Goal: Task Accomplishment & Management: Use online tool/utility

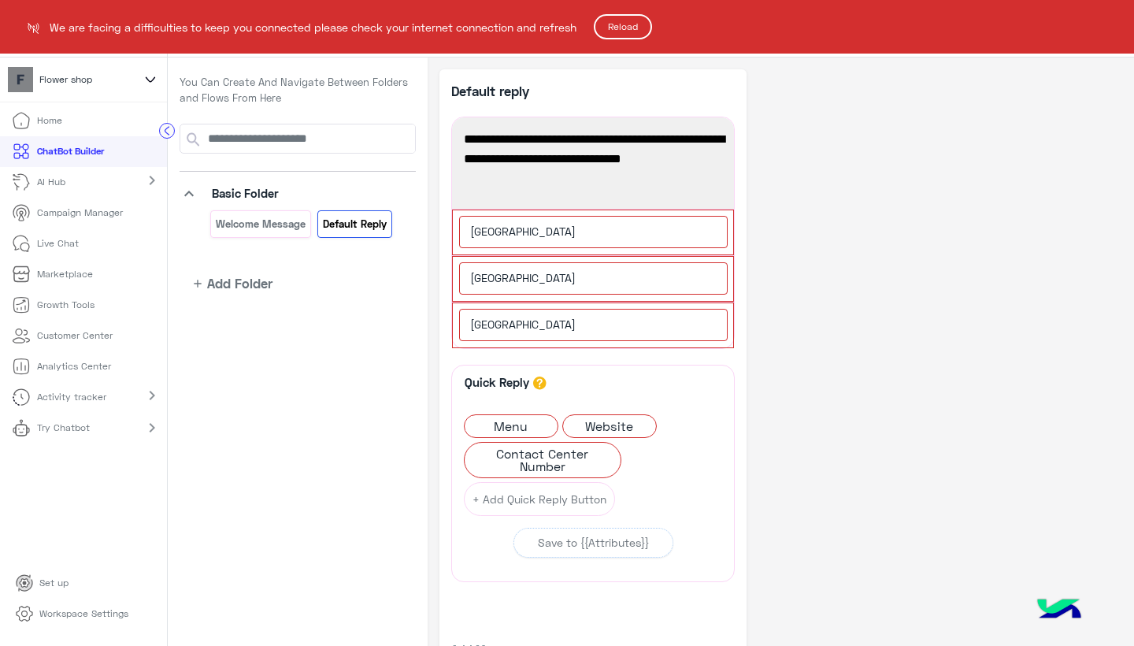
click at [632, 27] on button "Reload" at bounding box center [623, 26] width 58 height 25
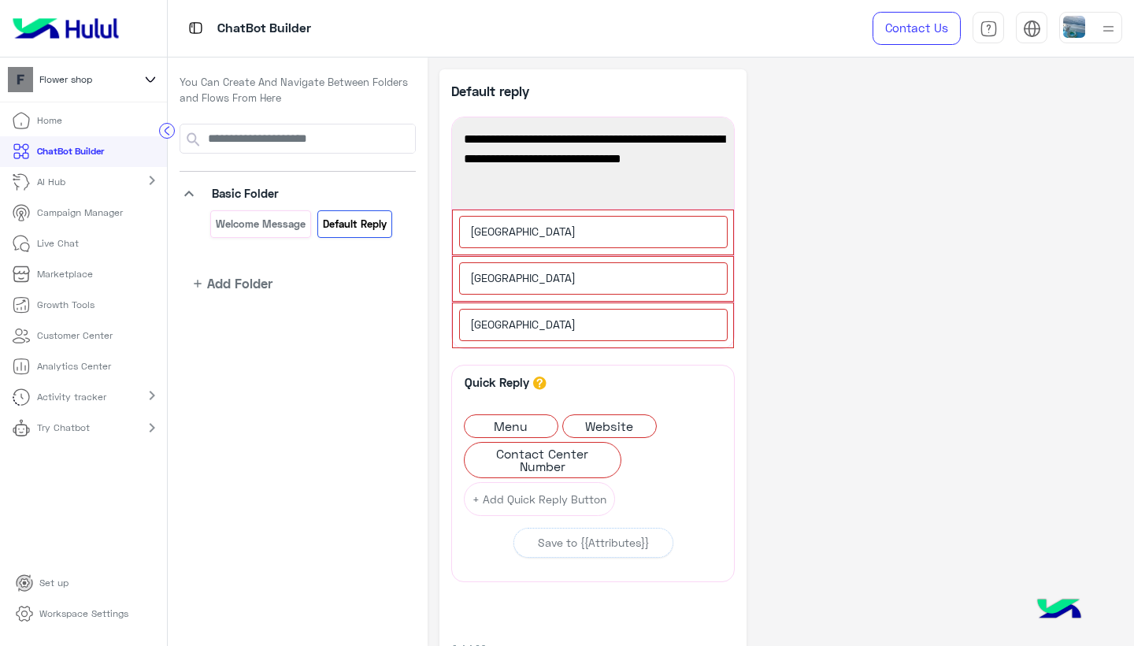
drag, startPoint x: 931, startPoint y: 97, endPoint x: 860, endPoint y: 155, distance: 91.8
click at [860, 155] on div "**********" at bounding box center [781, 395] width 683 height 653
click at [725, 219] on icon "button" at bounding box center [726, 217] width 6 height 8
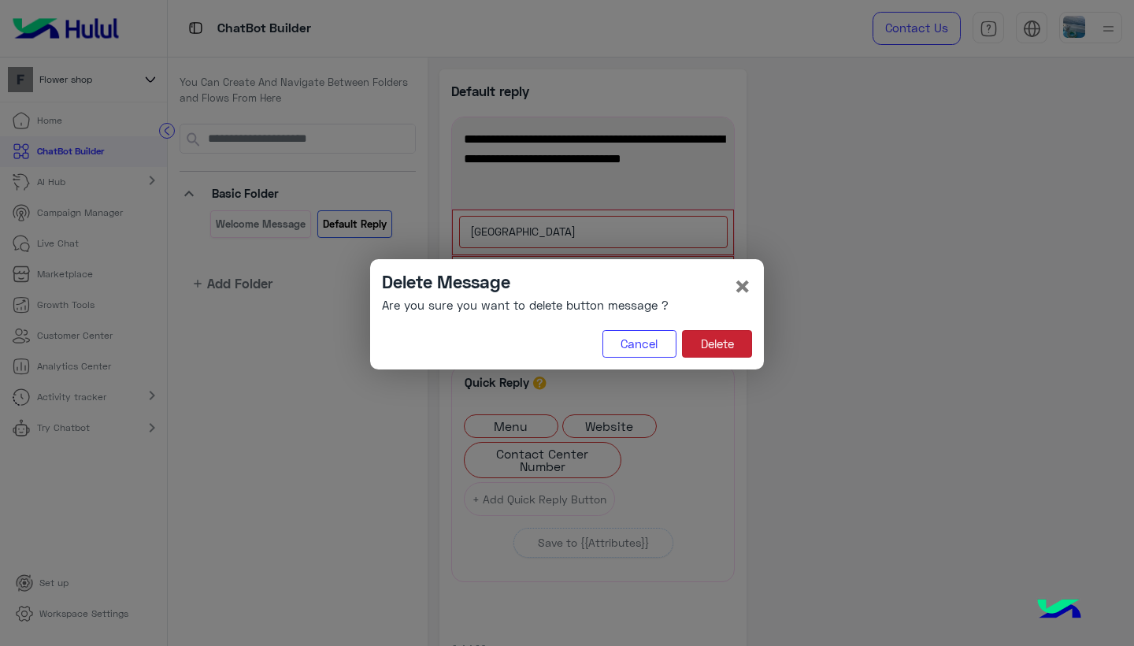
click at [714, 336] on button "Delete" at bounding box center [717, 344] width 70 height 28
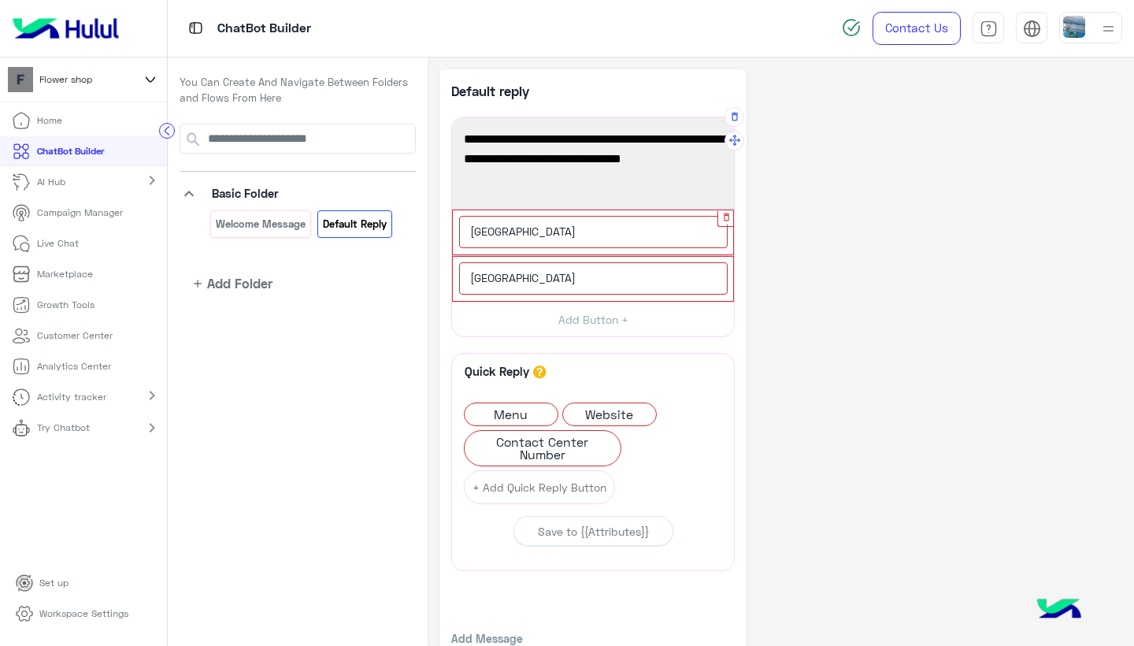
click at [725, 218] on icon "button" at bounding box center [726, 217] width 6 height 8
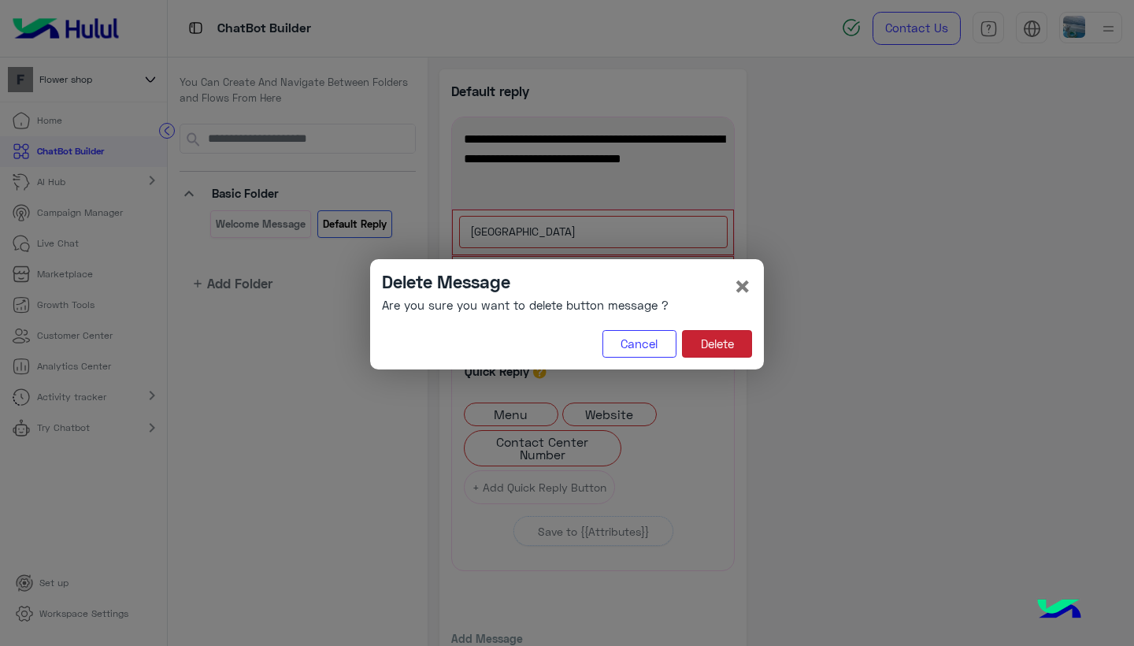
click at [710, 343] on button "Delete" at bounding box center [717, 344] width 70 height 28
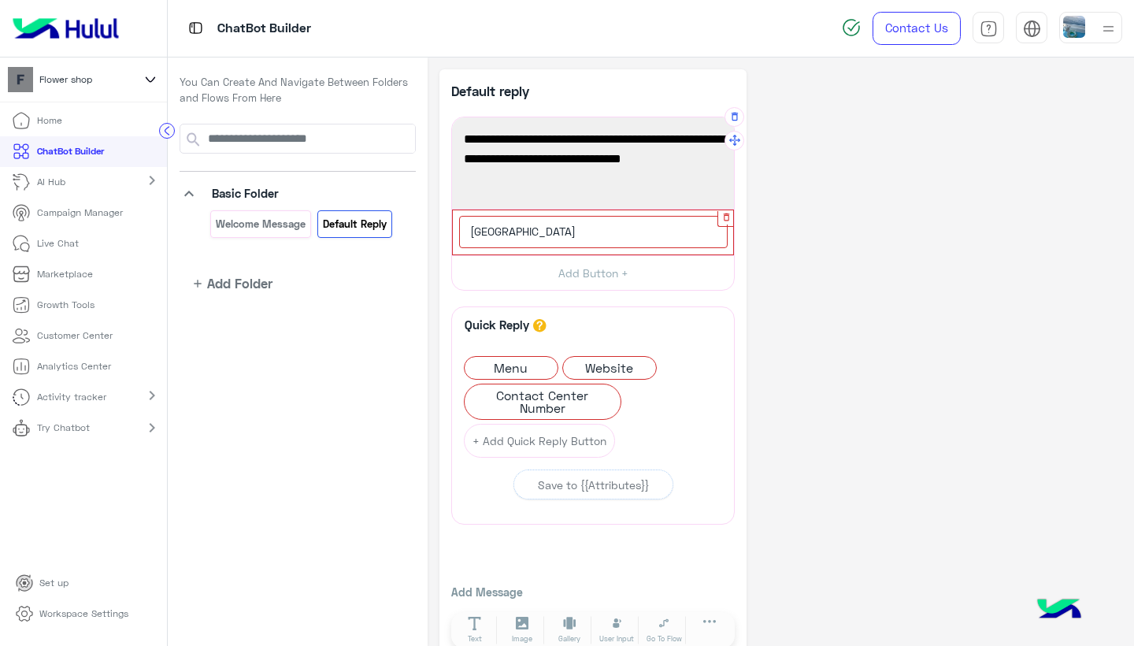
click at [725, 216] on icon "button" at bounding box center [726, 217] width 6 height 8
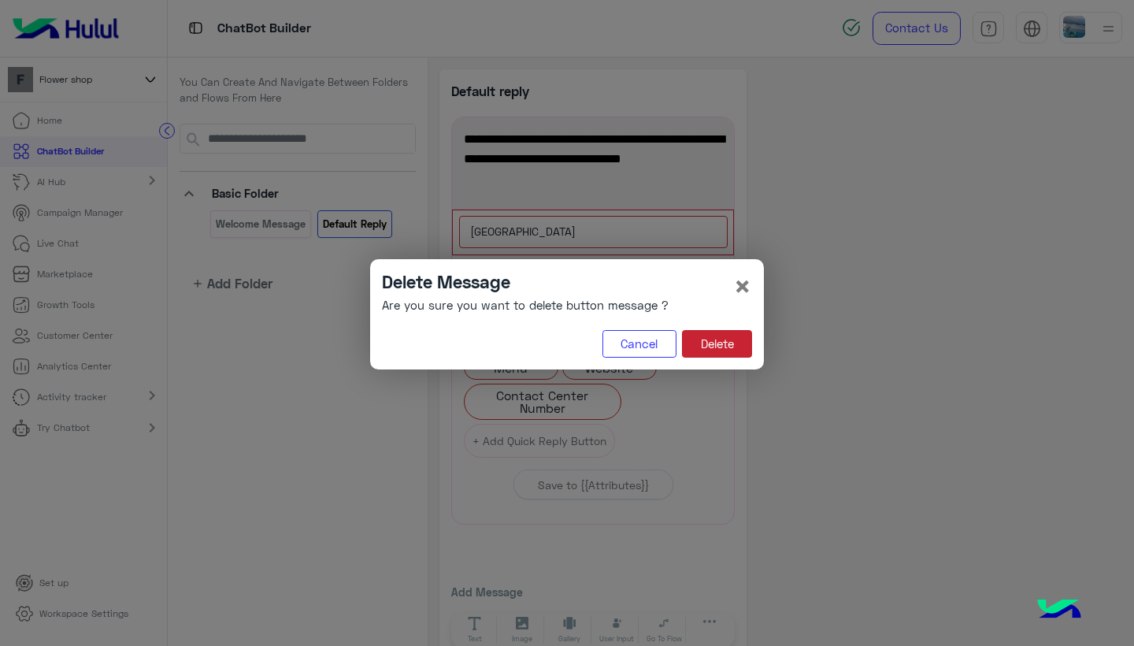
click at [708, 331] on button "Delete" at bounding box center [717, 344] width 70 height 28
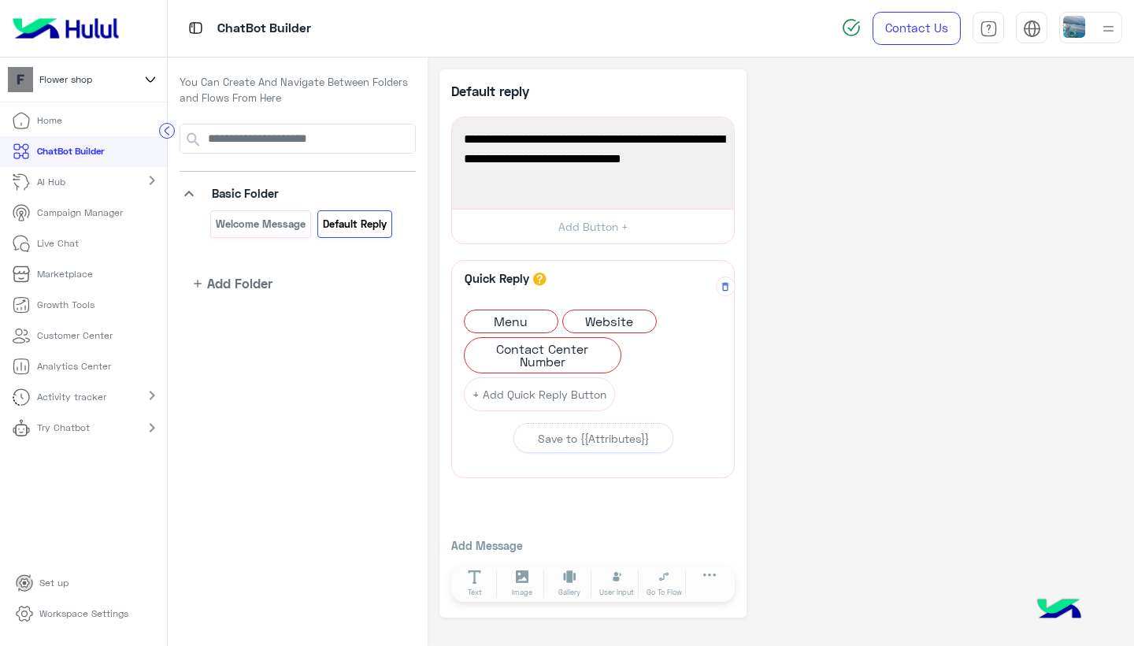
click at [724, 285] on icon "button" at bounding box center [725, 286] width 11 height 11
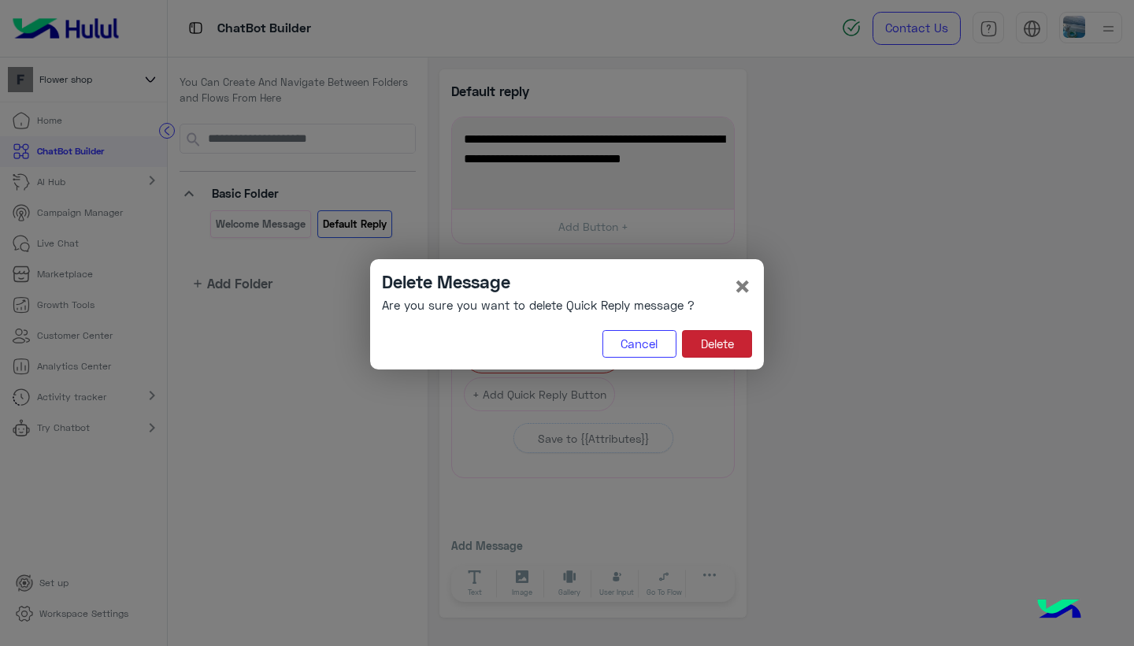
click at [721, 343] on button "Delete" at bounding box center [717, 344] width 70 height 28
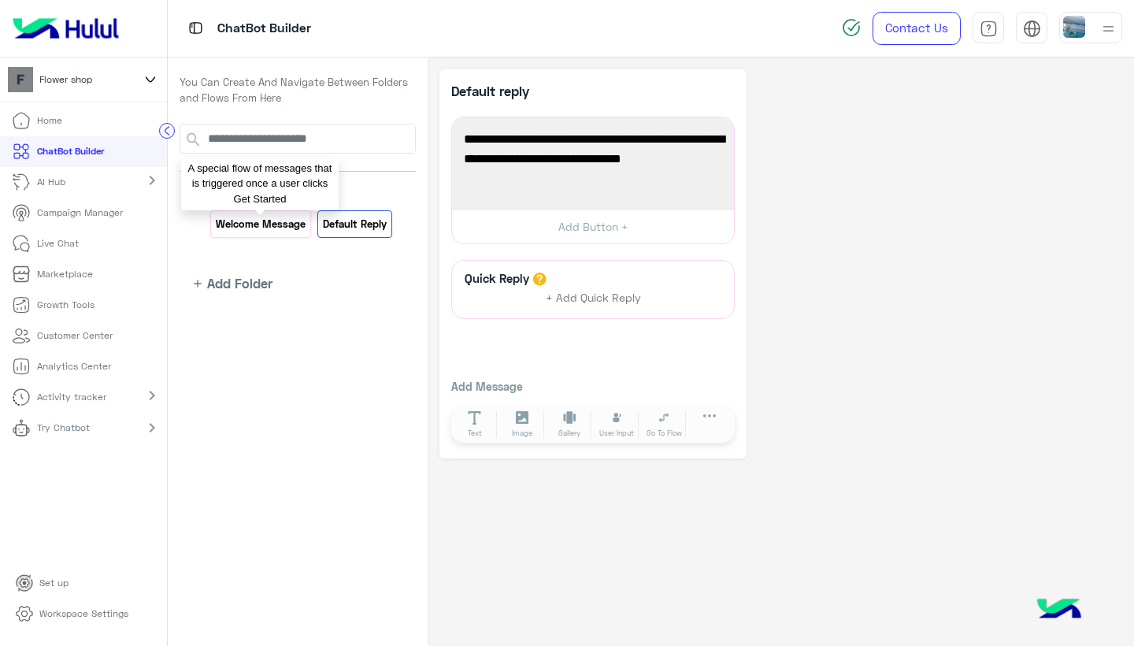
click at [280, 215] on p "Welcome Message" at bounding box center [261, 224] width 92 height 18
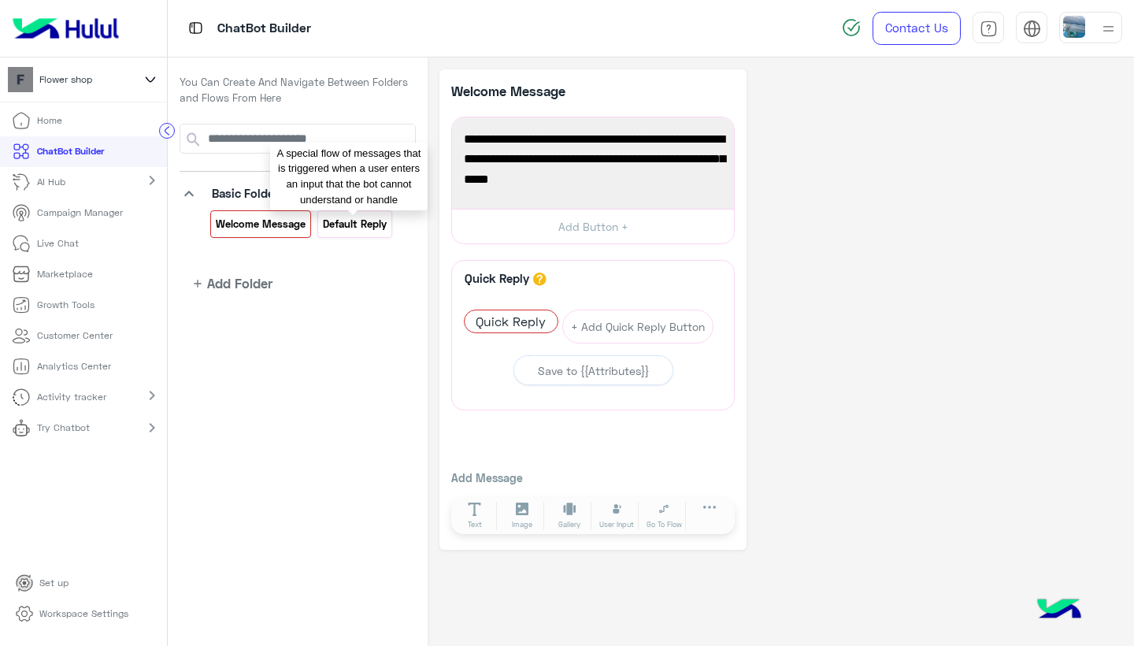
click at [345, 226] on p "Default reply" at bounding box center [354, 224] width 66 height 18
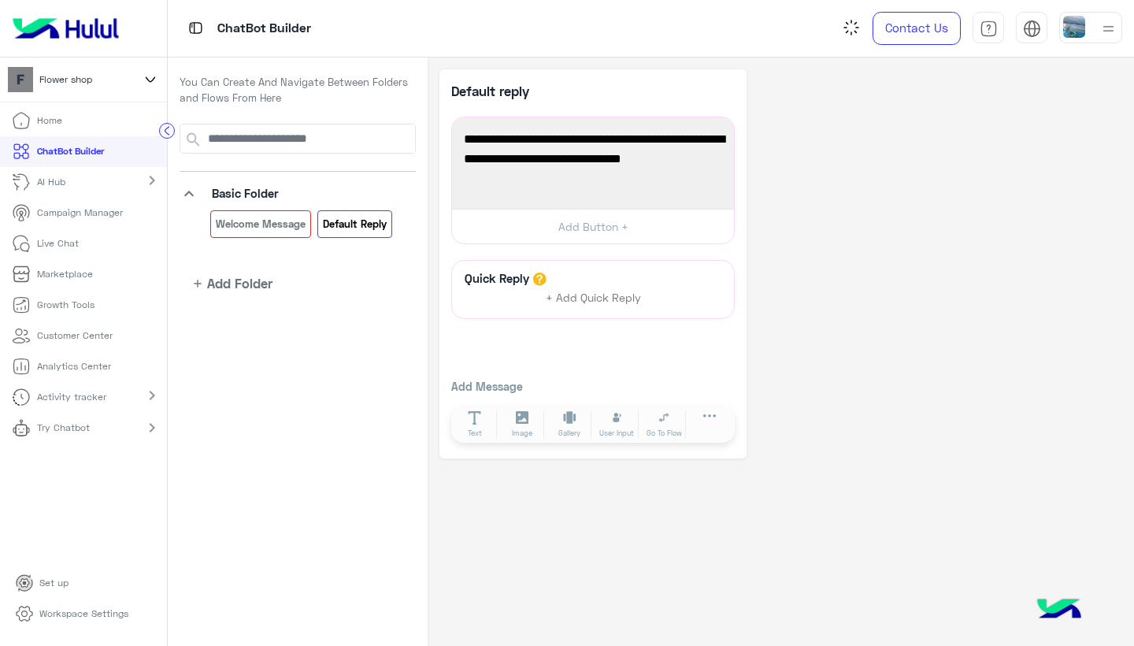
click at [268, 223] on p "Welcome Message" at bounding box center [261, 224] width 92 height 18
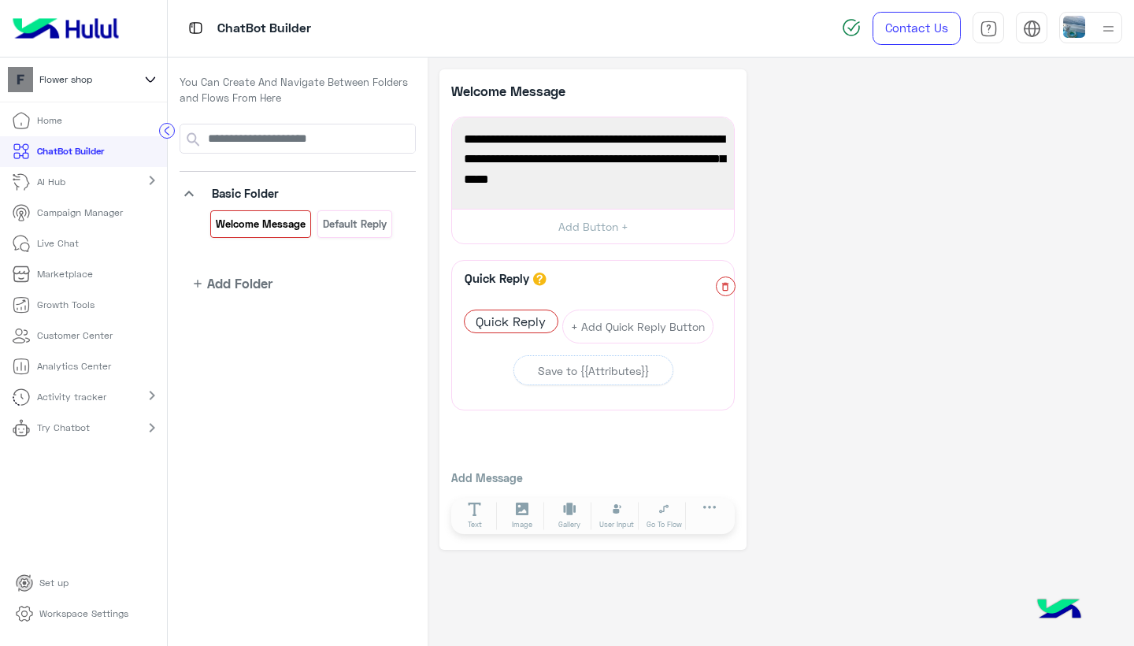
click at [722, 283] on icon "button" at bounding box center [725, 286] width 11 height 11
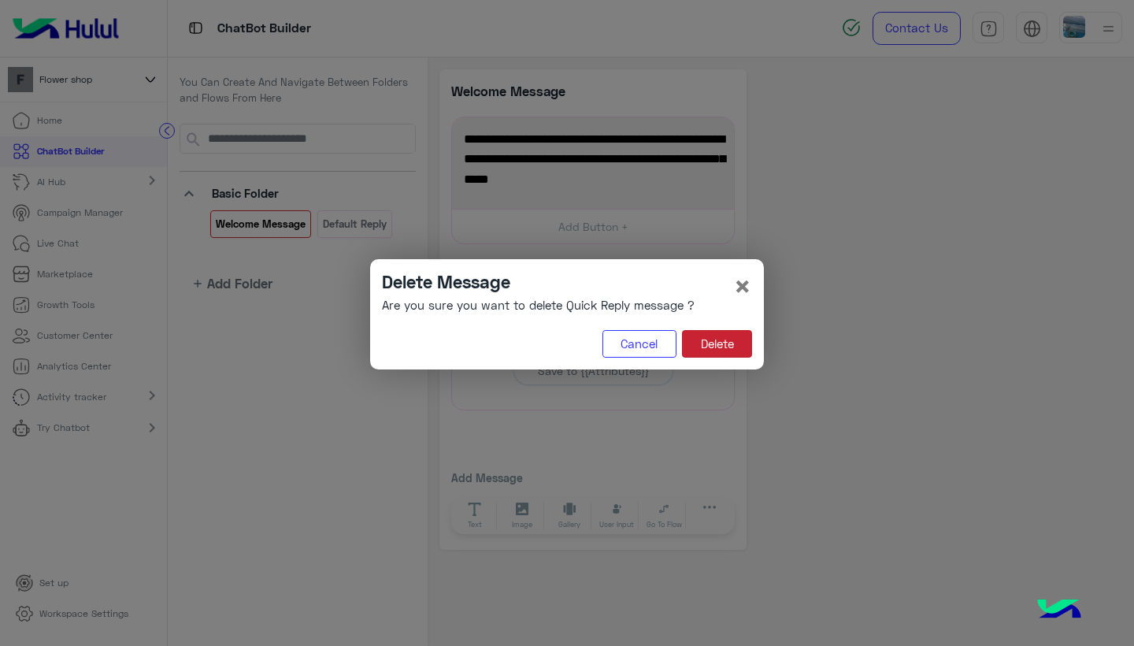
click at [699, 336] on button "Delete" at bounding box center [717, 344] width 70 height 28
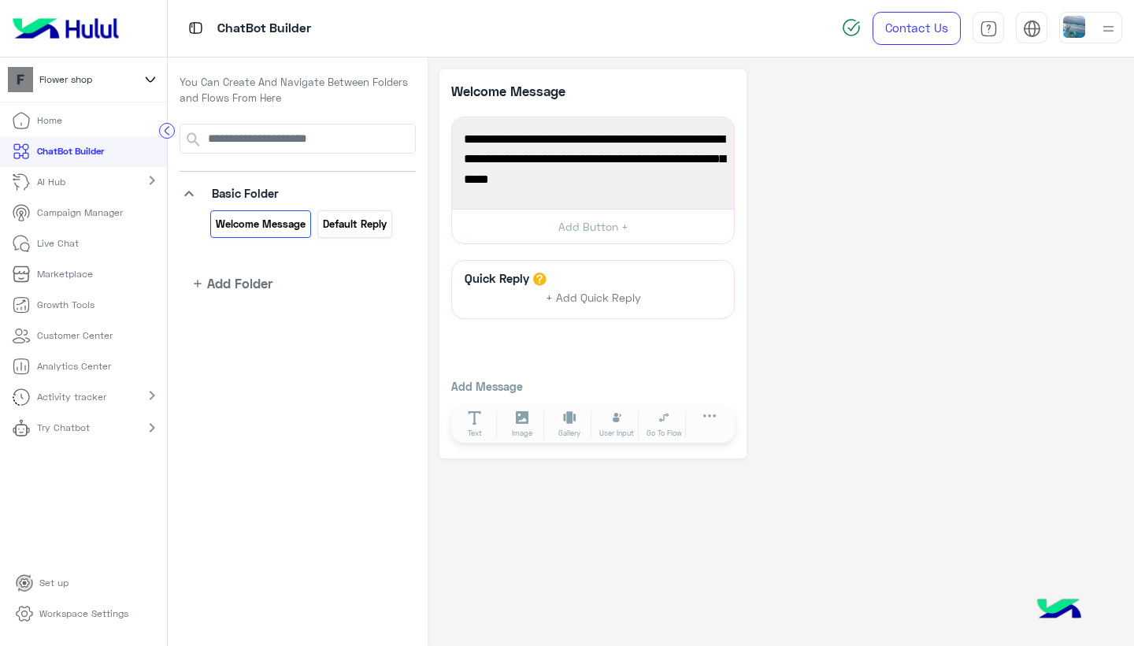
click at [379, 235] on div "Default reply" at bounding box center [354, 224] width 75 height 28
click at [735, 336] on div "Quick Reply + Add Quick Reply Add Message Text Image Gallery File Audio Video G…" at bounding box center [593, 353] width 284 height 187
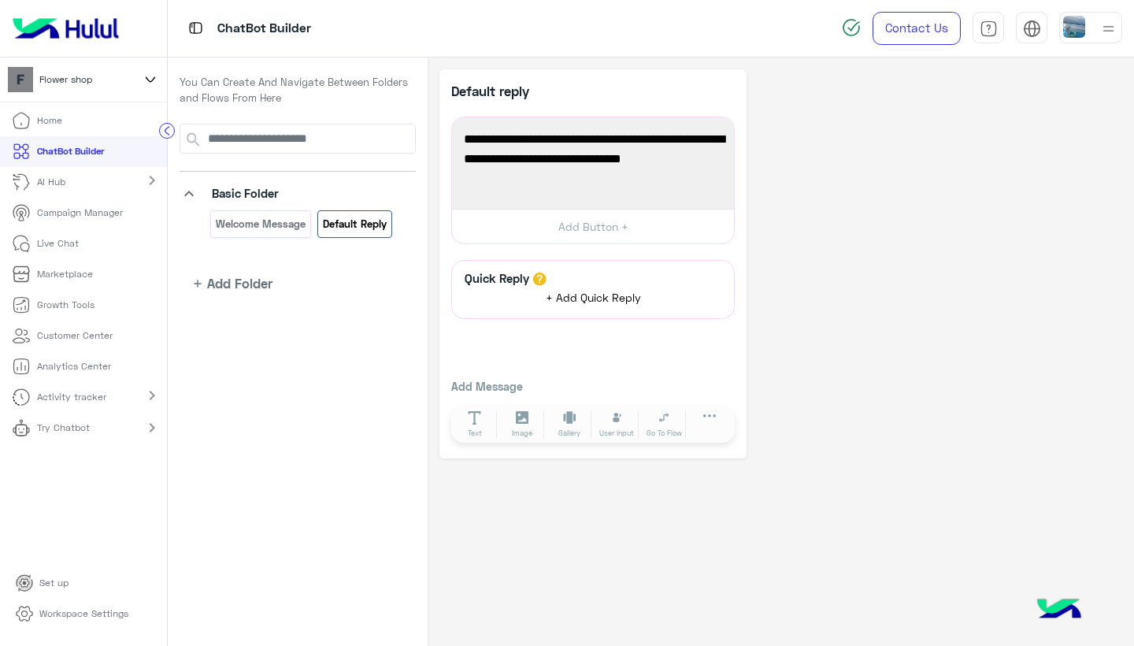
click at [558, 295] on span "+ Add Quick Reply" at bounding box center [593, 297] width 95 height 13
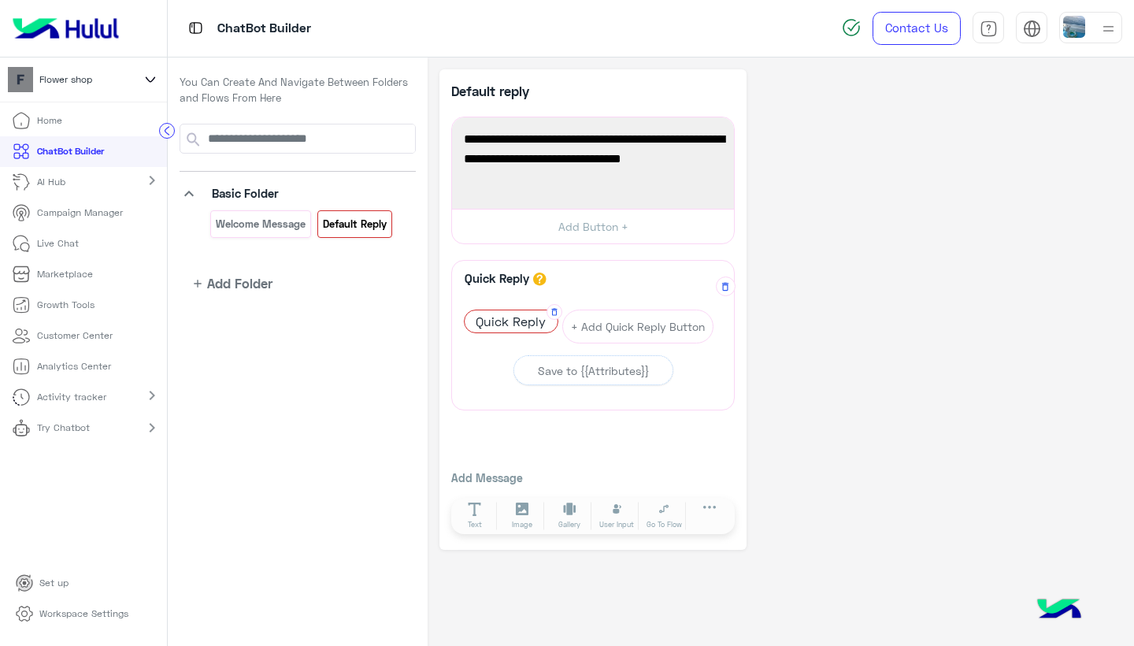
click at [530, 321] on span "Quick Reply" at bounding box center [511, 321] width 93 height 22
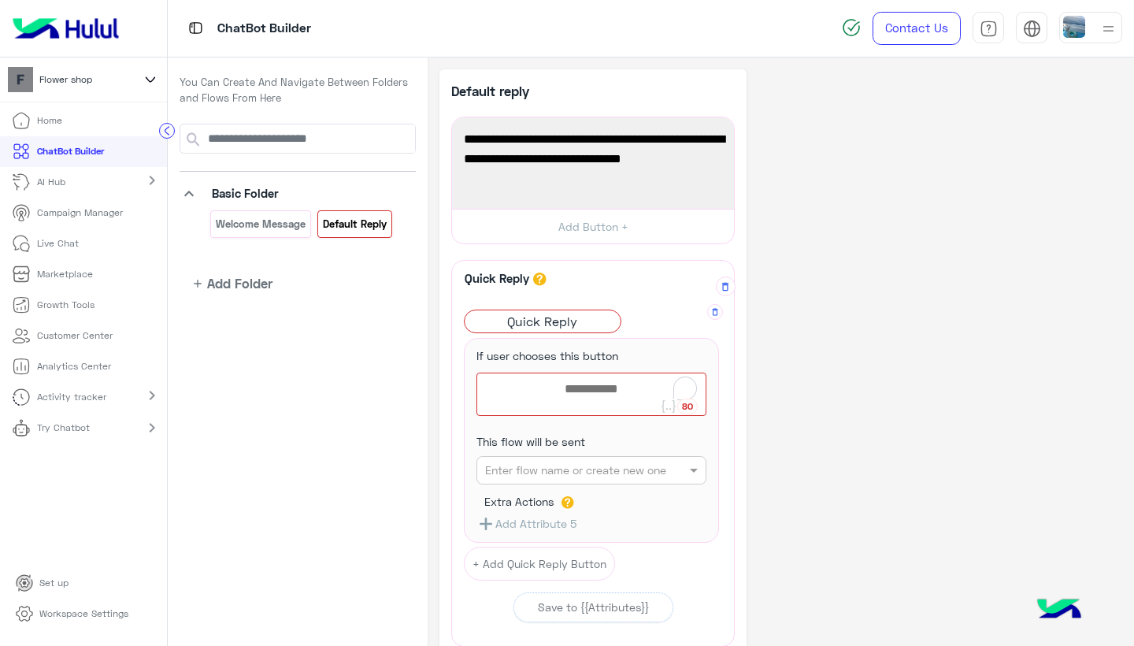
click at [592, 384] on div at bounding box center [591, 394] width 228 height 42
type textarea "*"
click at [632, 471] on input "text" at bounding box center [566, 470] width 163 height 17
click at [695, 464] on span at bounding box center [696, 470] width 20 height 17
click at [714, 310] on icon at bounding box center [715, 311] width 6 height 7
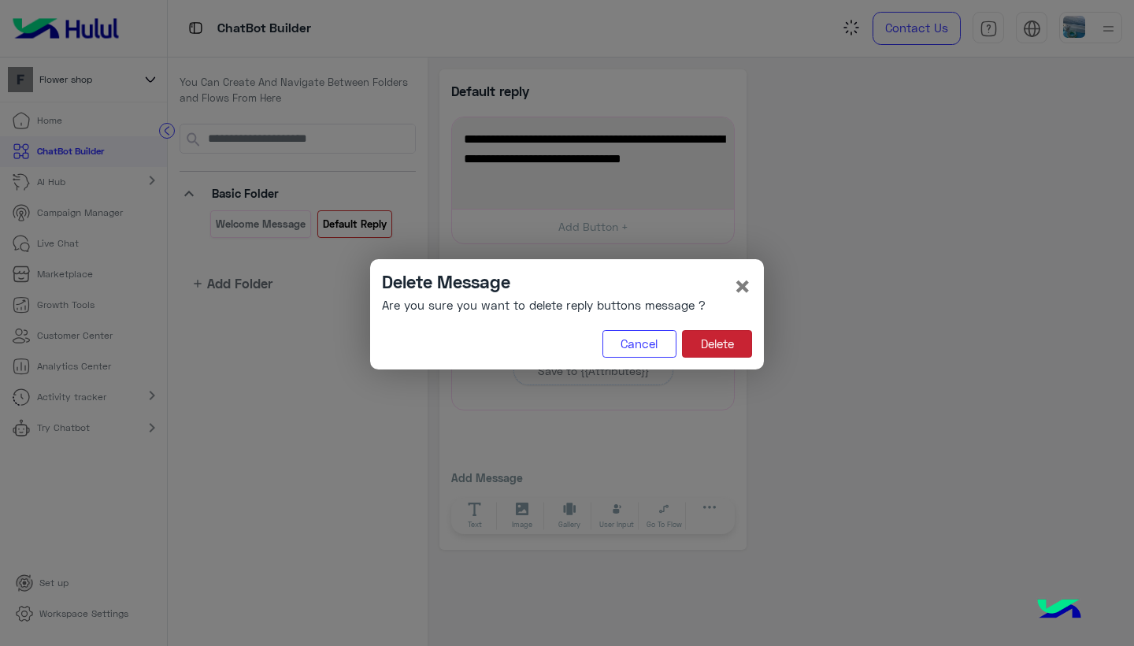
click at [723, 341] on button "Delete" at bounding box center [717, 344] width 70 height 28
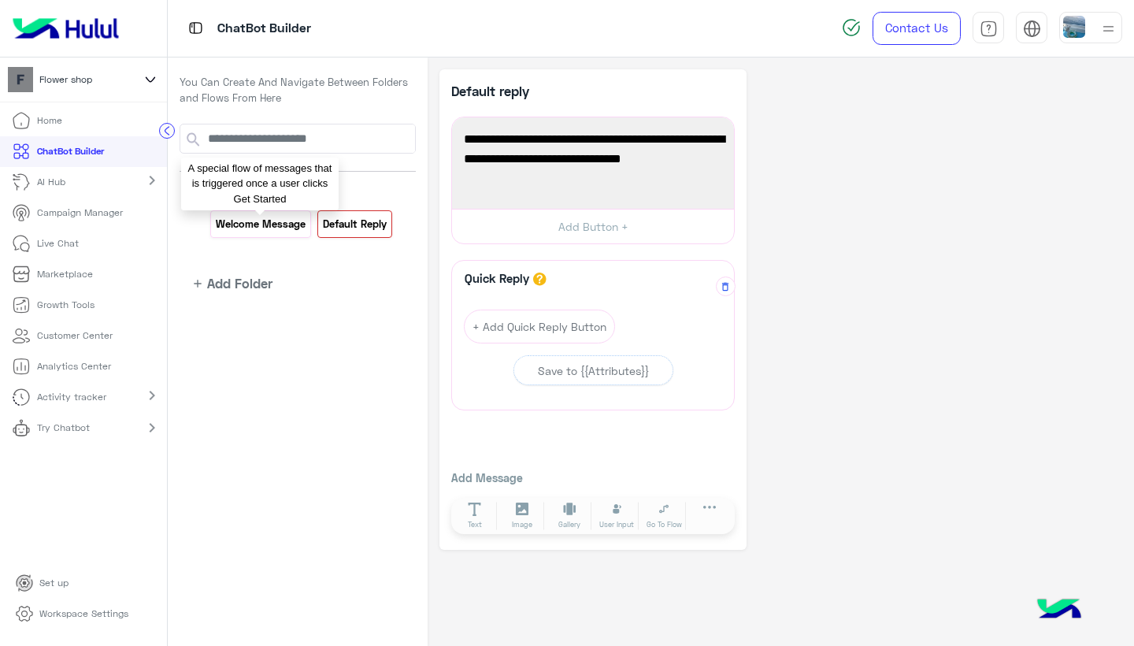
click at [294, 216] on p "Welcome Message" at bounding box center [261, 224] width 92 height 18
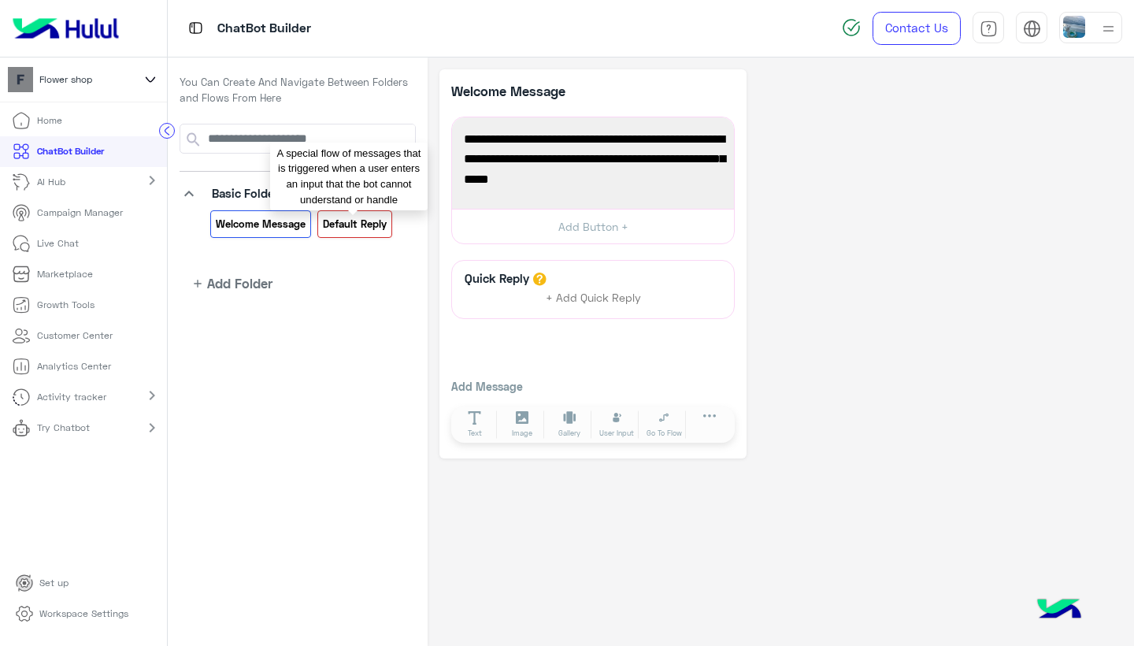
click at [339, 224] on p "Default reply" at bounding box center [354, 224] width 66 height 18
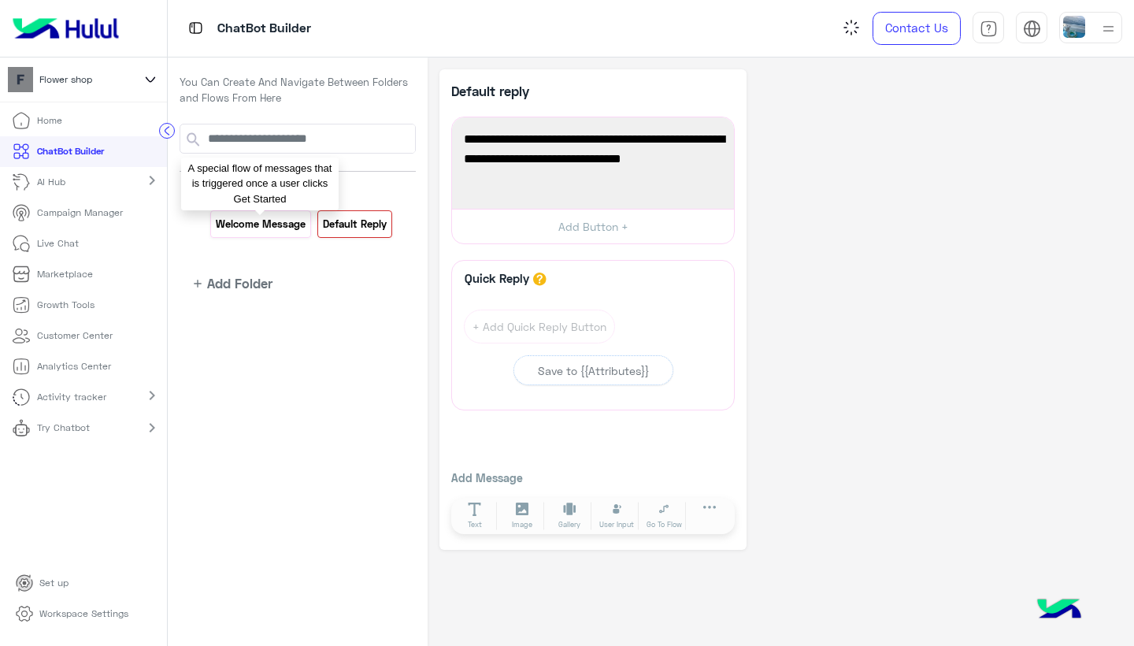
click at [252, 224] on p "Welcome Message" at bounding box center [261, 224] width 92 height 18
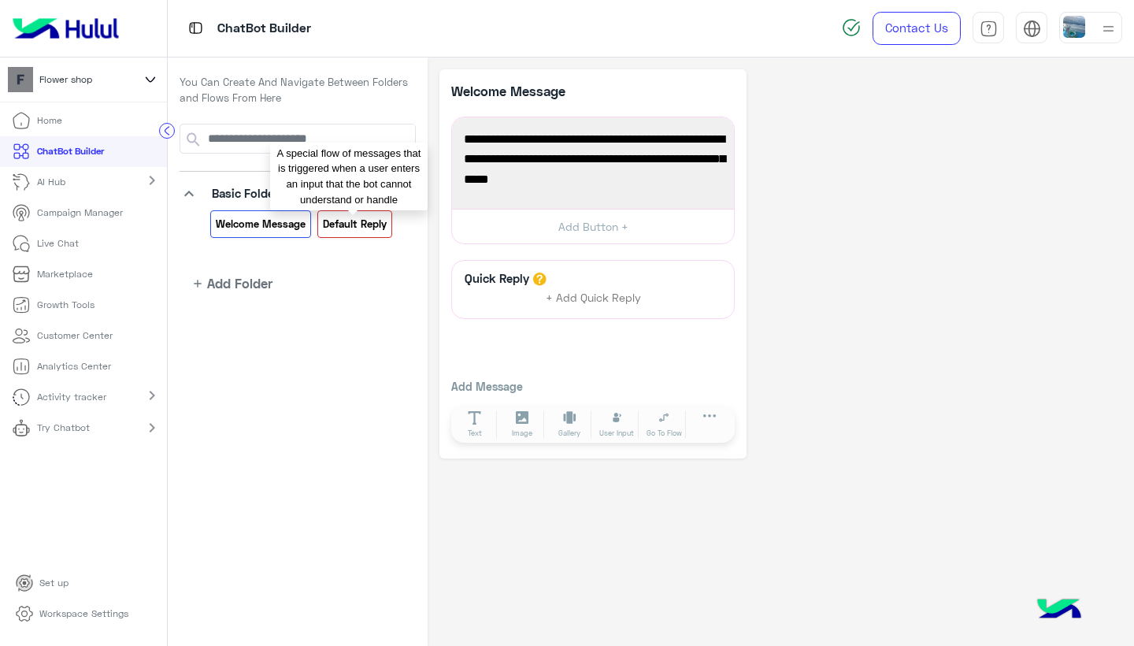
click at [328, 221] on p "Default reply" at bounding box center [354, 224] width 66 height 18
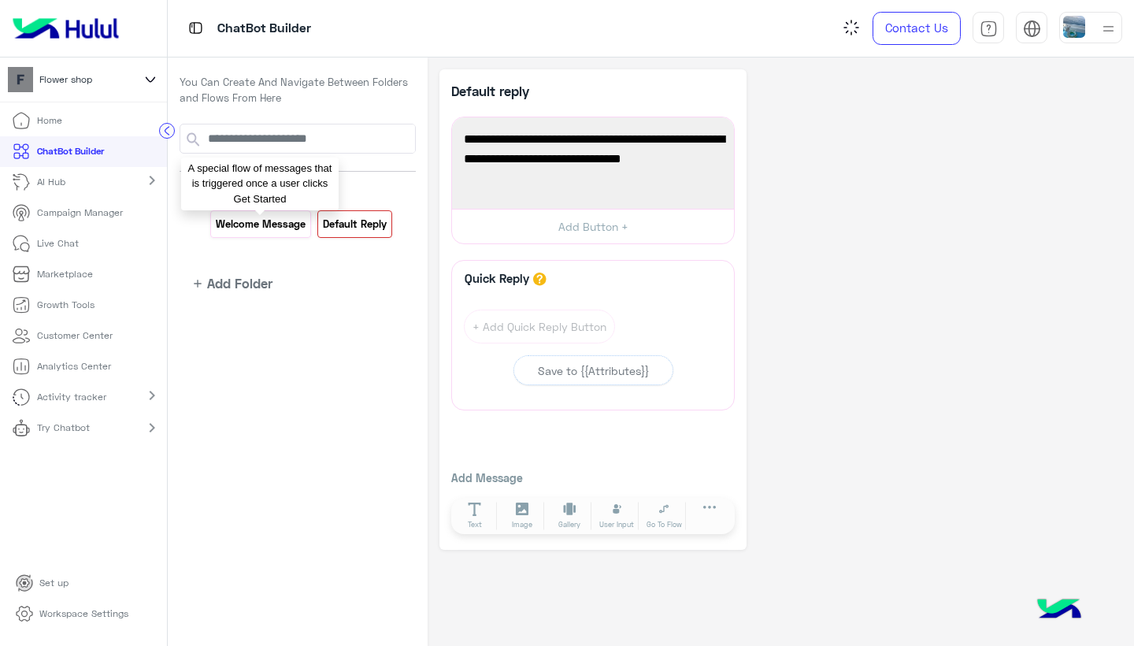
click at [224, 217] on p "Welcome Message" at bounding box center [261, 224] width 92 height 18
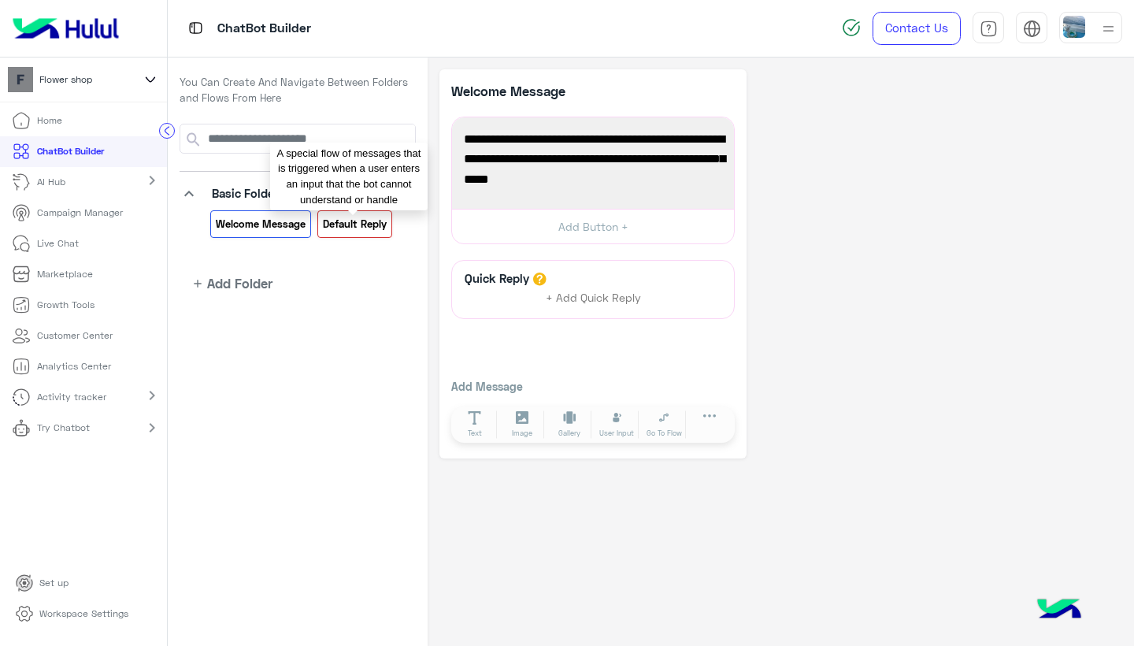
click at [374, 215] on p "Default reply" at bounding box center [354, 224] width 66 height 18
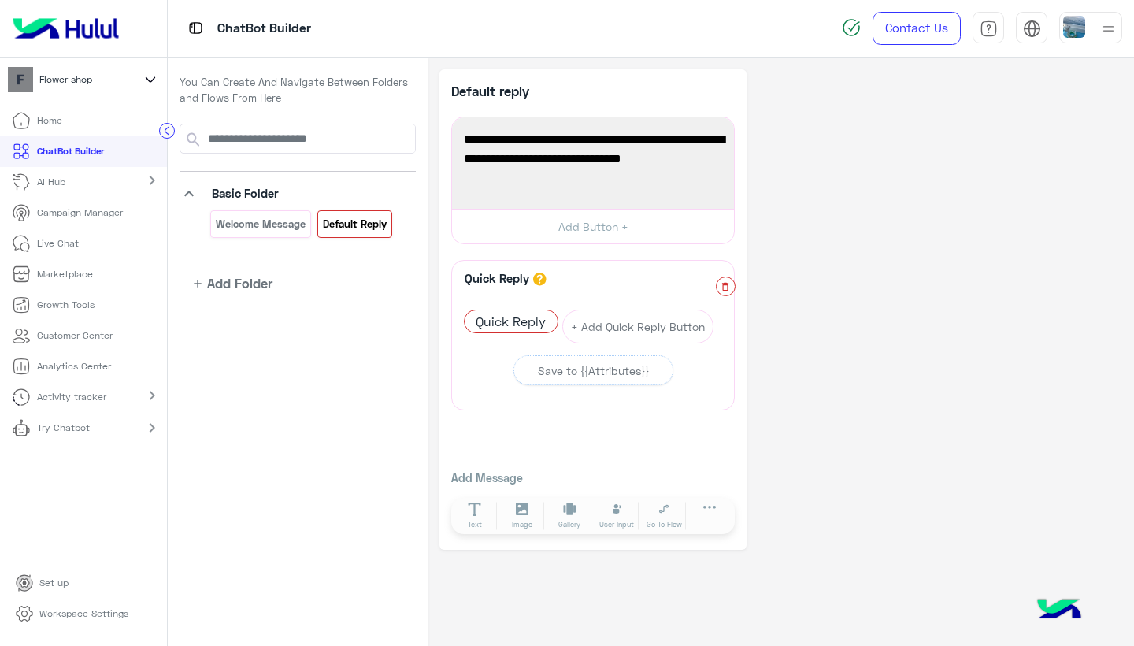
click at [724, 287] on icon "button" at bounding box center [725, 286] width 6 height 9
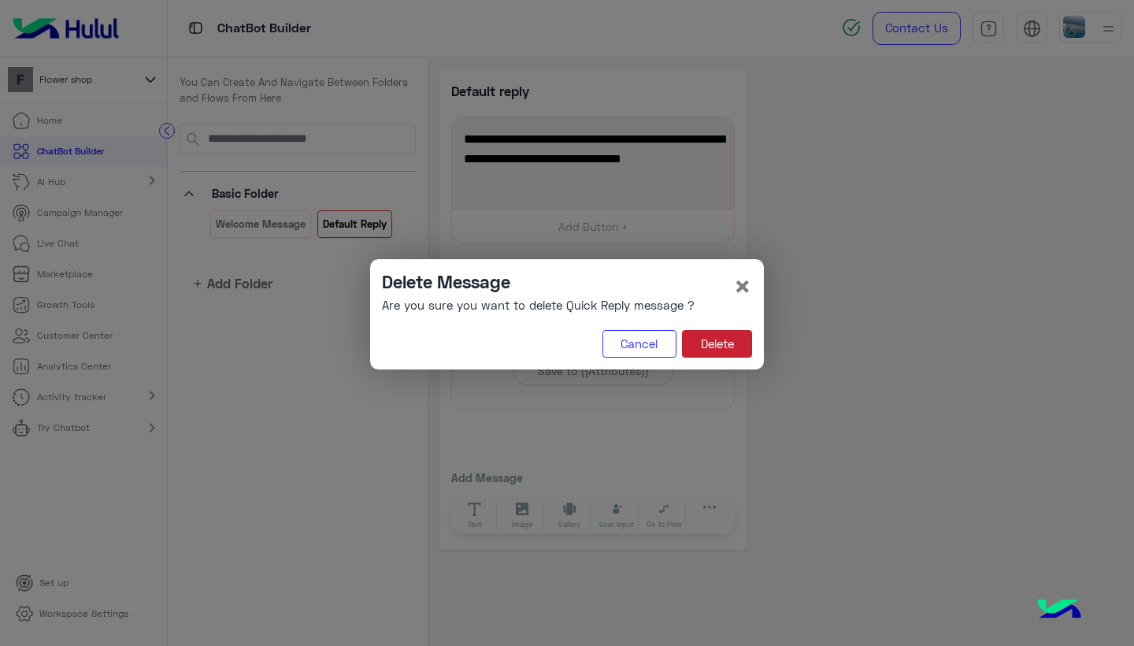
click at [727, 347] on button "Delete" at bounding box center [717, 344] width 70 height 28
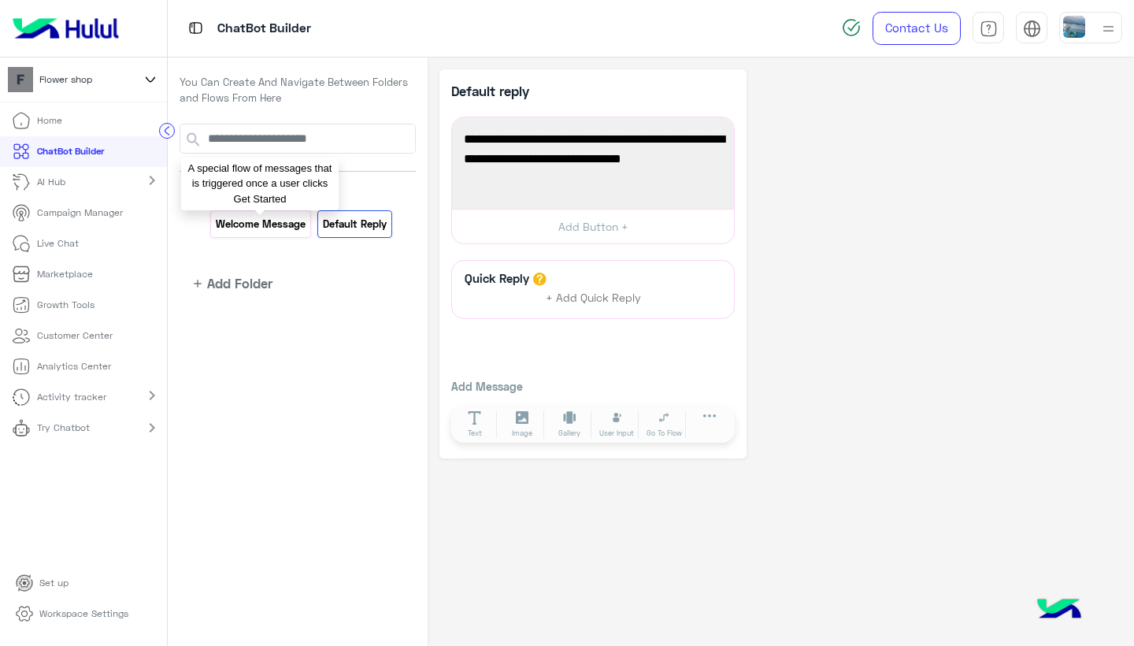
click at [289, 226] on p "Welcome Message" at bounding box center [261, 224] width 92 height 18
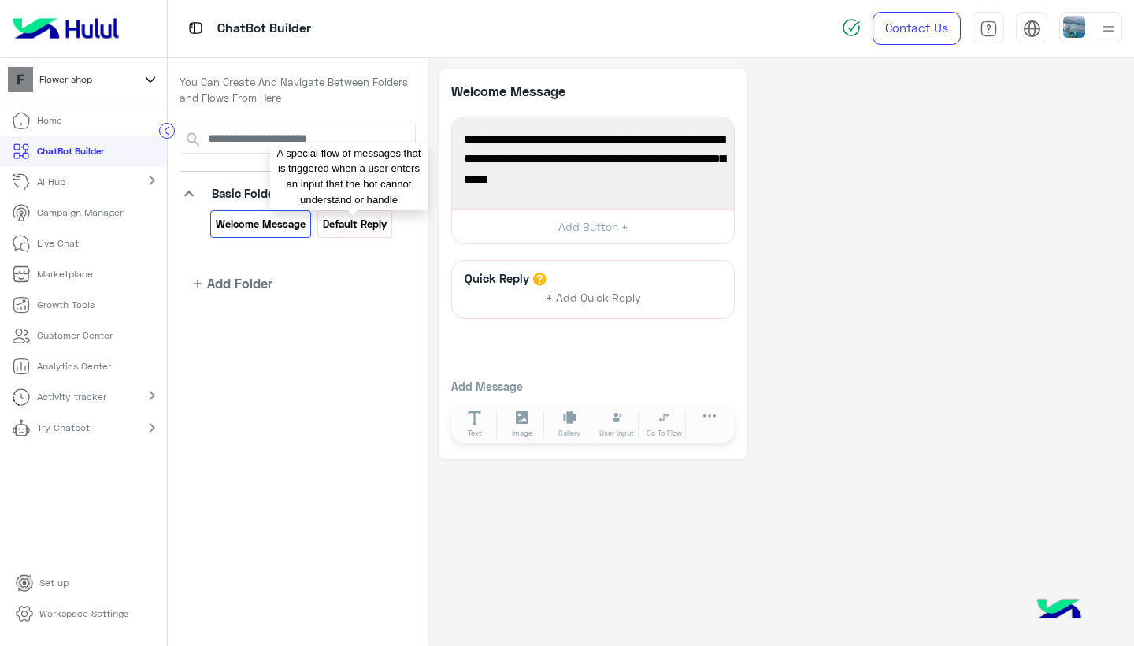
click at [362, 222] on p "Default reply" at bounding box center [354, 224] width 66 height 18
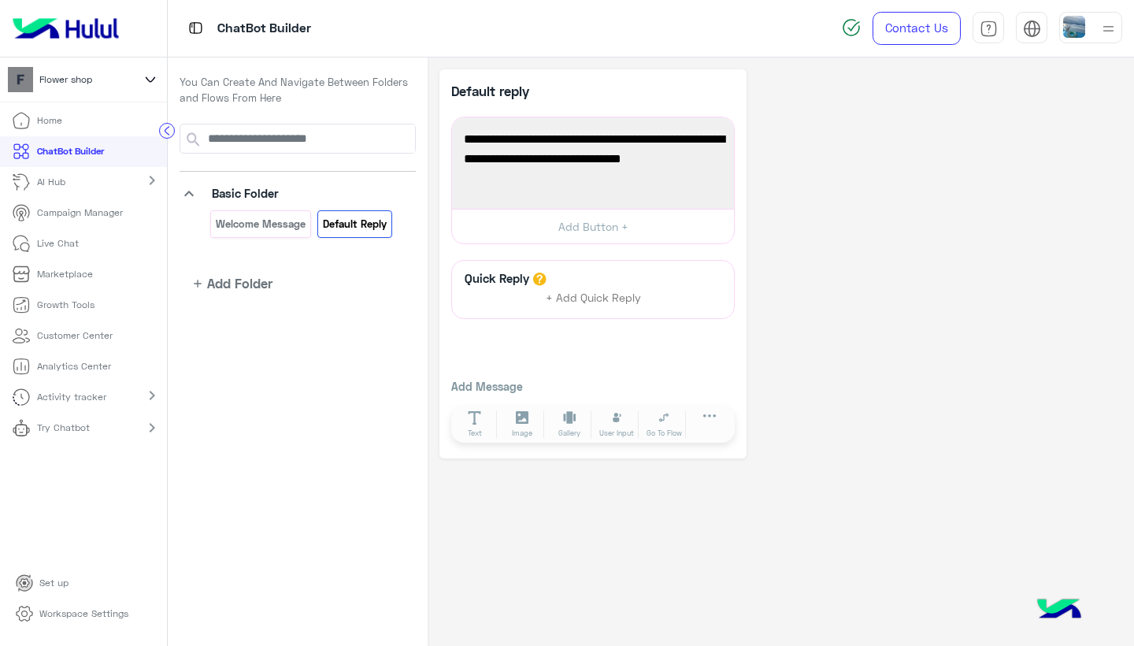
click at [152, 182] on mat-icon "chevron_right" at bounding box center [152, 180] width 19 height 19
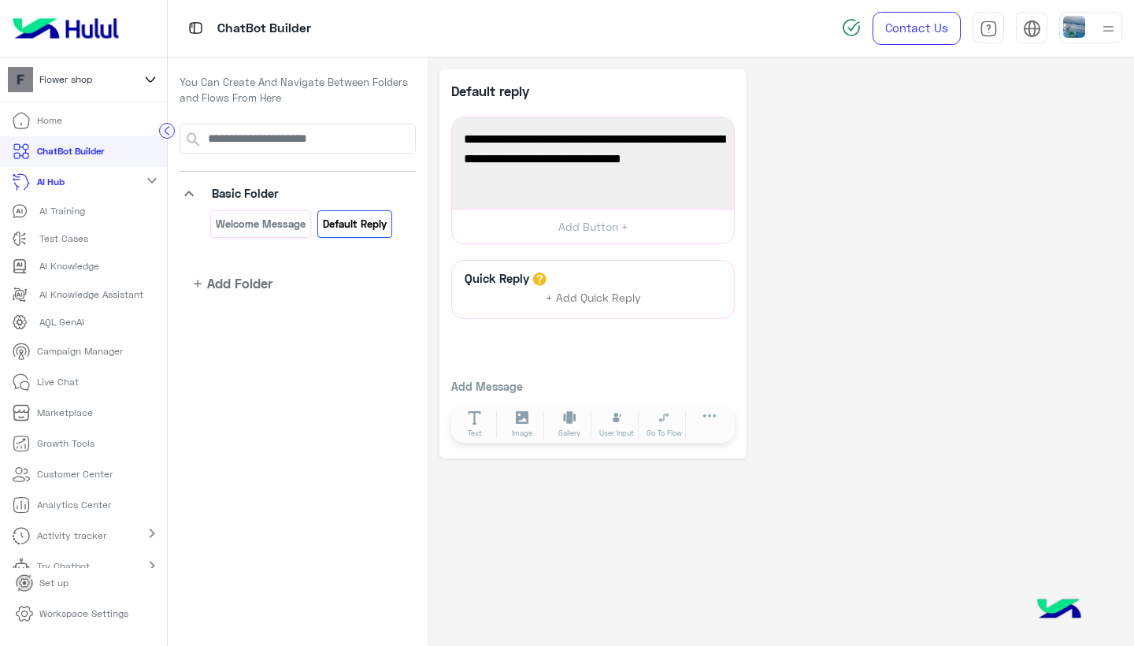
click at [150, 181] on mat-icon "expand_more" at bounding box center [152, 180] width 19 height 19
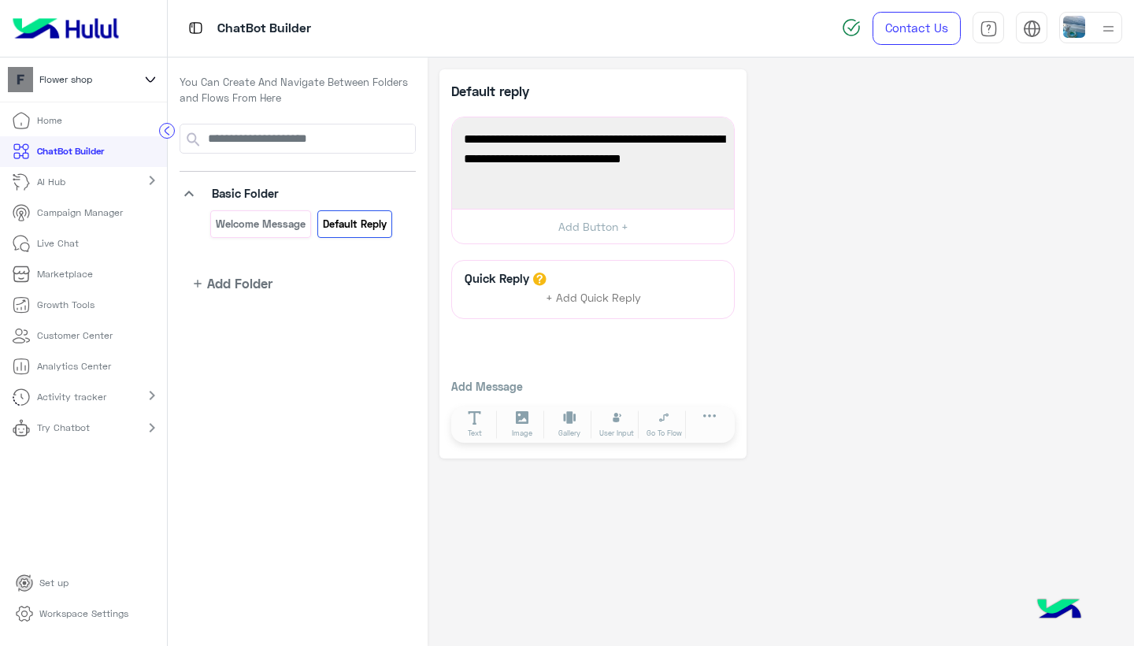
click at [191, 191] on icon "keyboard_arrow_down" at bounding box center [189, 193] width 19 height 19
click at [239, 92] on p "You Can Create And Navigate Between Folders and Flows From Here" at bounding box center [298, 90] width 236 height 31
click at [78, 145] on p "ChatBot Builder" at bounding box center [70, 151] width 67 height 14
click at [669, 417] on icon at bounding box center [664, 417] width 13 height 13
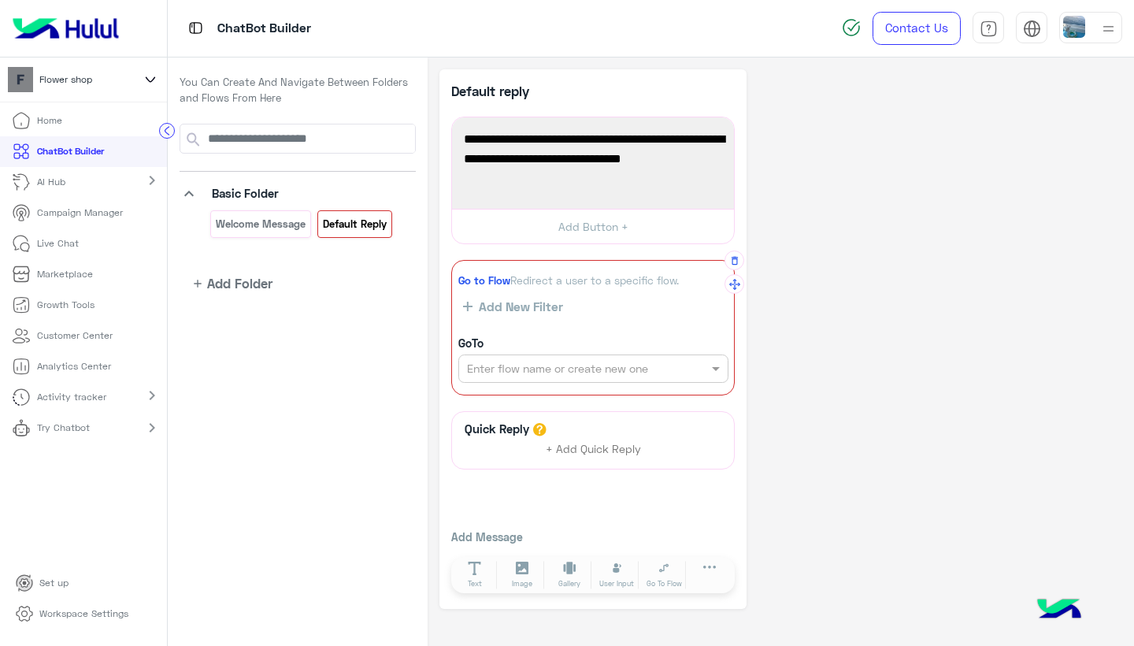
click at [491, 279] on span "Go to Flow" at bounding box center [484, 280] width 52 height 13
click at [517, 313] on button "Add New Filter" at bounding box center [512, 307] width 109 height 16
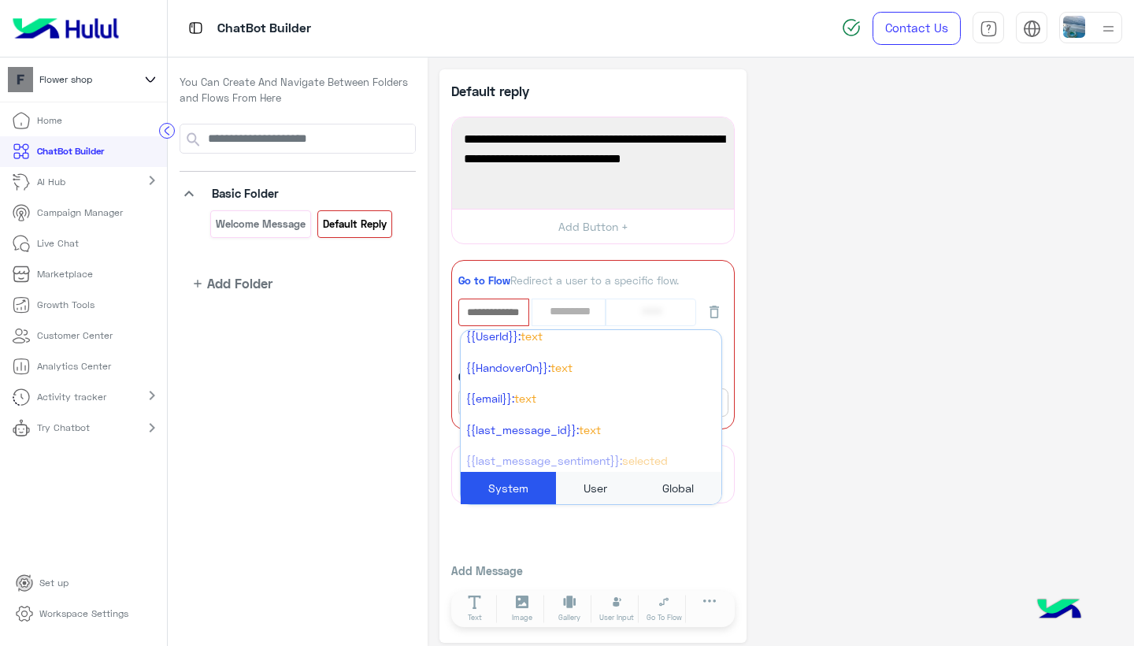
scroll to position [411, 0]
click at [758, 402] on div "**********" at bounding box center [781, 356] width 683 height 574
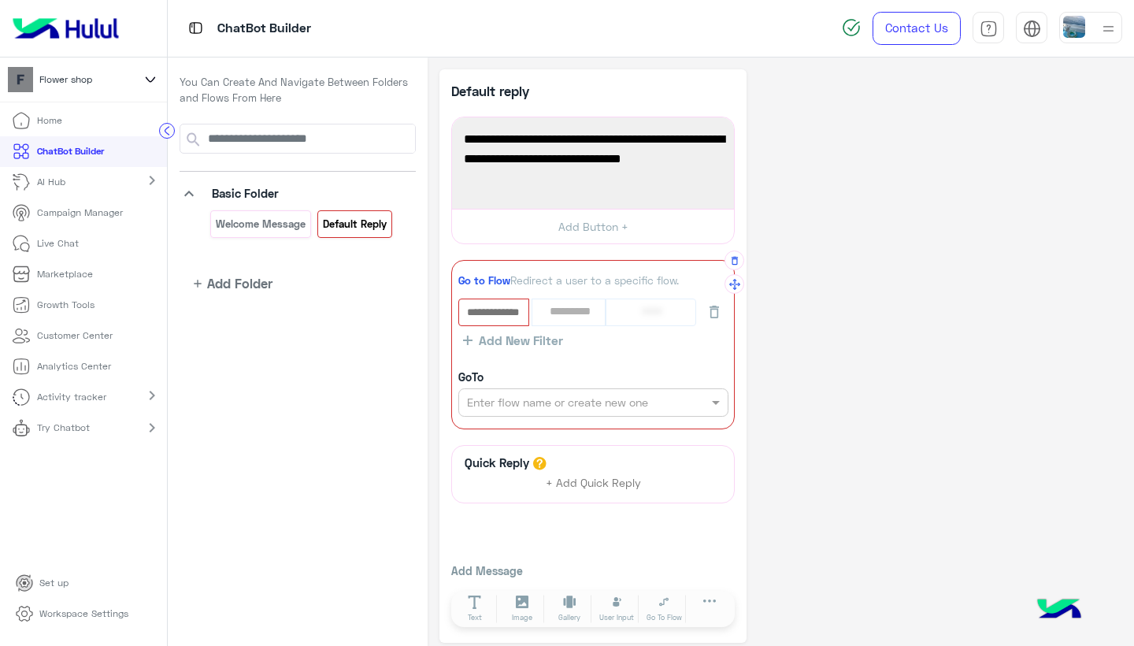
click at [535, 401] on input "text" at bounding box center [566, 403] width 199 height 17
click at [702, 372] on div "GoTo Enter flow name or create new one" at bounding box center [593, 393] width 270 height 48
click at [491, 281] on span "Go to Flow" at bounding box center [484, 280] width 52 height 13
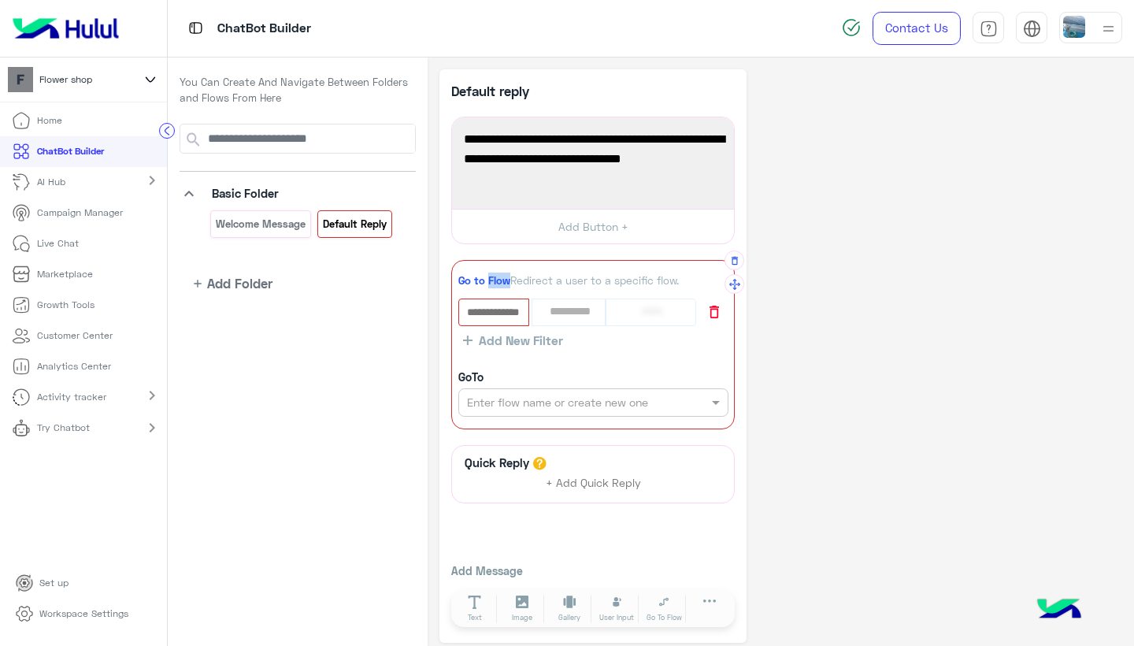
click at [716, 317] on icon "button" at bounding box center [714, 312] width 9 height 13
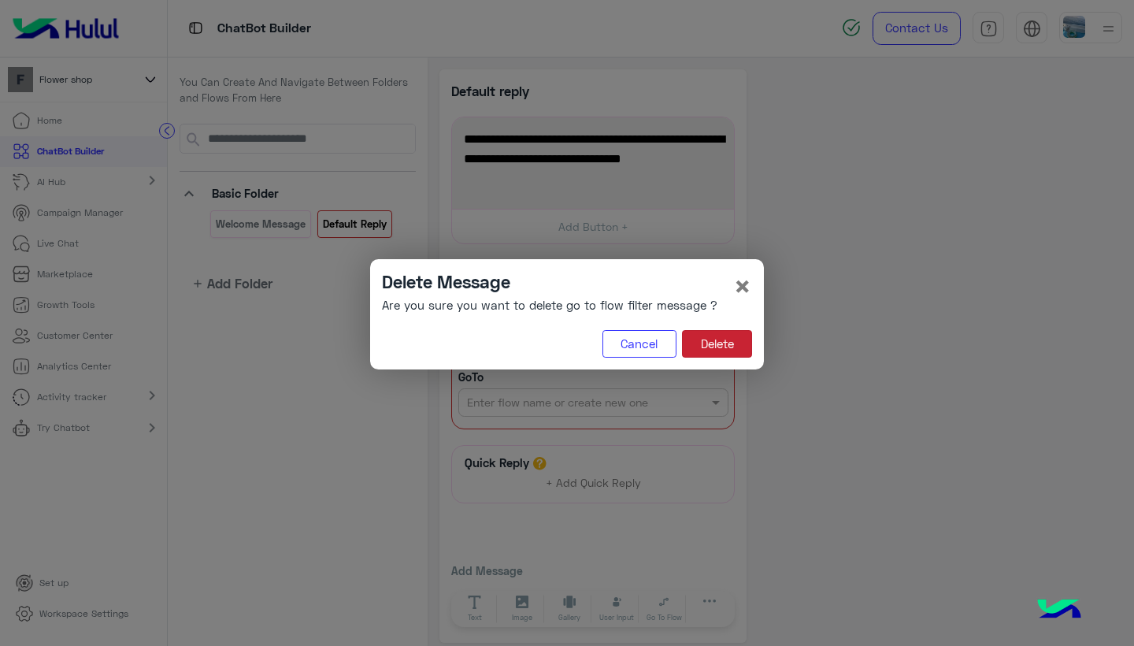
click at [712, 340] on button "Delete" at bounding box center [717, 344] width 70 height 28
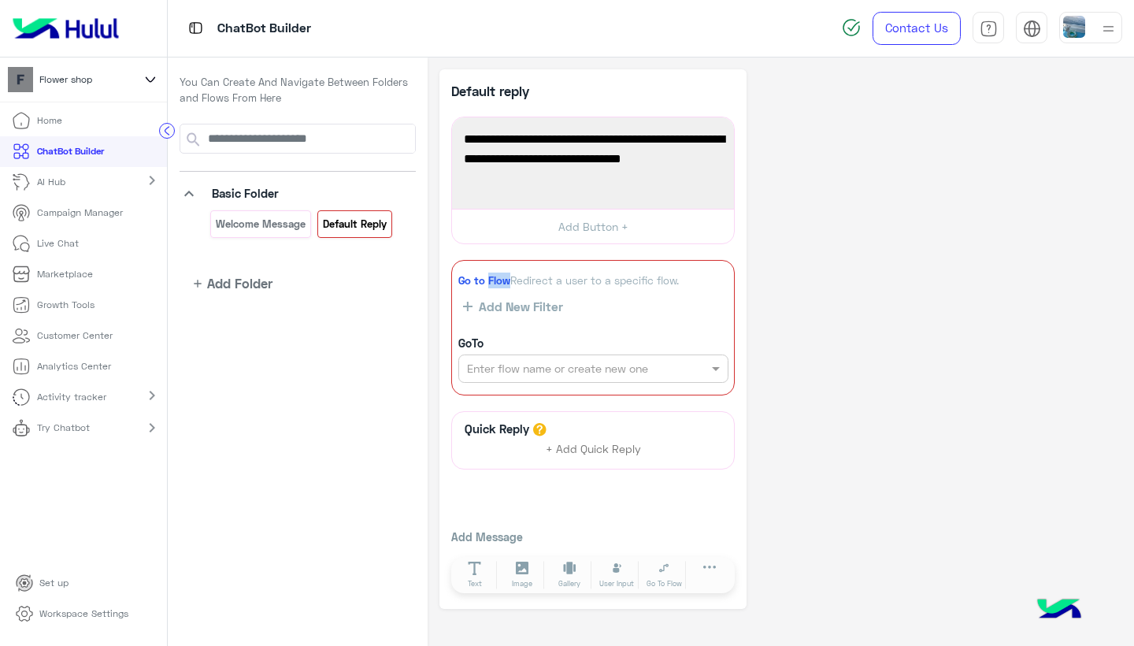
click at [193, 193] on icon "keyboard_arrow_down" at bounding box center [189, 193] width 19 height 19
click at [192, 194] on icon "keyboard_arrow_down" at bounding box center [189, 193] width 19 height 19
click at [167, 133] on icon at bounding box center [167, 131] width 4 height 8
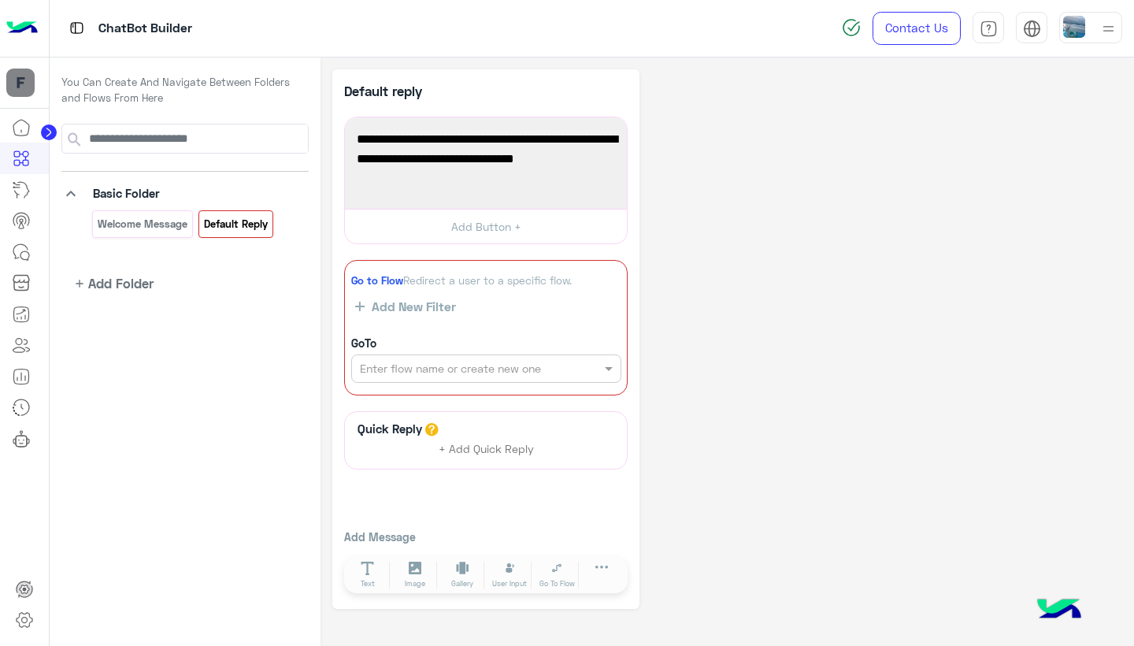
click at [50, 130] on circle at bounding box center [49, 132] width 16 height 16
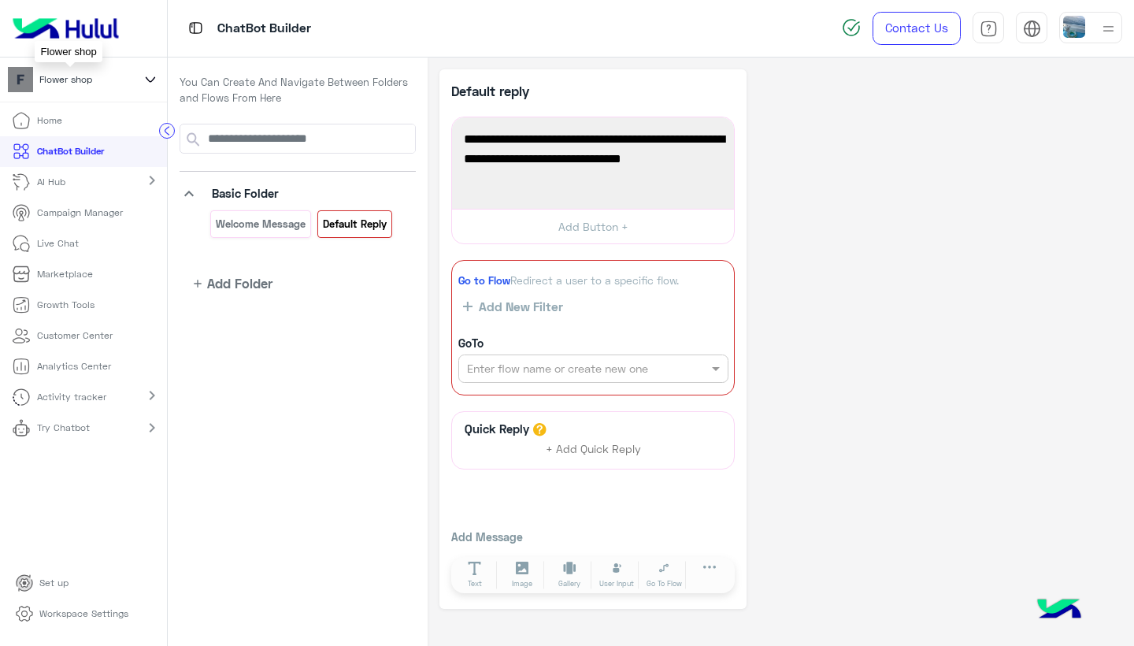
click at [75, 83] on span "Flower shop" at bounding box center [65, 79] width 53 height 14
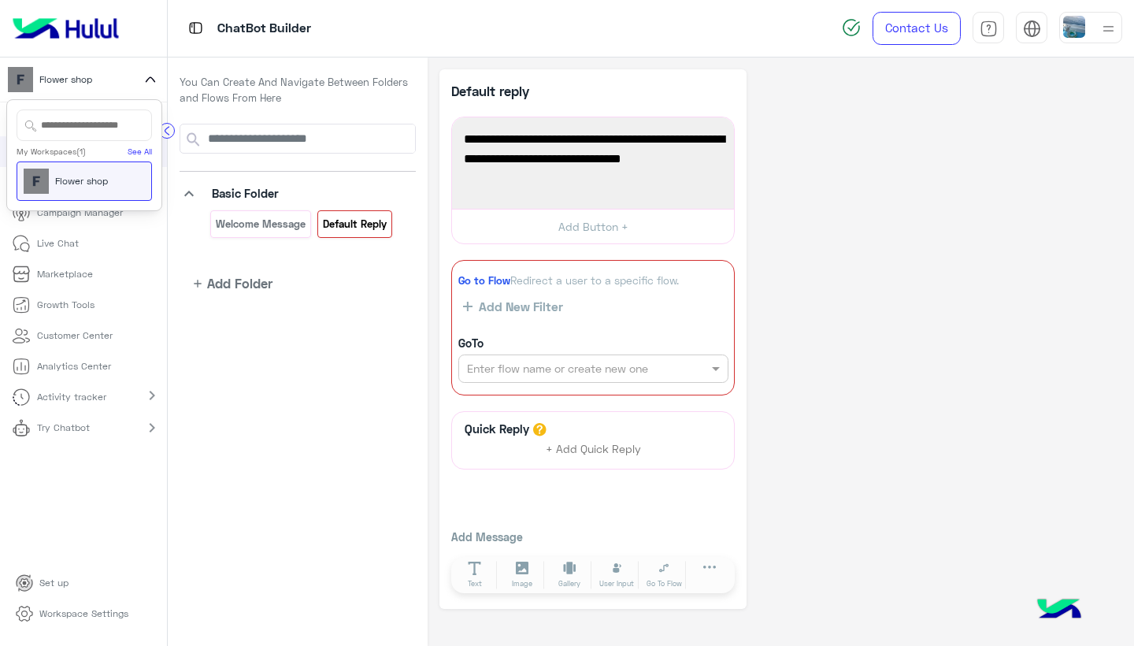
click at [139, 150] on link "See All" at bounding box center [140, 151] width 24 height 9
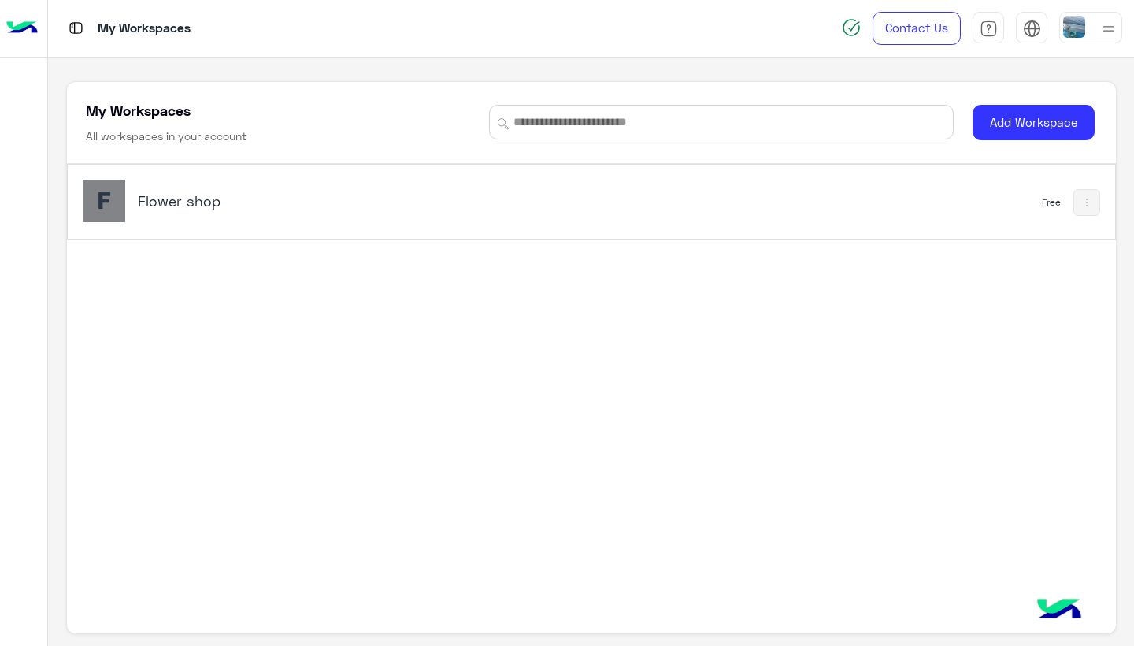
click at [165, 199] on h5 "Flower shop" at bounding box center [321, 200] width 366 height 19
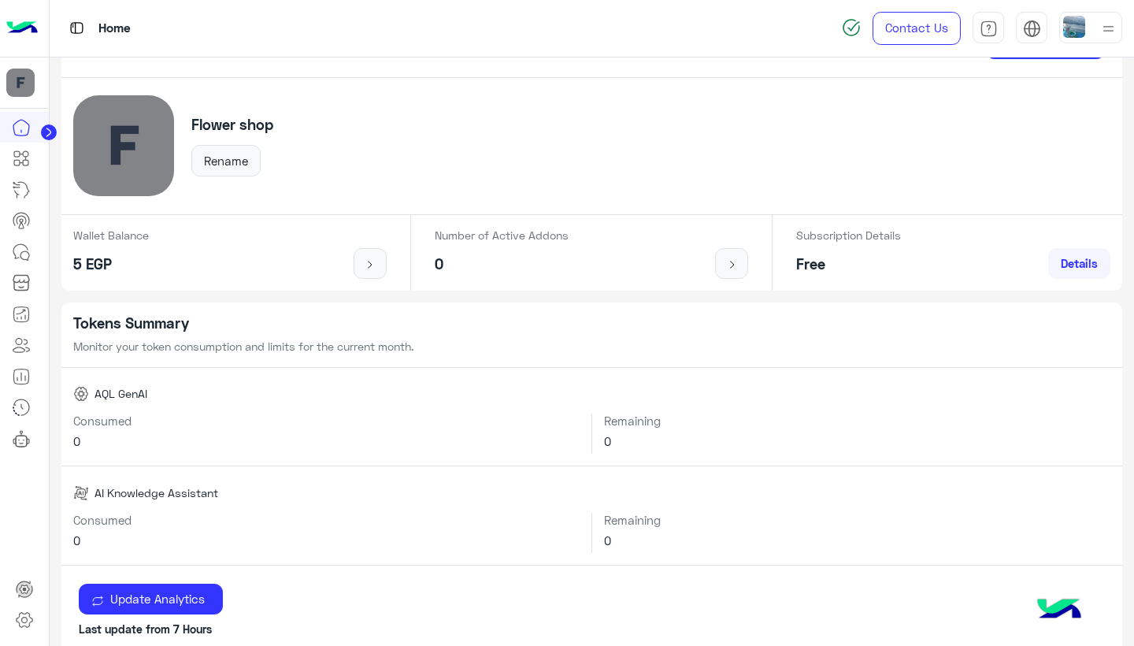
scroll to position [176, 0]
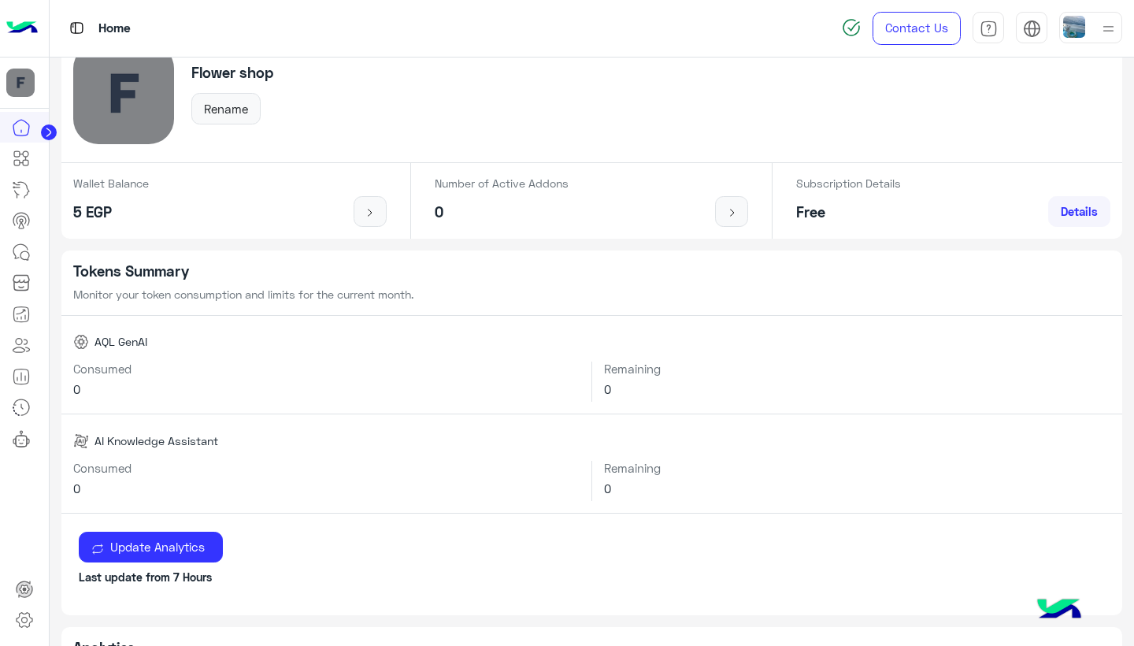
click at [48, 132] on icon at bounding box center [48, 132] width 4 height 8
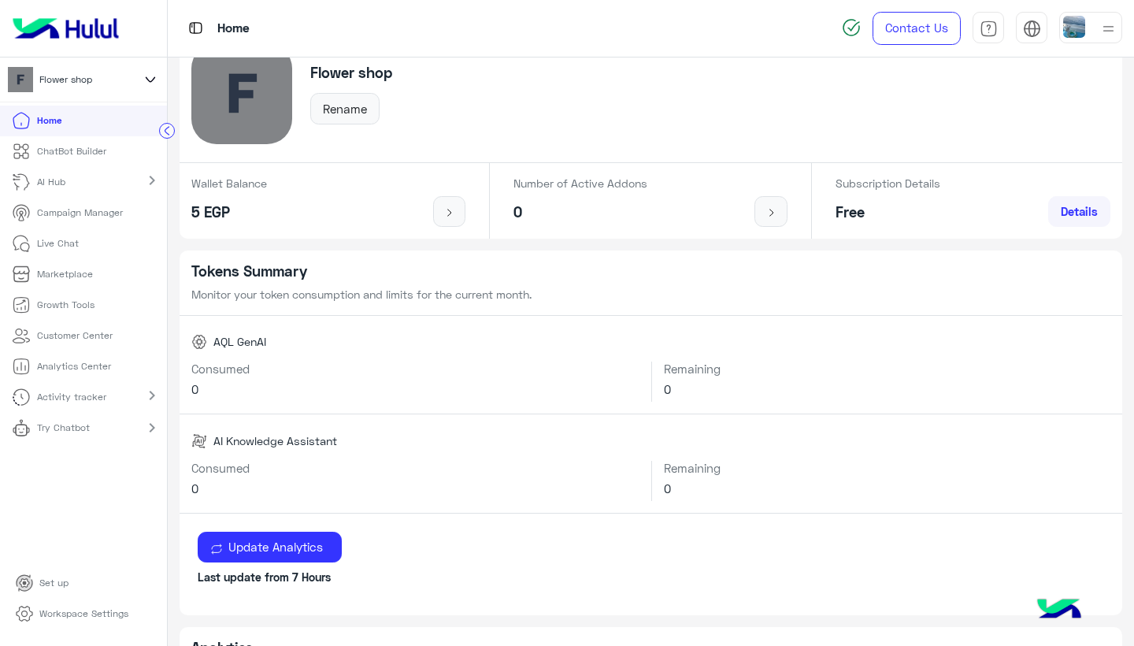
click at [147, 178] on mat-icon "chevron_right" at bounding box center [152, 180] width 19 height 19
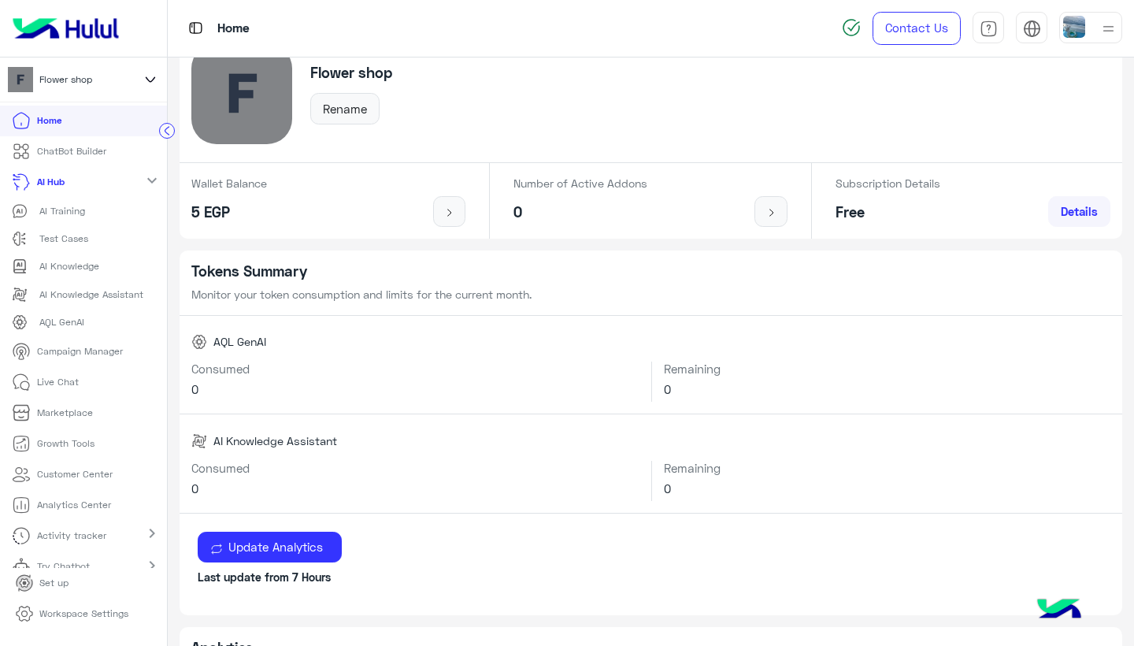
click at [146, 176] on mat-icon "expand_more" at bounding box center [152, 180] width 19 height 19
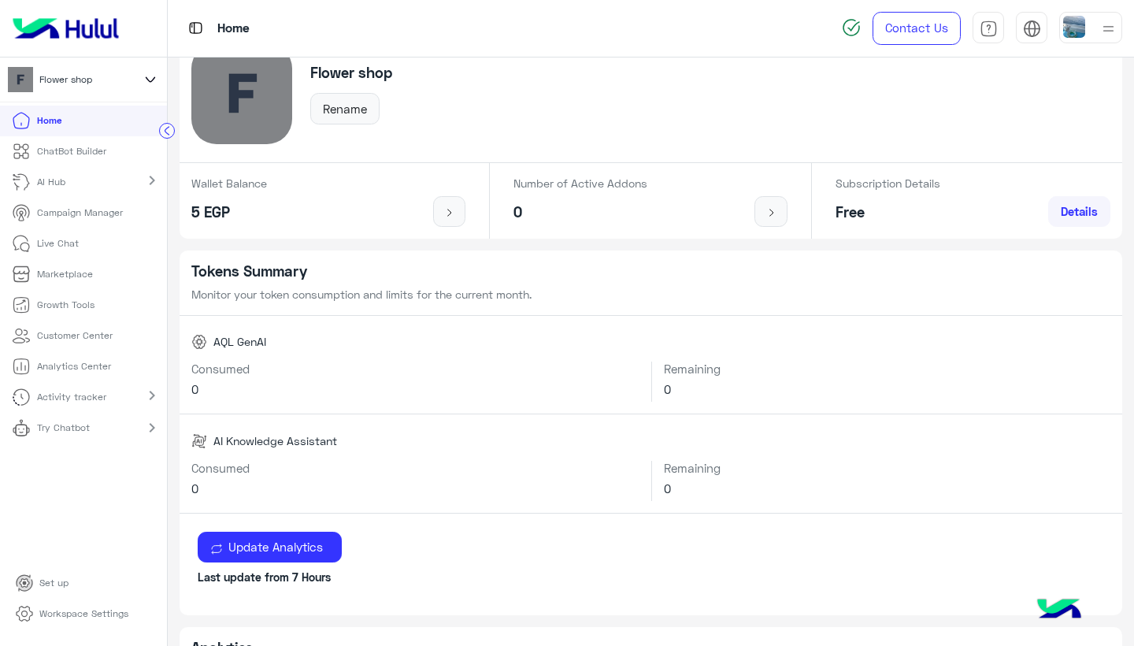
click at [146, 176] on mat-icon "chevron_right" at bounding box center [152, 180] width 19 height 19
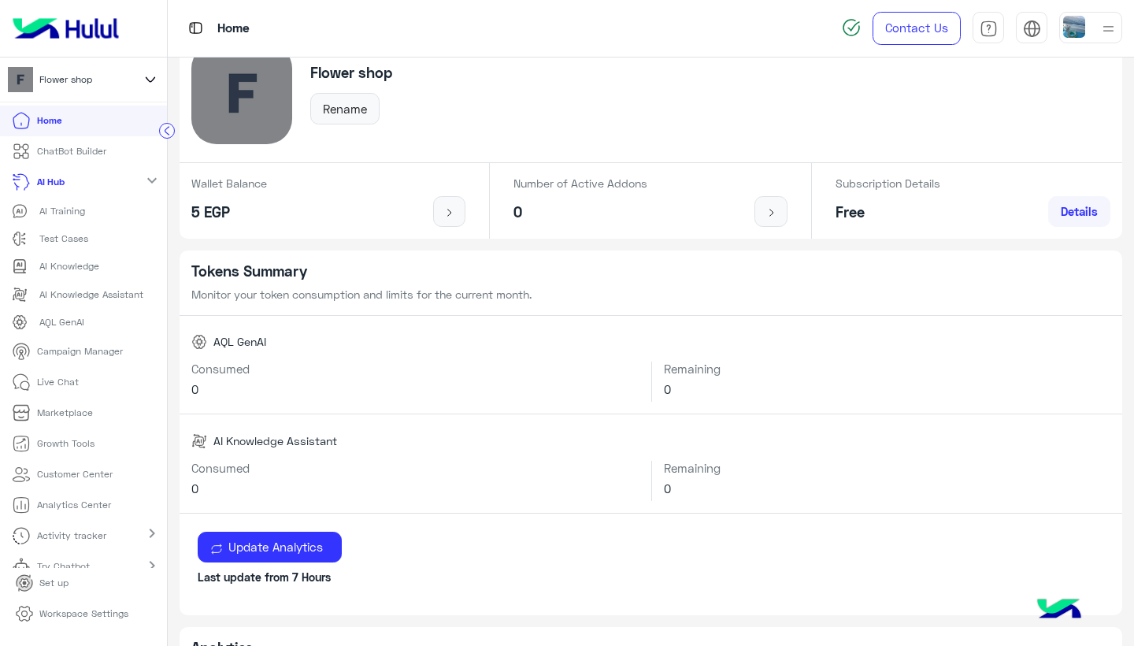
click at [146, 176] on mat-icon "expand_more" at bounding box center [152, 180] width 19 height 19
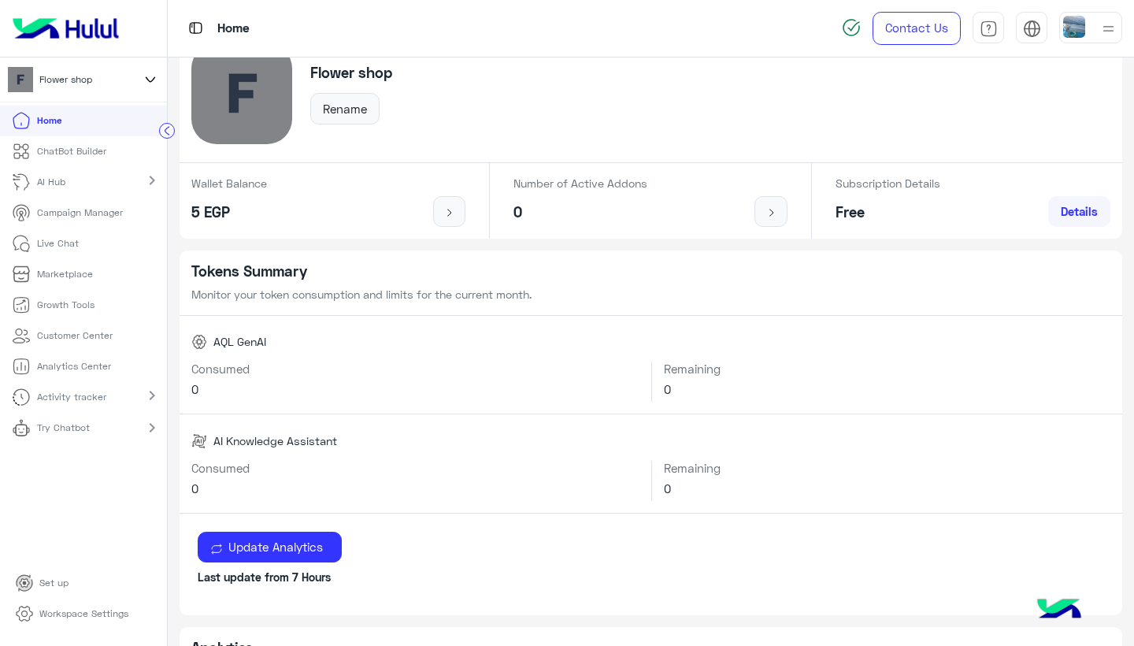
click at [105, 146] on p "ChatBot Builder" at bounding box center [71, 151] width 69 height 14
click at [79, 150] on p "ChatBot Builder" at bounding box center [71, 151] width 69 height 14
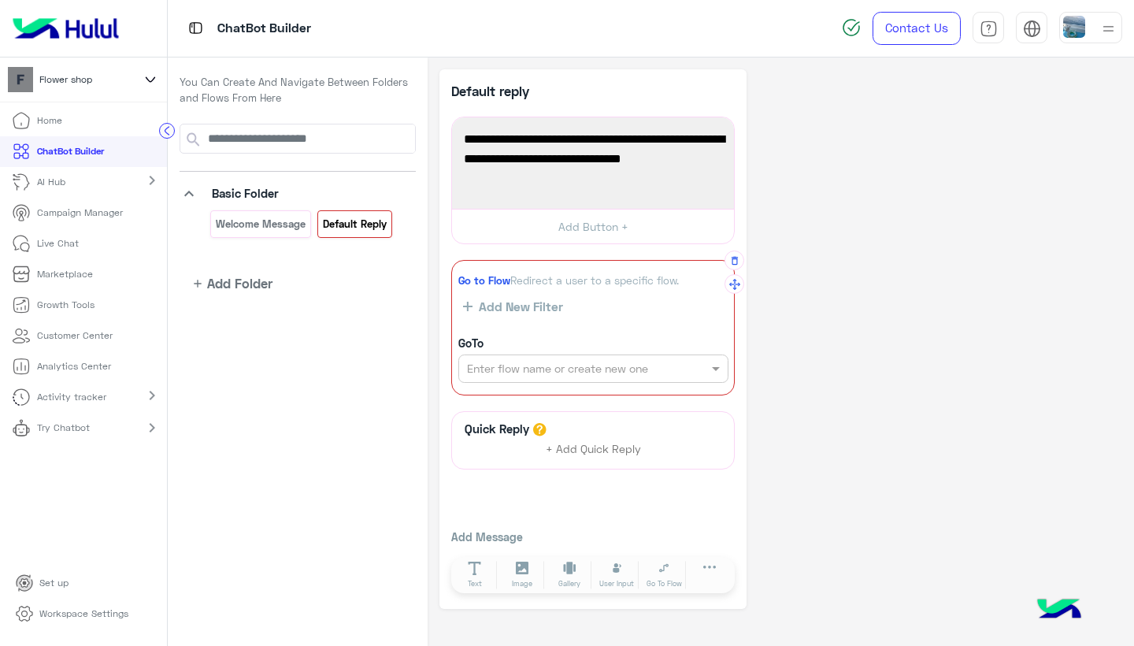
click at [520, 304] on span "Add New Filter" at bounding box center [518, 306] width 91 height 14
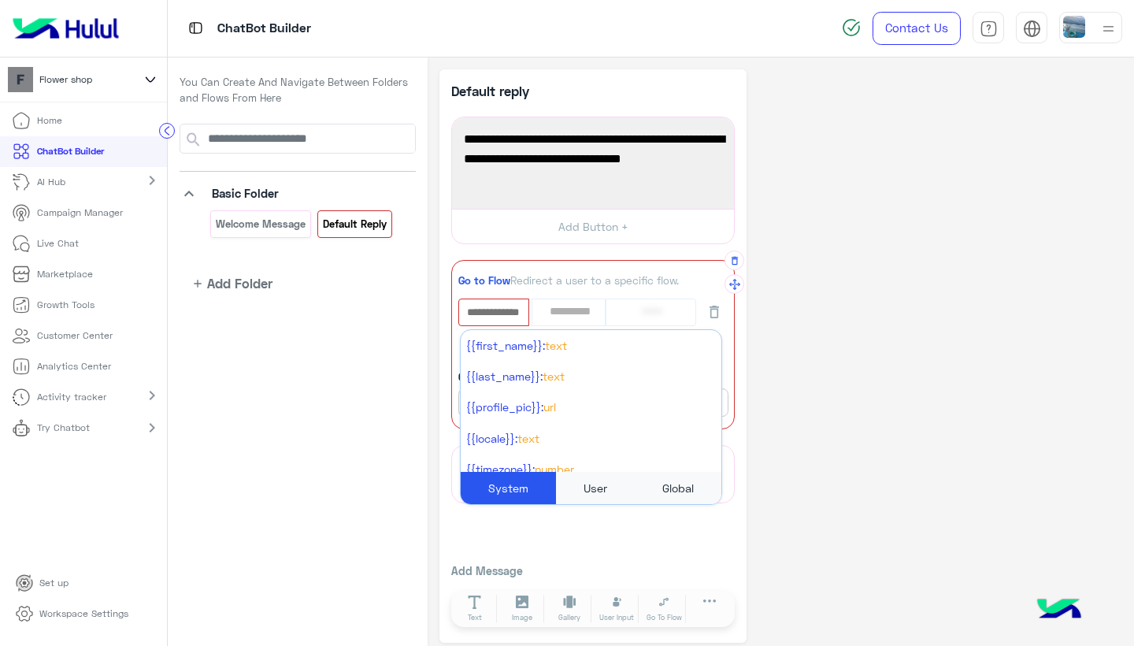
click at [514, 311] on input "text" at bounding box center [494, 312] width 68 height 24
click at [567, 311] on div "{{first_name}}: Text {{last_name}}: Text {{profile_pic}}: URL {{locale}}: Text …" at bounding box center [593, 313] width 270 height 28
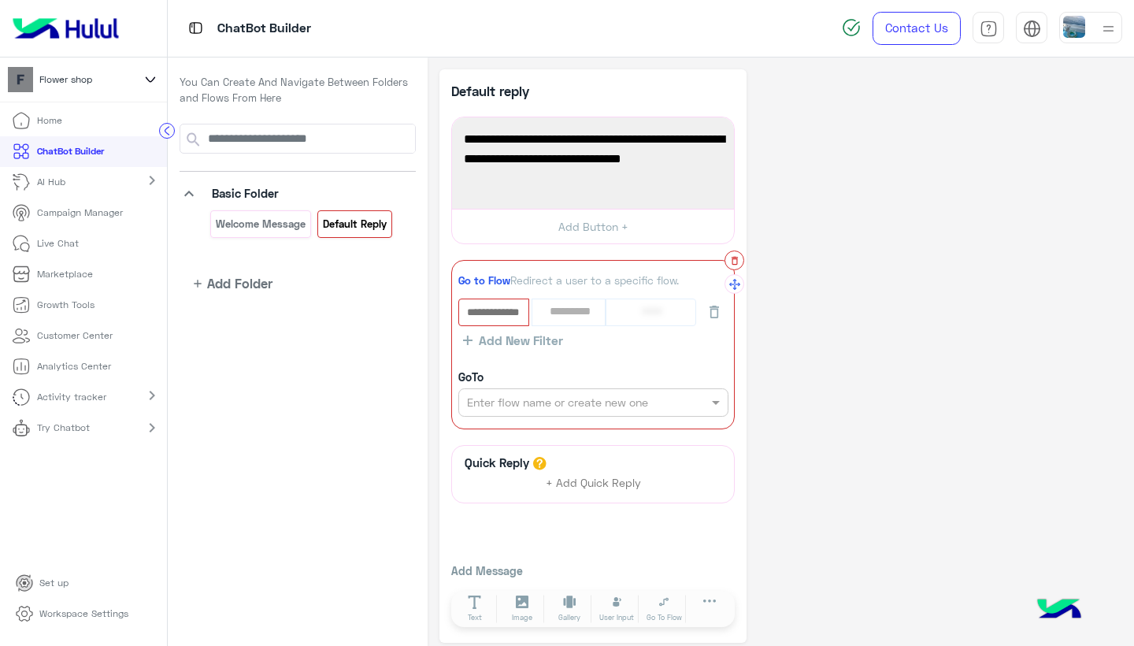
click at [732, 261] on icon "button" at bounding box center [734, 260] width 11 height 11
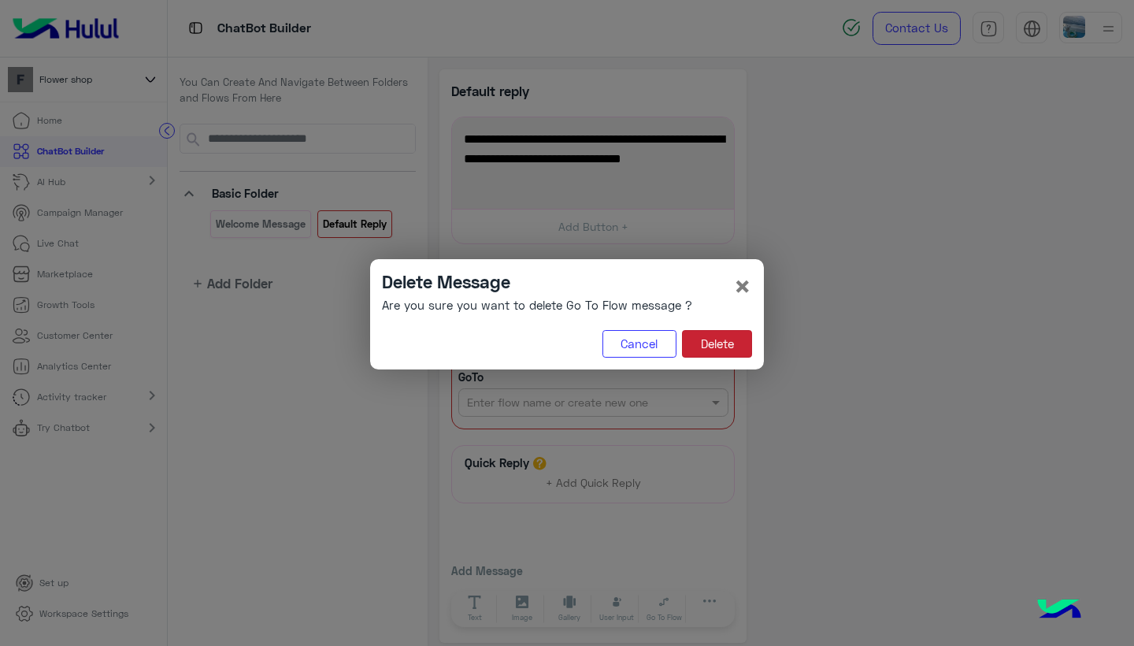
click at [717, 348] on button "Delete" at bounding box center [717, 344] width 70 height 28
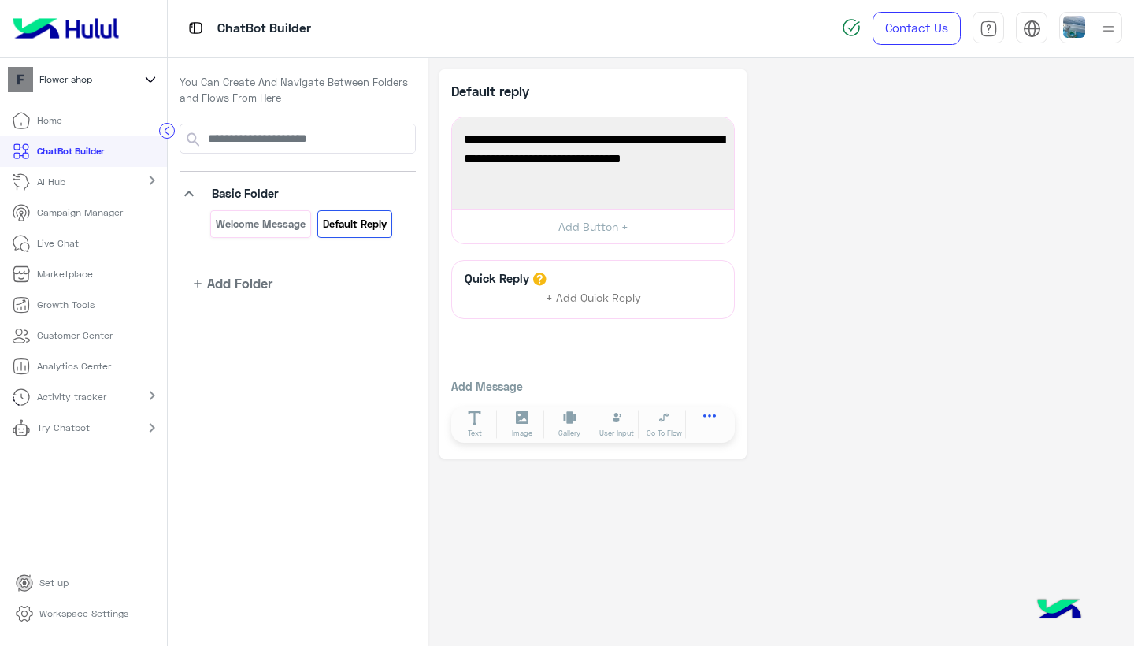
click at [710, 420] on icon at bounding box center [709, 420] width 13 height 13
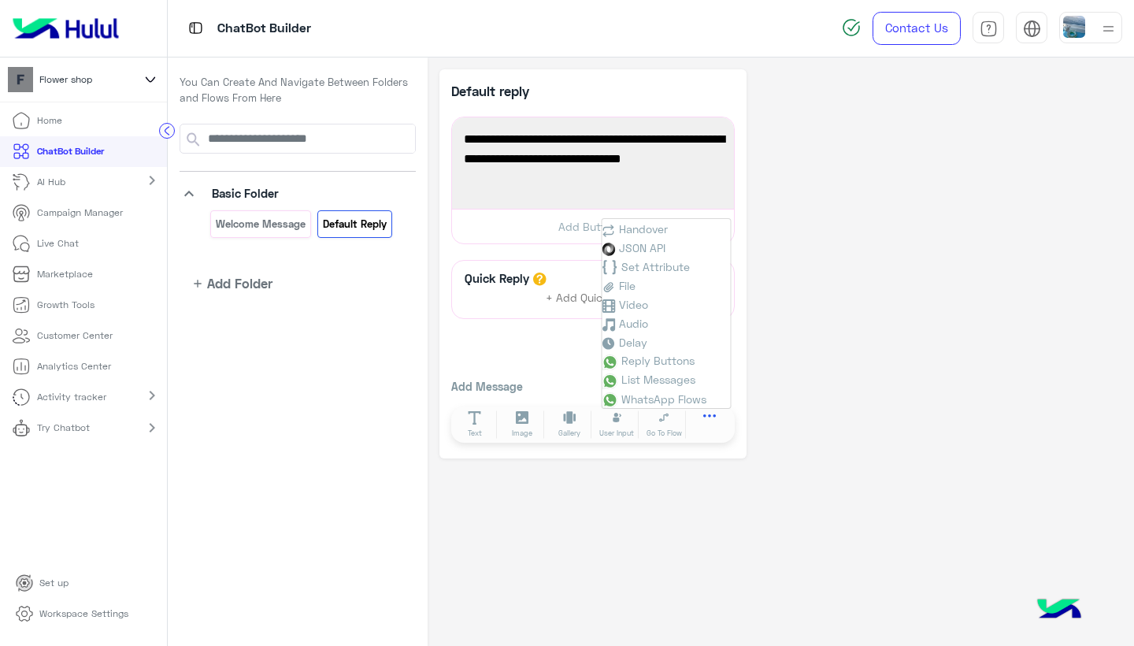
click at [710, 420] on icon at bounding box center [709, 420] width 13 height 13
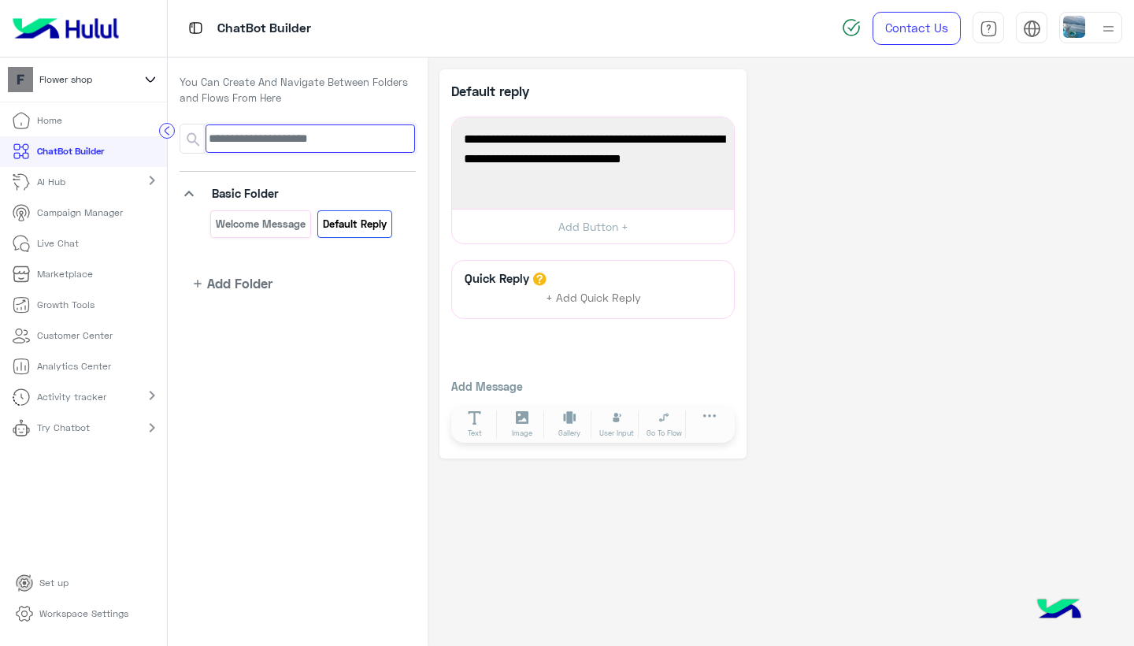
click at [279, 134] on input at bounding box center [311, 138] width 210 height 28
type input "*"
click at [150, 80] on icon at bounding box center [150, 79] width 17 height 19
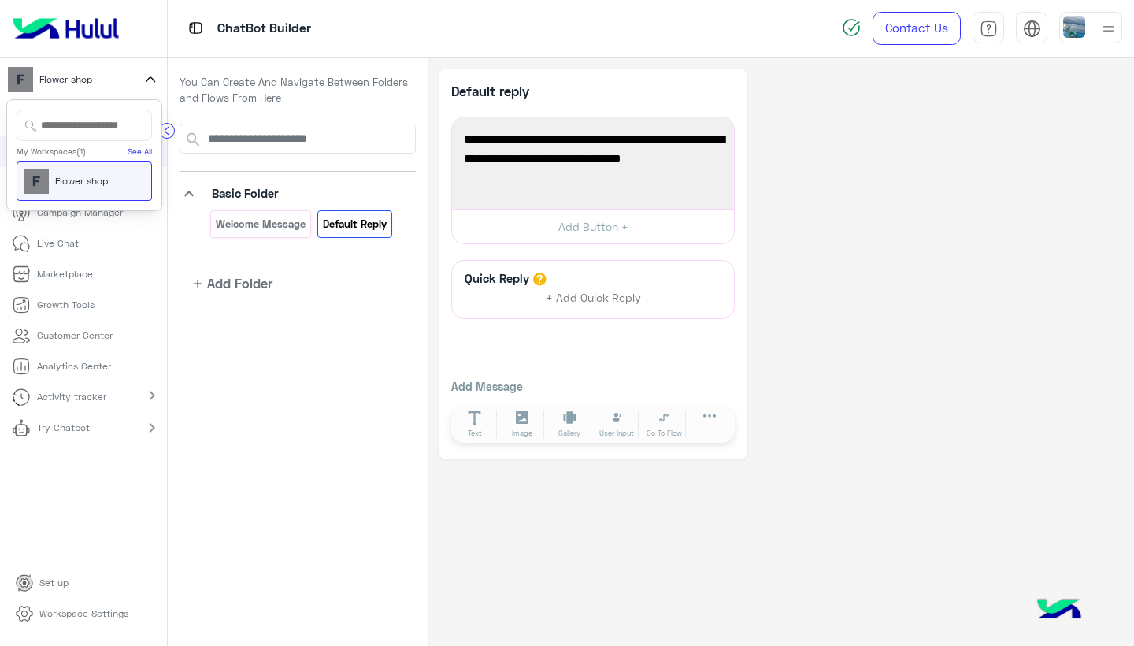
click at [150, 80] on icon at bounding box center [150, 79] width 17 height 19
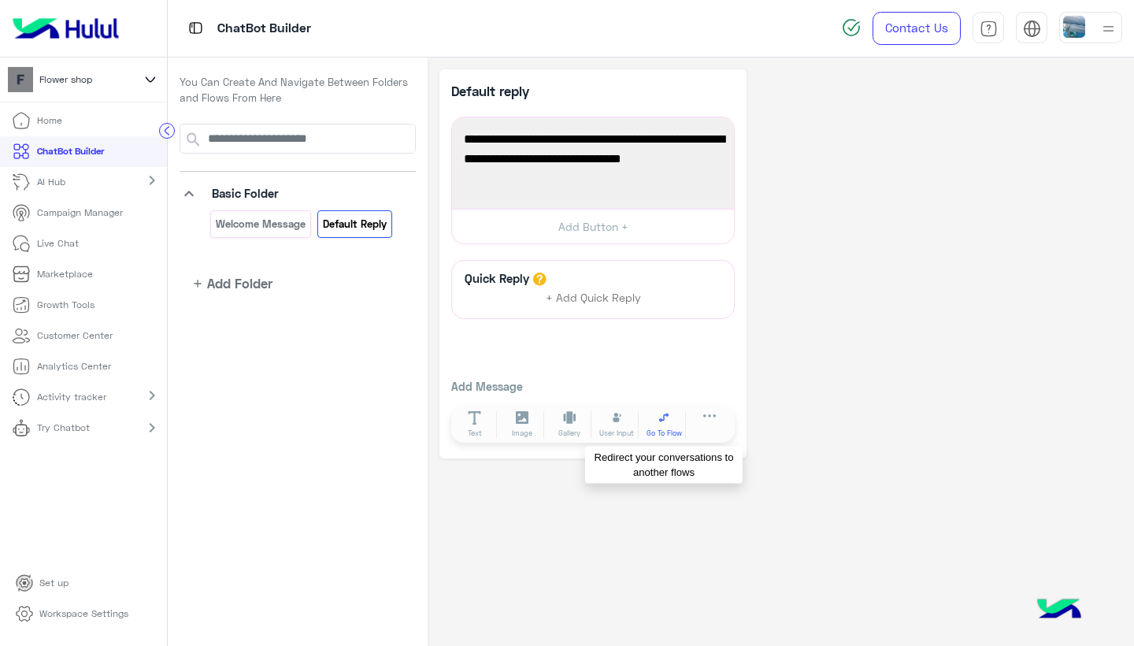
click at [666, 428] on span "Go To Flow" at bounding box center [664, 433] width 35 height 11
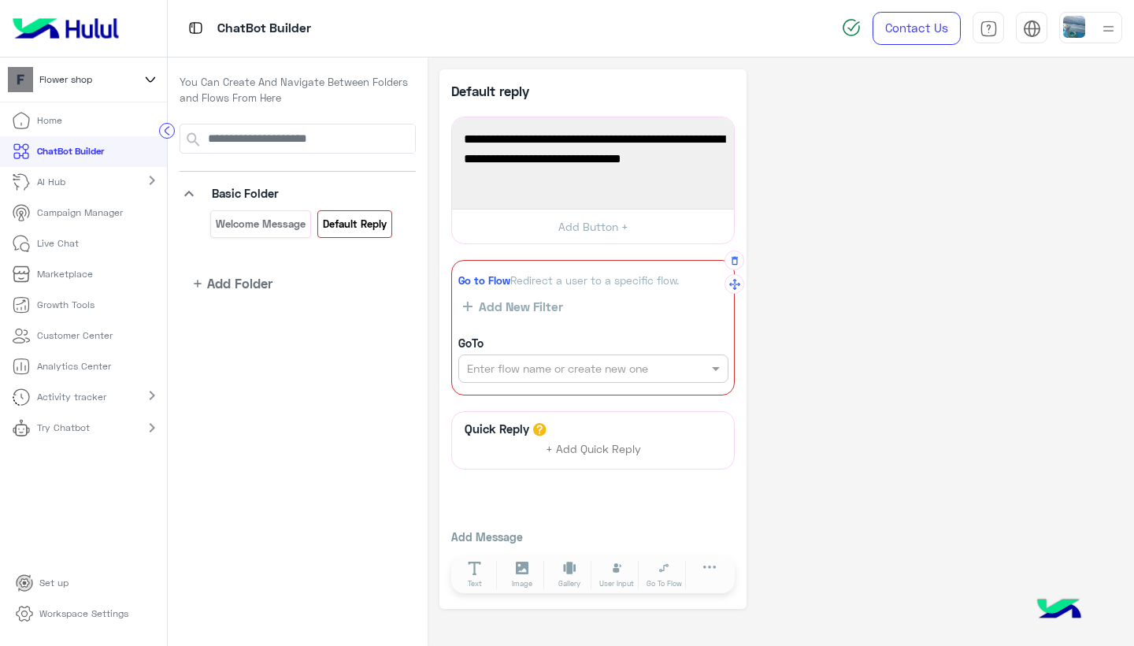
click at [532, 365] on input "text" at bounding box center [566, 369] width 199 height 17
type input "****"
click at [707, 369] on button "+ Create Flow" at bounding box center [698, 369] width 55 height 18
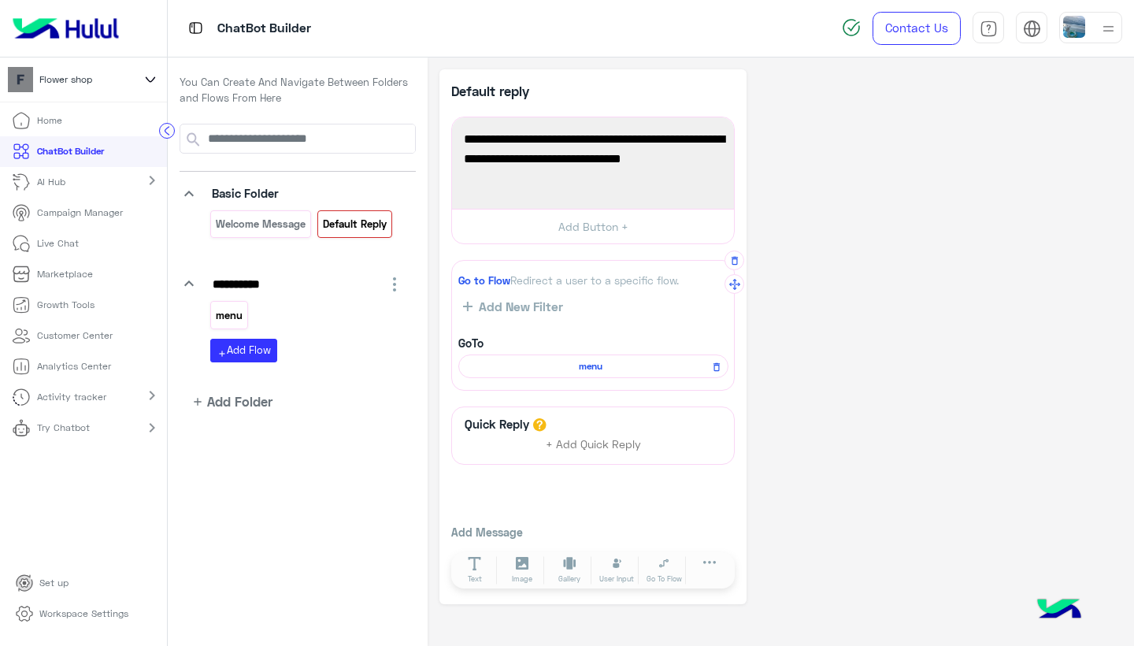
click at [235, 310] on p "menu" at bounding box center [229, 315] width 29 height 18
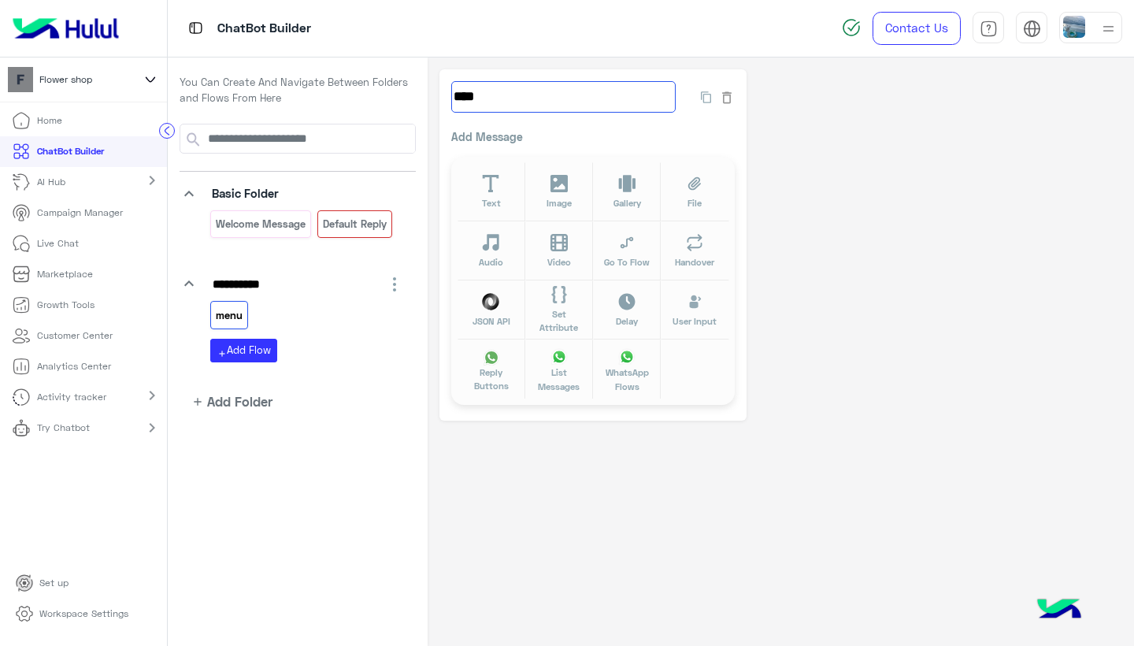
click at [477, 98] on input "****" at bounding box center [563, 97] width 224 height 32
click at [462, 96] on input "****" at bounding box center [563, 97] width 224 height 32
type input "****"
click at [564, 125] on div "**** 146" at bounding box center [593, 104] width 284 height 47
click at [491, 137] on p "Add Message" at bounding box center [593, 136] width 284 height 17
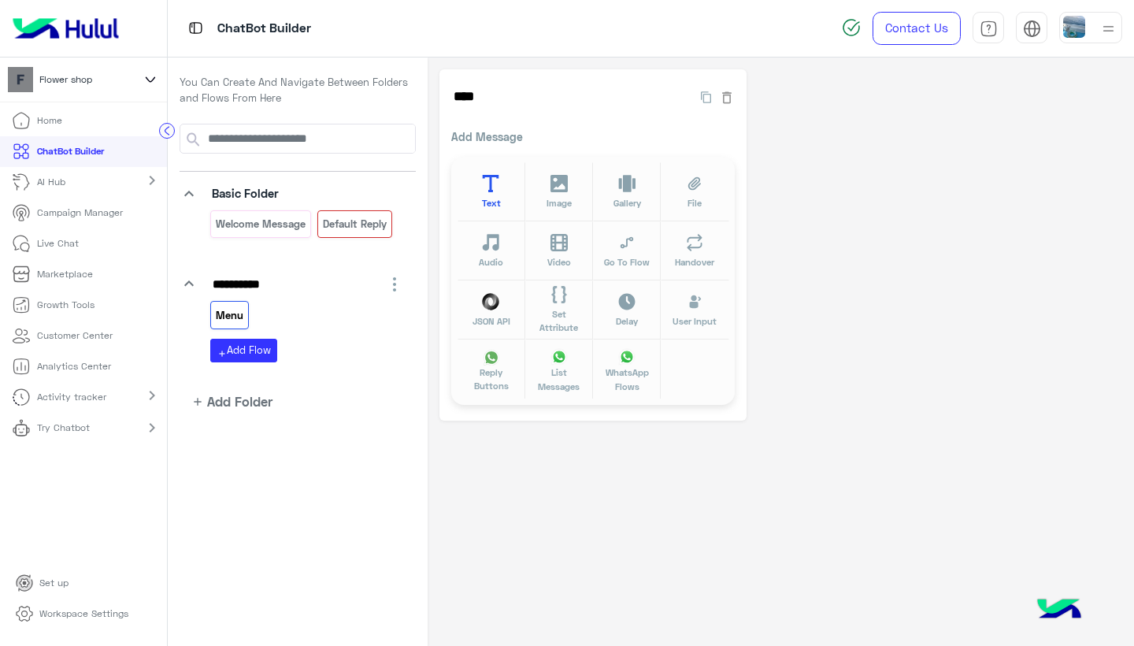
click at [497, 180] on icon at bounding box center [491, 184] width 18 height 18
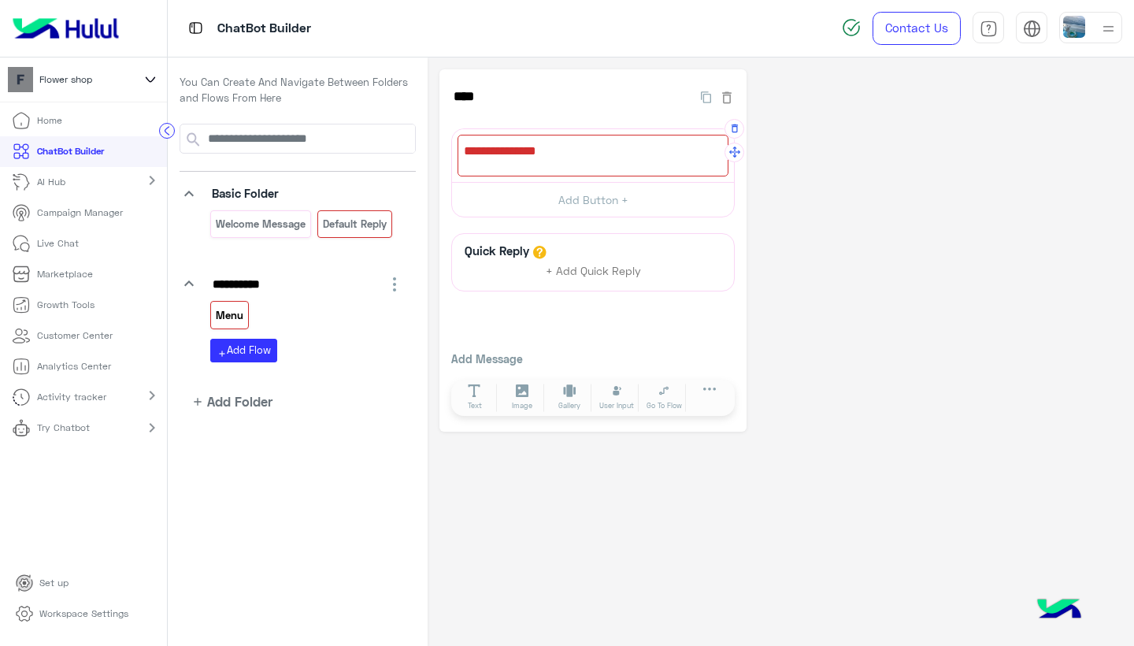
click at [525, 154] on div at bounding box center [593, 156] width 271 height 42
type textarea "**********"
click at [623, 321] on div "Quick Reply + Add Quick Reply Add Message Text Image Gallery File Audio Video G…" at bounding box center [593, 326] width 284 height 187
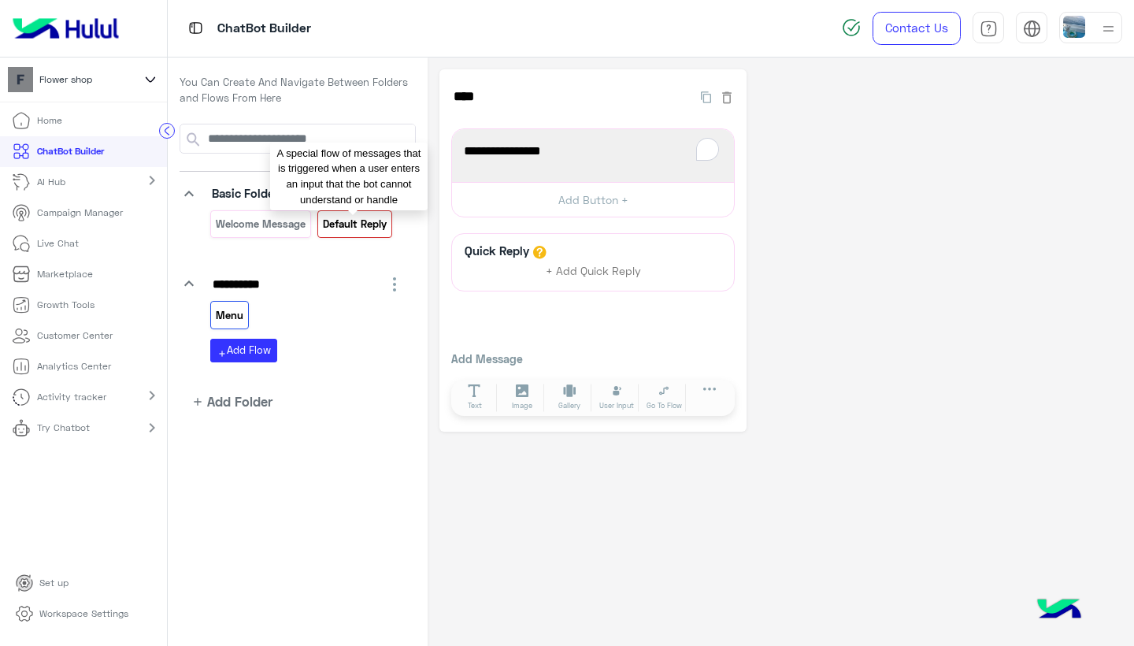
click at [339, 221] on p "Default reply" at bounding box center [354, 224] width 66 height 18
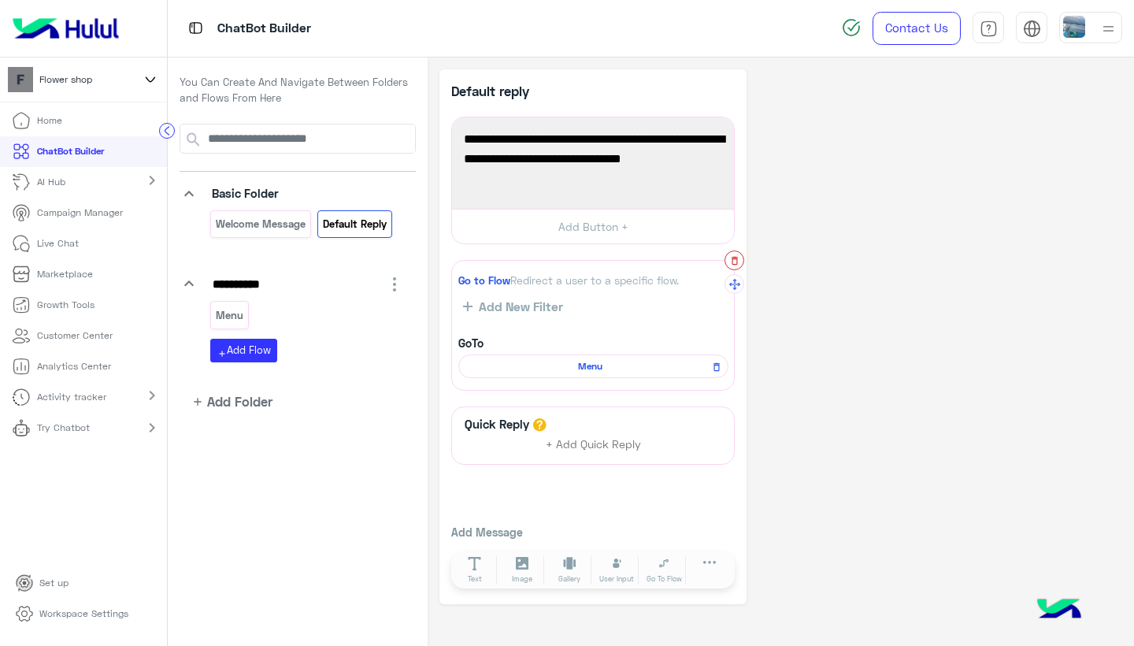
click at [733, 259] on icon "button" at bounding box center [734, 260] width 11 height 11
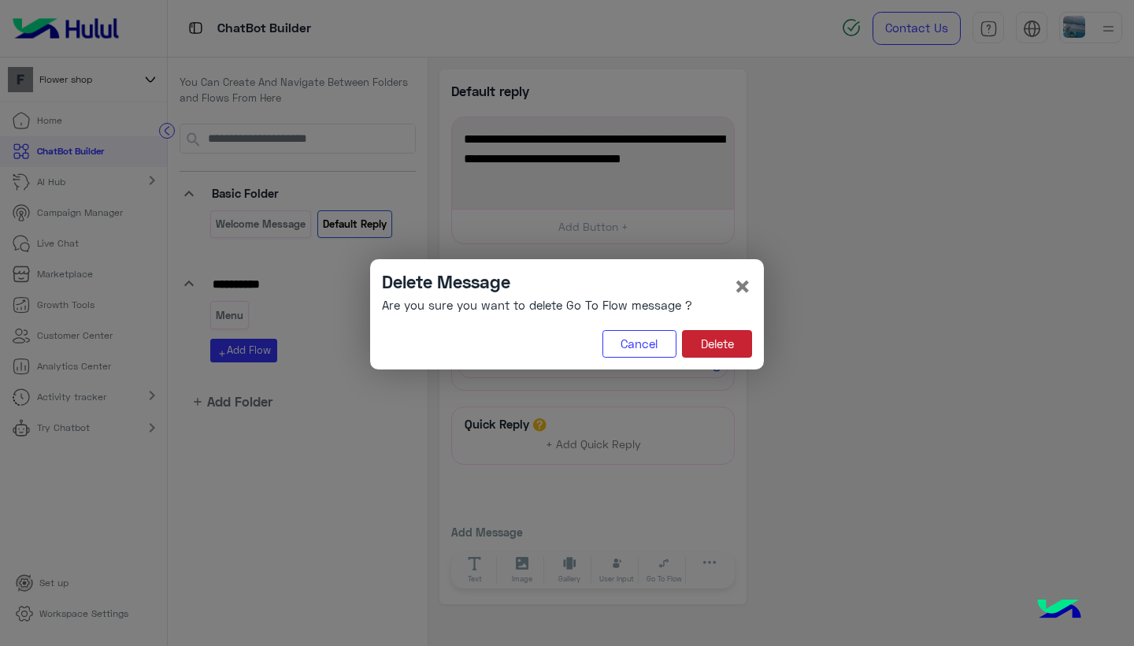
click at [701, 345] on button "Delete" at bounding box center [717, 344] width 70 height 28
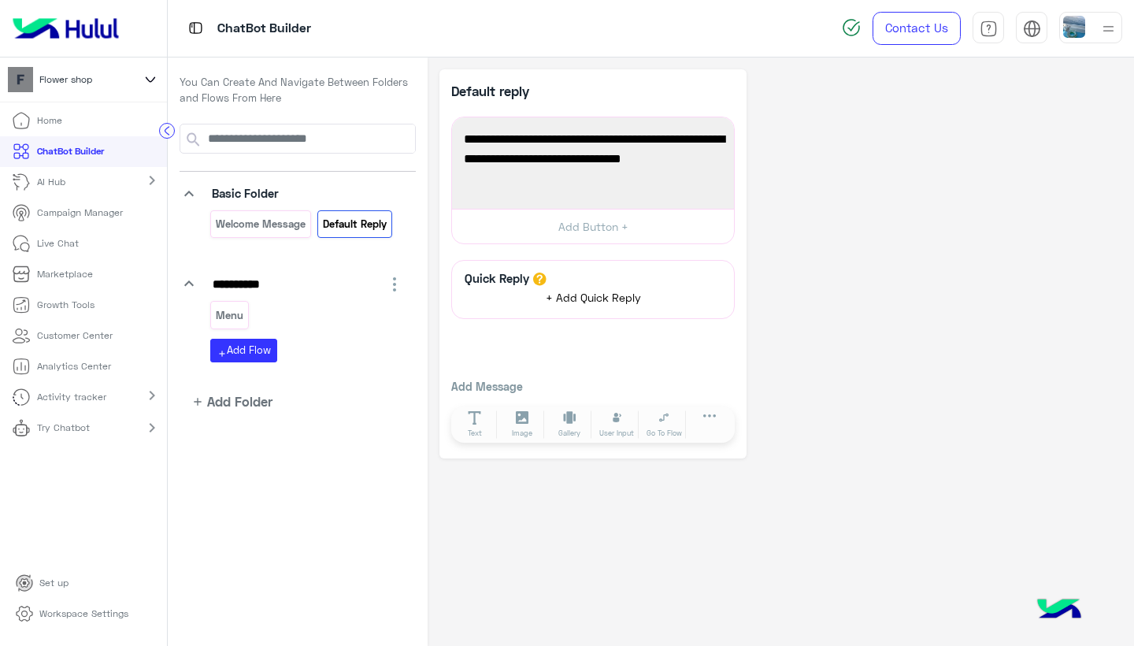
click at [569, 299] on span "+ Add Quick Reply" at bounding box center [593, 297] width 95 height 13
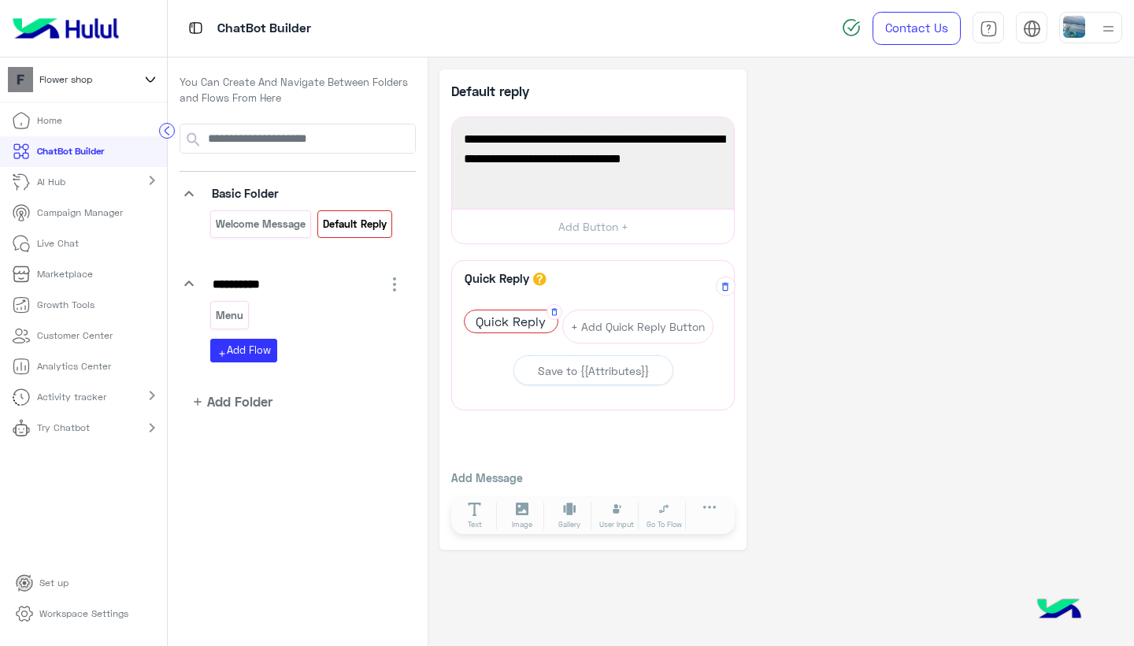
click at [532, 321] on span "Quick Reply" at bounding box center [511, 321] width 93 height 22
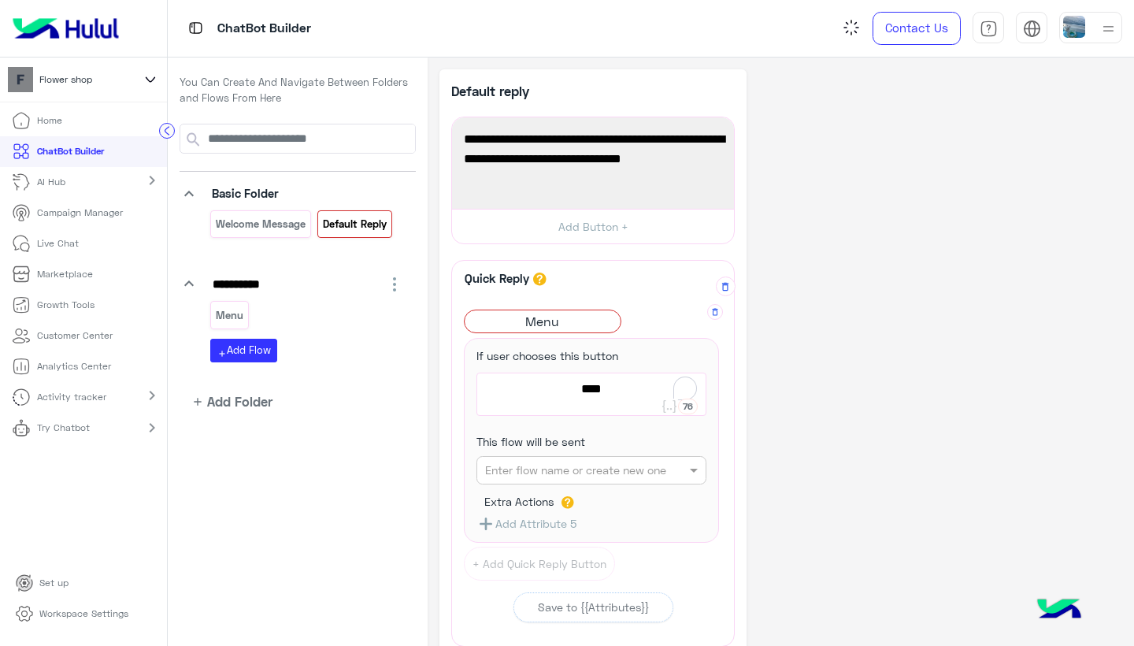
type textarea "****"
click at [621, 465] on input "text" at bounding box center [566, 470] width 163 height 17
click at [516, 554] on div "Menu" at bounding box center [592, 560] width 230 height 29
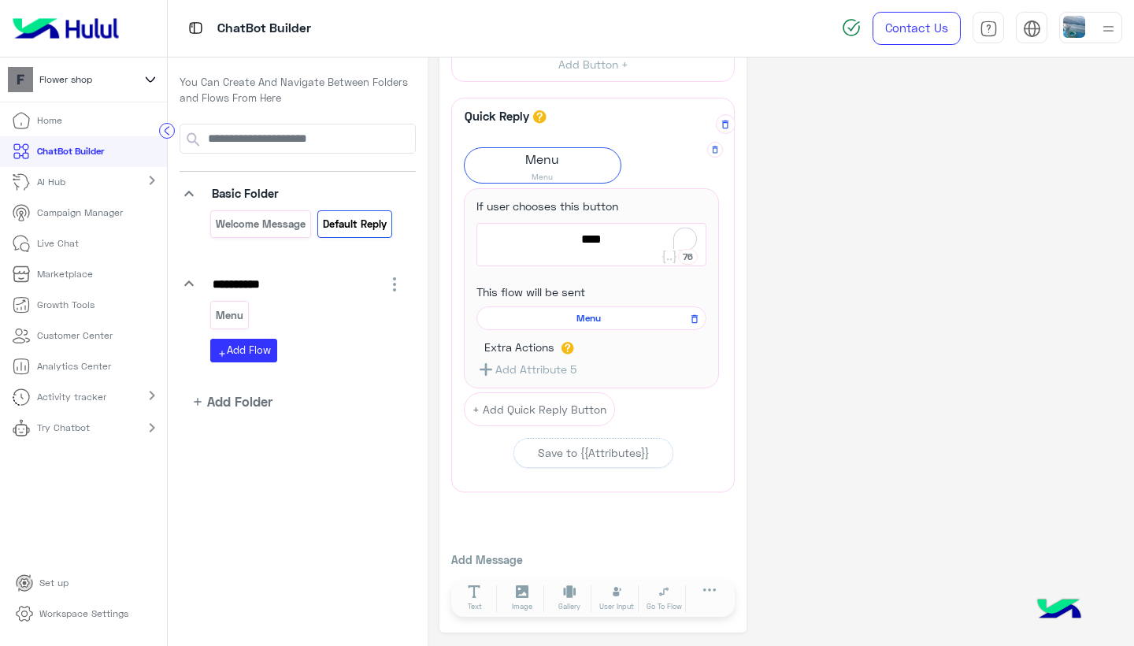
scroll to position [161, 0]
click at [612, 519] on div "Quick Reply A quick reply/user input can only be after a message content eg: te…" at bounding box center [593, 360] width 284 height 523
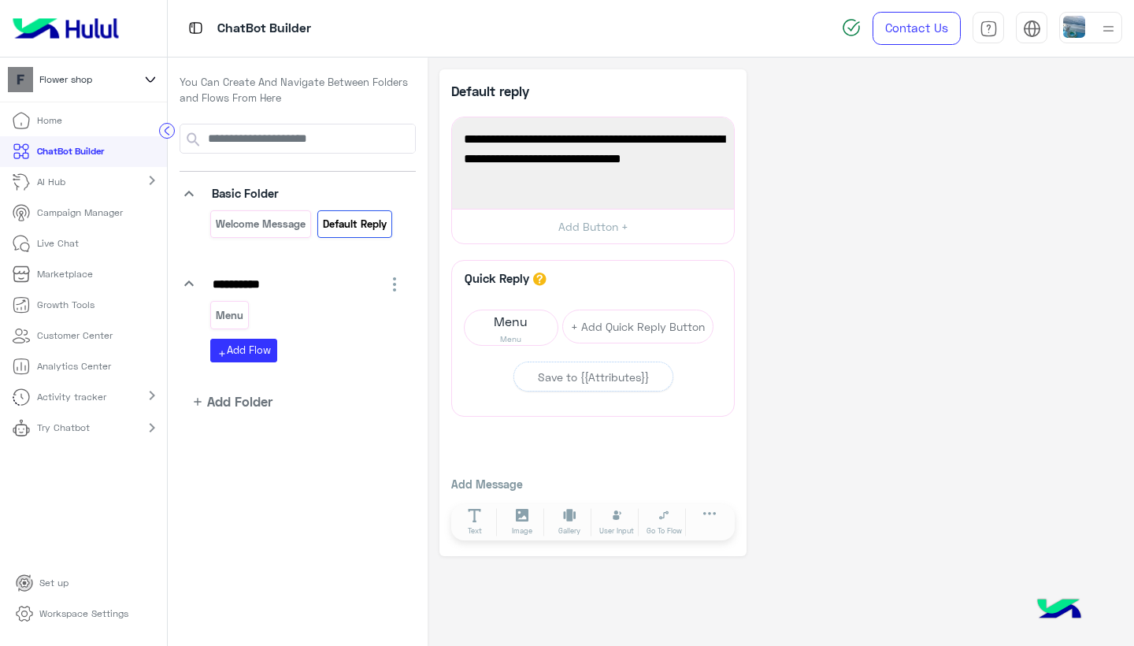
scroll to position [0, 0]
click at [244, 221] on p "Welcome Message" at bounding box center [261, 224] width 92 height 18
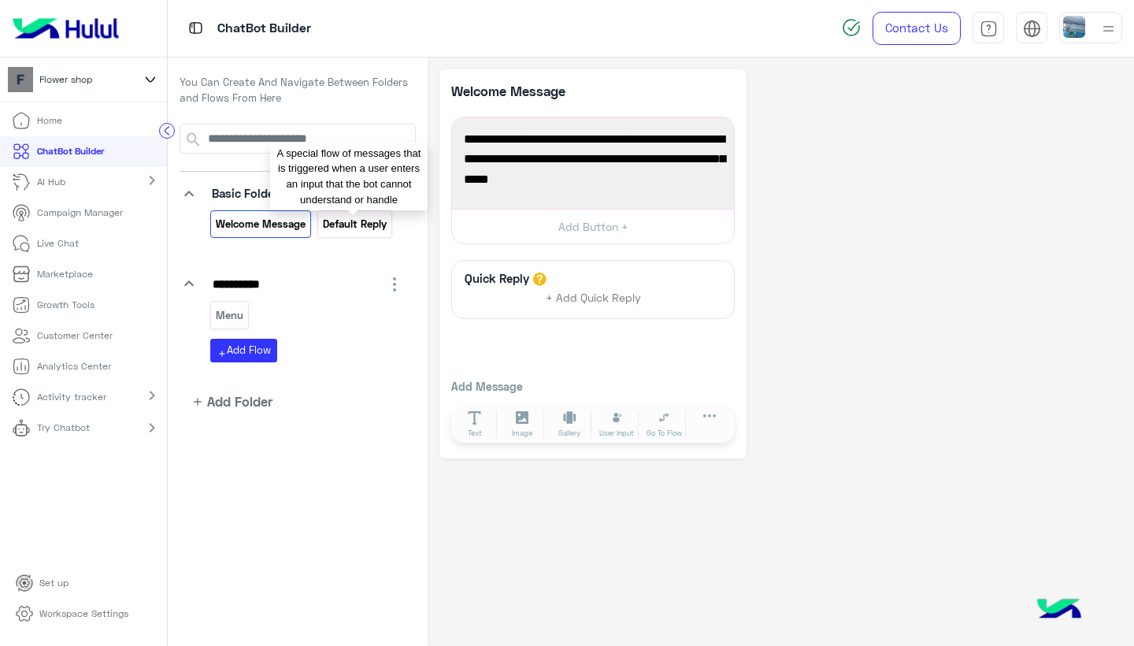
click at [337, 224] on p "Default reply" at bounding box center [354, 224] width 66 height 18
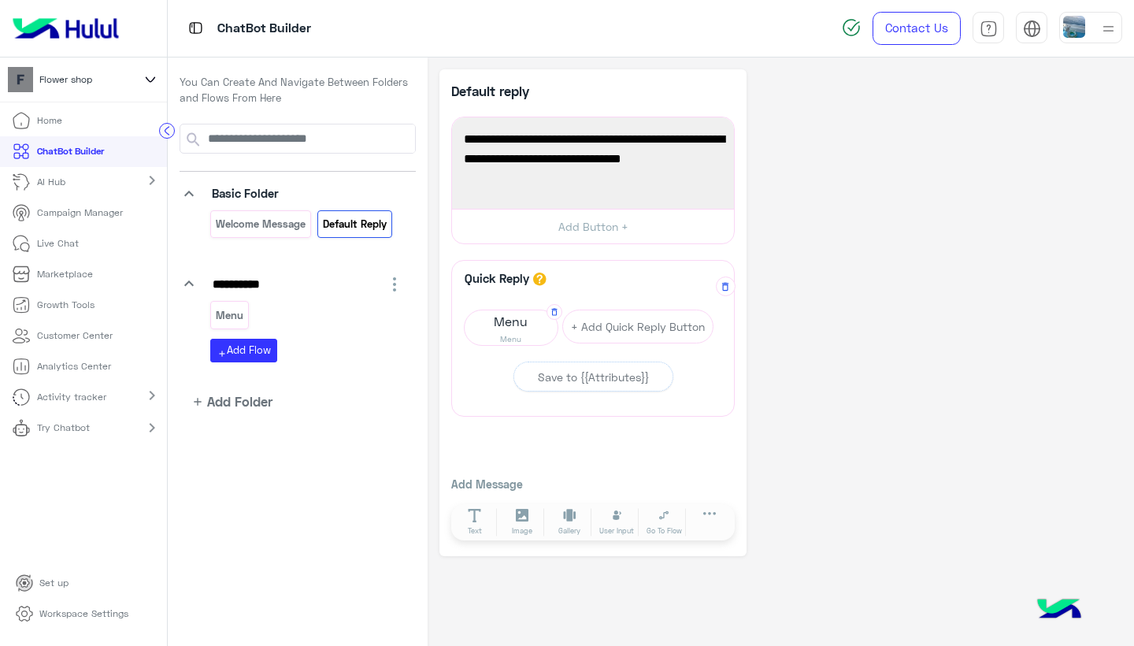
click at [525, 331] on span "Menu" at bounding box center [511, 321] width 93 height 22
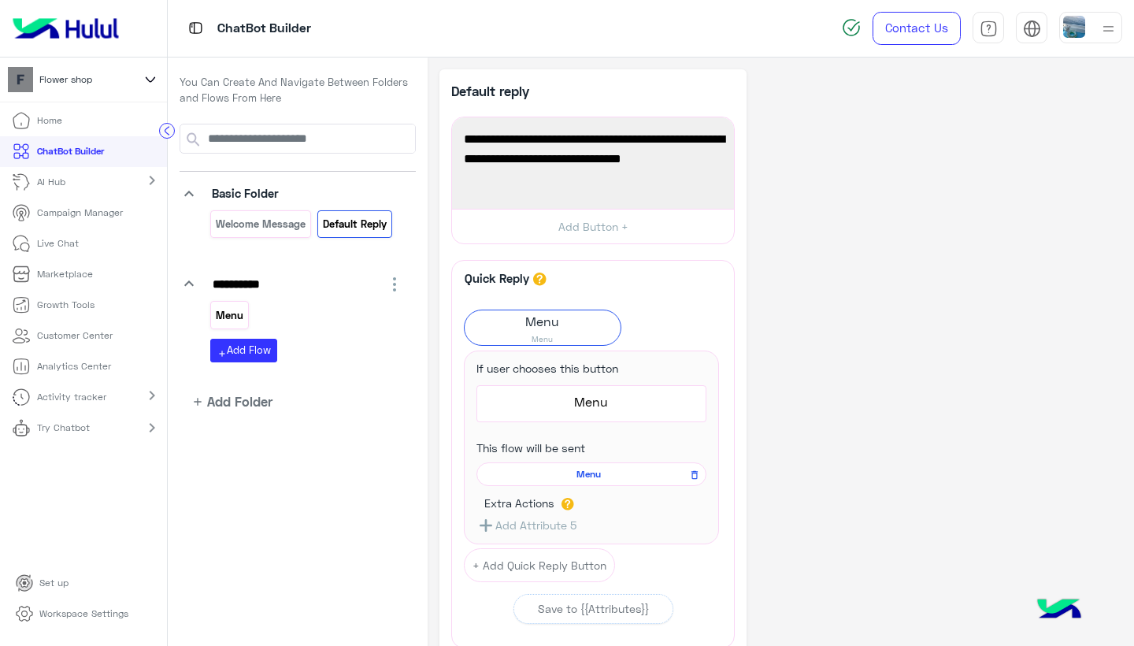
click at [224, 310] on p "Menu" at bounding box center [230, 315] width 30 height 18
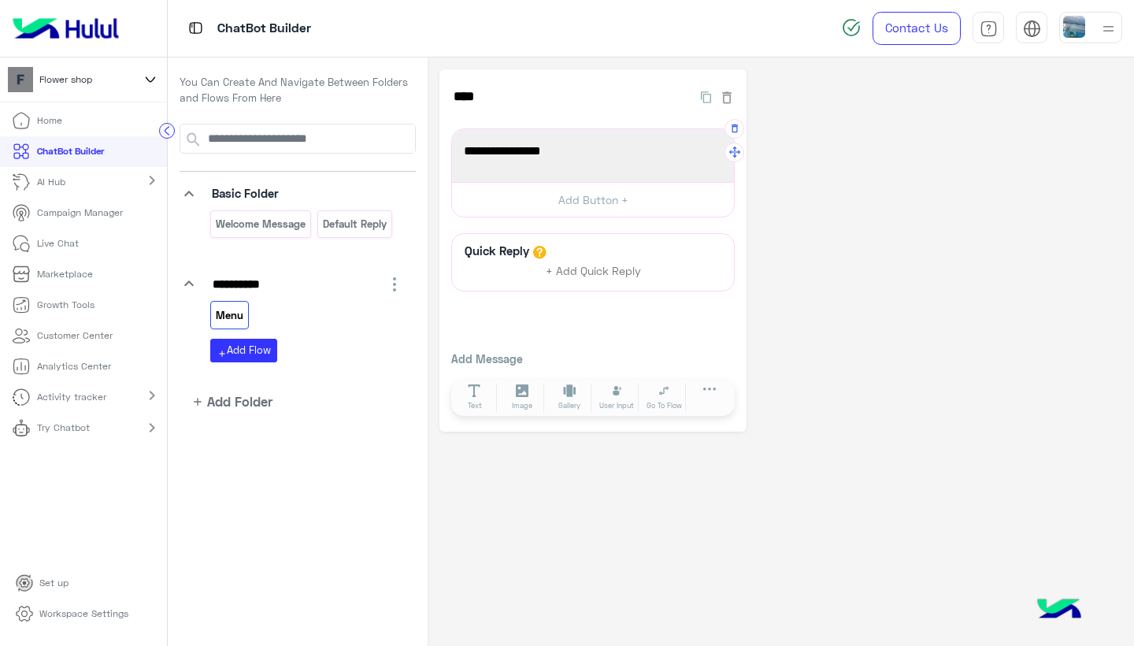
click at [584, 150] on span "This is the Menu" at bounding box center [593, 151] width 258 height 20
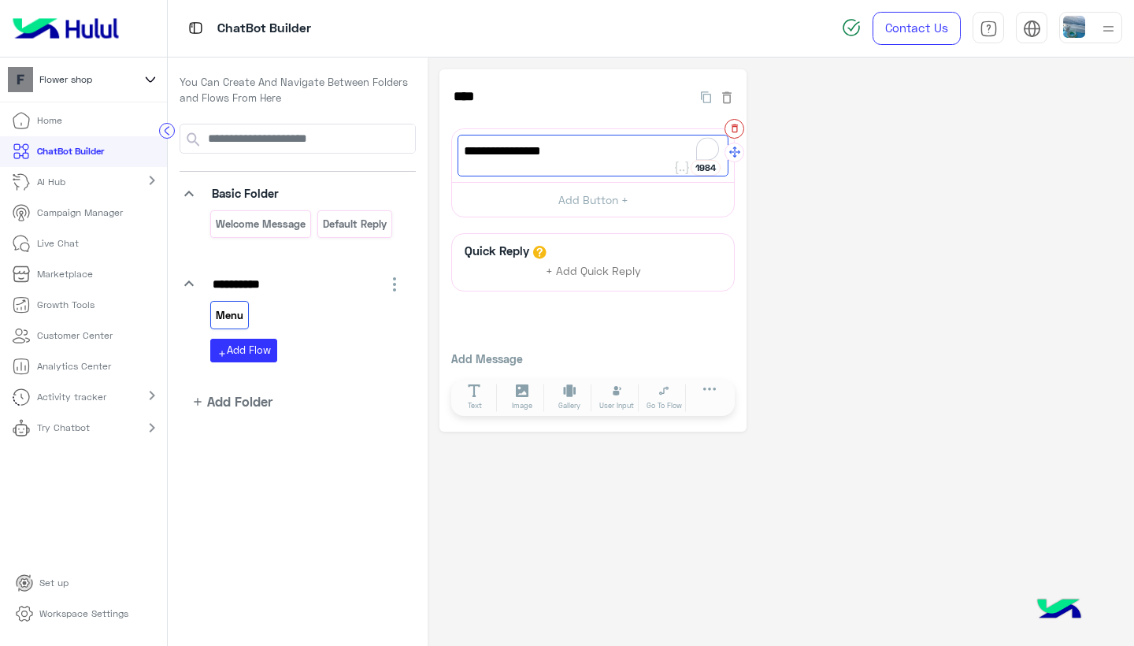
click at [732, 127] on icon "button" at bounding box center [734, 128] width 11 height 11
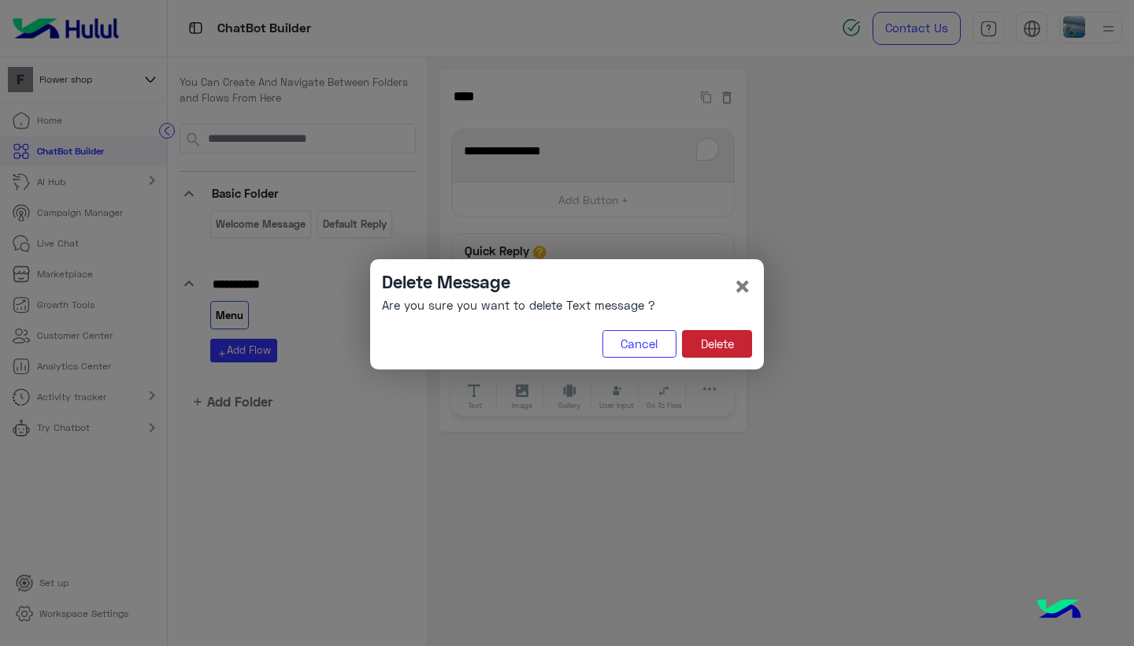
click at [718, 340] on button "Delete" at bounding box center [717, 344] width 70 height 28
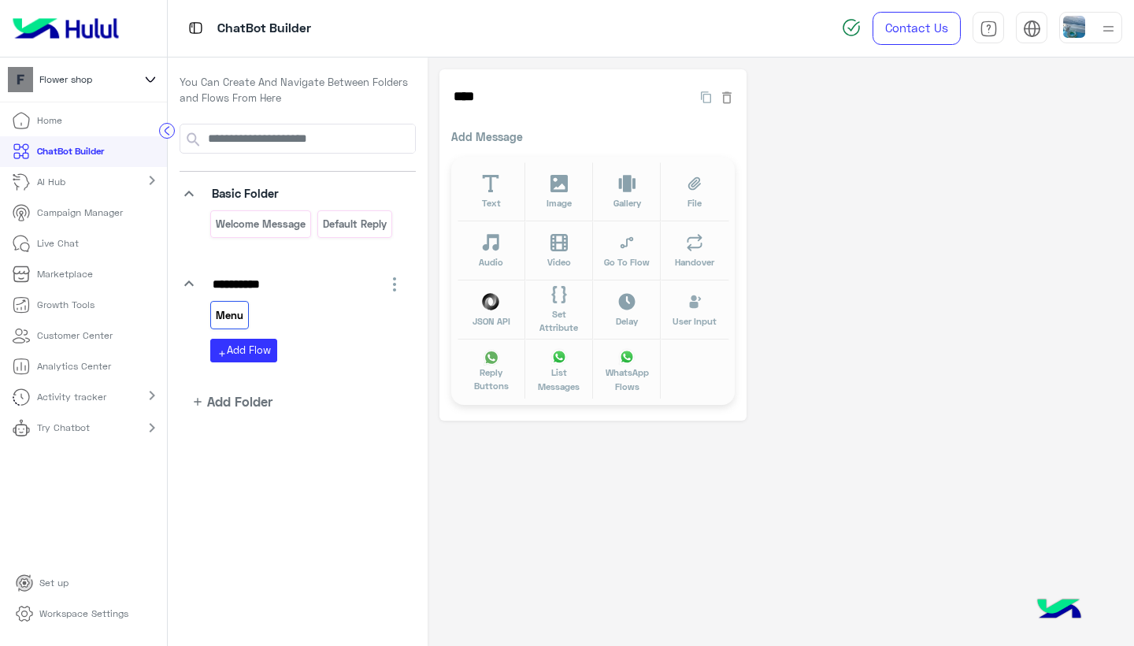
click at [499, 133] on p "Add Message" at bounding box center [593, 136] width 284 height 17
click at [532, 133] on p "Add Message" at bounding box center [593, 136] width 284 height 17
click at [505, 133] on p "Add Message" at bounding box center [593, 136] width 284 height 17
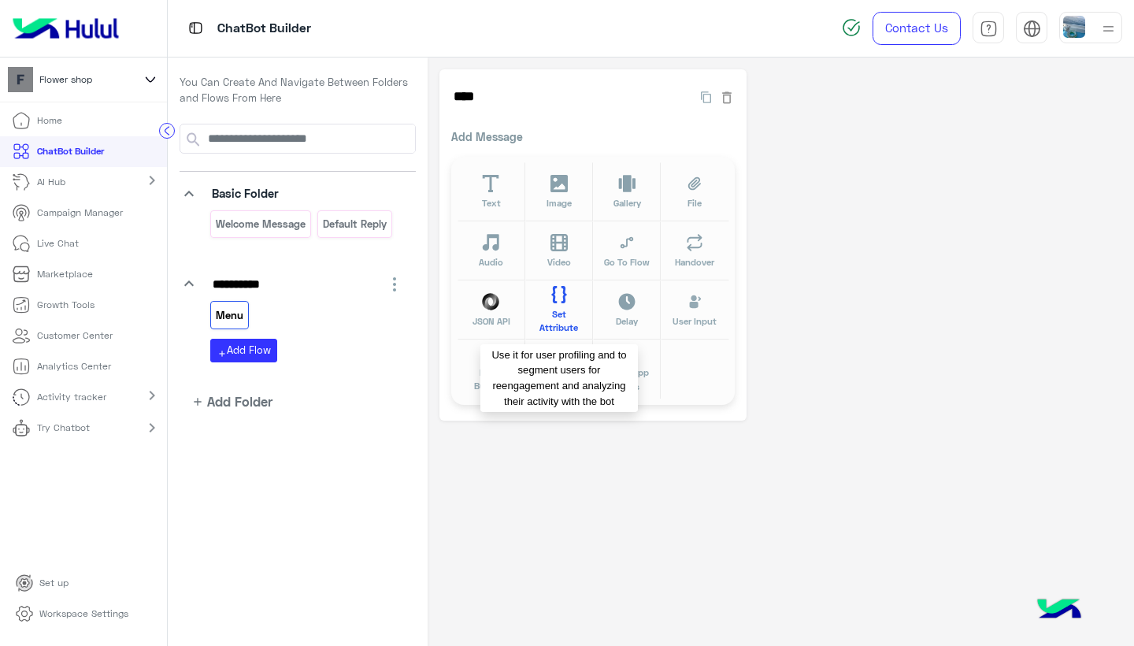
click at [564, 311] on span "Set Attribute" at bounding box center [559, 321] width 49 height 28
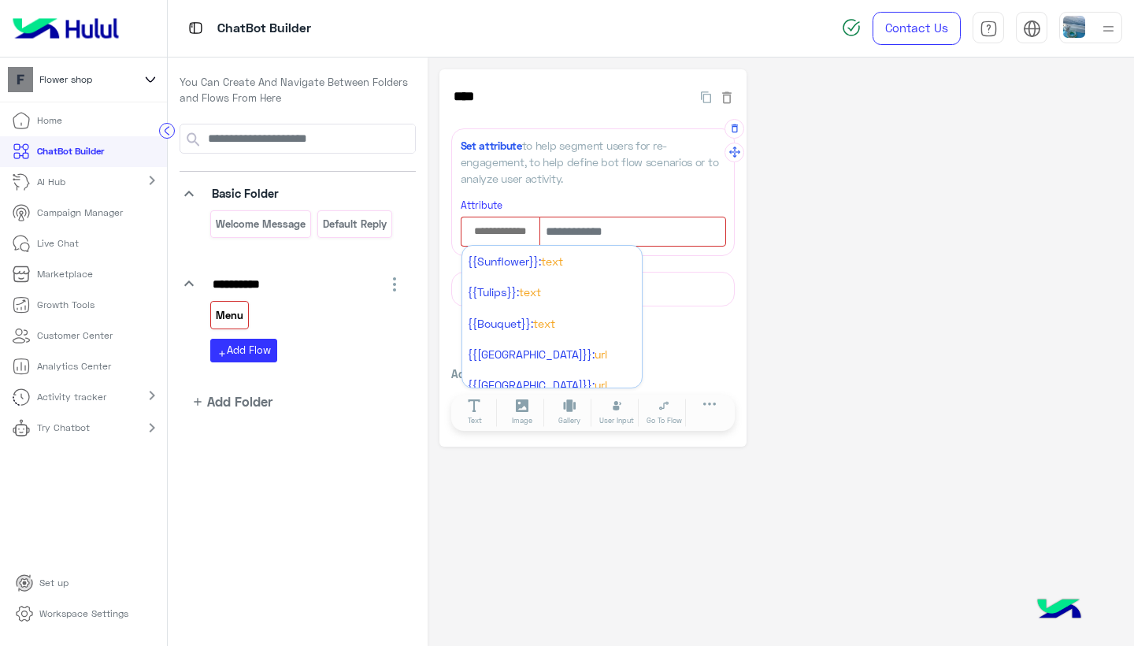
click at [514, 231] on input "text" at bounding box center [501, 231] width 78 height 17
click at [525, 257] on span "{{Sunflower}}:" at bounding box center [504, 260] width 73 height 13
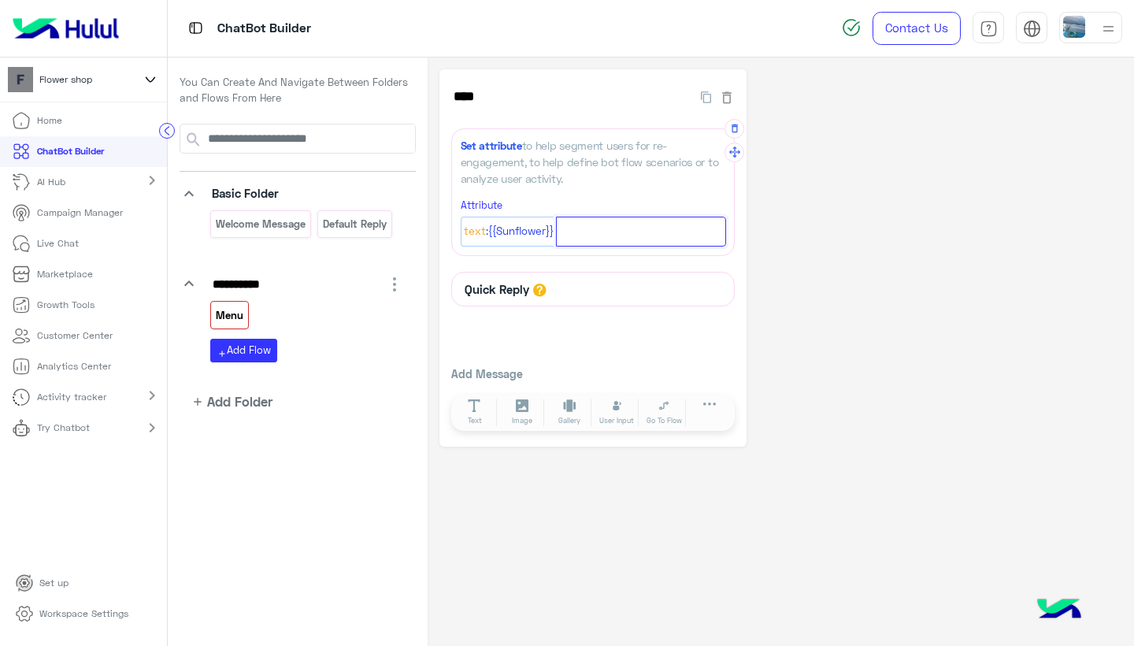
click at [622, 235] on input "text" at bounding box center [641, 232] width 170 height 31
type input "*"
click at [547, 234] on span ":{{Sunflower}}" at bounding box center [520, 231] width 68 height 17
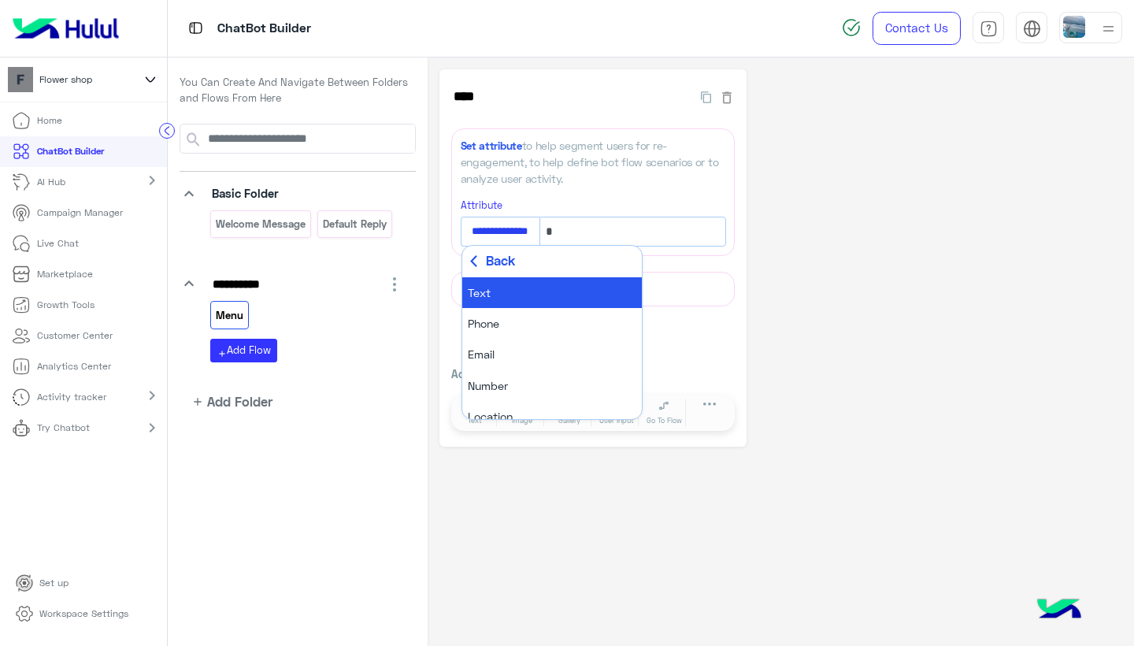
click at [499, 259] on span "Back" at bounding box center [500, 261] width 29 height 20
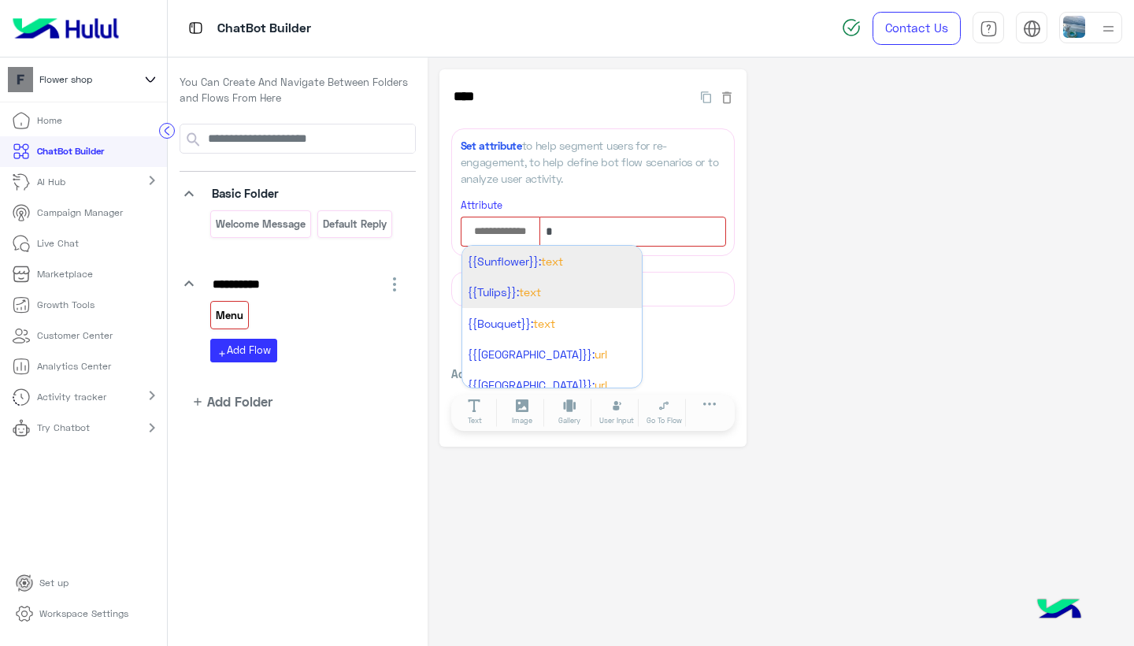
click at [553, 283] on li "{{Tulips}}: Text" at bounding box center [552, 291] width 180 height 31
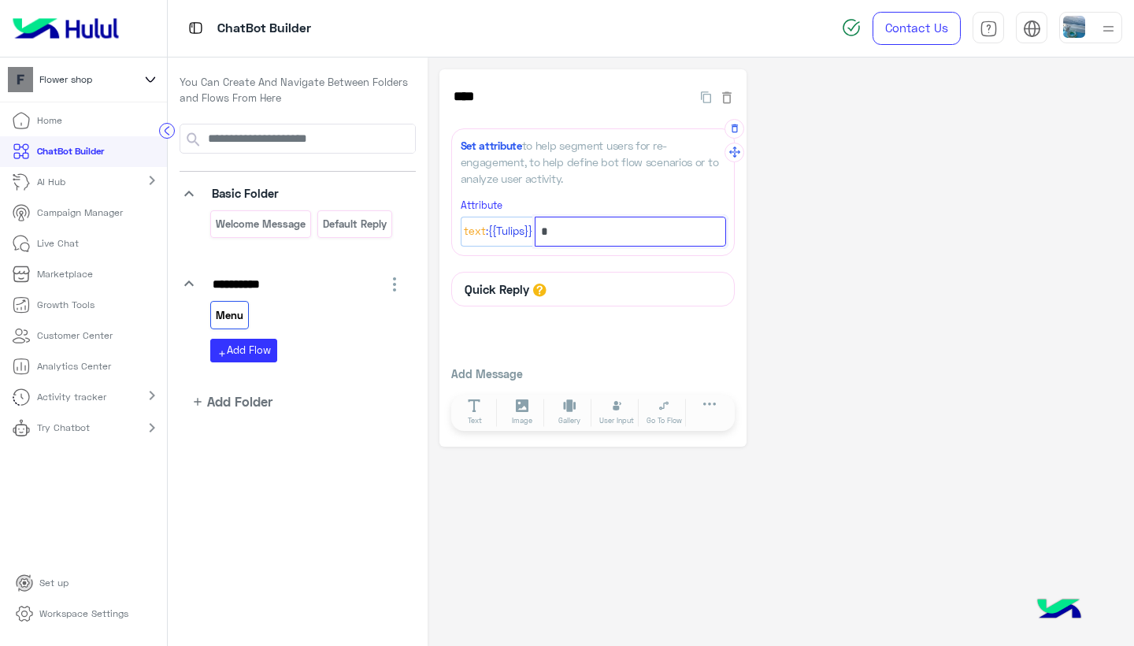
click at [580, 231] on input "*" at bounding box center [630, 232] width 191 height 31
click at [733, 125] on icon "button" at bounding box center [734, 128] width 6 height 9
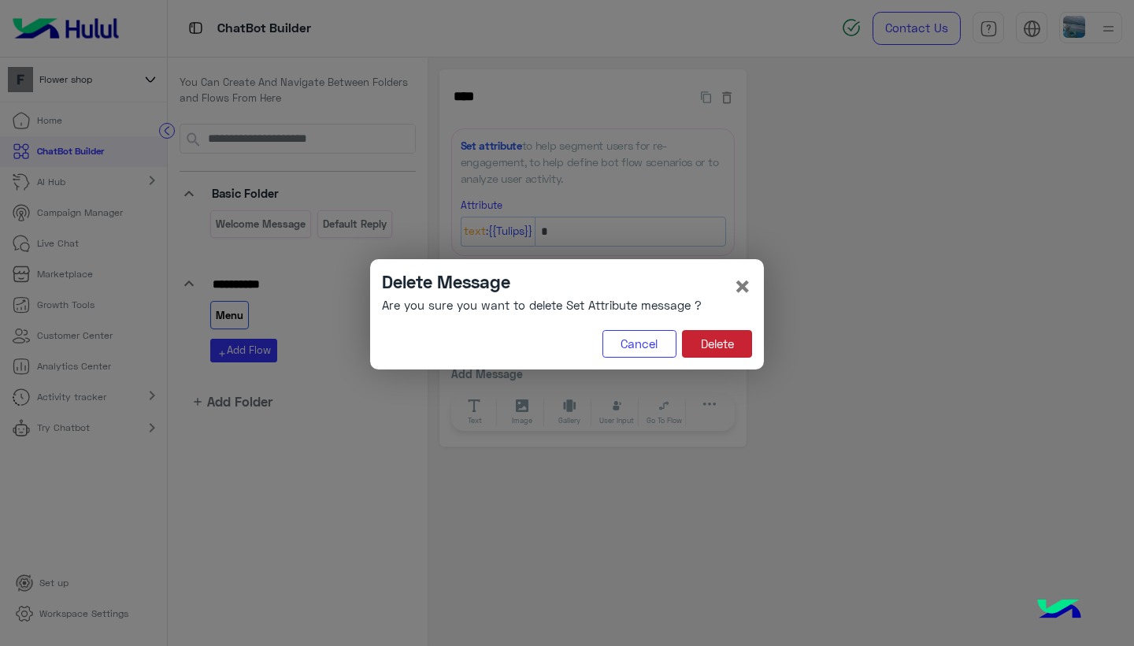
click at [709, 331] on button "Delete" at bounding box center [717, 344] width 70 height 28
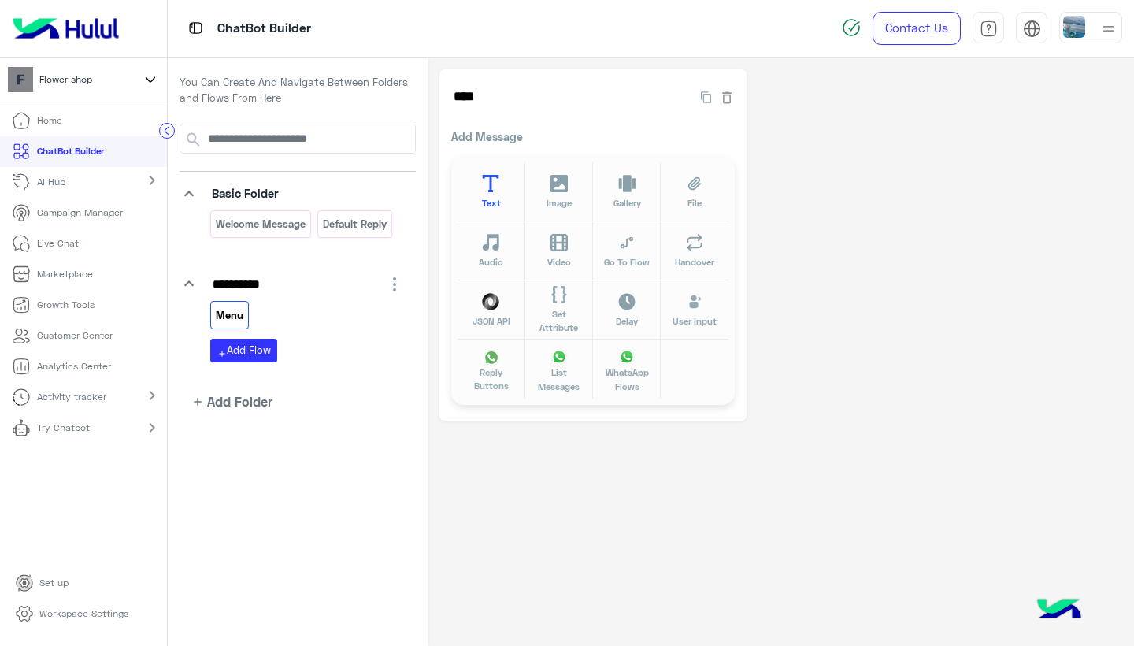
click at [499, 195] on button "Text" at bounding box center [492, 191] width 68 height 59
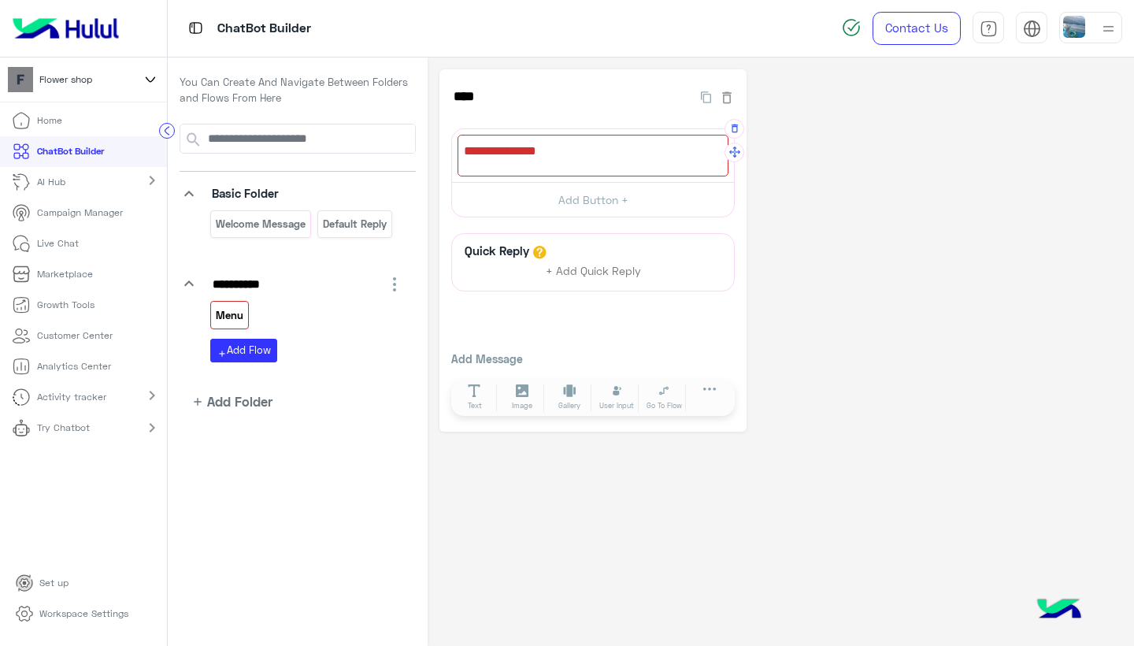
click at [575, 156] on div at bounding box center [593, 156] width 271 height 42
click at [549, 157] on div at bounding box center [593, 156] width 271 height 42
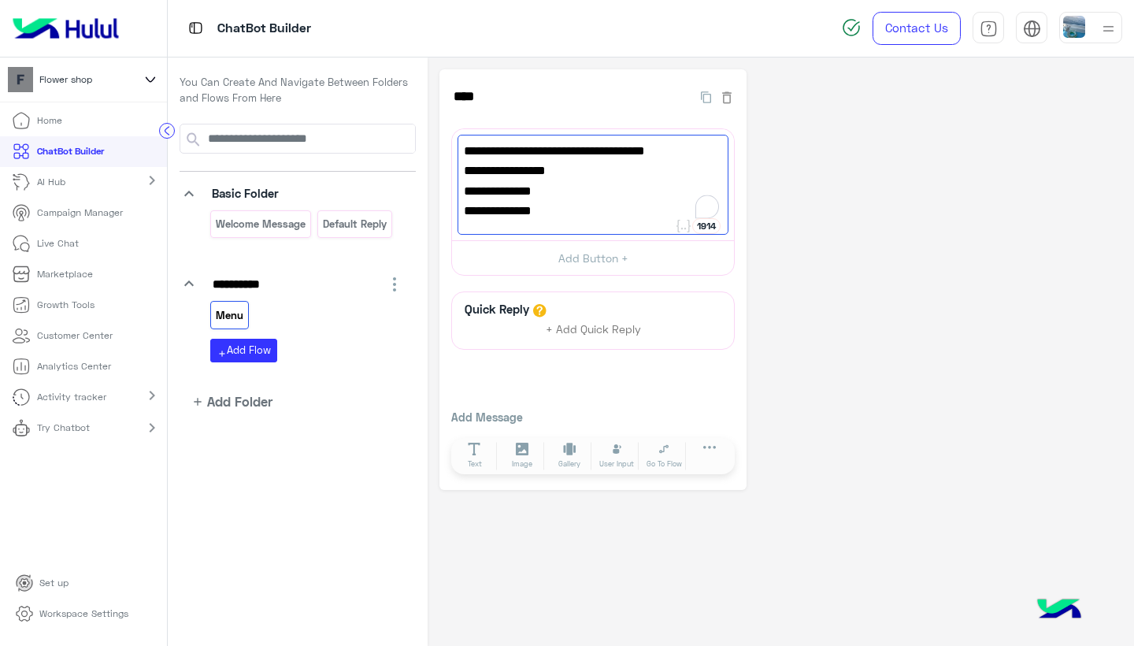
type textarea "**********"
click at [343, 337] on div "Menu add Add Flow" at bounding box center [307, 331] width 194 height 61
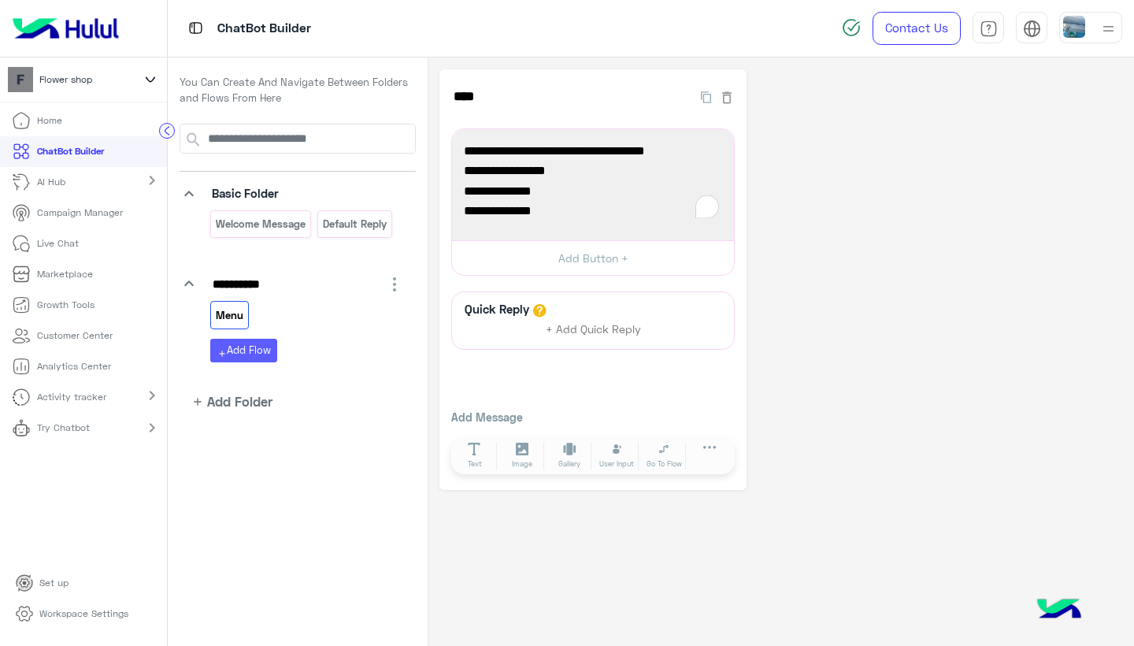
click at [249, 350] on button "add Add Flow" at bounding box center [243, 350] width 67 height 23
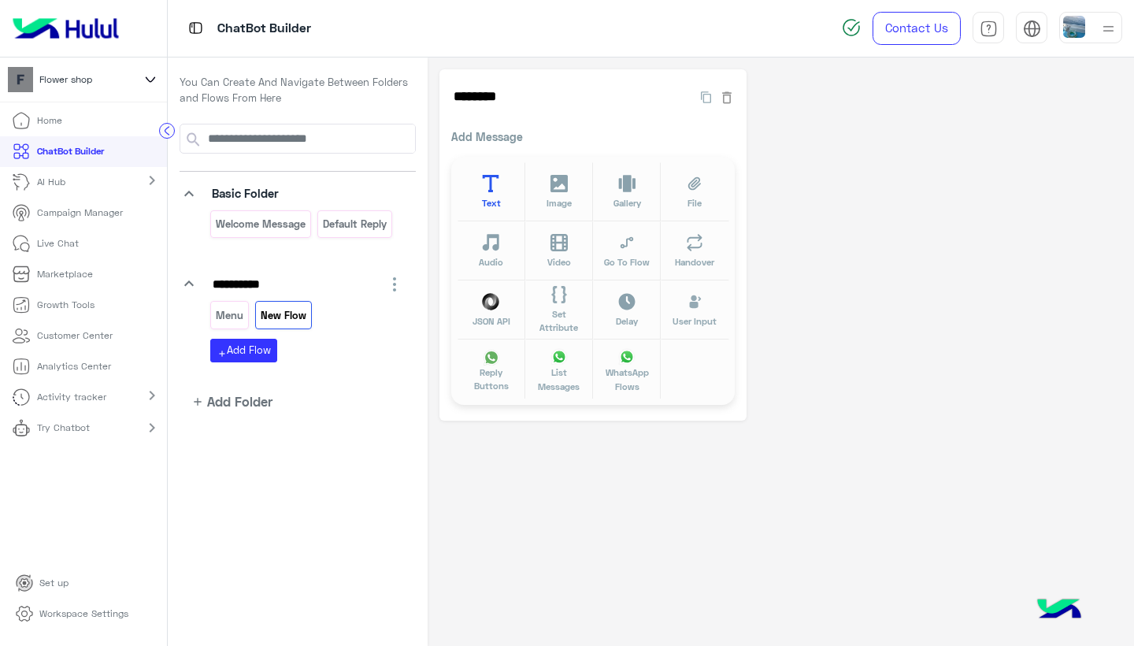
click at [495, 191] on icon at bounding box center [491, 184] width 18 height 18
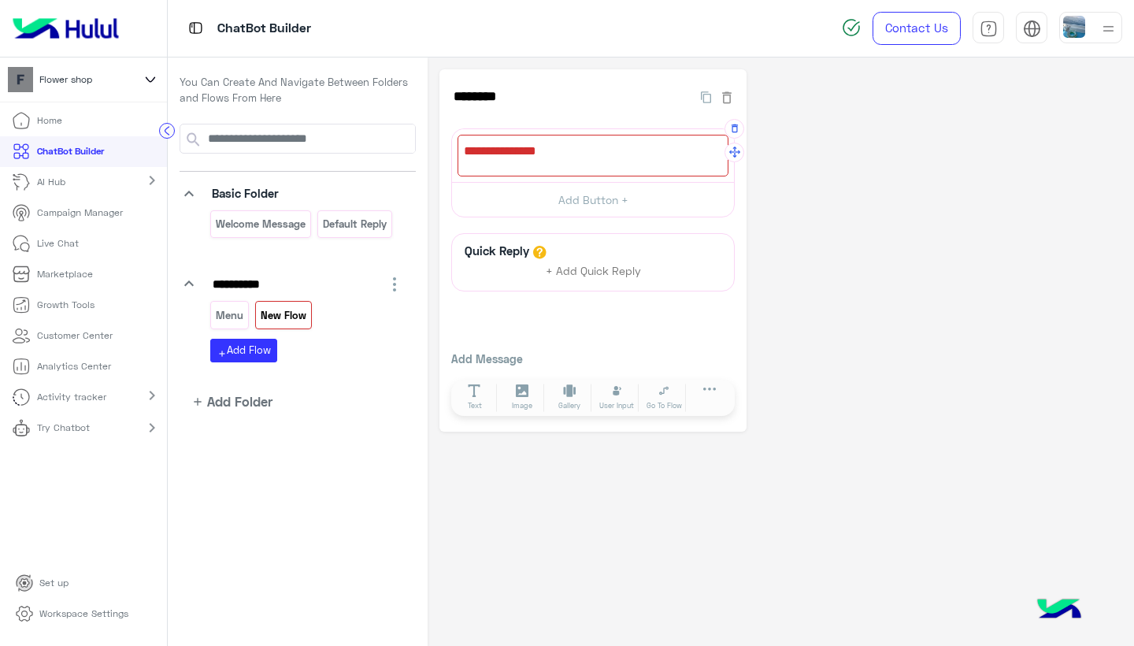
click at [563, 152] on div at bounding box center [593, 156] width 271 height 42
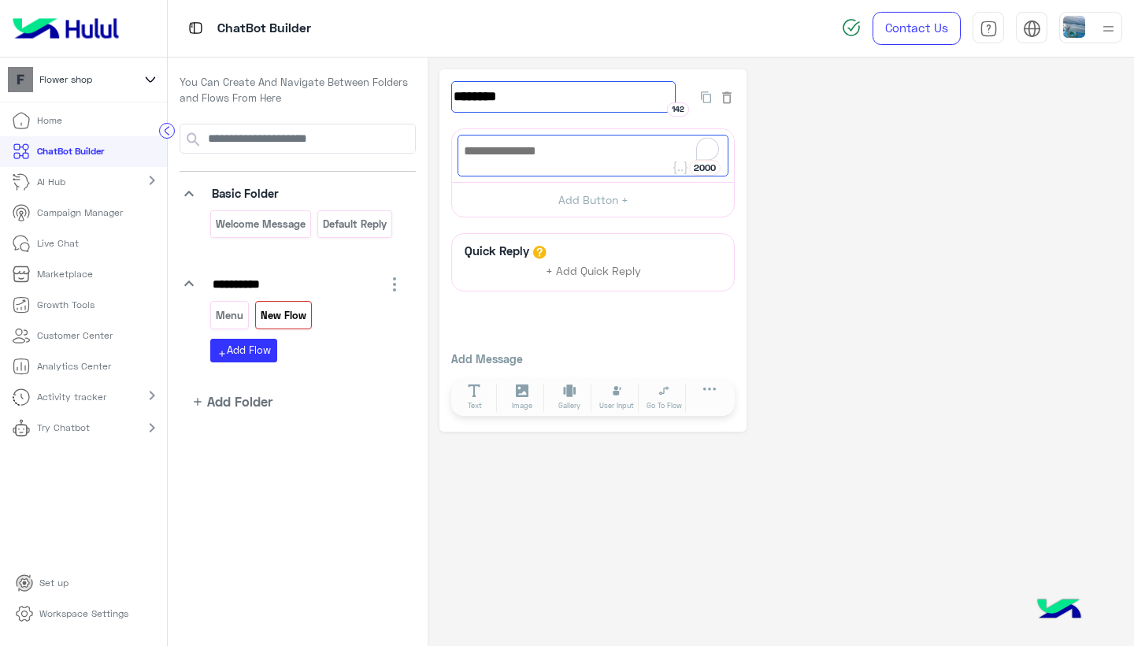
click at [498, 102] on input "********" at bounding box center [563, 97] width 224 height 32
drag, startPoint x: 525, startPoint y: 99, endPoint x: 389, endPoint y: 99, distance: 136.3
click at [389, 99] on div "**********" at bounding box center [651, 351] width 966 height 589
type input "******"
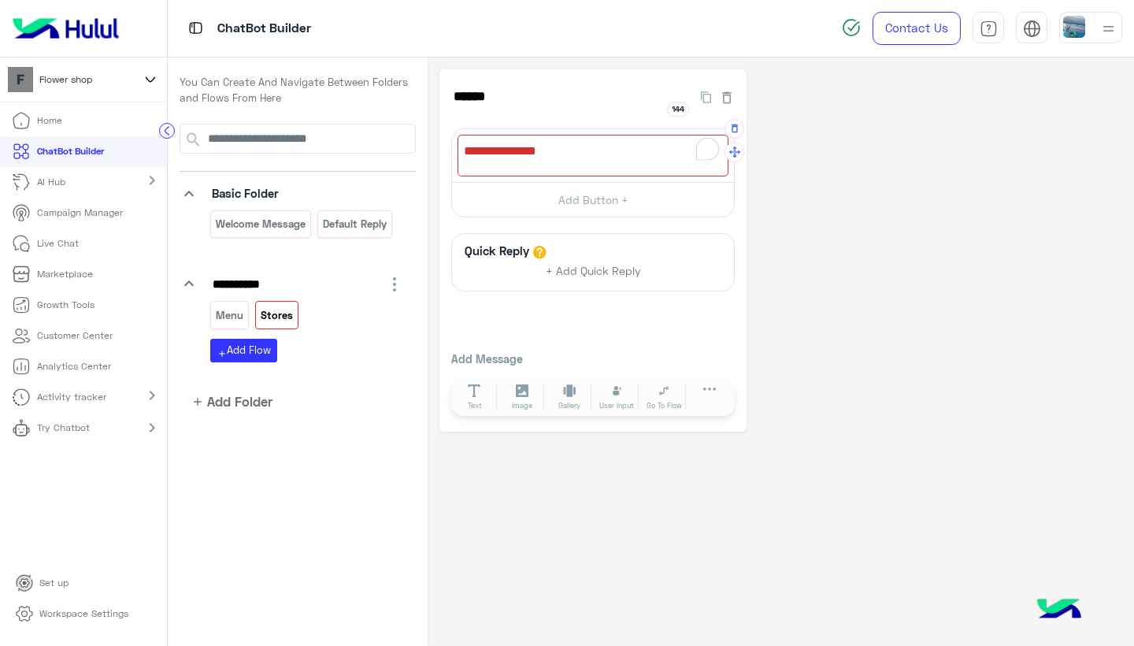
click at [581, 152] on div at bounding box center [593, 156] width 271 height 42
type textarea "*"
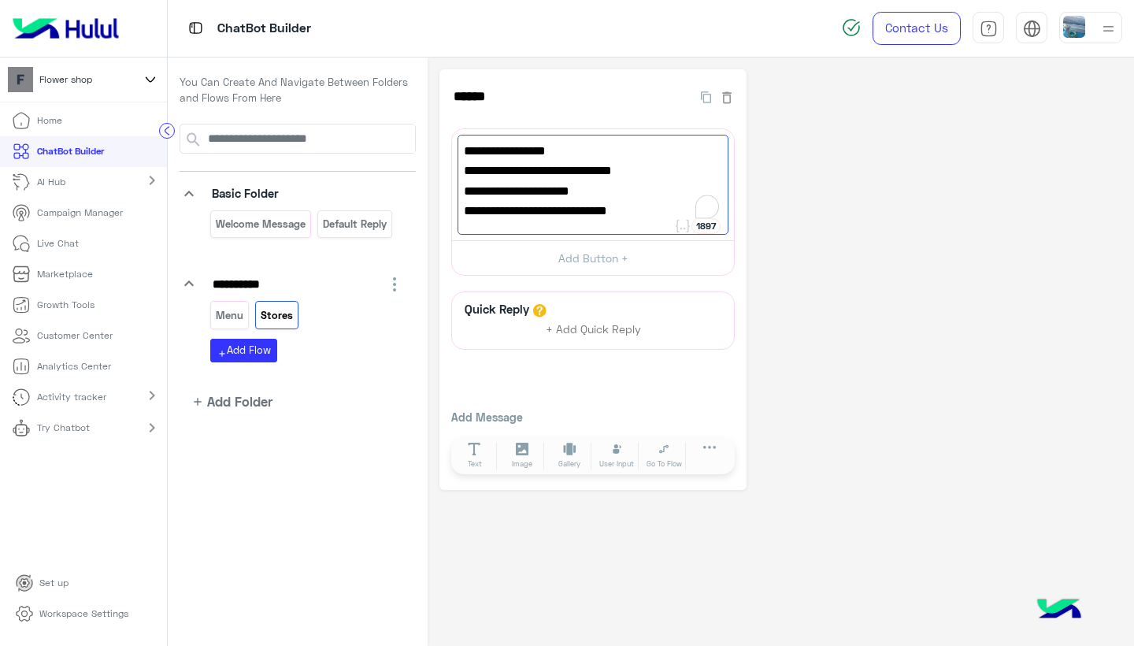
type textarea "**********"
click at [741, 278] on div "**********" at bounding box center [593, 279] width 307 height 421
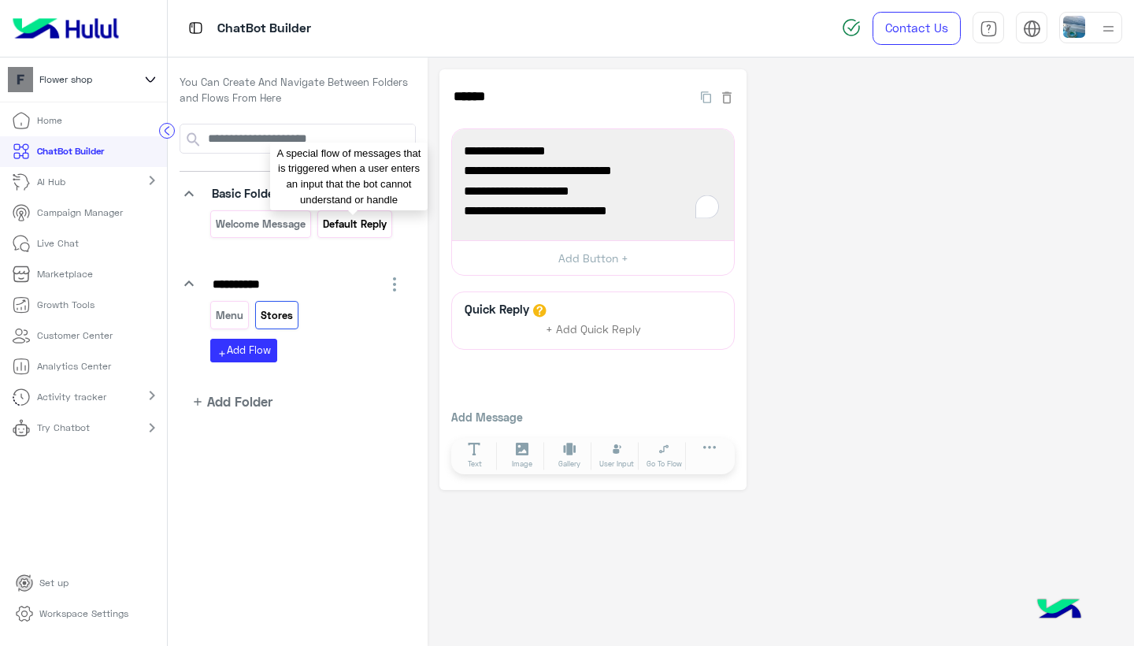
click at [336, 221] on p "Default reply" at bounding box center [354, 224] width 66 height 18
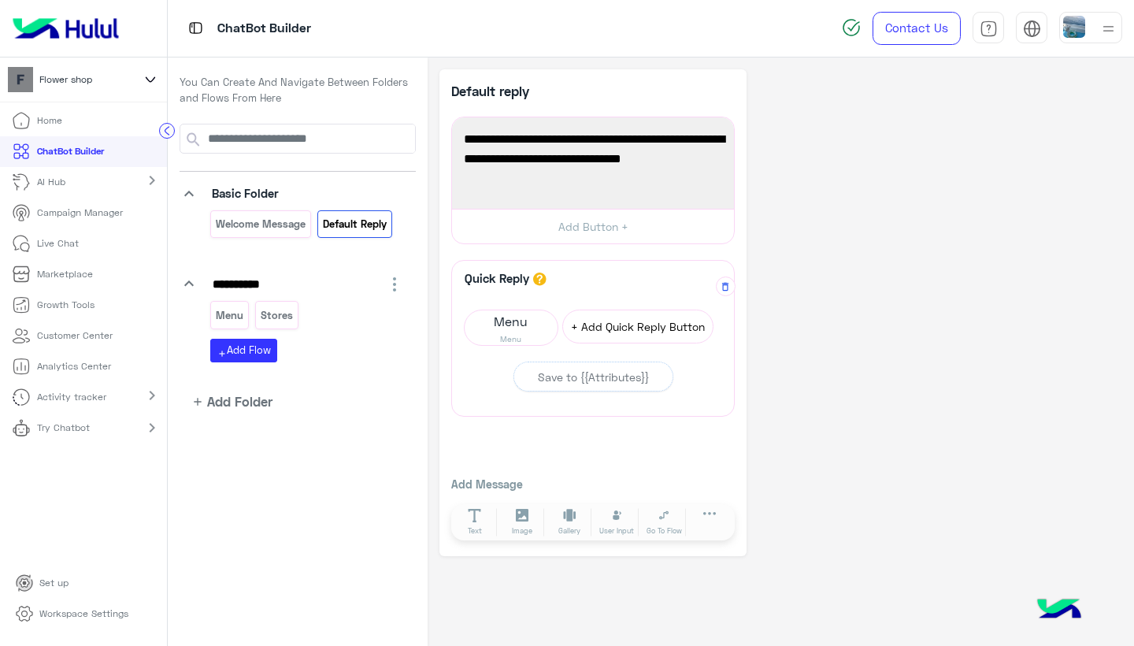
click at [621, 324] on button "+ Add Quick Reply Button" at bounding box center [637, 327] width 151 height 34
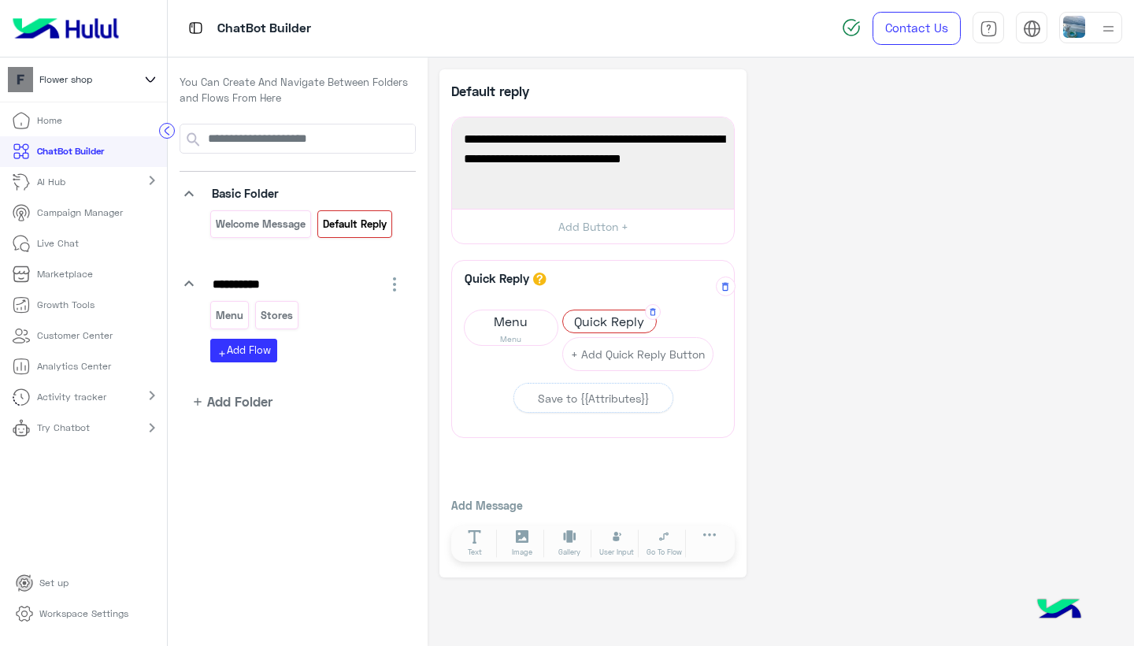
click at [601, 322] on span "Quick Reply" at bounding box center [609, 321] width 93 height 22
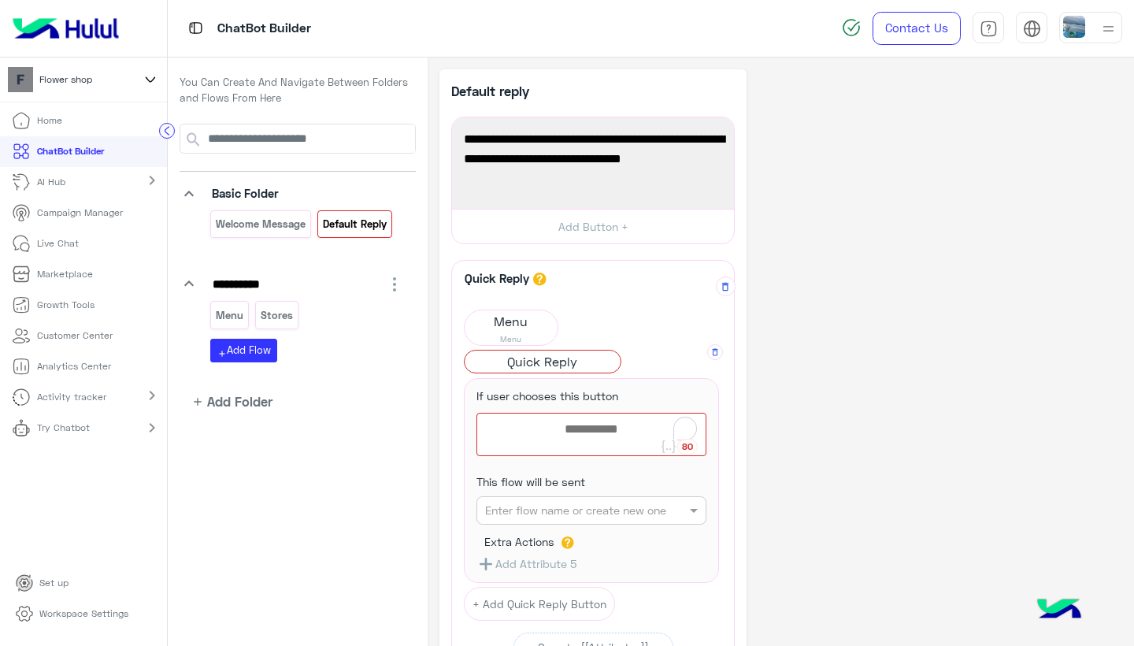
click at [544, 358] on span "Quick Reply" at bounding box center [543, 362] width 156 height 22
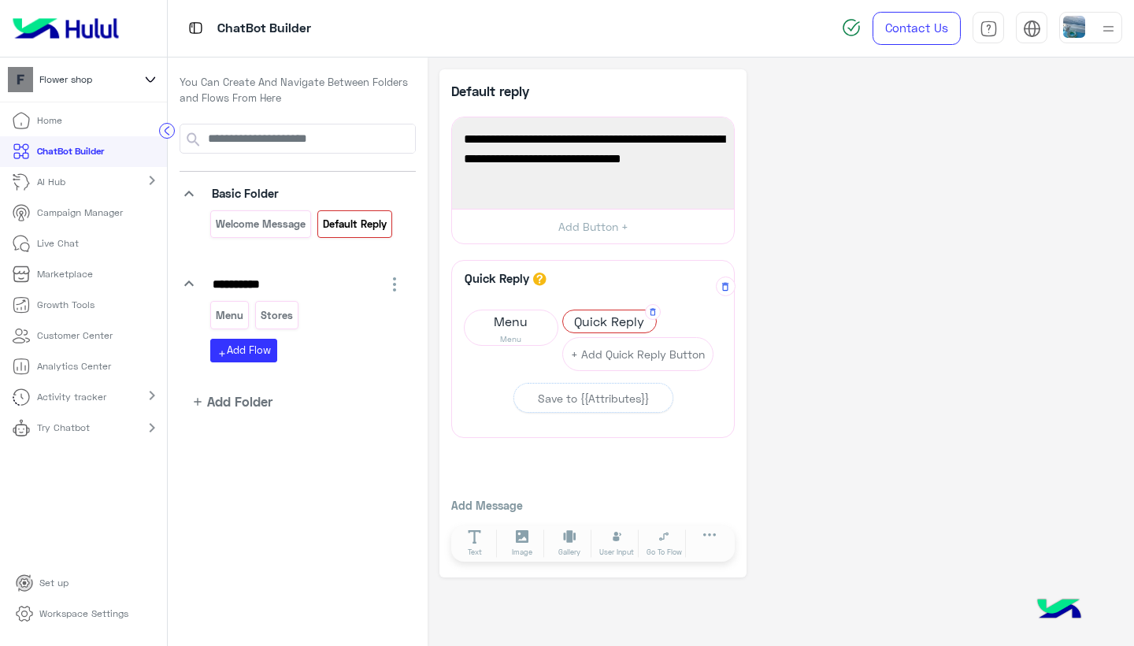
click at [598, 324] on span "Quick Reply" at bounding box center [609, 321] width 93 height 22
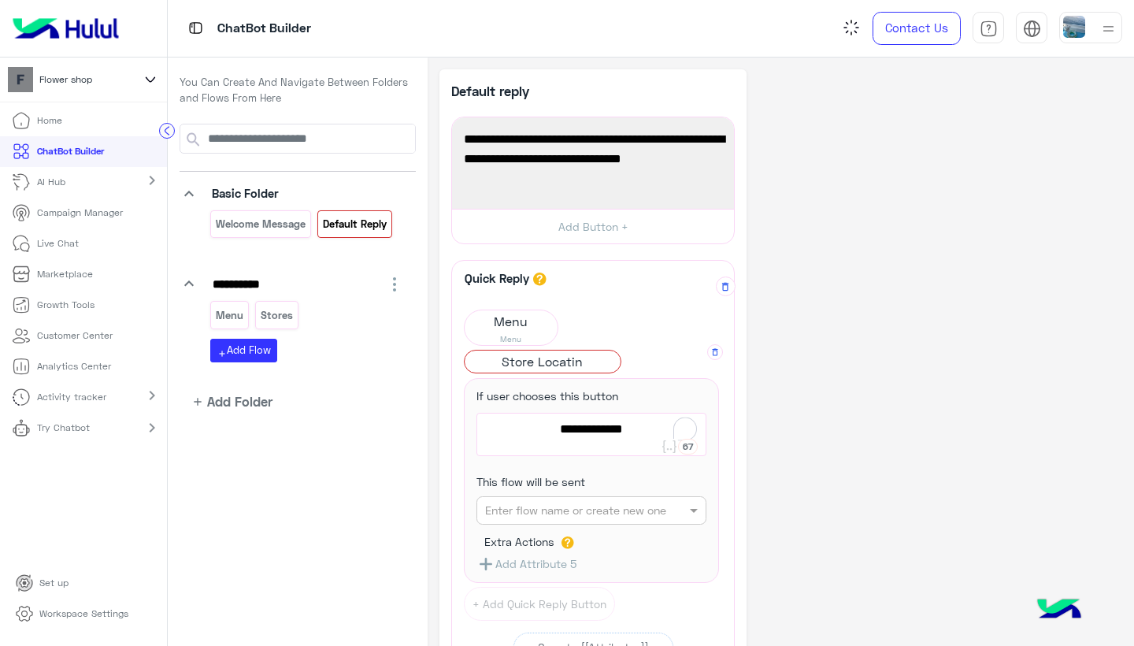
type textarea "**********"
click at [584, 503] on input "text" at bounding box center [566, 511] width 163 height 17
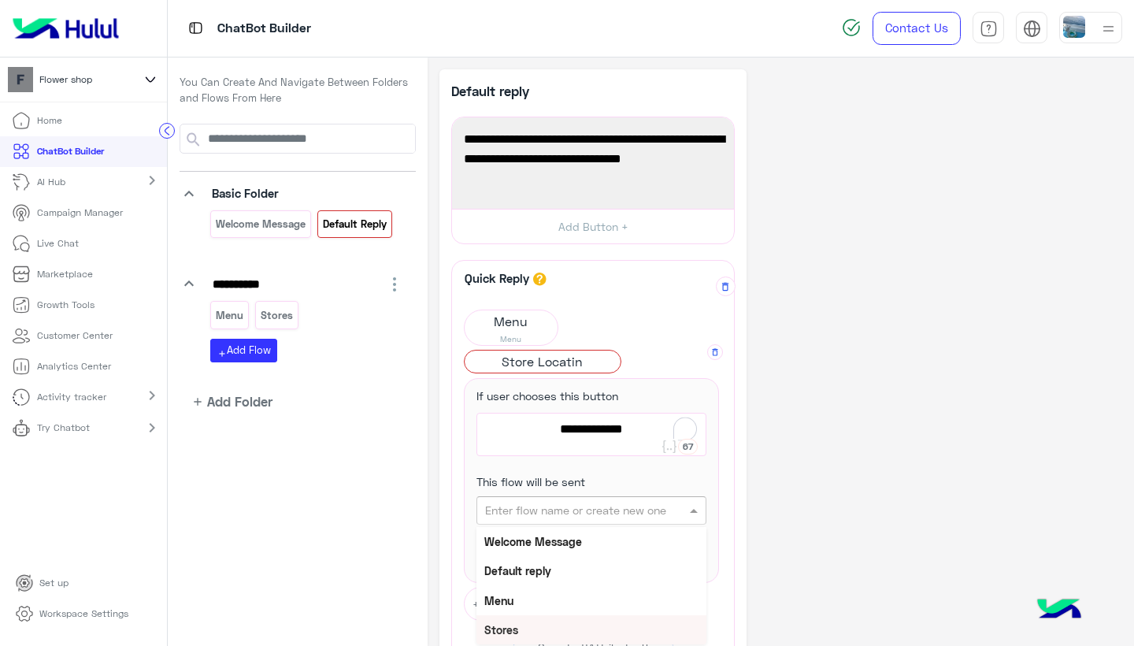
click at [541, 618] on div "Stores" at bounding box center [592, 629] width 230 height 29
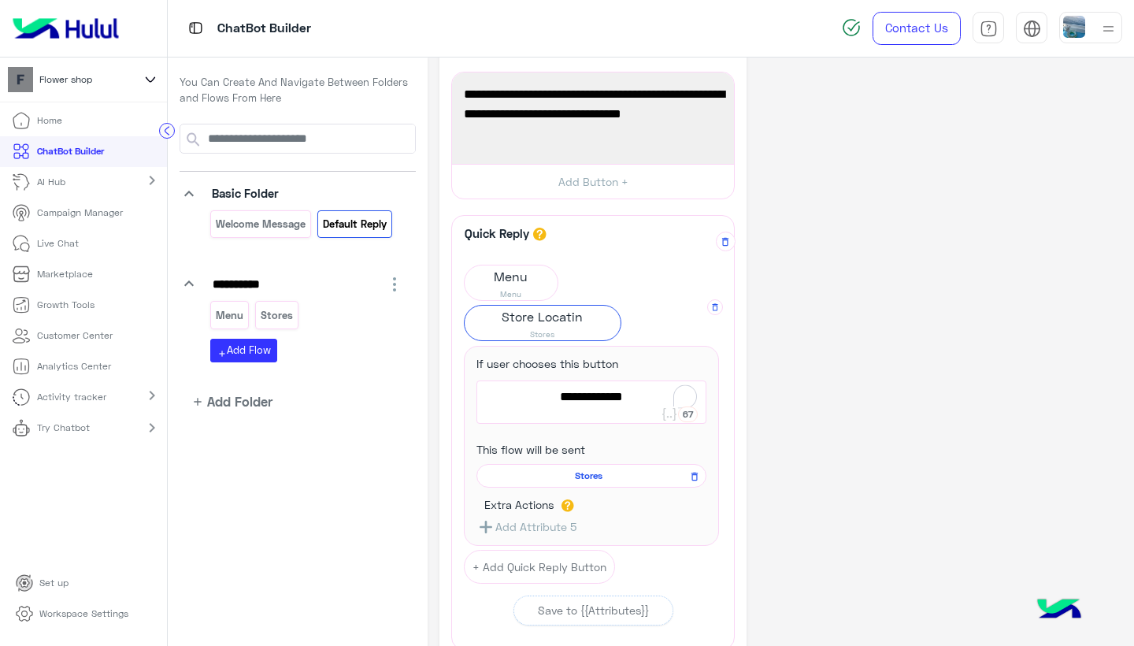
scroll to position [47, 0]
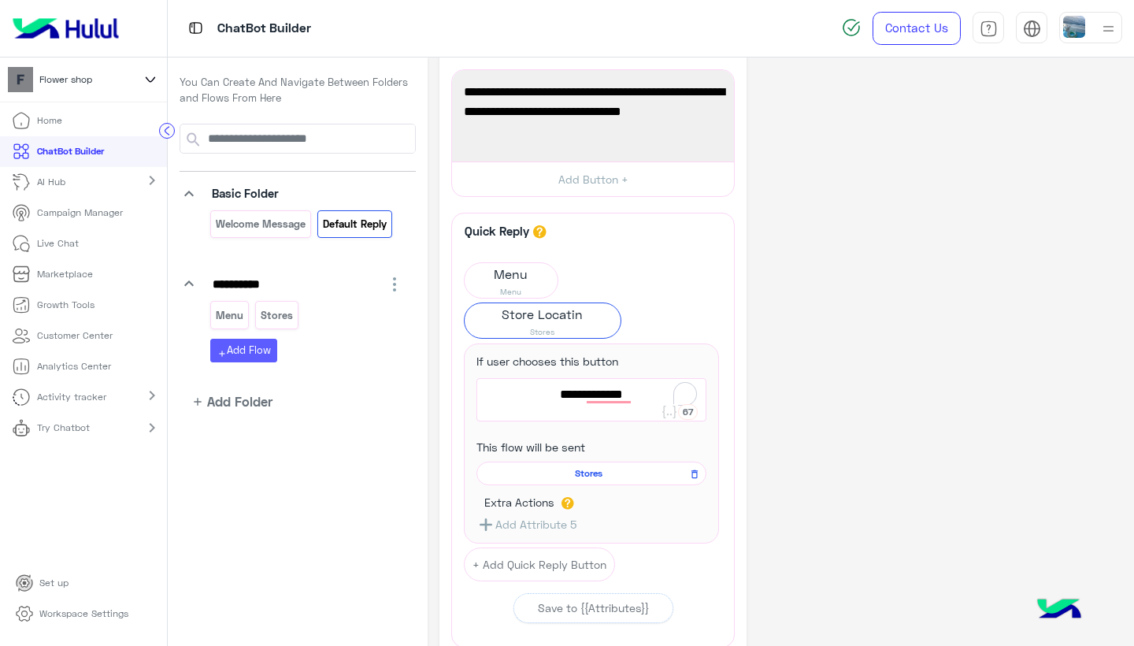
click at [269, 342] on button "add Add Flow" at bounding box center [243, 350] width 67 height 23
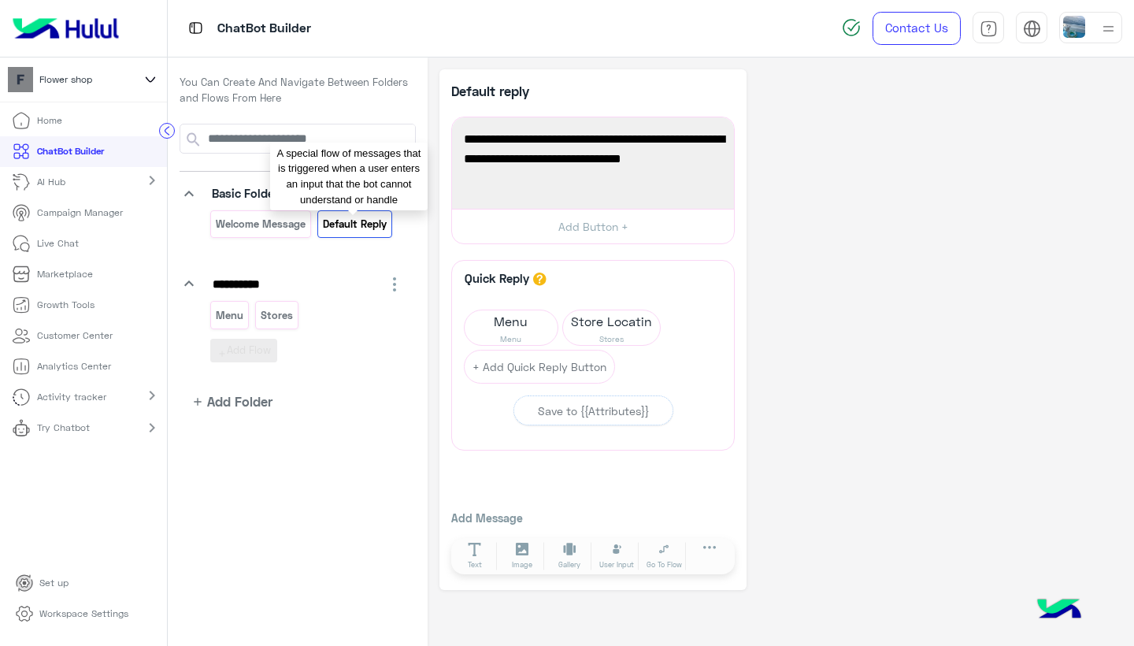
click at [363, 223] on p "Default reply" at bounding box center [354, 224] width 66 height 18
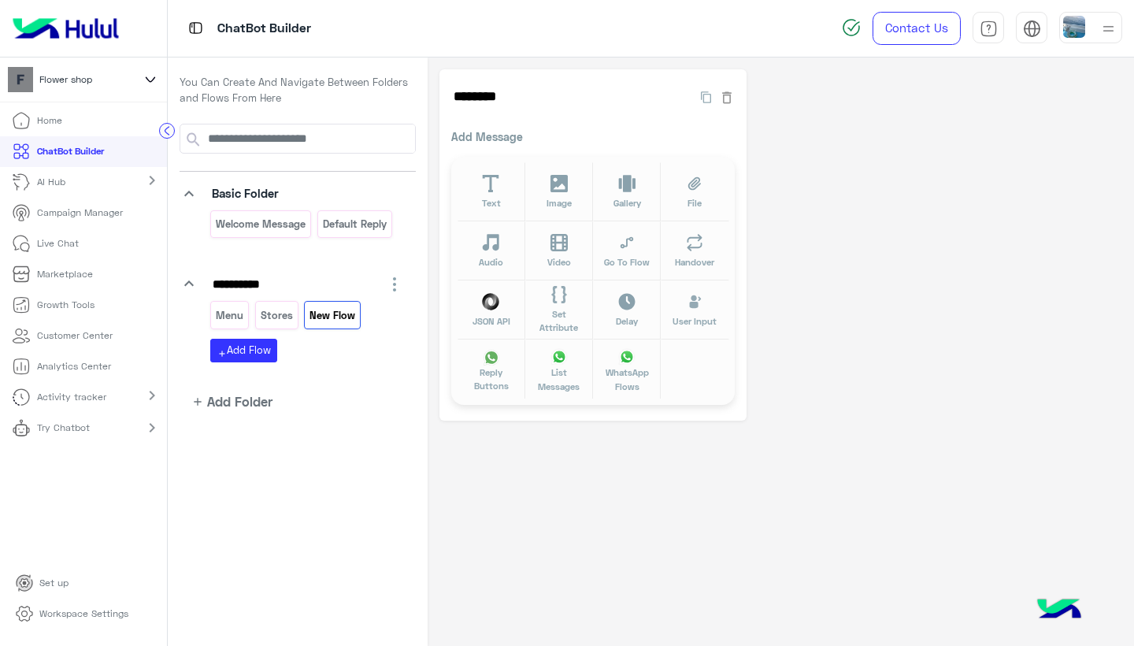
click at [519, 137] on p "Add Message" at bounding box center [593, 136] width 284 height 17
click at [495, 97] on input "********" at bounding box center [563, 97] width 224 height 32
drag, startPoint x: 536, startPoint y: 101, endPoint x: 416, endPoint y: 101, distance: 120.5
click at [416, 101] on div "**********" at bounding box center [651, 351] width 966 height 589
type input "*"
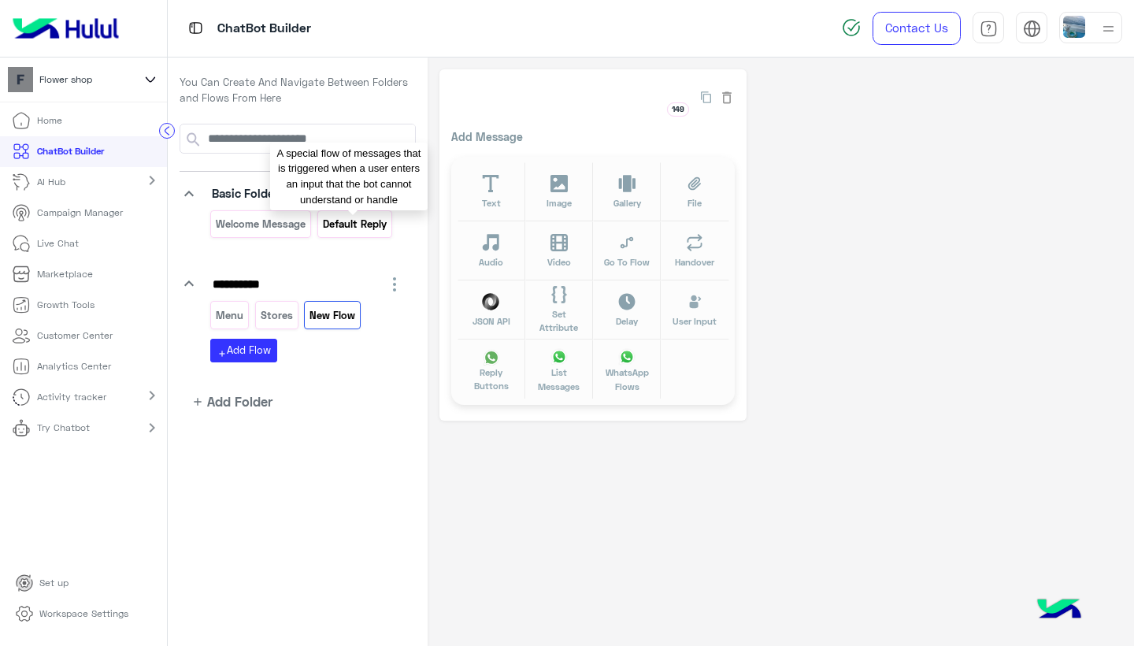
type input "*"
click at [349, 217] on p "Default reply" at bounding box center [354, 224] width 66 height 18
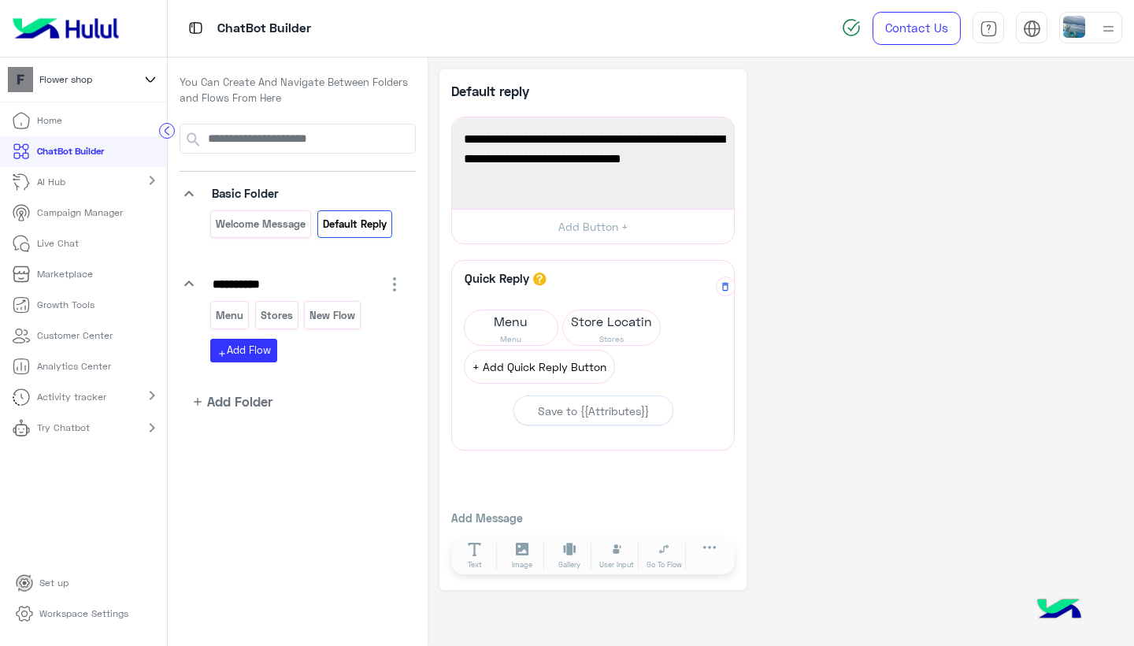
click at [573, 365] on button "+ Add Quick Reply Button" at bounding box center [539, 367] width 151 height 34
click at [529, 363] on span "Quick Reply" at bounding box center [511, 362] width 93 height 22
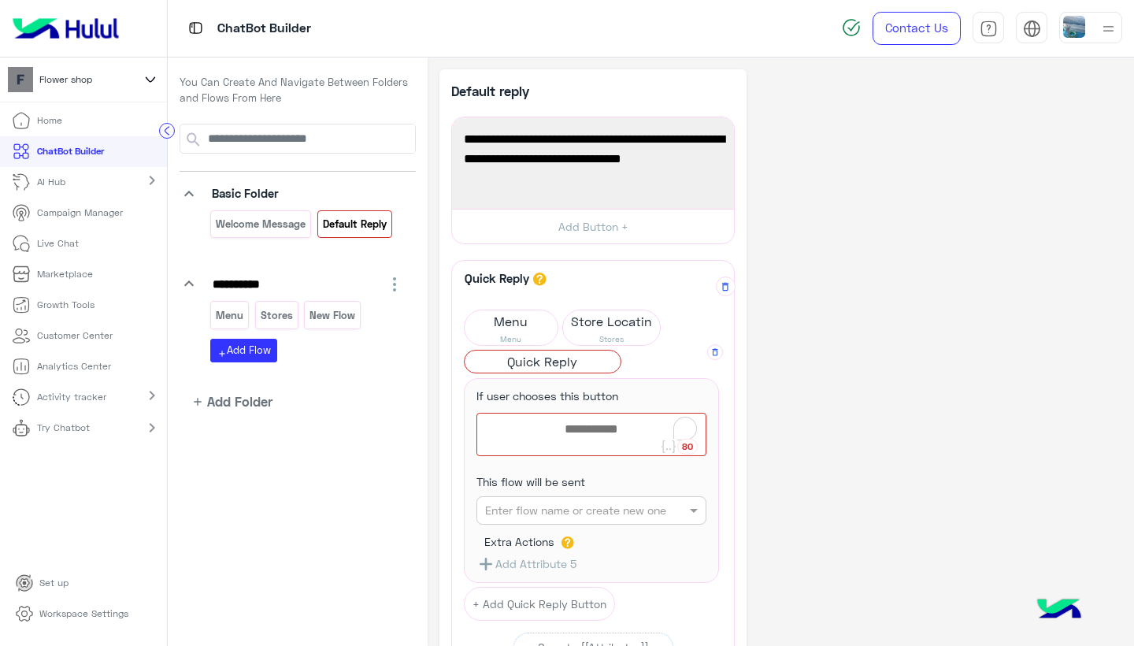
scroll to position [23, 0]
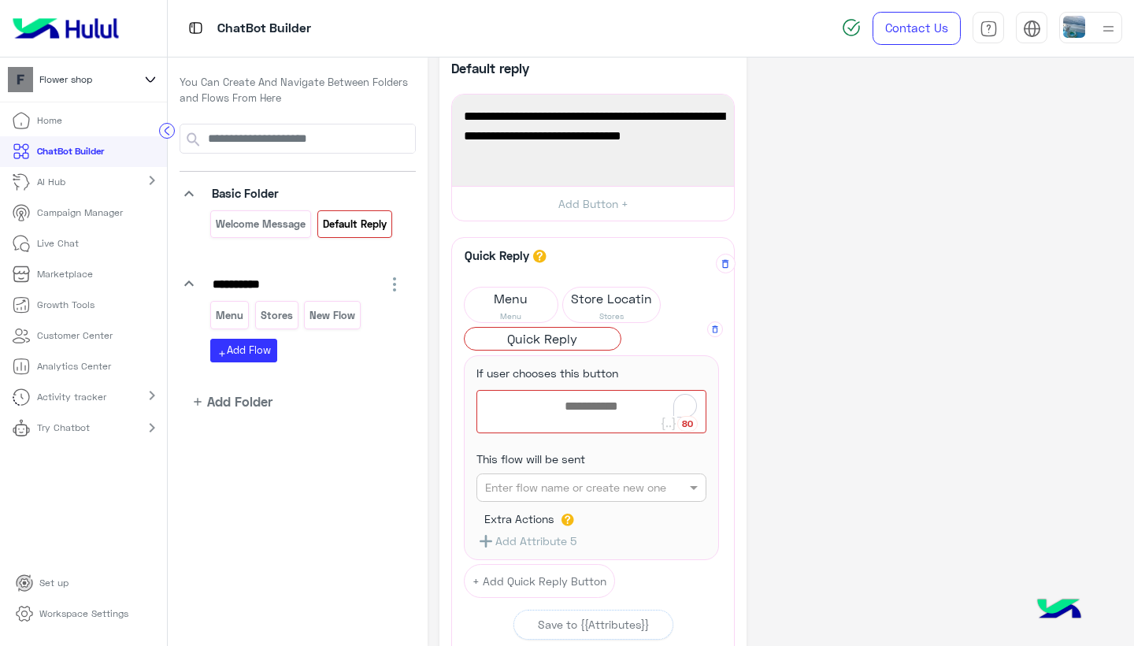
click at [540, 540] on button "Add Attribute 5" at bounding box center [527, 541] width 100 height 20
click at [489, 539] on icon "button" at bounding box center [486, 541] width 19 height 19
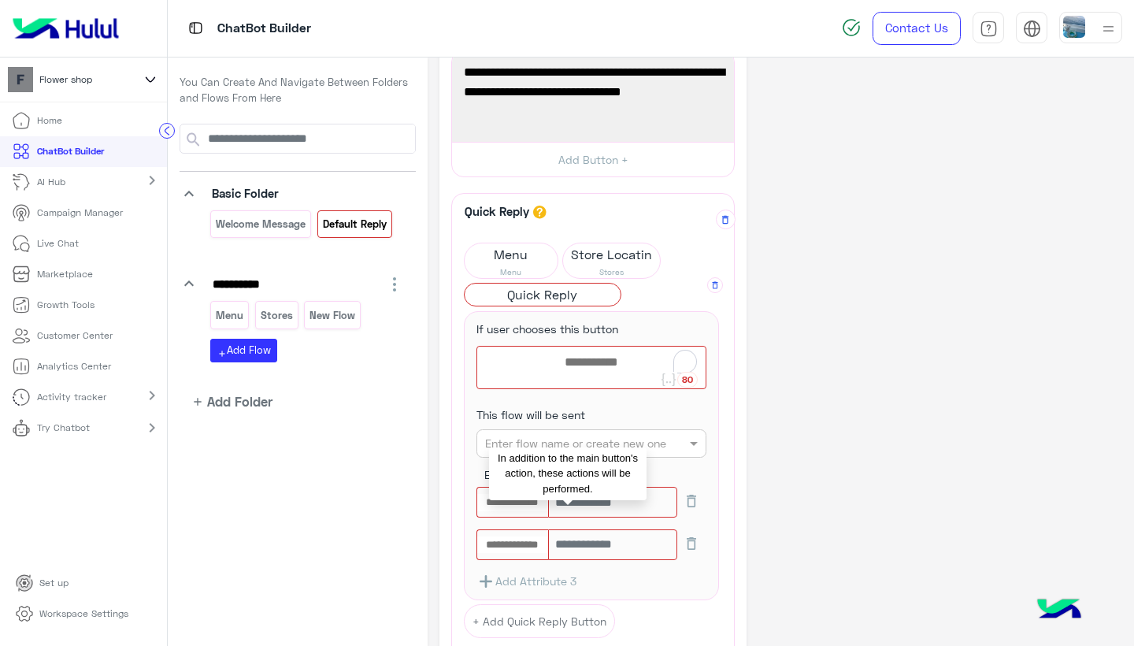
scroll to position [72, 0]
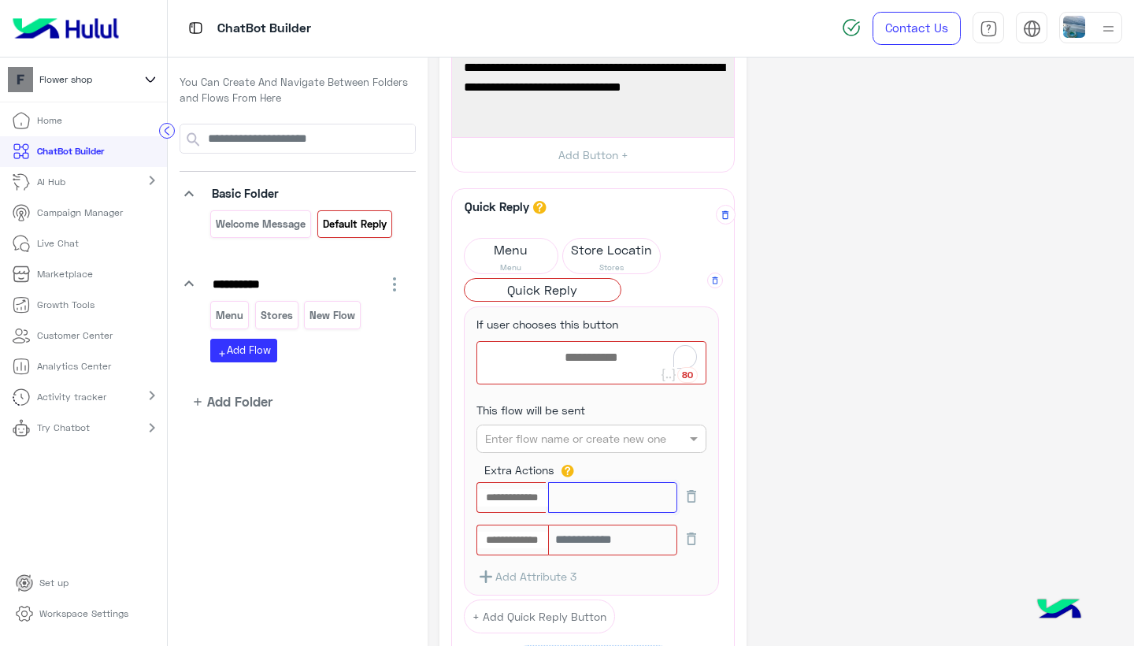
click at [621, 495] on input "text" at bounding box center [612, 497] width 129 height 31
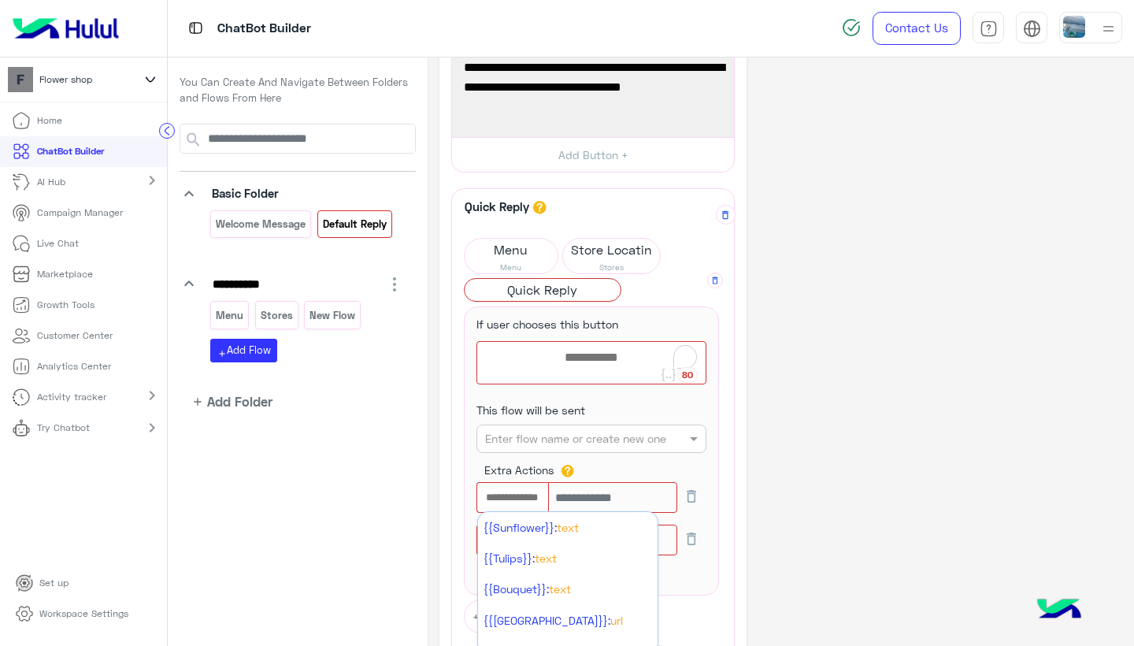
click at [514, 499] on input "text" at bounding box center [513, 497] width 72 height 17
click at [646, 471] on div "Extra Actions" at bounding box center [591, 472] width 214 height 21
click at [703, 465] on div "Extra Actions" at bounding box center [592, 472] width 230 height 21
click at [726, 451] on div "Quick Reply A quick reply/user input can only be after a message content eg: te…" at bounding box center [593, 444] width 282 height 510
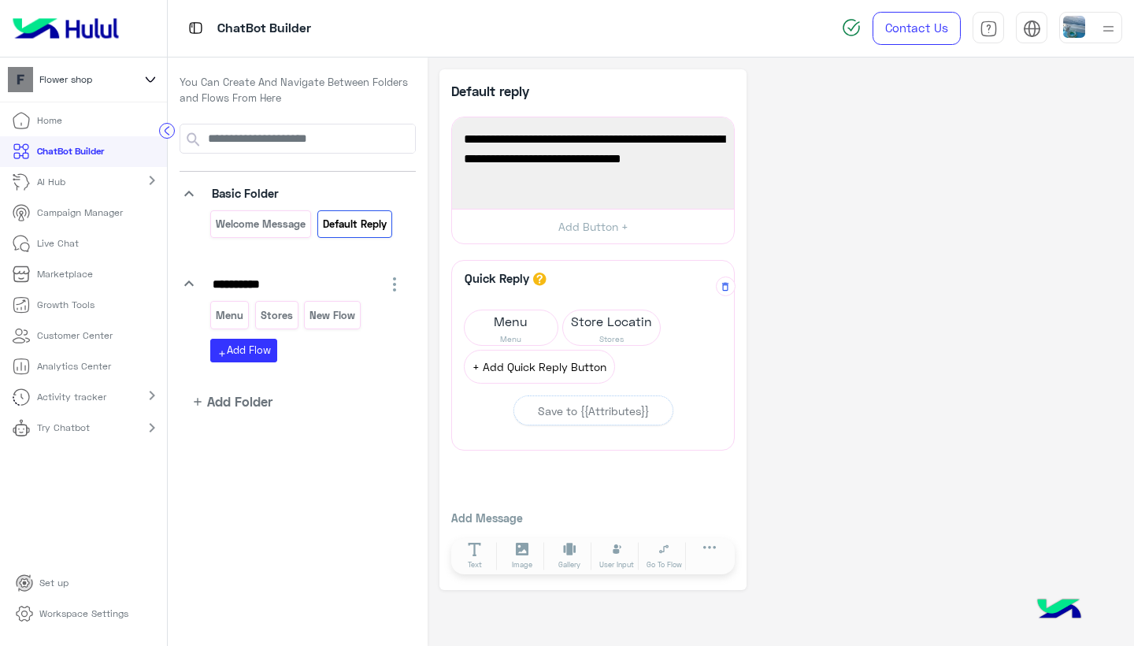
click at [561, 362] on button "+ Add Quick Reply Button" at bounding box center [539, 367] width 151 height 34
click at [517, 358] on span "Quick Reply" at bounding box center [511, 362] width 93 height 22
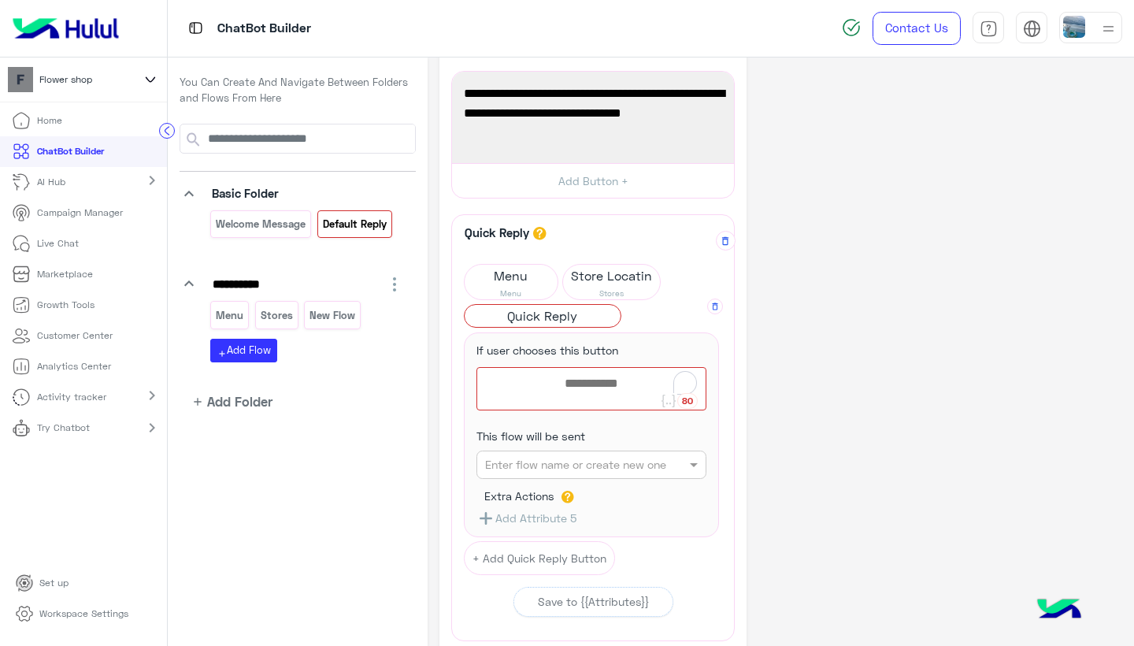
scroll to position [46, 0]
type textarea "*******"
click at [320, 315] on p "New Flow" at bounding box center [333, 315] width 48 height 18
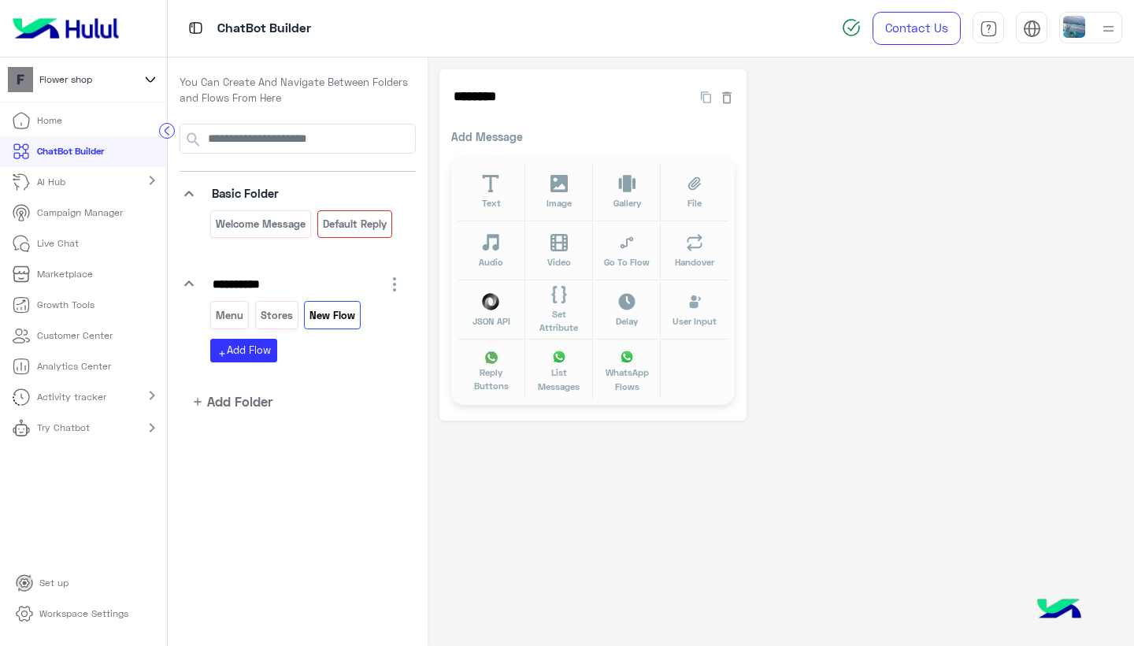
click at [514, 134] on p "Add Message" at bounding box center [593, 136] width 284 height 17
click at [519, 138] on p "Add Message" at bounding box center [593, 136] width 284 height 17
click at [492, 184] on icon at bounding box center [491, 184] width 17 height 18
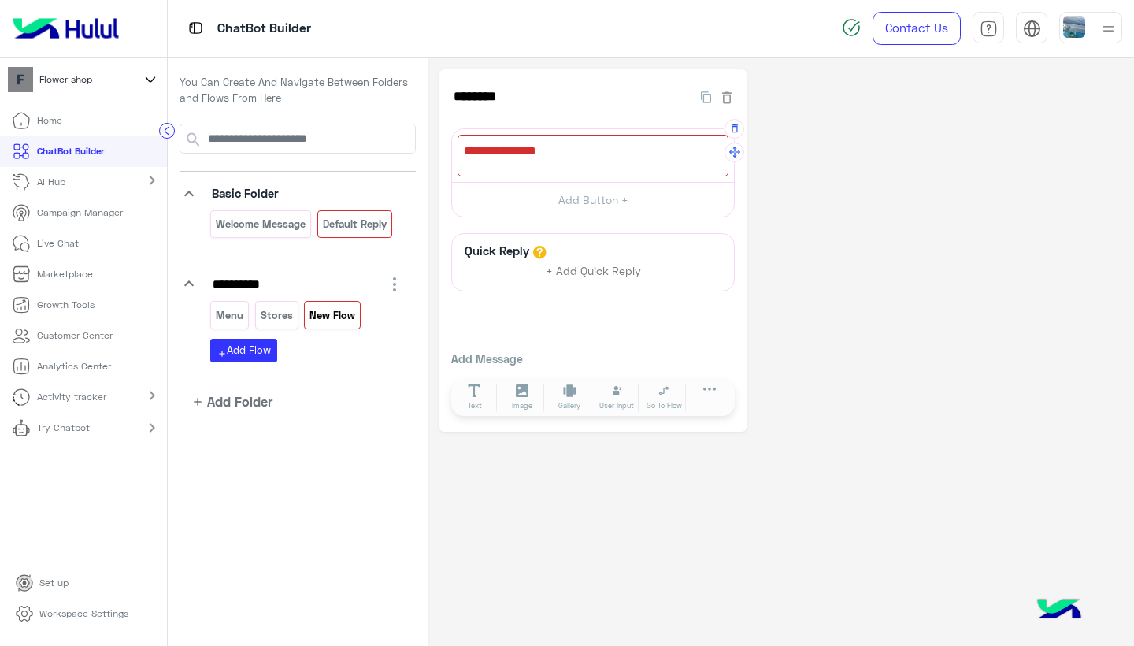
click at [558, 165] on div at bounding box center [593, 156] width 271 height 42
type textarea "**********"
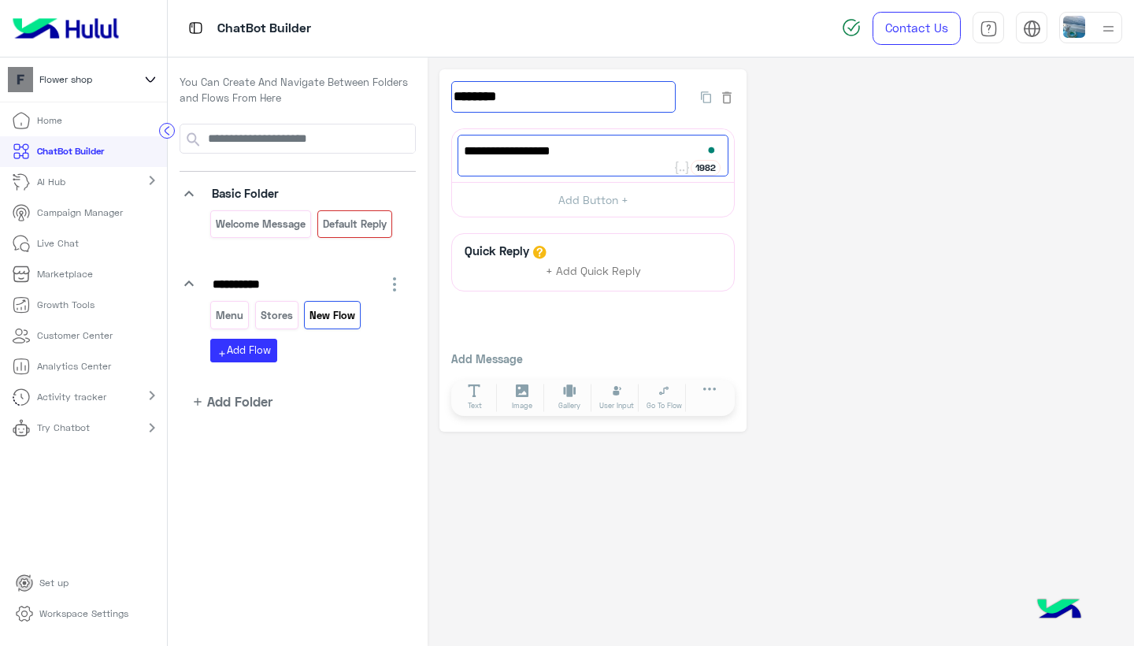
click at [514, 91] on input "********" at bounding box center [563, 97] width 224 height 32
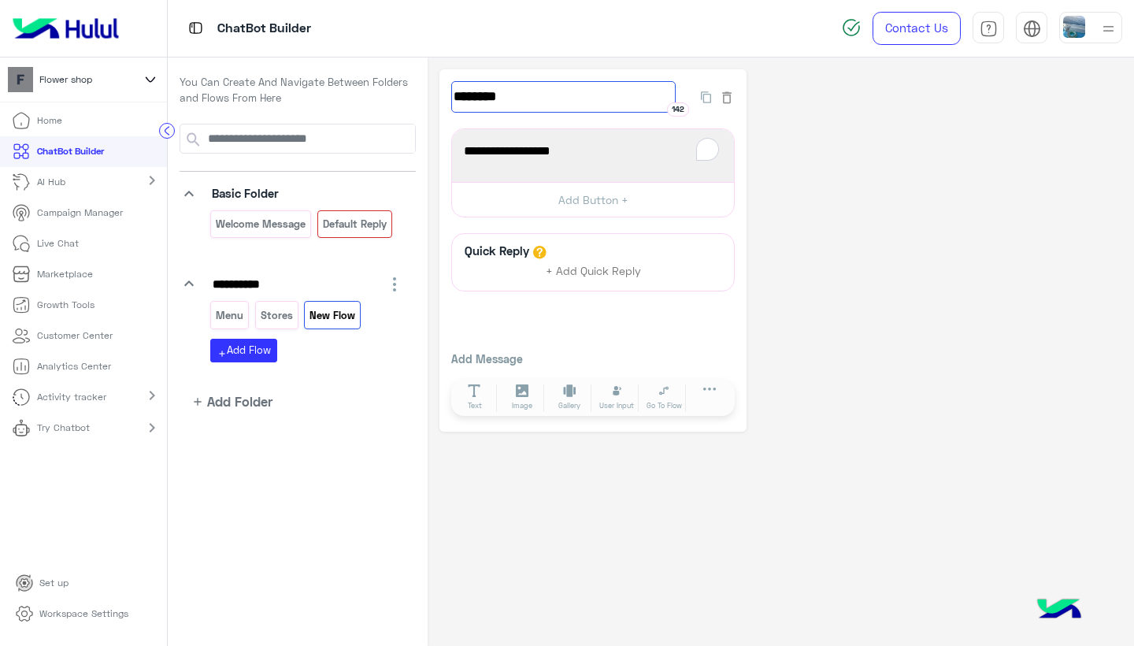
drag, startPoint x: 491, startPoint y: 91, endPoint x: 371, endPoint y: 91, distance: 119.7
click at [371, 91] on div "**********" at bounding box center [651, 351] width 966 height 589
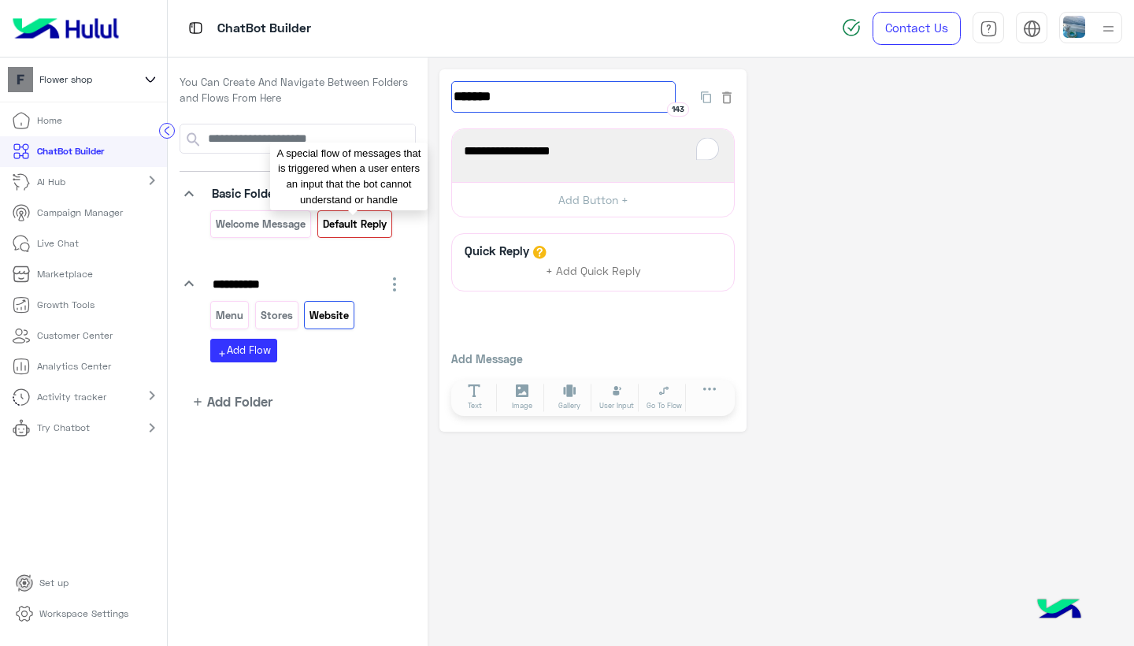
type input "*******"
click at [341, 225] on p "Default reply" at bounding box center [354, 224] width 66 height 18
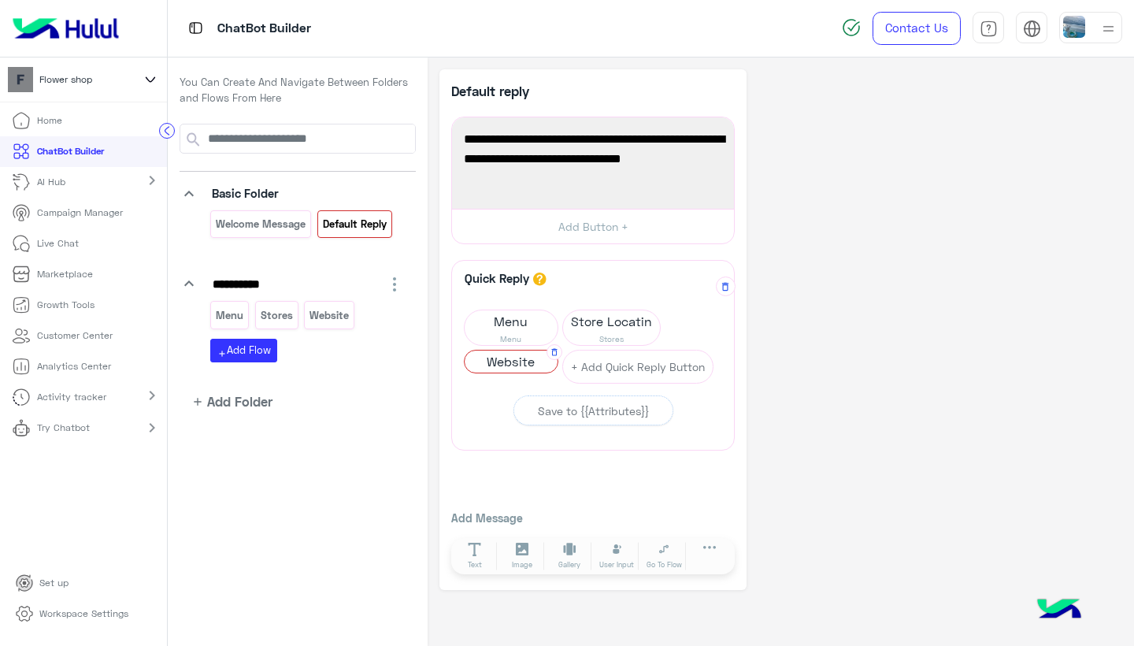
click at [520, 358] on span "Website" at bounding box center [511, 362] width 93 height 22
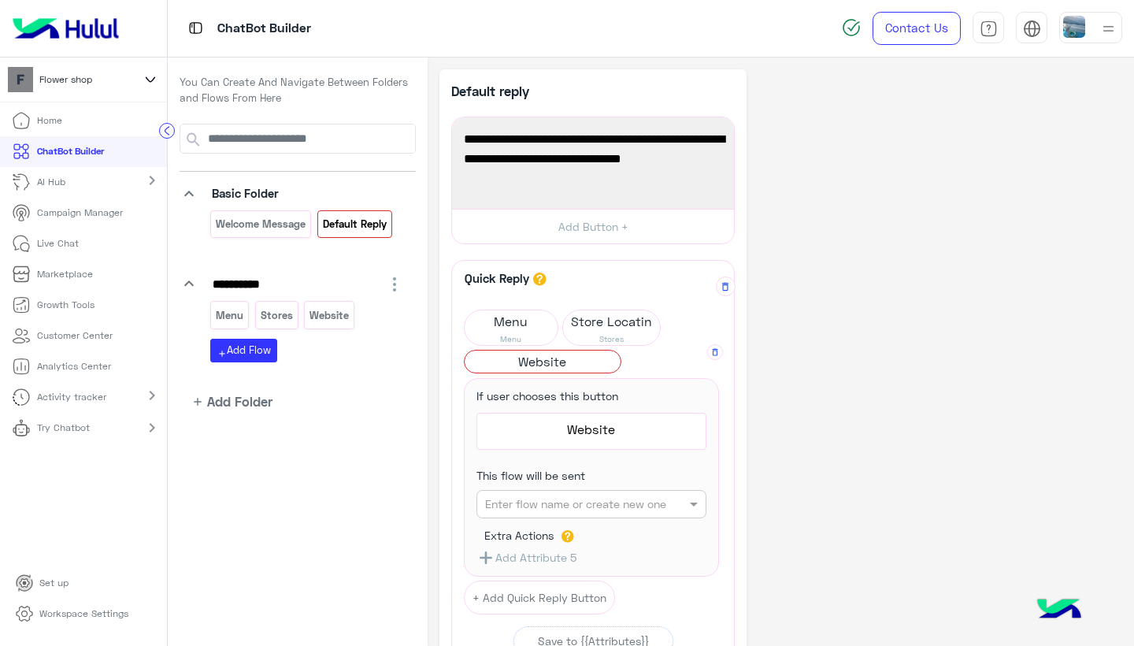
click at [606, 499] on input "text" at bounding box center [566, 504] width 163 height 17
click at [509, 623] on b "Website" at bounding box center [505, 624] width 43 height 13
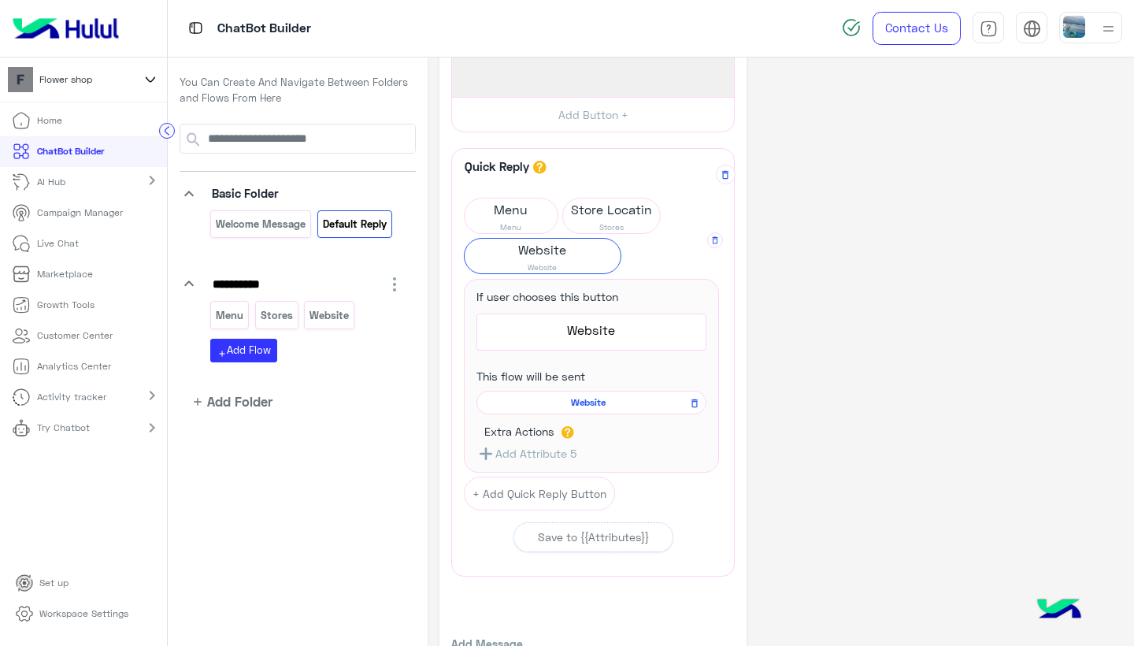
scroll to position [114, 0]
click at [622, 219] on span "Stores" at bounding box center [611, 224] width 97 height 13
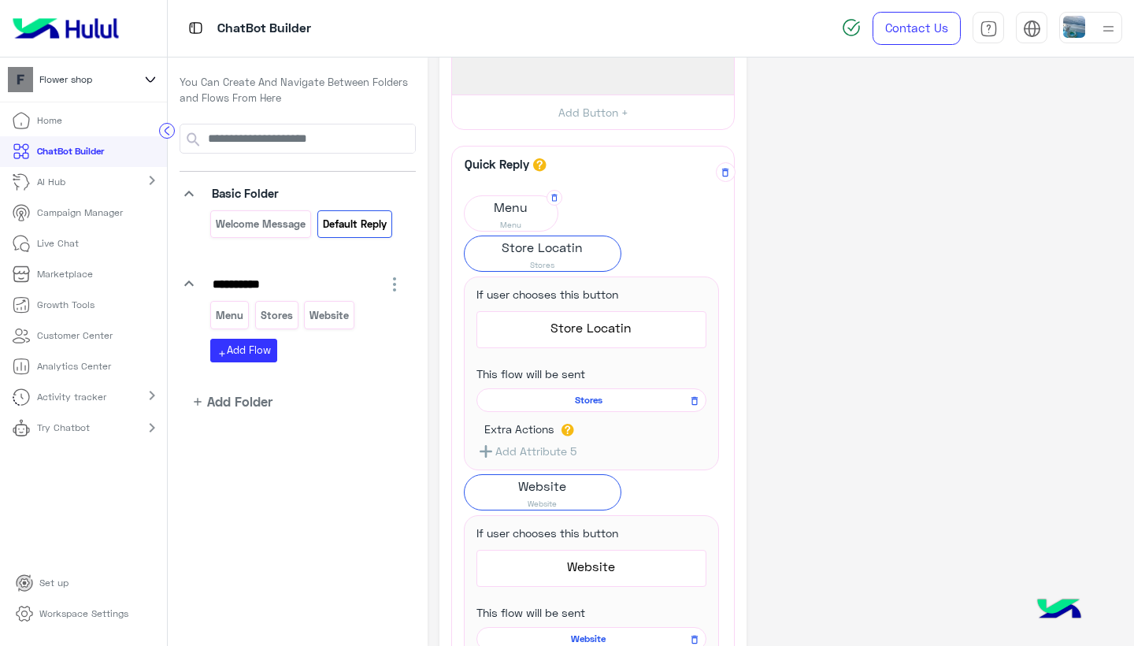
click at [533, 224] on span "Menu" at bounding box center [511, 224] width 93 height 13
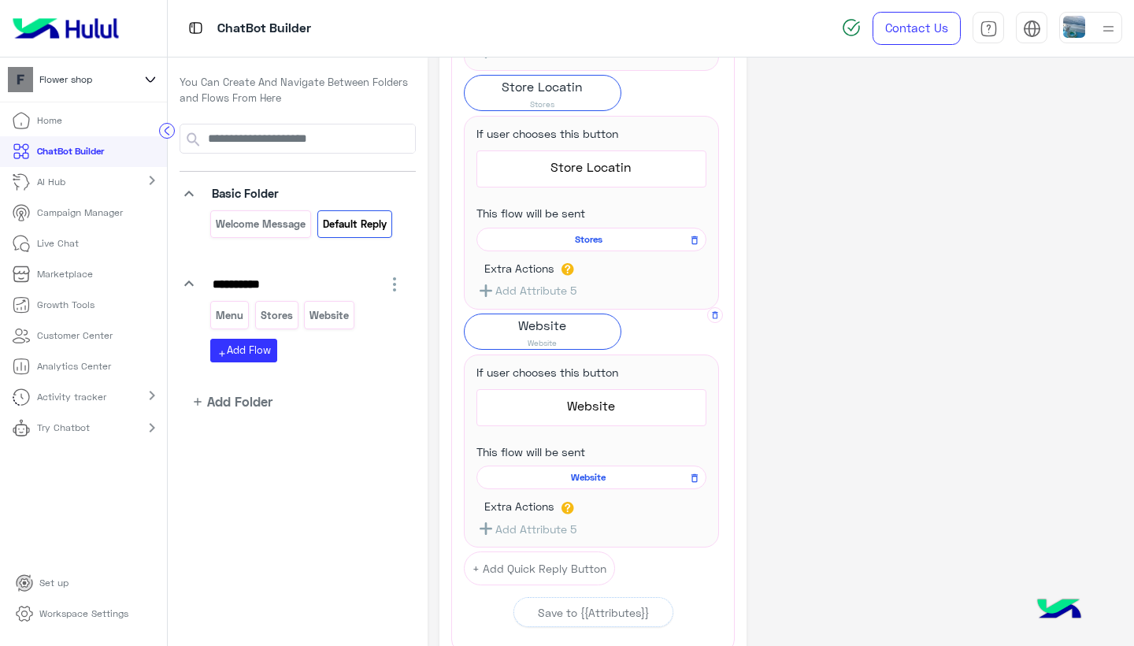
scroll to position [475, 0]
click at [382, 398] on app-playground-folders "**********" at bounding box center [298, 267] width 236 height 287
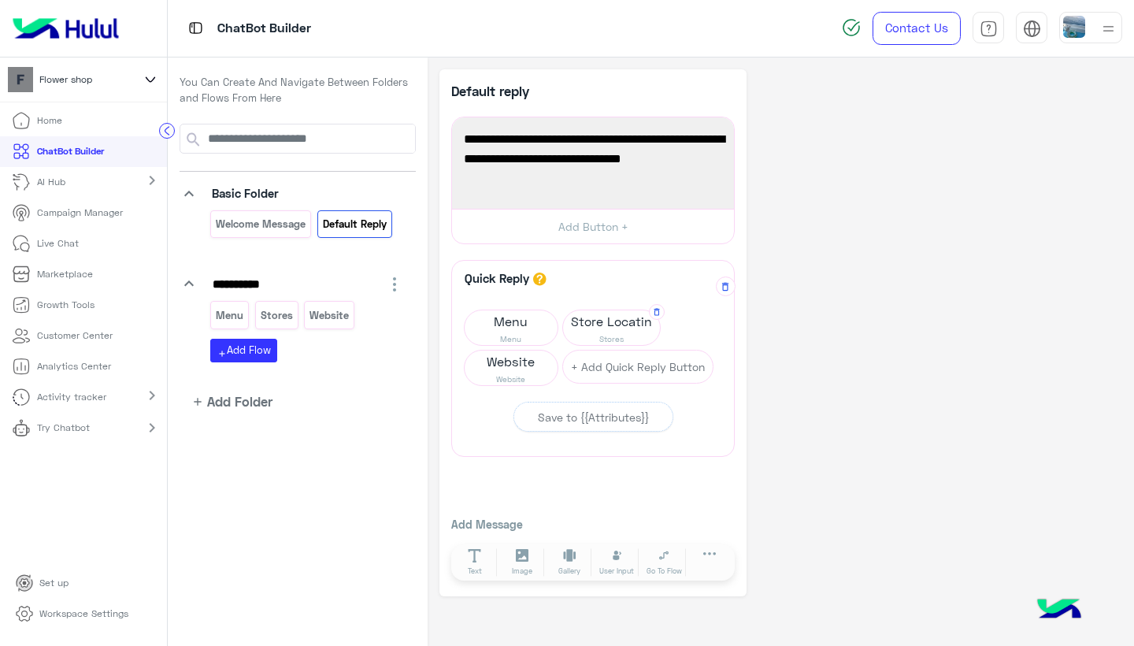
click at [606, 320] on span "Store Locatin" at bounding box center [611, 321] width 97 height 22
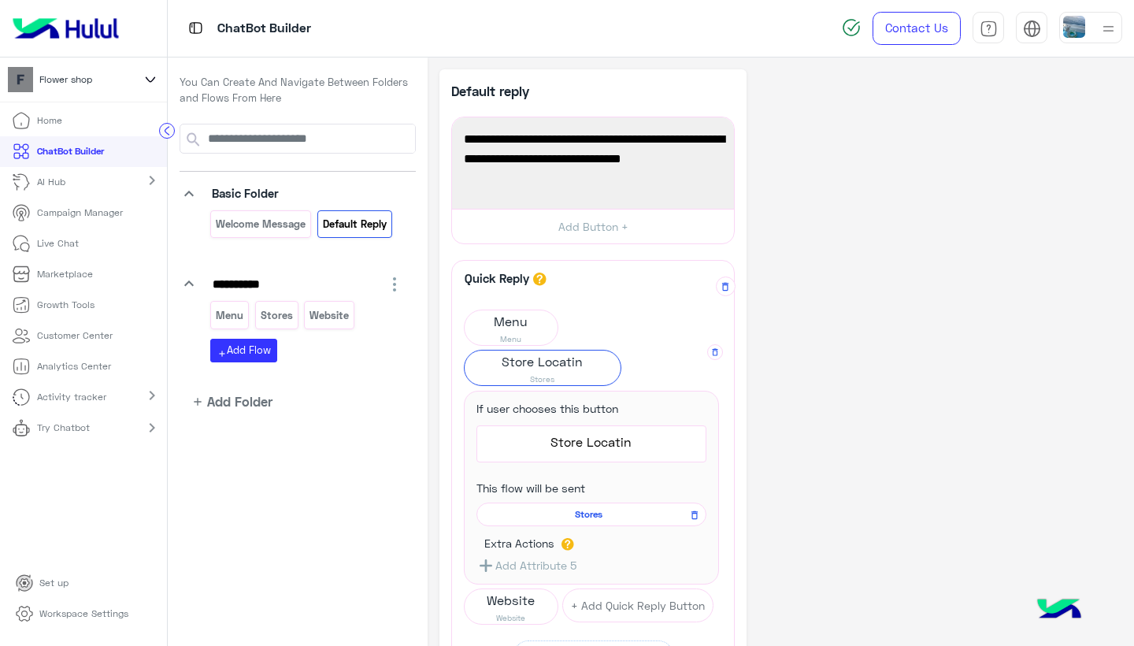
click at [625, 443] on span "Store Locatin" at bounding box center [591, 442] width 217 height 20
type textarea "**********"
click at [662, 337] on div "**********" at bounding box center [593, 460] width 265 height 349
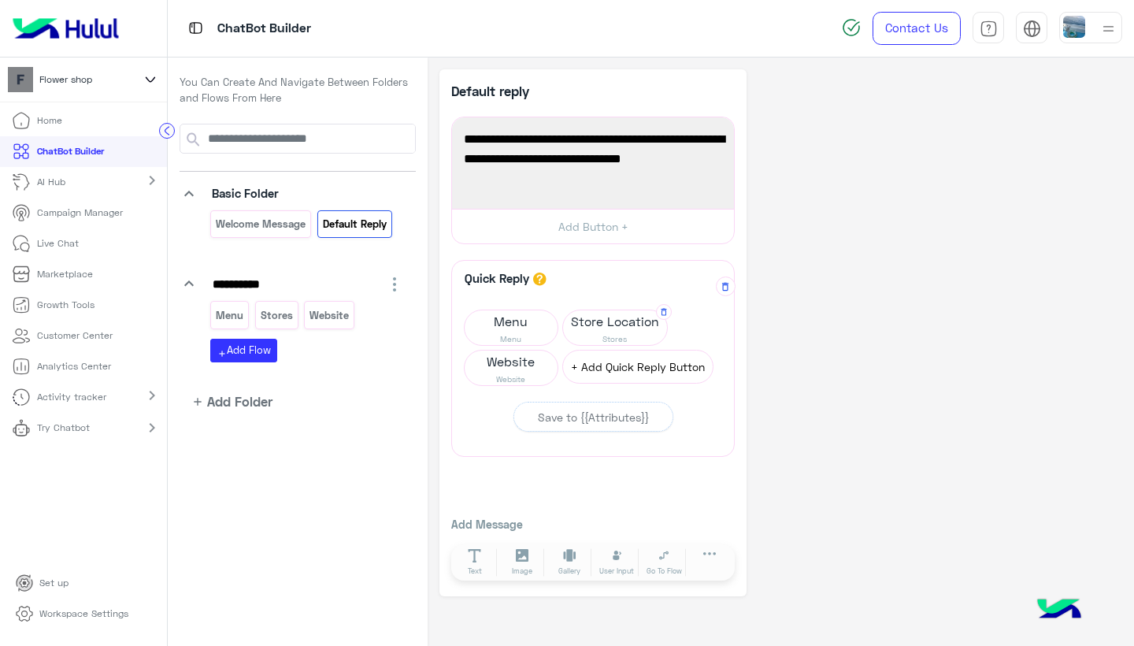
click at [673, 363] on button "+ Add Quick Reply Button" at bounding box center [637, 367] width 151 height 34
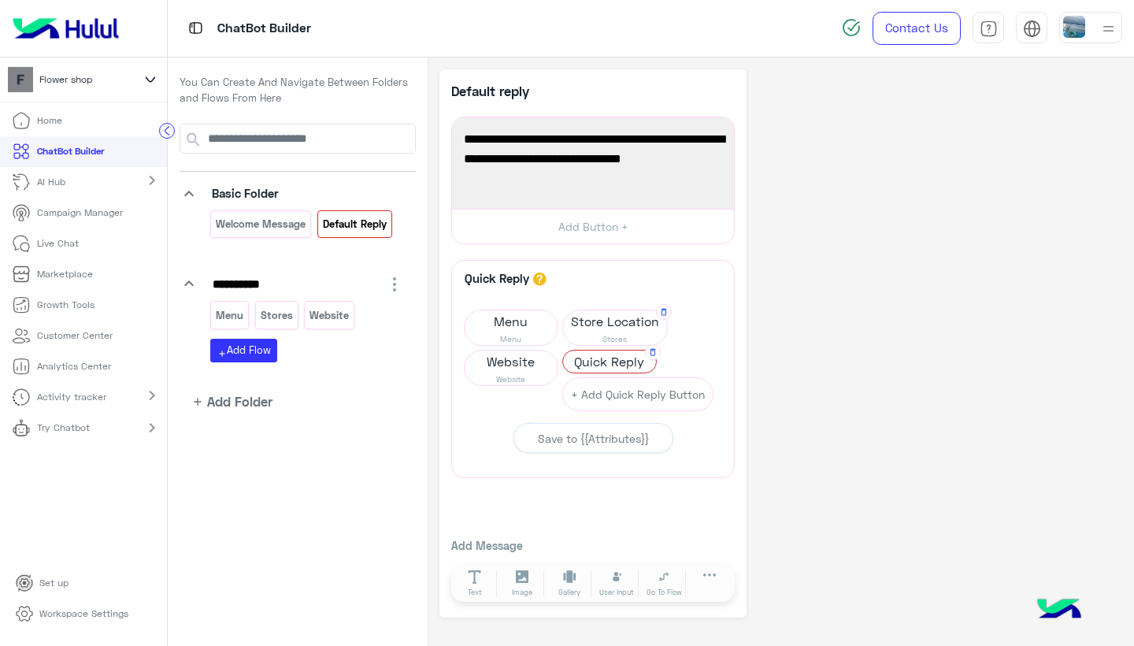
click at [618, 362] on span "Quick Reply" at bounding box center [609, 362] width 93 height 22
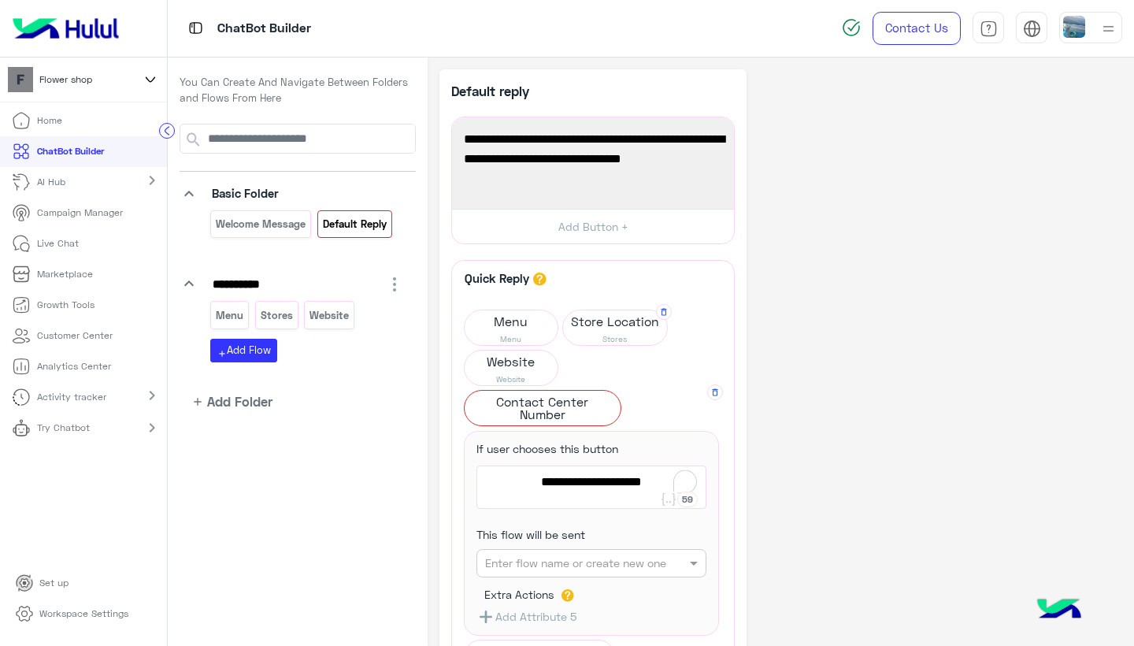
type textarea "**********"
click at [581, 556] on input "text" at bounding box center [566, 563] width 163 height 17
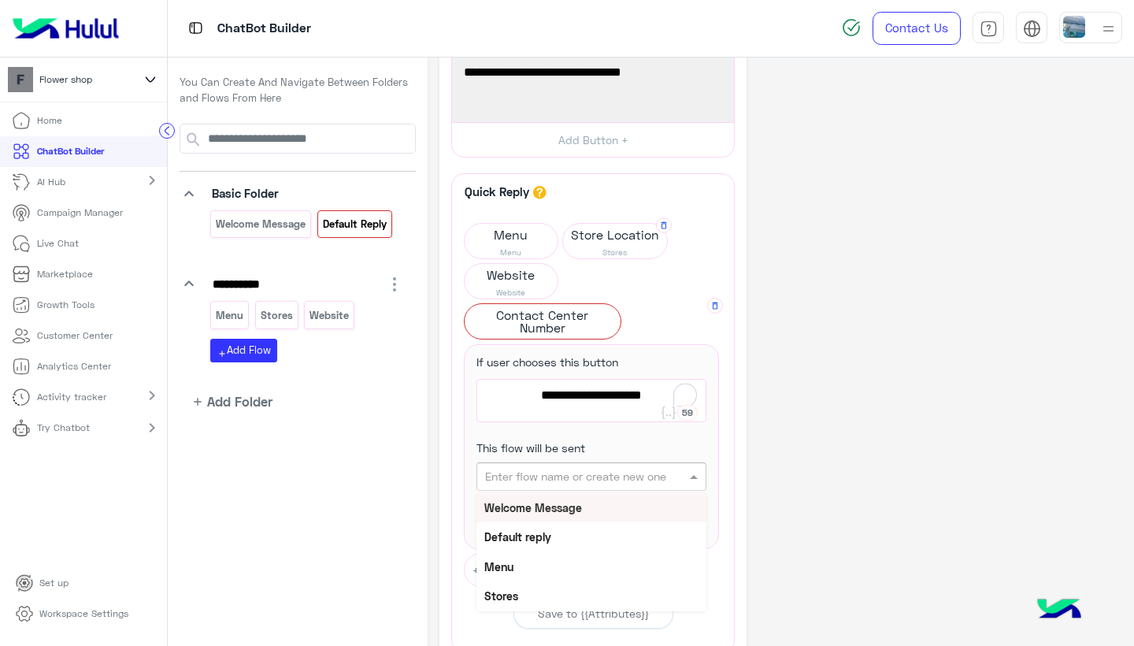
scroll to position [96, 0]
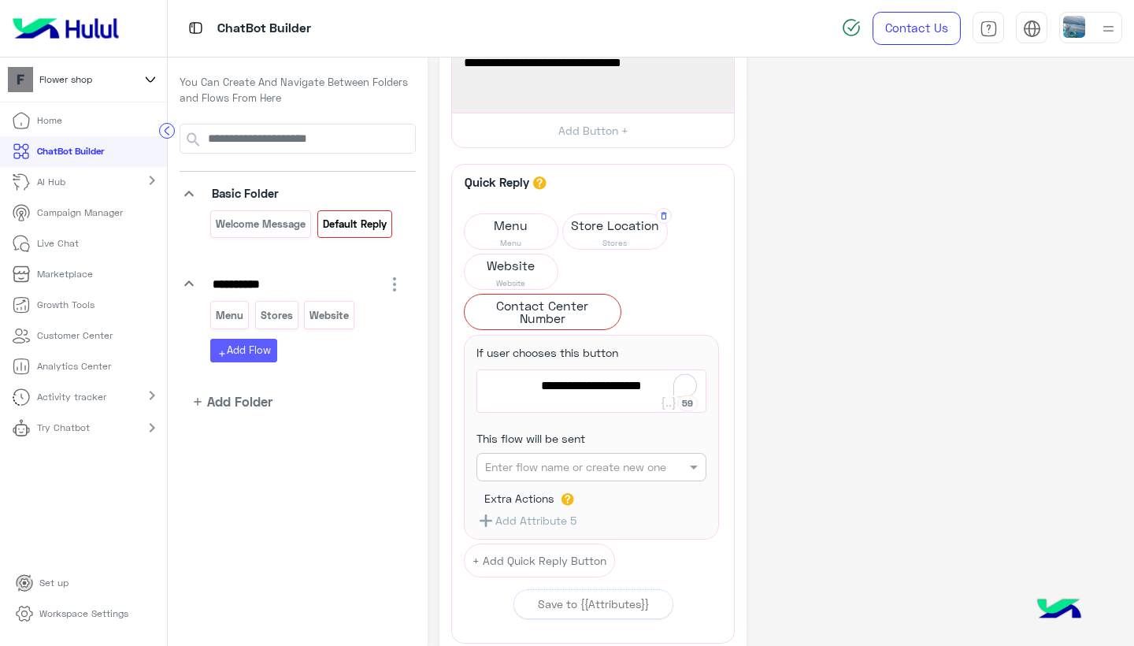
click at [262, 345] on button "add Add Flow" at bounding box center [243, 350] width 67 height 23
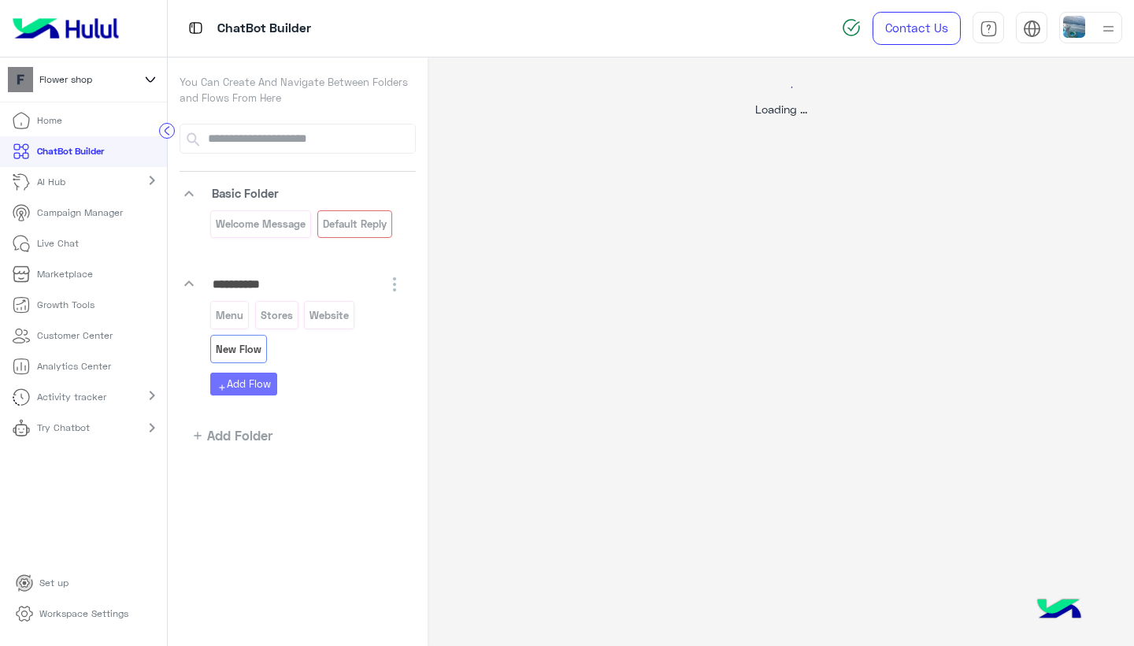
scroll to position [0, 0]
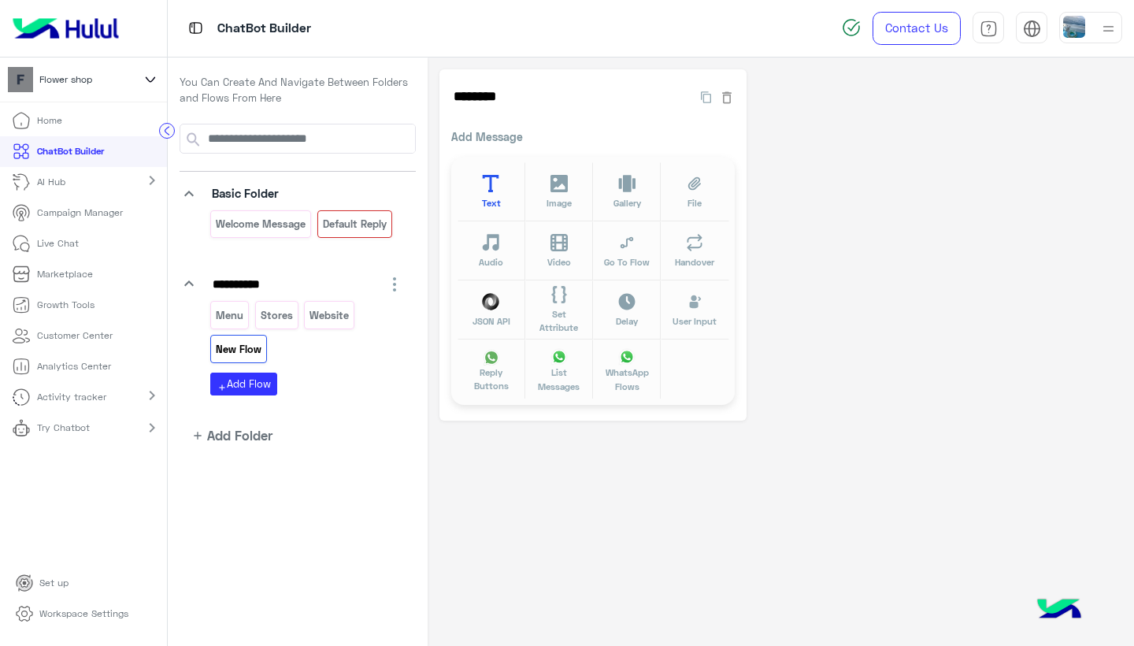
click at [480, 181] on button "Text" at bounding box center [492, 191] width 68 height 59
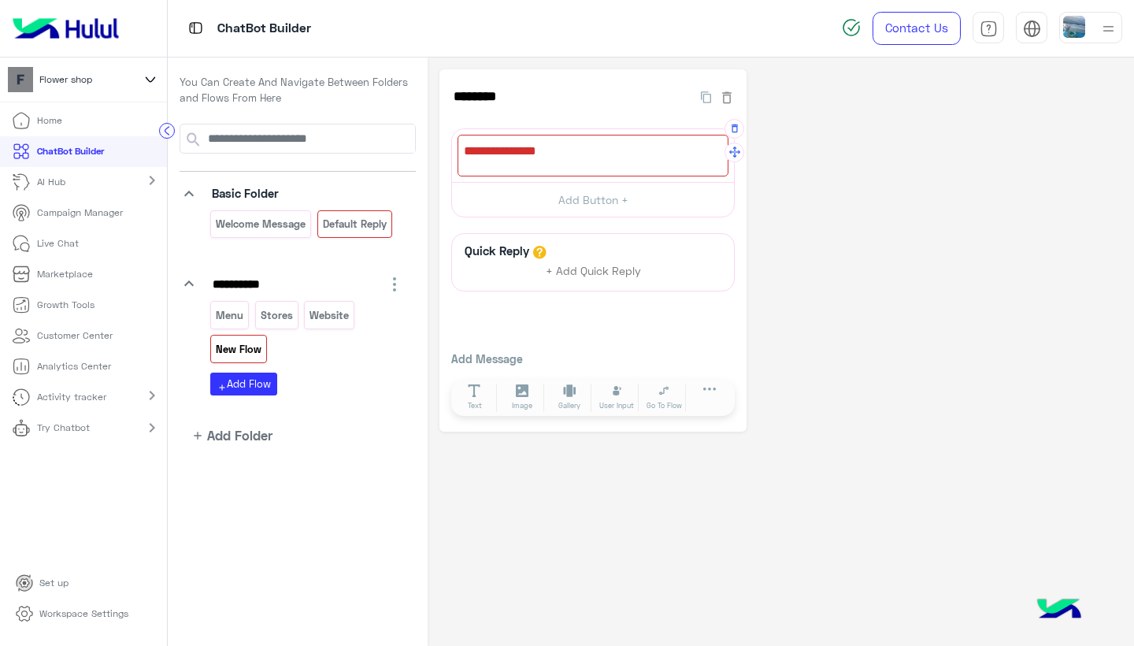
click at [521, 153] on div at bounding box center [593, 156] width 271 height 42
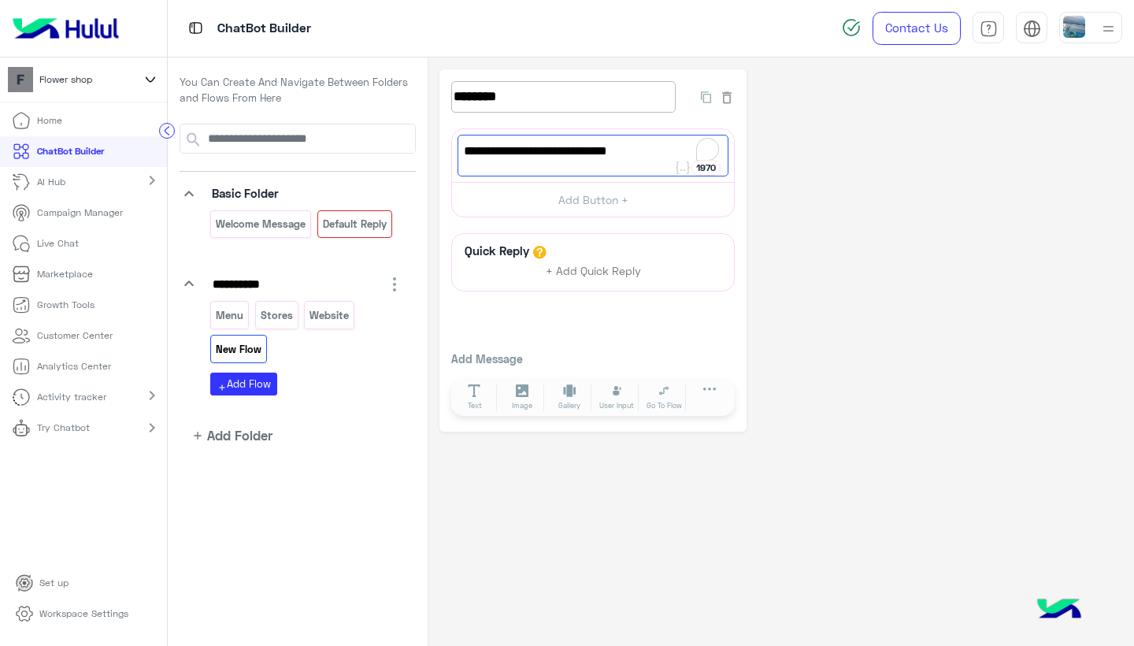
type textarea "**********"
click at [468, 96] on input "********" at bounding box center [563, 97] width 224 height 32
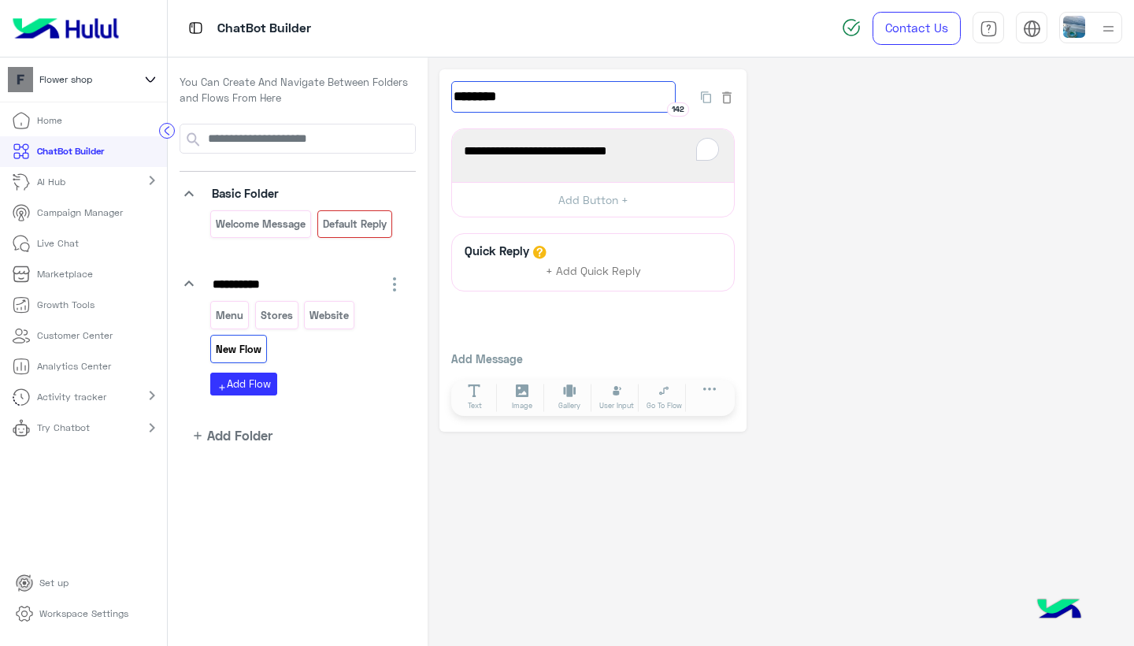
drag, startPoint x: 532, startPoint y: 96, endPoint x: 376, endPoint y: 93, distance: 155.2
click at [376, 93] on div "**********" at bounding box center [651, 351] width 966 height 589
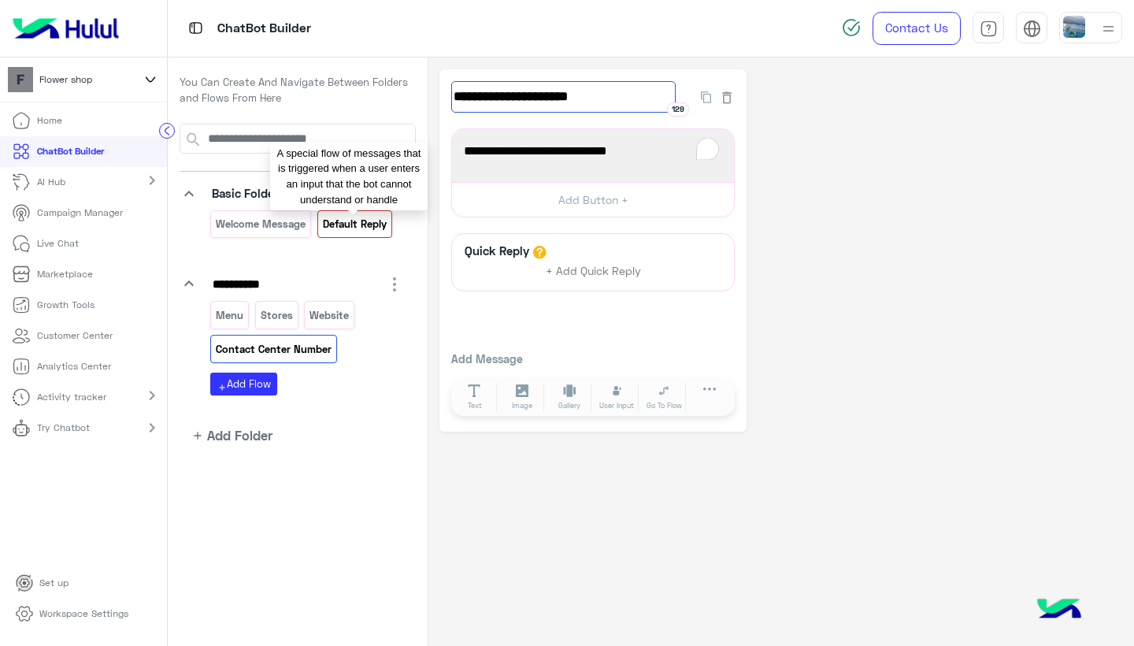
type input "**********"
click at [363, 225] on p "Default reply" at bounding box center [354, 224] width 66 height 18
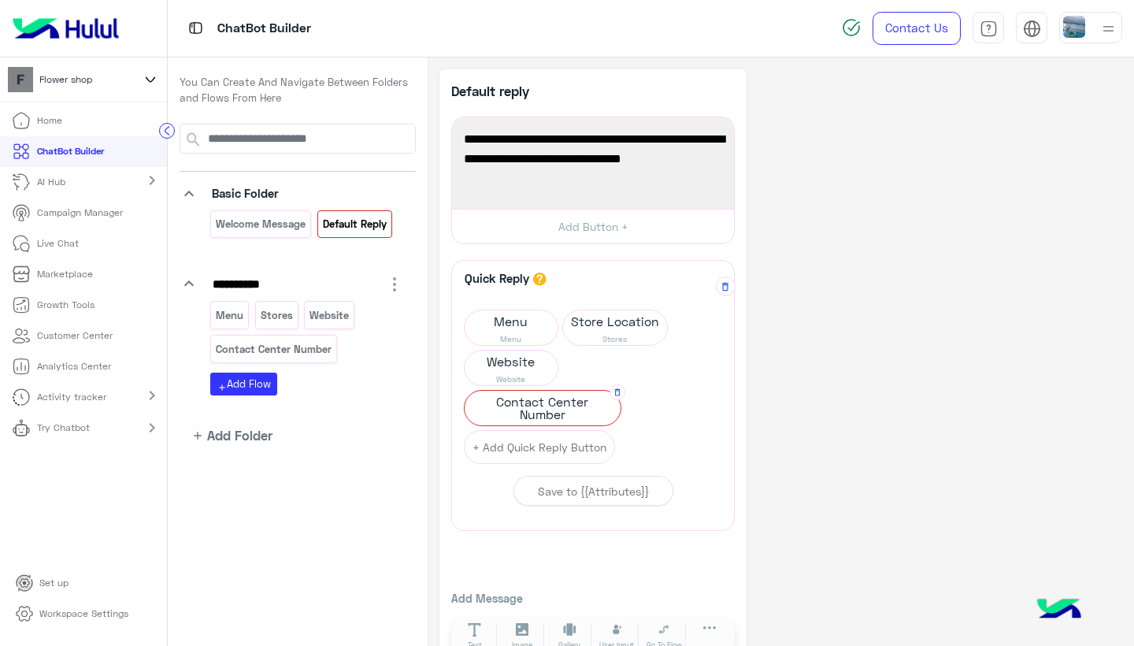
click at [555, 415] on span "Contact Center Number" at bounding box center [543, 408] width 156 height 35
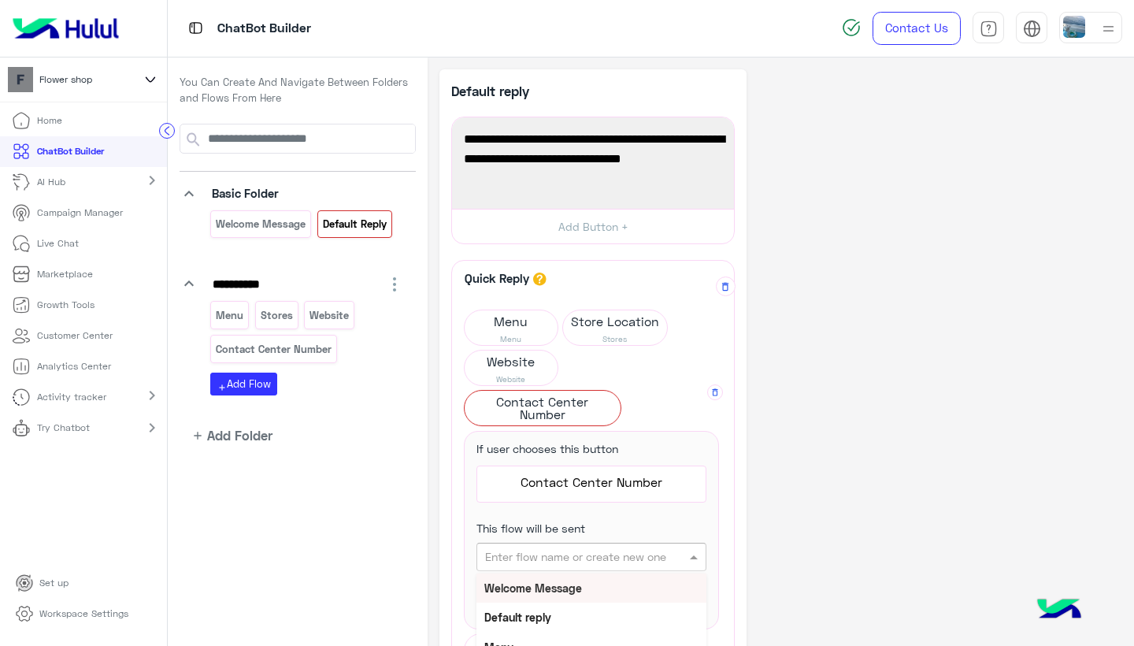
click at [588, 549] on input "text" at bounding box center [566, 557] width 163 height 17
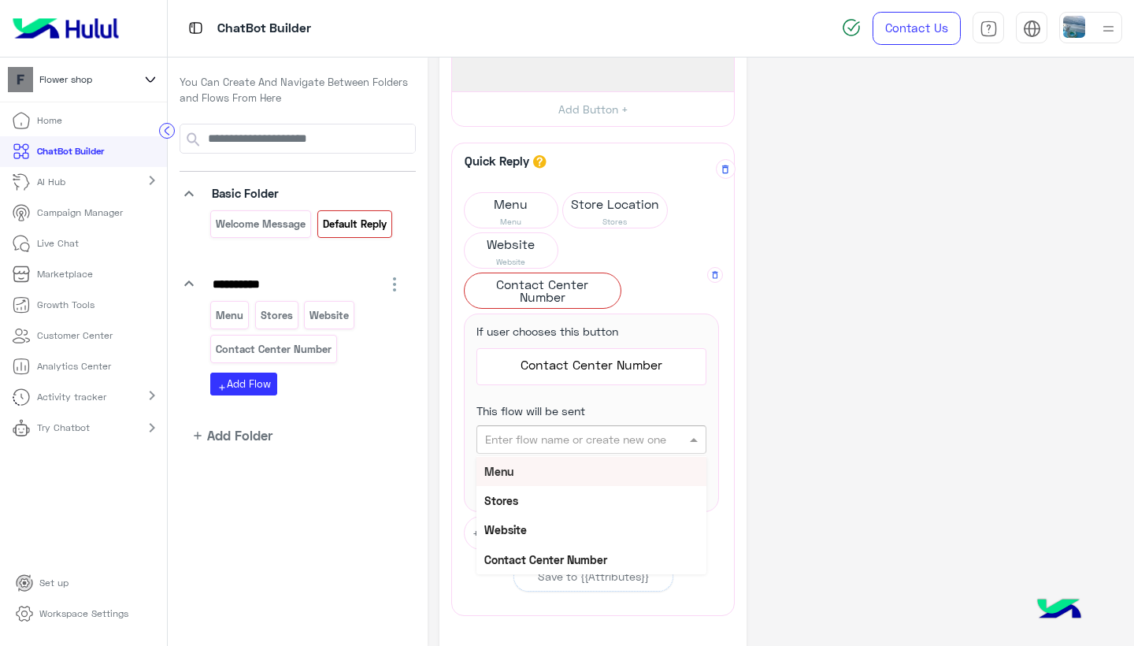
scroll to position [57, 0]
click at [543, 555] on b "Contact Center Number" at bounding box center [545, 561] width 123 height 13
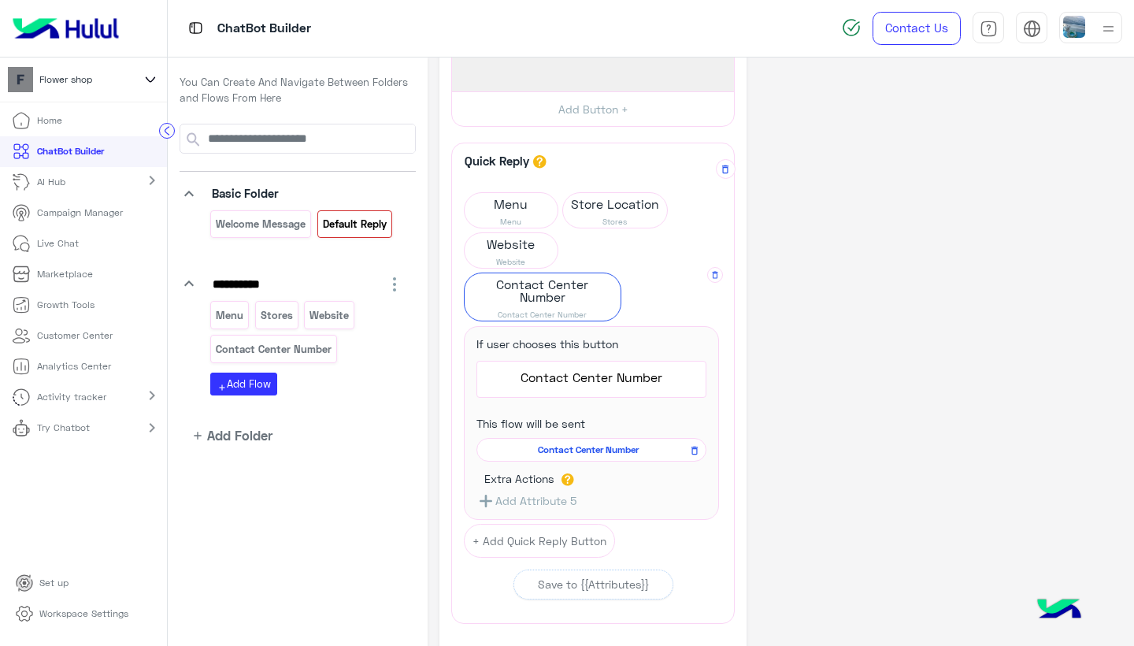
click at [666, 317] on app-quick-reply-button "**********" at bounding box center [591, 396] width 255 height 247
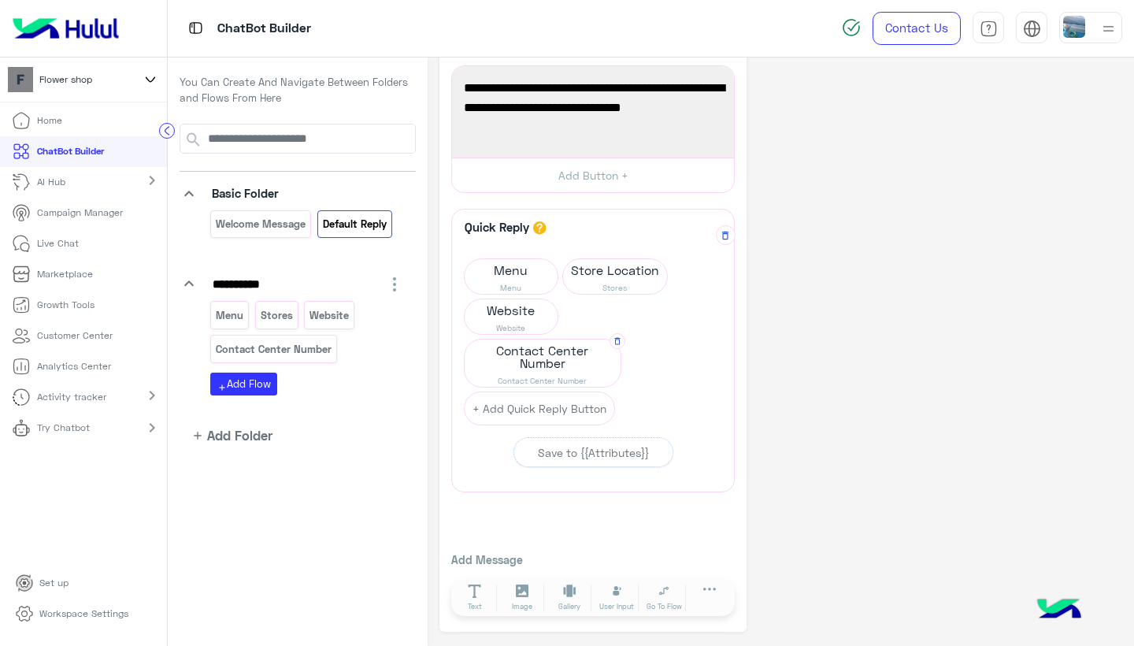
scroll to position [50, 0]
click at [560, 406] on button "+ Add Quick Reply Button" at bounding box center [539, 410] width 151 height 34
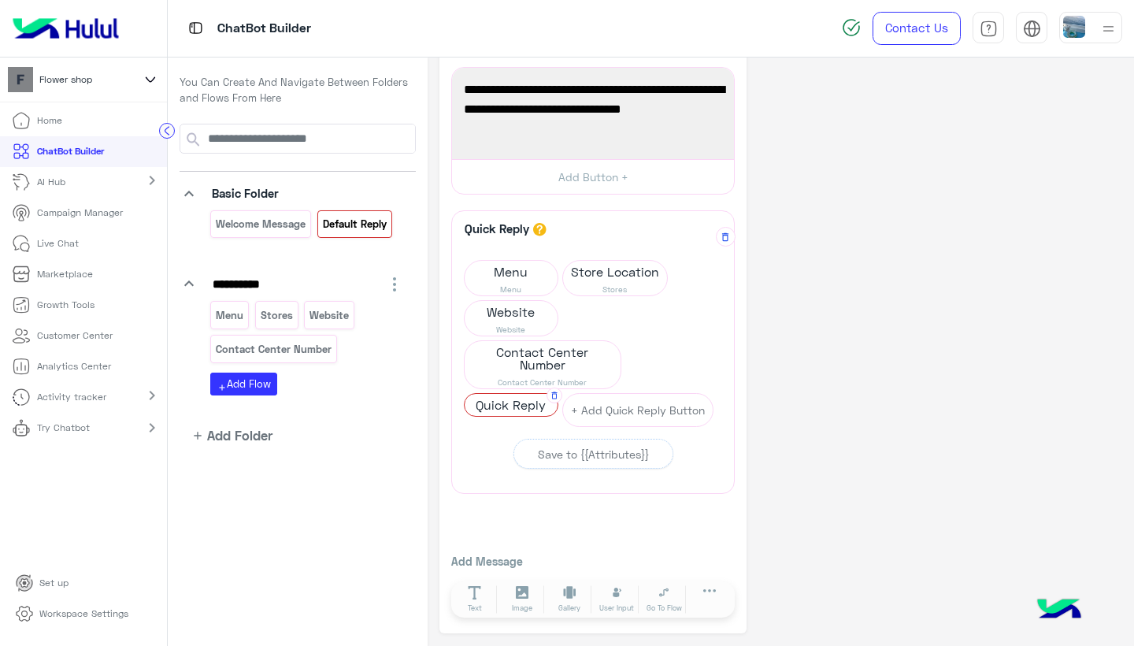
click at [534, 406] on span "Quick Reply" at bounding box center [511, 405] width 93 height 22
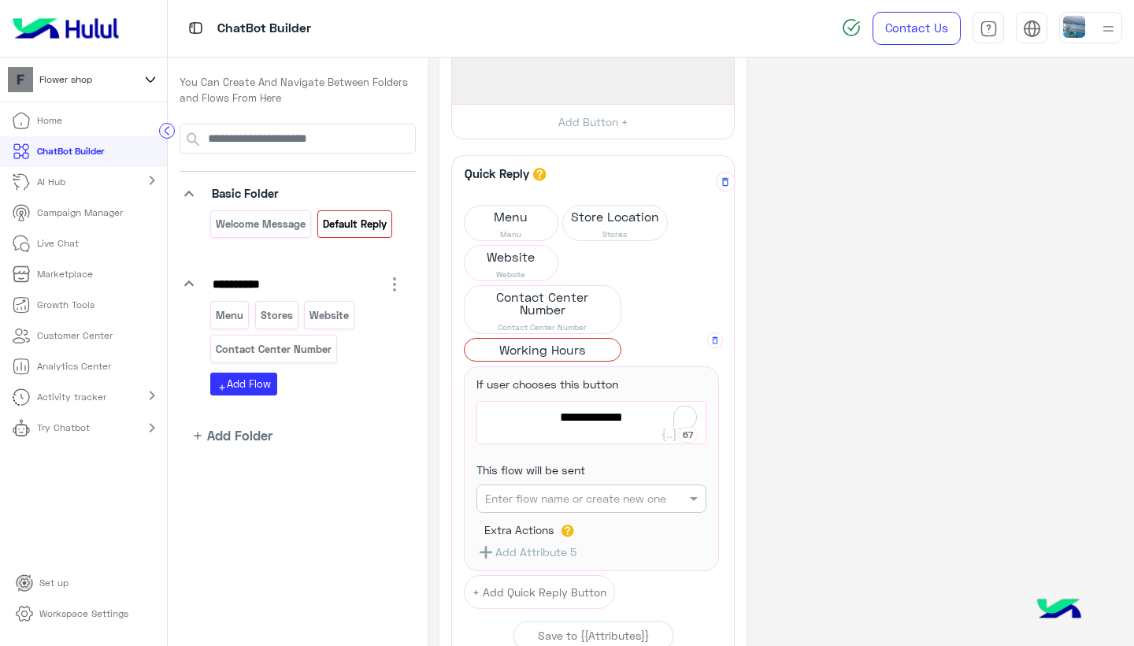
scroll to position [108, 0]
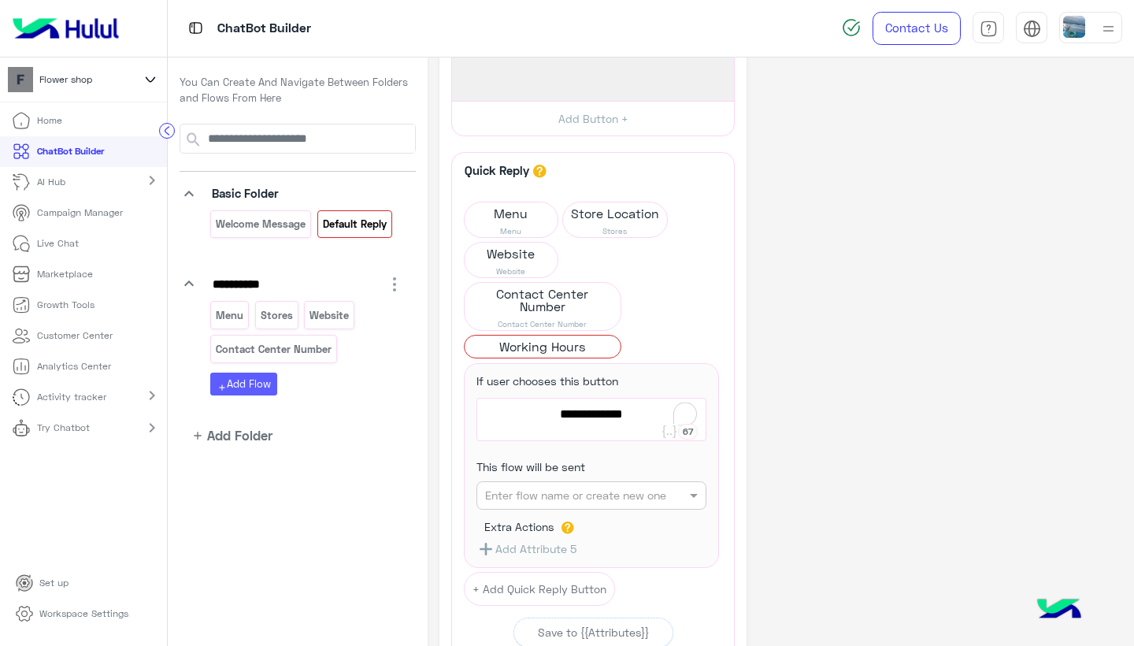
type textarea "**********"
click at [256, 376] on button "add Add Flow" at bounding box center [243, 384] width 67 height 23
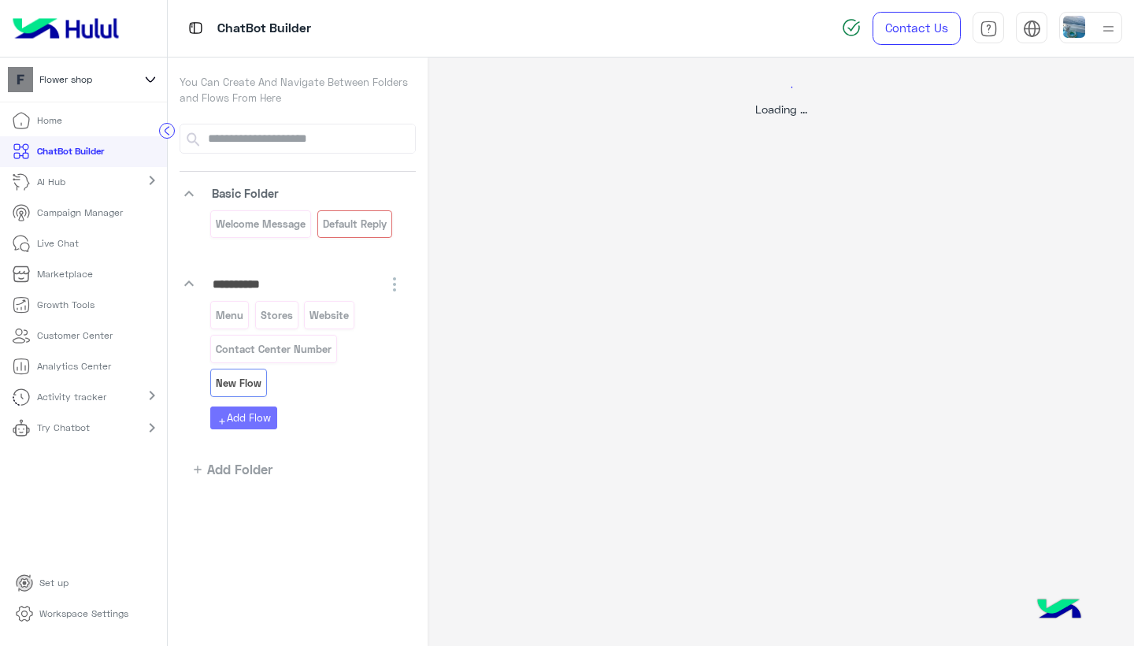
scroll to position [0, 0]
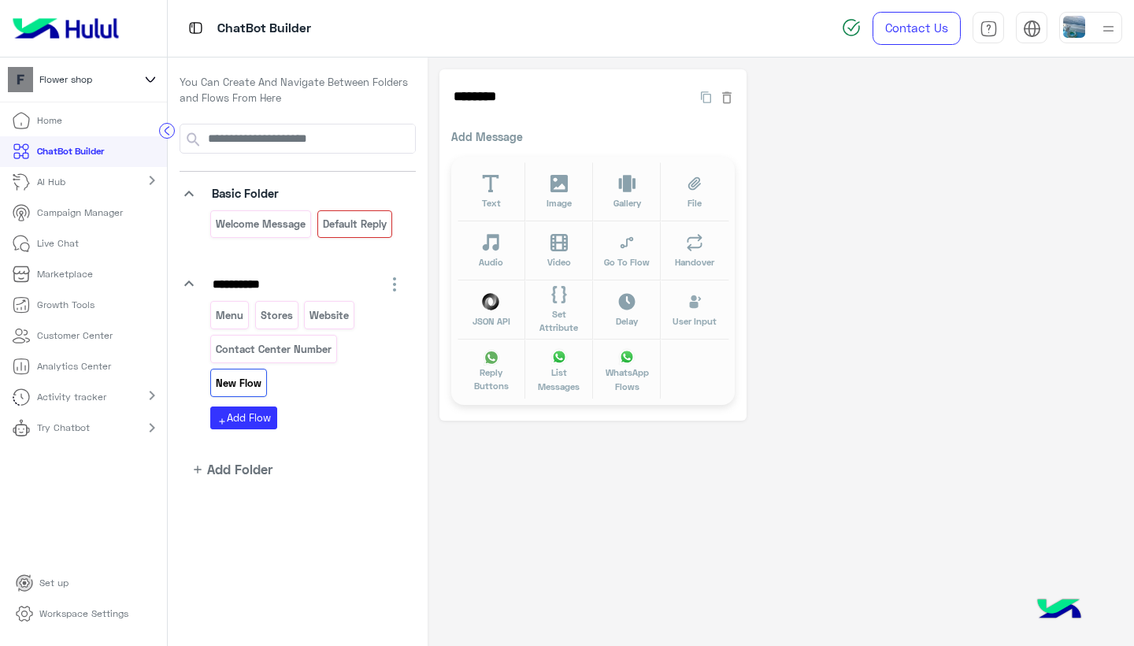
click at [503, 139] on p "Add Message" at bounding box center [593, 136] width 284 height 17
click at [502, 184] on button "Text" at bounding box center [492, 191] width 68 height 59
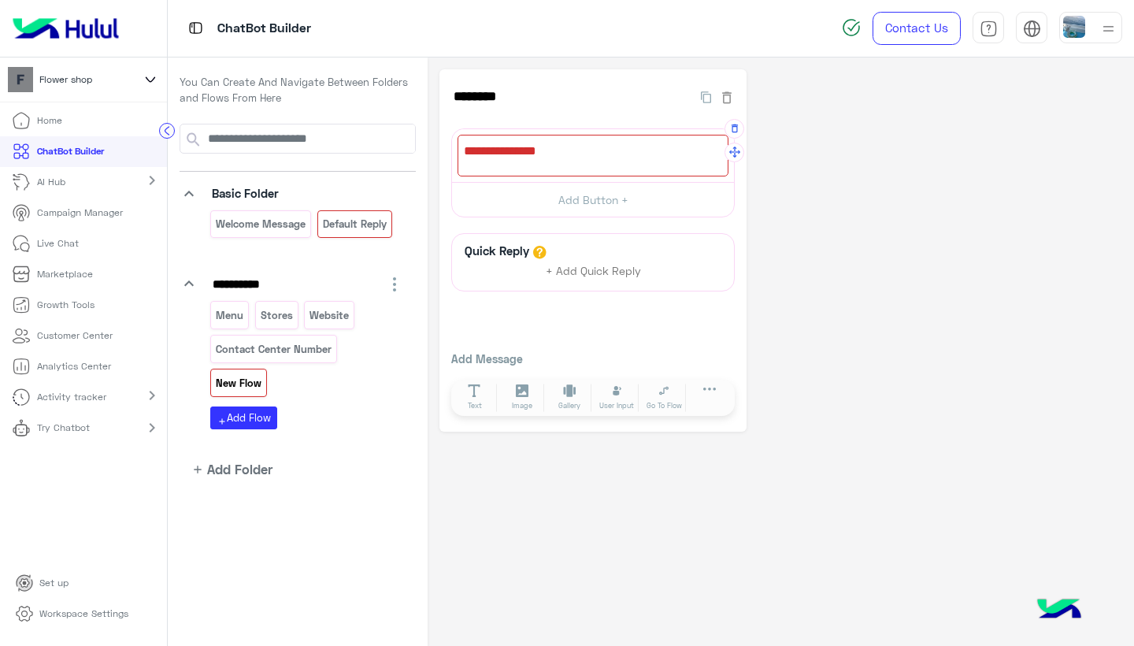
click at [536, 159] on div at bounding box center [593, 156] width 271 height 42
type textarea "**********"
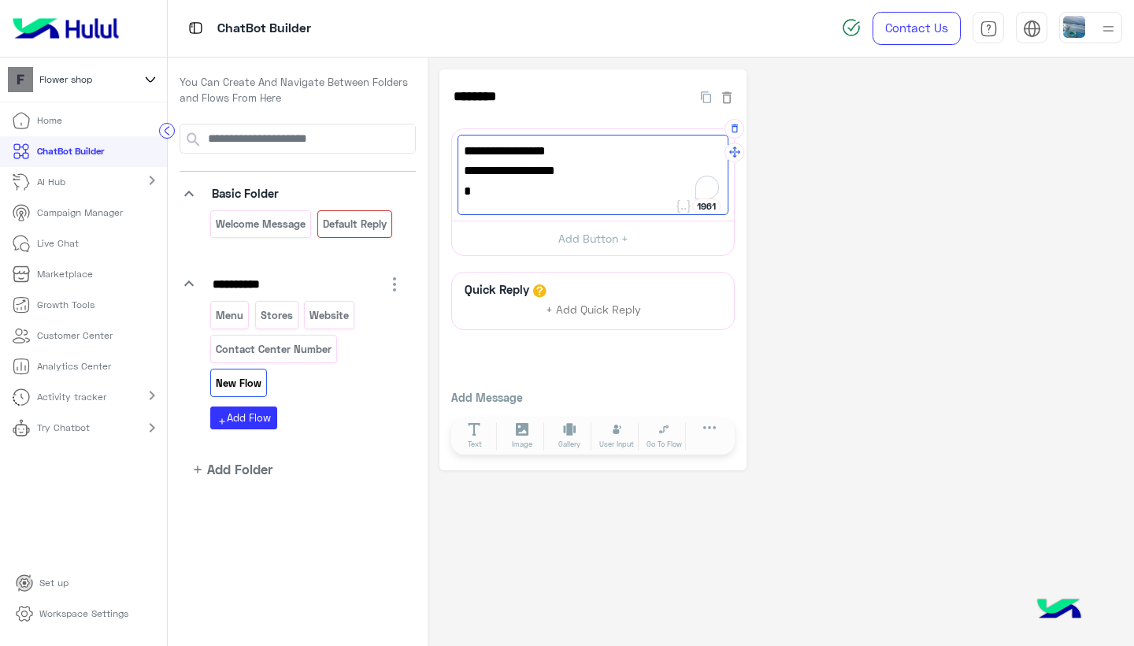
click at [506, 169] on span "8:00 A.M TO 3:00 PM" at bounding box center [593, 171] width 258 height 20
click at [480, 193] on span "5" at bounding box center [593, 191] width 258 height 20
click at [540, 194] on span "5:00 PM To" at bounding box center [593, 191] width 258 height 20
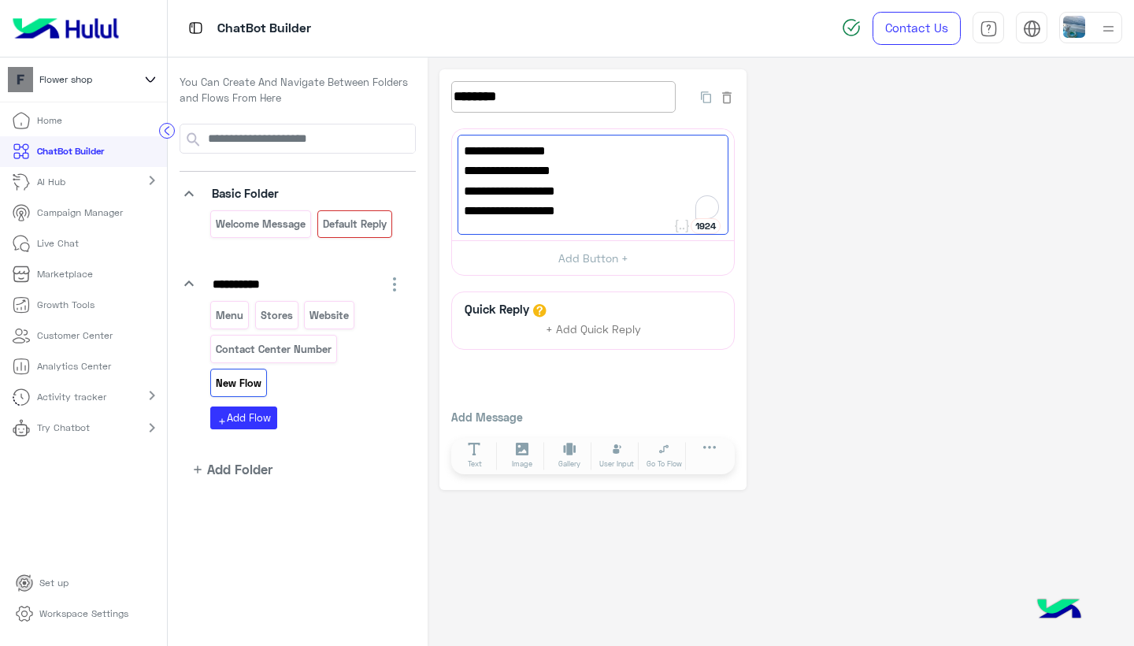
type textarea "**********"
click at [488, 92] on input "********" at bounding box center [563, 97] width 224 height 32
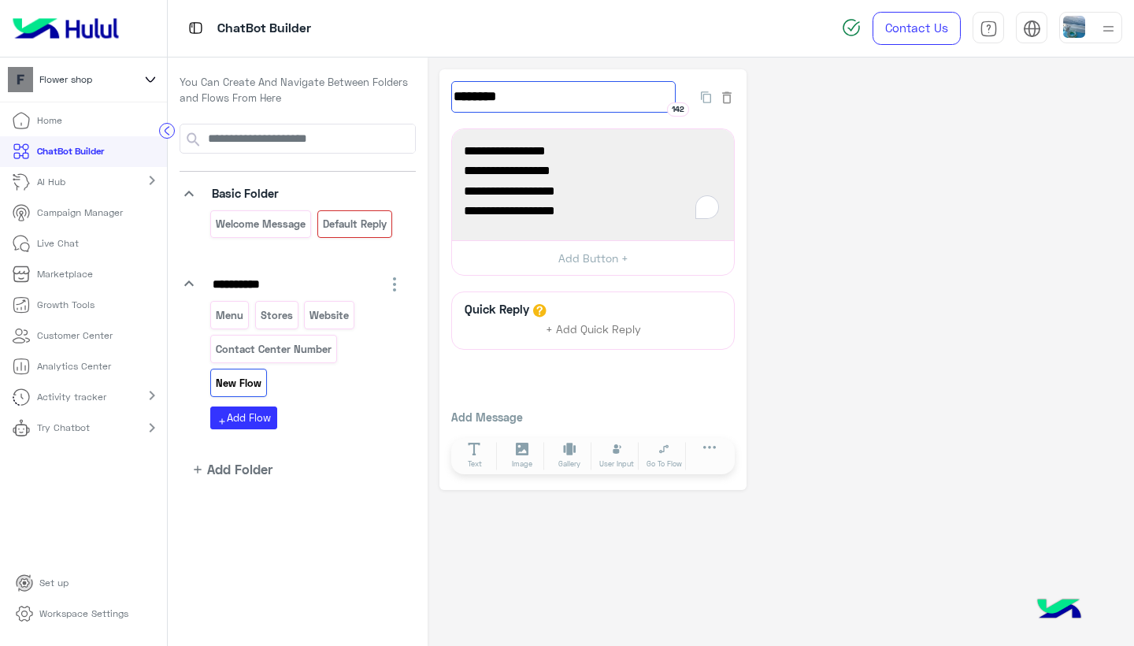
drag, startPoint x: 527, startPoint y: 98, endPoint x: 345, endPoint y: 98, distance: 181.9
click at [345, 98] on div "**********" at bounding box center [651, 351] width 966 height 589
type input "**********"
click at [389, 187] on div "Basic Folder" at bounding box center [307, 194] width 194 height 20
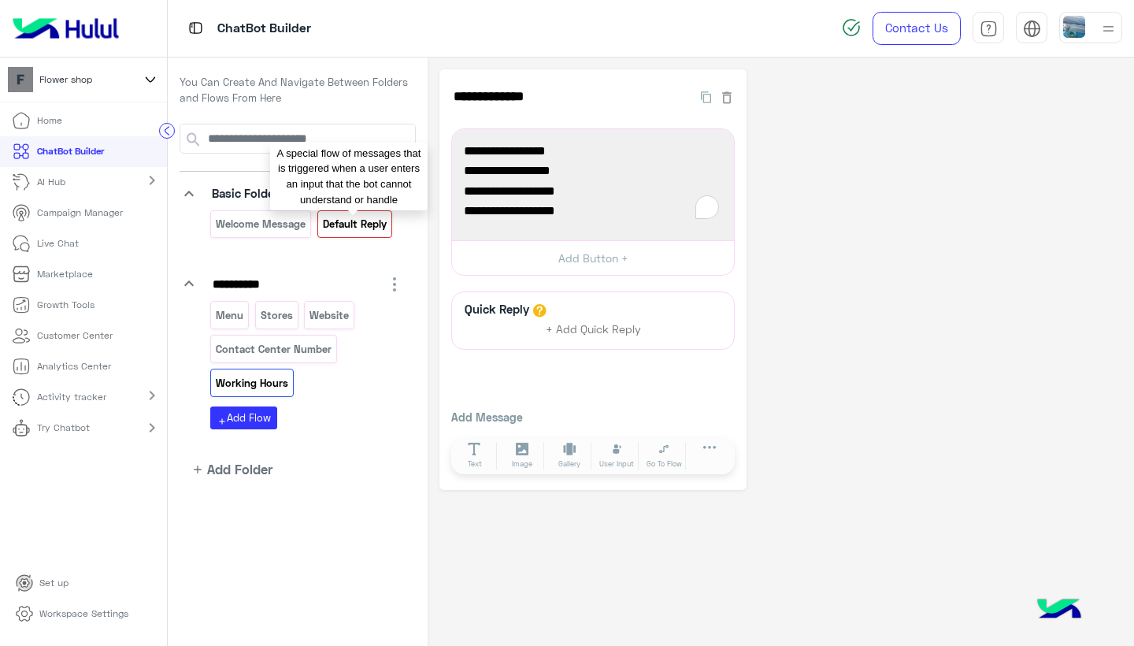
click at [374, 217] on p "Default reply" at bounding box center [354, 224] width 66 height 18
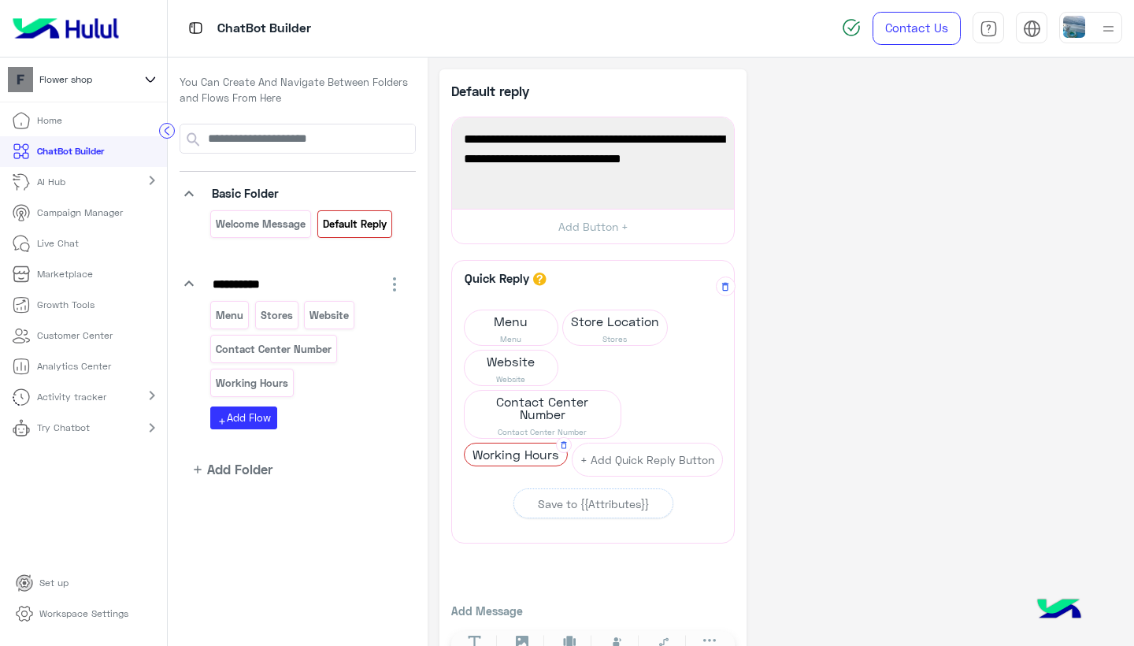
click at [526, 454] on span "Working Hours" at bounding box center [516, 454] width 102 height 22
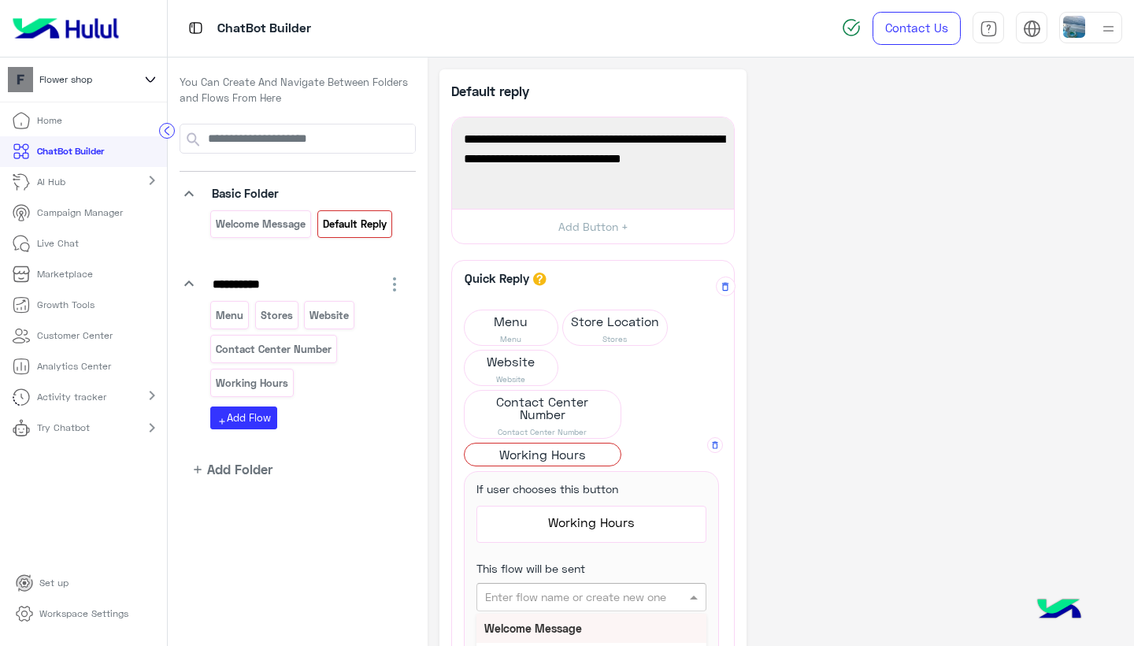
click at [606, 595] on input "text" at bounding box center [566, 597] width 163 height 17
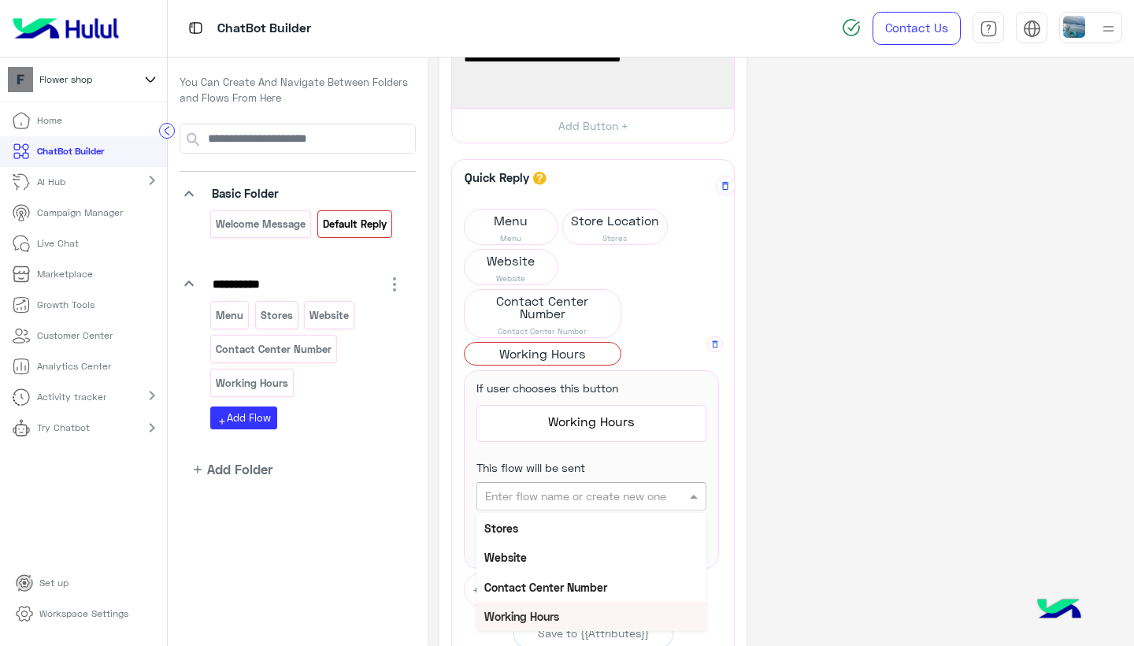
scroll to position [86, 0]
click at [529, 606] on div "Working Hours" at bounding box center [592, 617] width 230 height 29
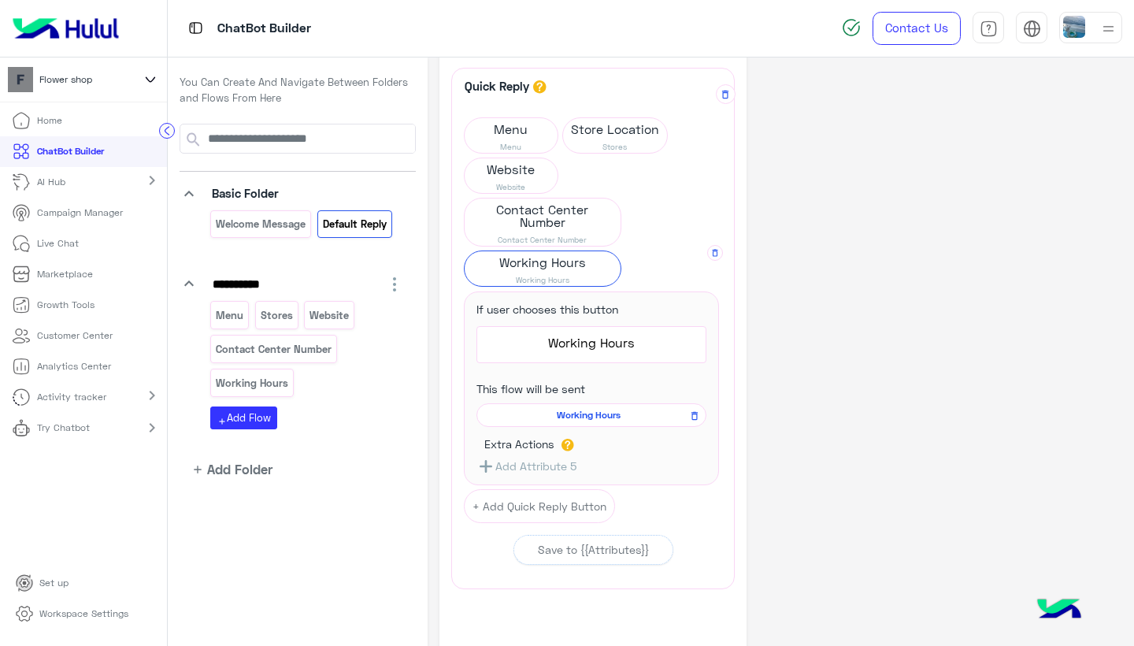
scroll to position [210, 0]
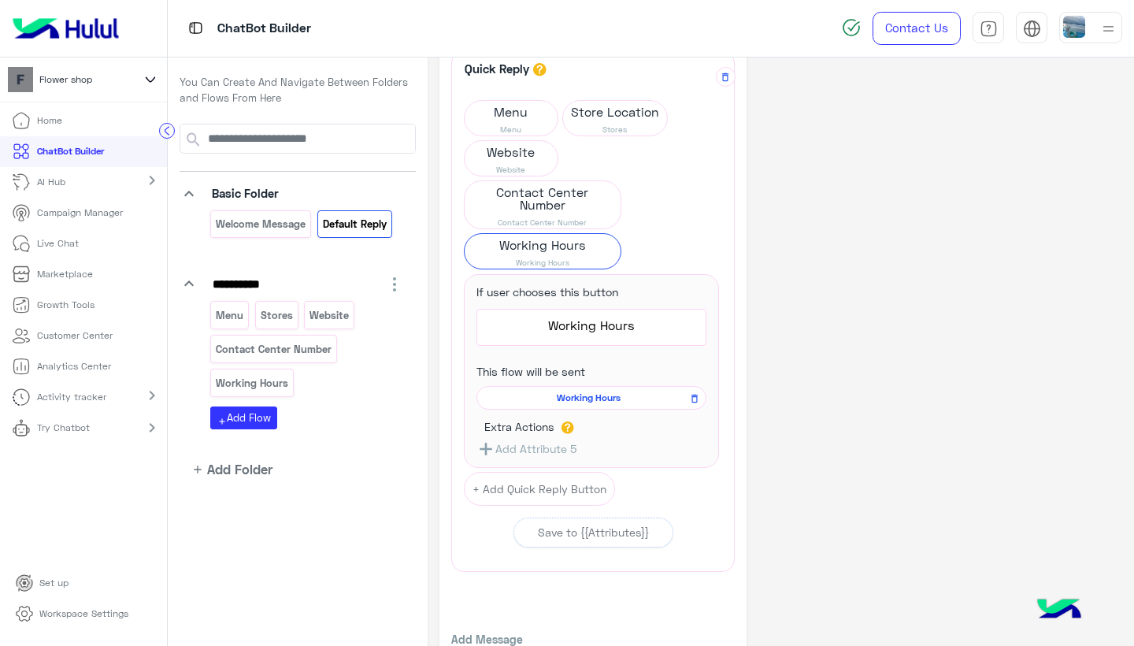
click at [716, 494] on div "**********" at bounding box center [593, 290] width 265 height 429
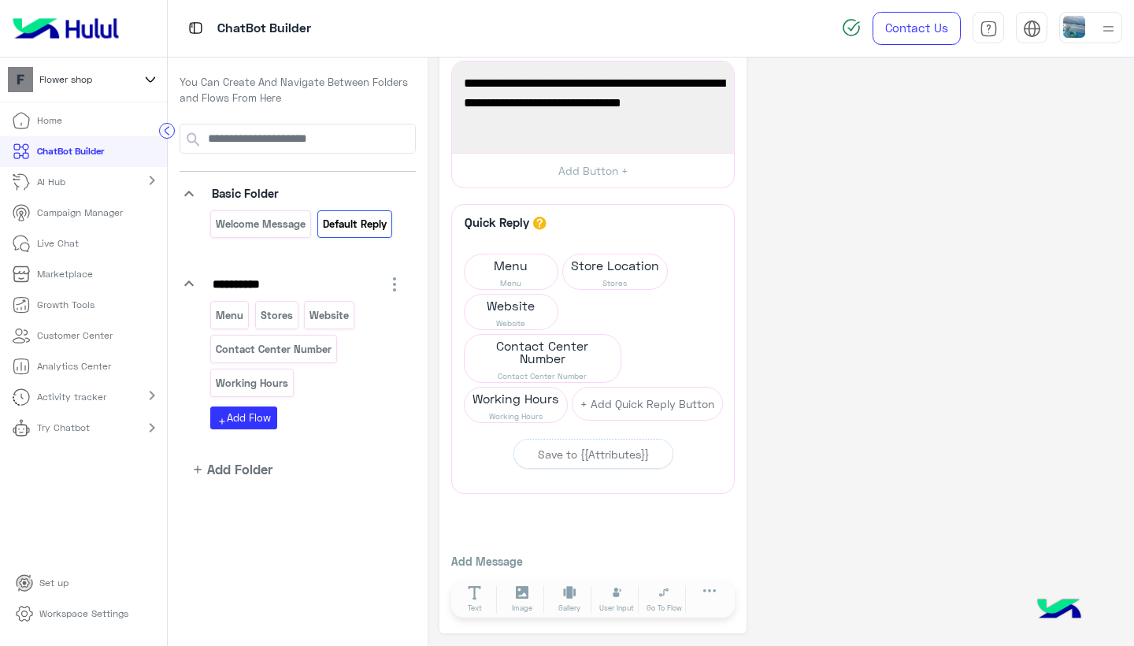
click at [369, 462] on app-playground-folders "**********" at bounding box center [298, 301] width 236 height 355
click at [230, 320] on p "Menu" at bounding box center [230, 315] width 30 height 18
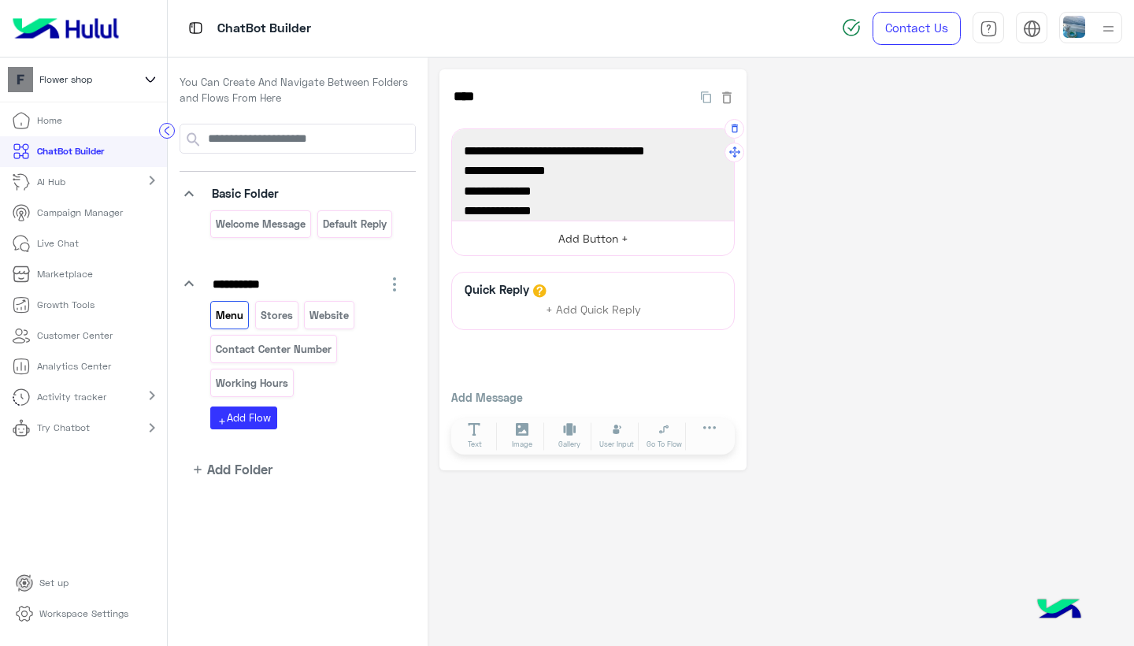
click at [595, 250] on button "Add Button +" at bounding box center [593, 238] width 282 height 35
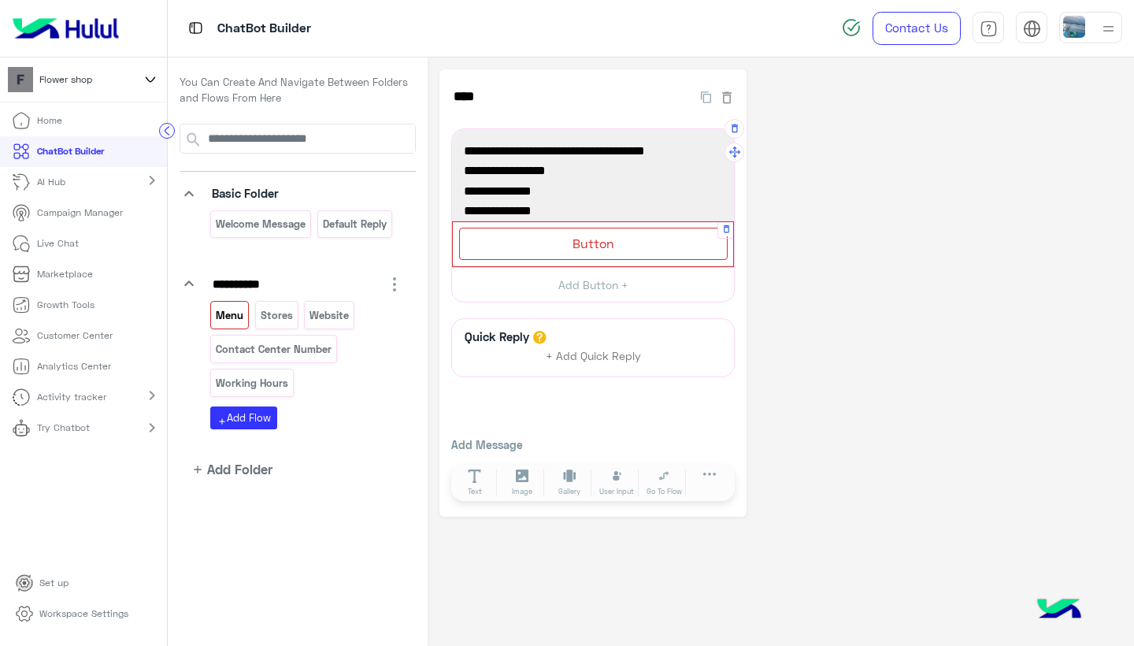
click at [595, 233] on div "Button" at bounding box center [593, 244] width 269 height 32
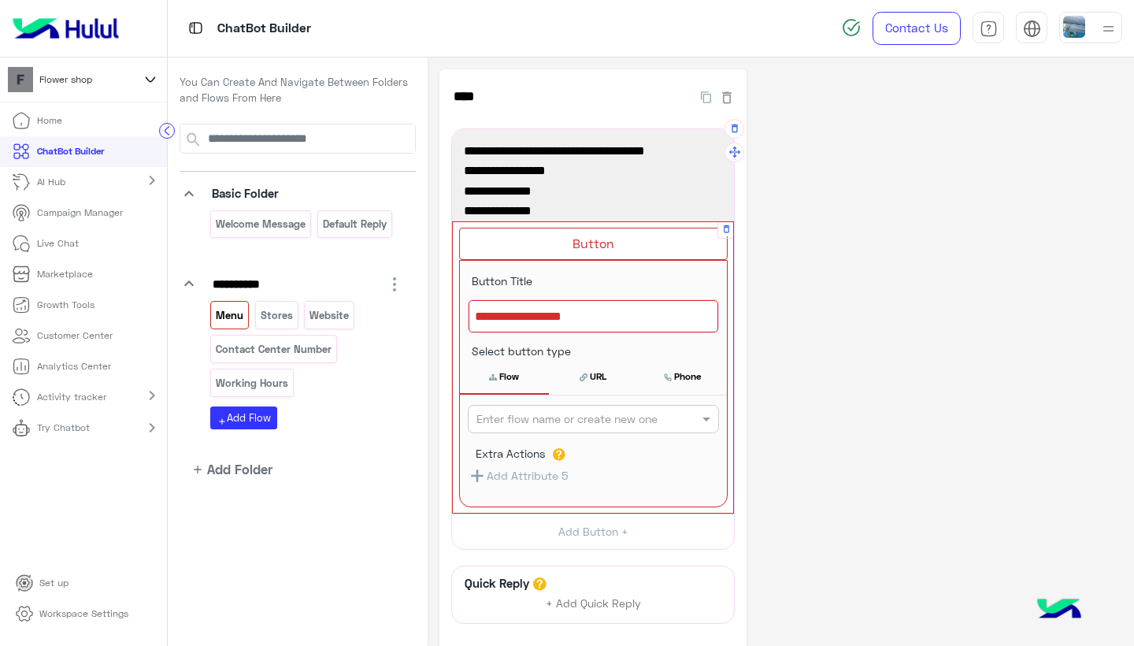
click at [568, 311] on div at bounding box center [594, 316] width 250 height 33
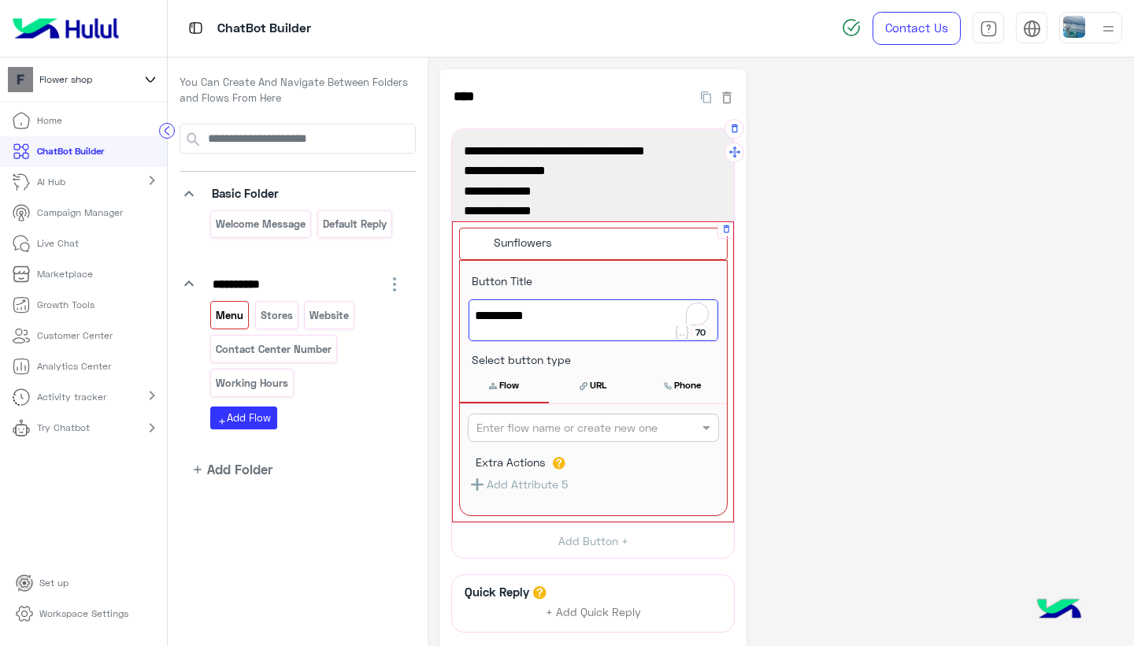
type textarea "**********"
click at [533, 420] on input "text" at bounding box center [568, 428] width 182 height 17
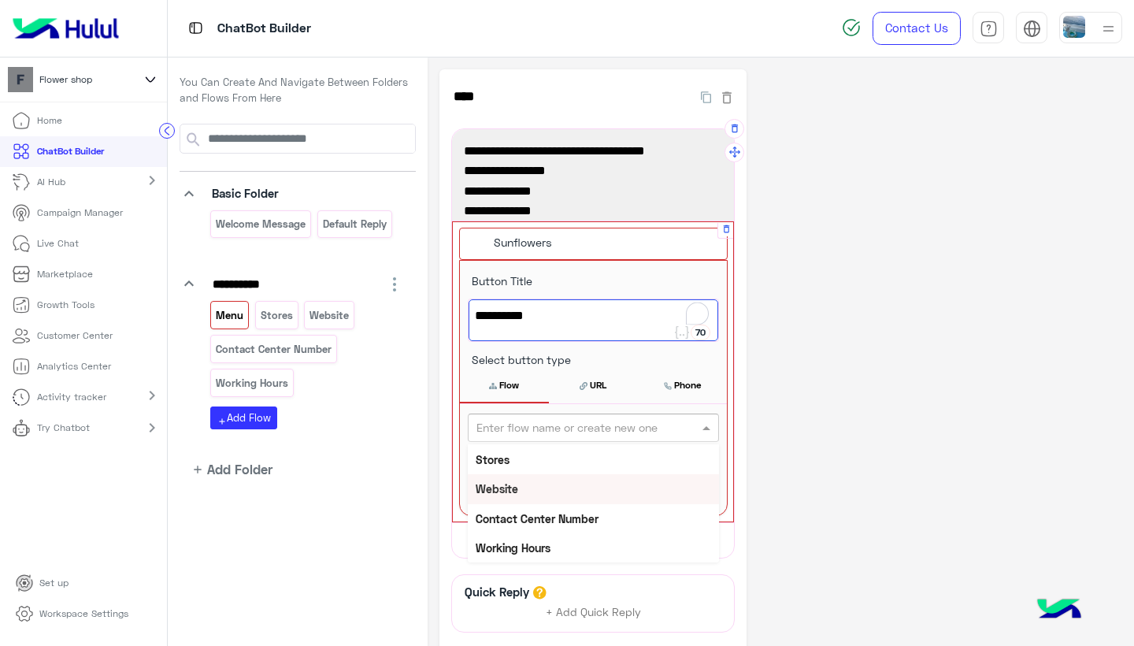
scroll to position [86, 0]
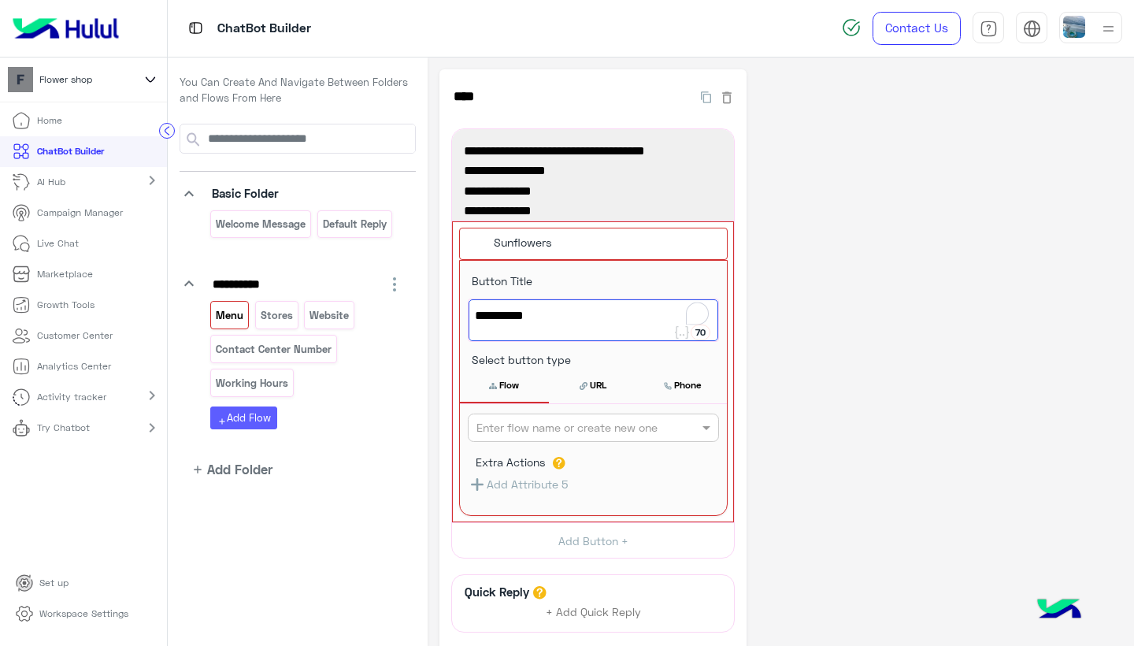
click at [258, 411] on button "add Add Flow" at bounding box center [243, 417] width 67 height 23
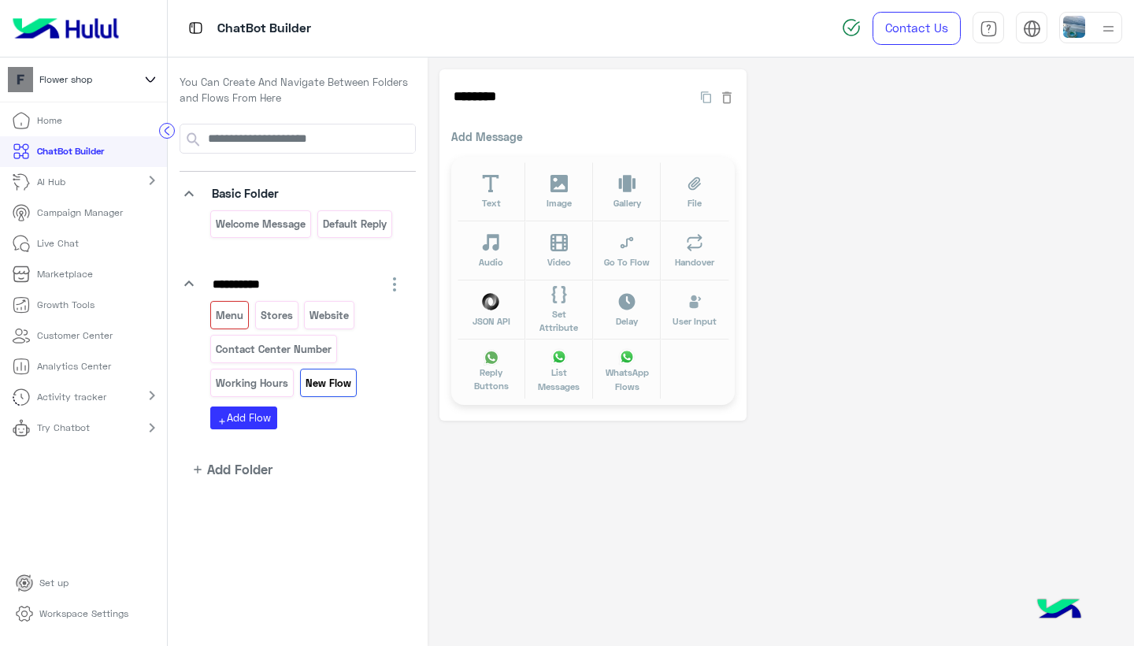
click at [321, 384] on p "New Flow" at bounding box center [328, 383] width 48 height 18
click at [488, 98] on input "********" at bounding box center [563, 97] width 224 height 32
drag, startPoint x: 512, startPoint y: 98, endPoint x: 360, endPoint y: 98, distance: 152.0
click at [360, 98] on div "**********" at bounding box center [651, 351] width 966 height 589
type input "**********"
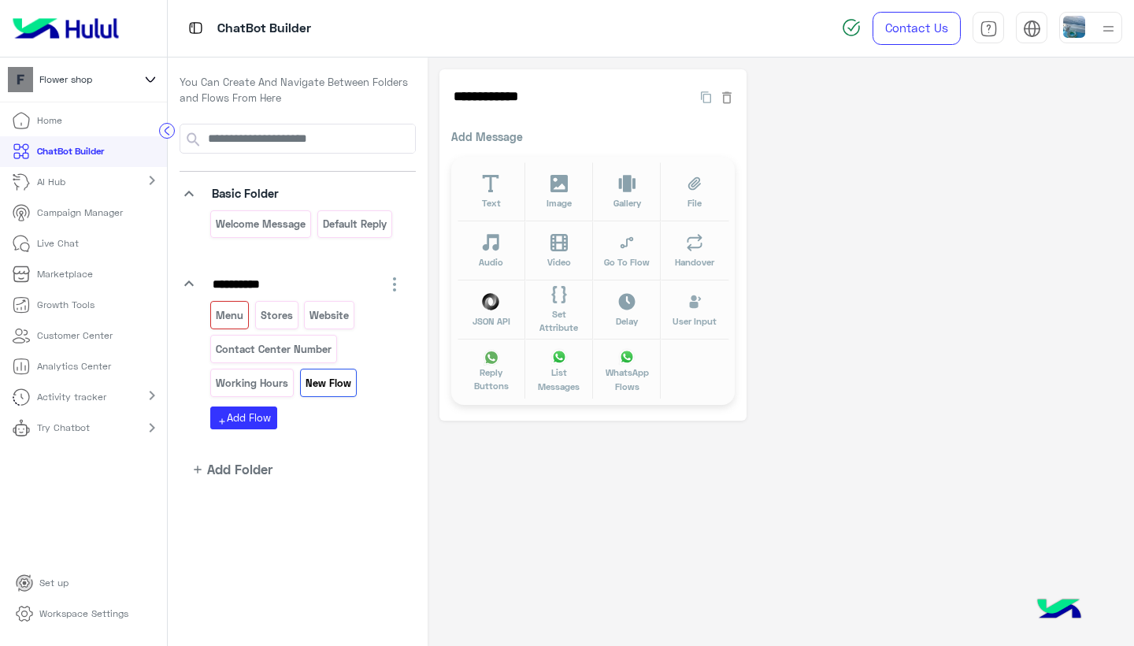
click at [478, 133] on p "Add Message" at bounding box center [593, 136] width 284 height 17
click at [478, 139] on p "Add Message" at bounding box center [593, 136] width 284 height 17
click at [497, 200] on span "Text" at bounding box center [491, 202] width 19 height 13
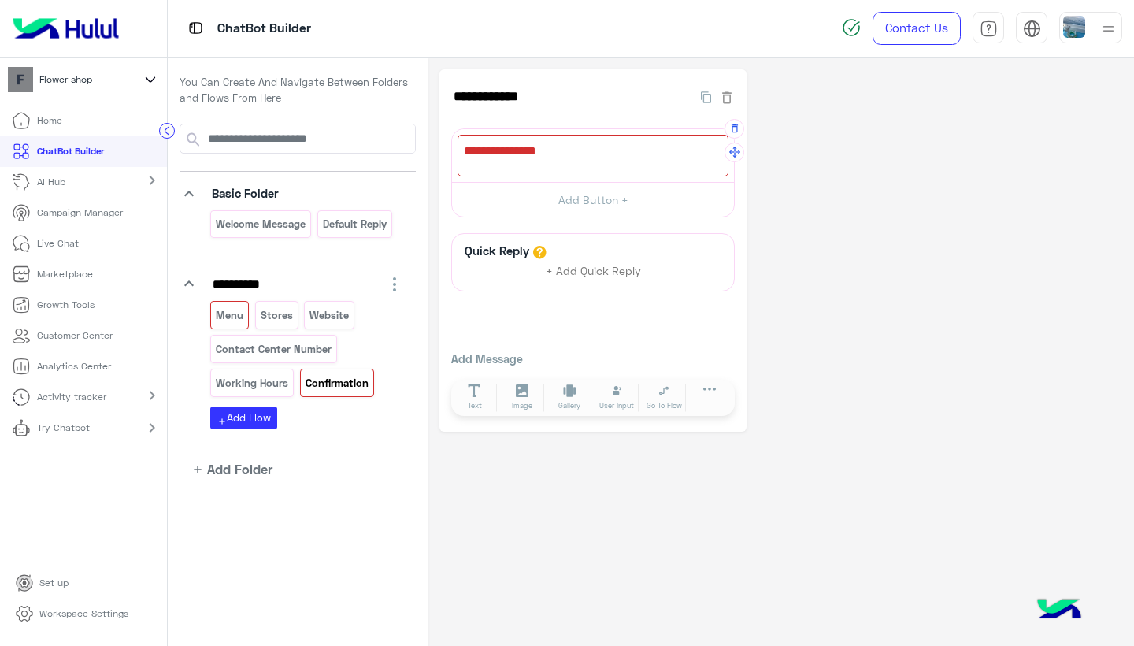
click at [649, 166] on div at bounding box center [593, 156] width 271 height 42
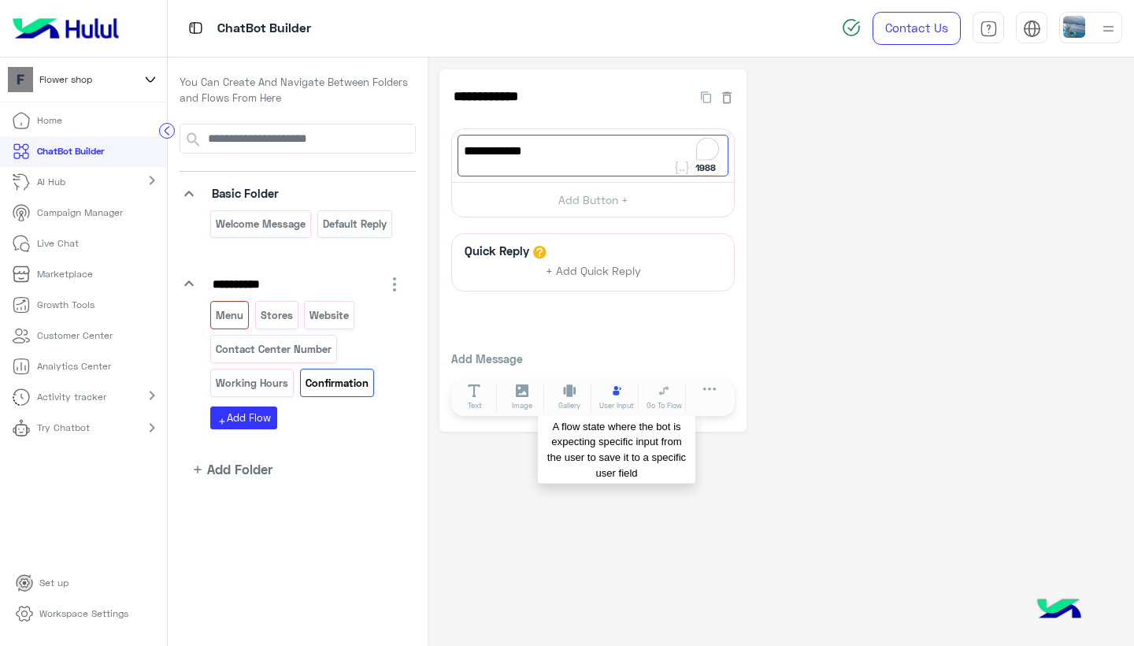
click at [625, 385] on button "User Input" at bounding box center [617, 398] width 44 height 28
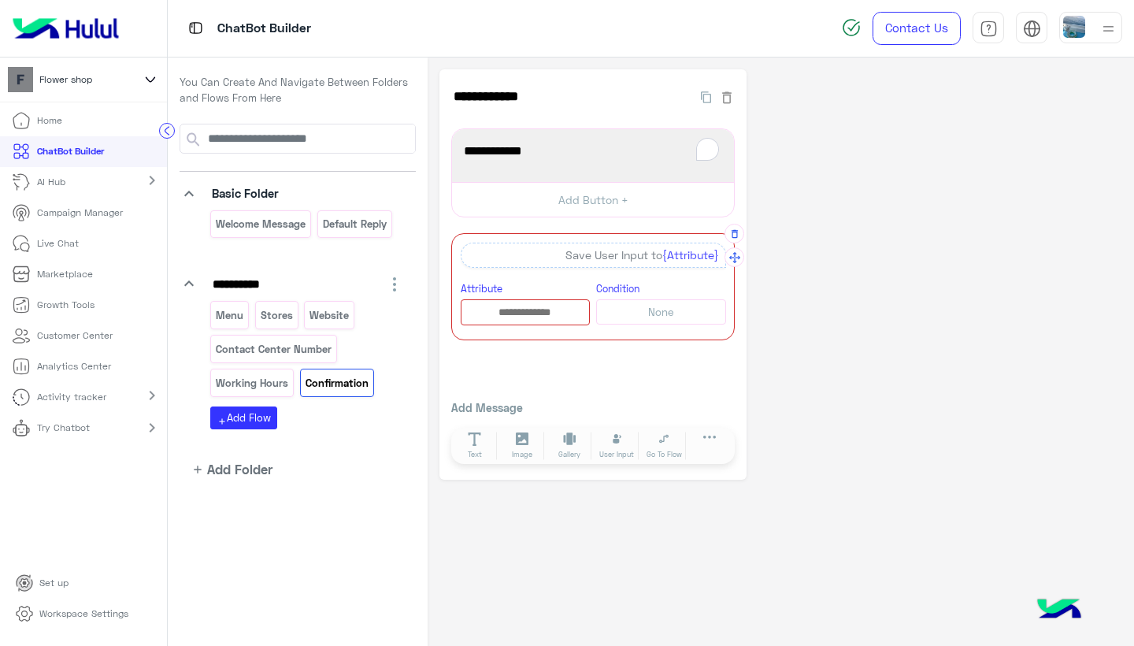
click at [606, 258] on div "Save User Input to {Attribute}" at bounding box center [593, 255] width 265 height 25
click at [678, 257] on span "{Attribute}" at bounding box center [690, 254] width 57 height 13
click at [639, 254] on div "Save User Input to {Attribute}" at bounding box center [593, 255] width 265 height 25
drag, startPoint x: 556, startPoint y: 254, endPoint x: 713, endPoint y: 254, distance: 156.7
click at [713, 254] on div "Save User Input to {Attribute}" at bounding box center [593, 255] width 265 height 25
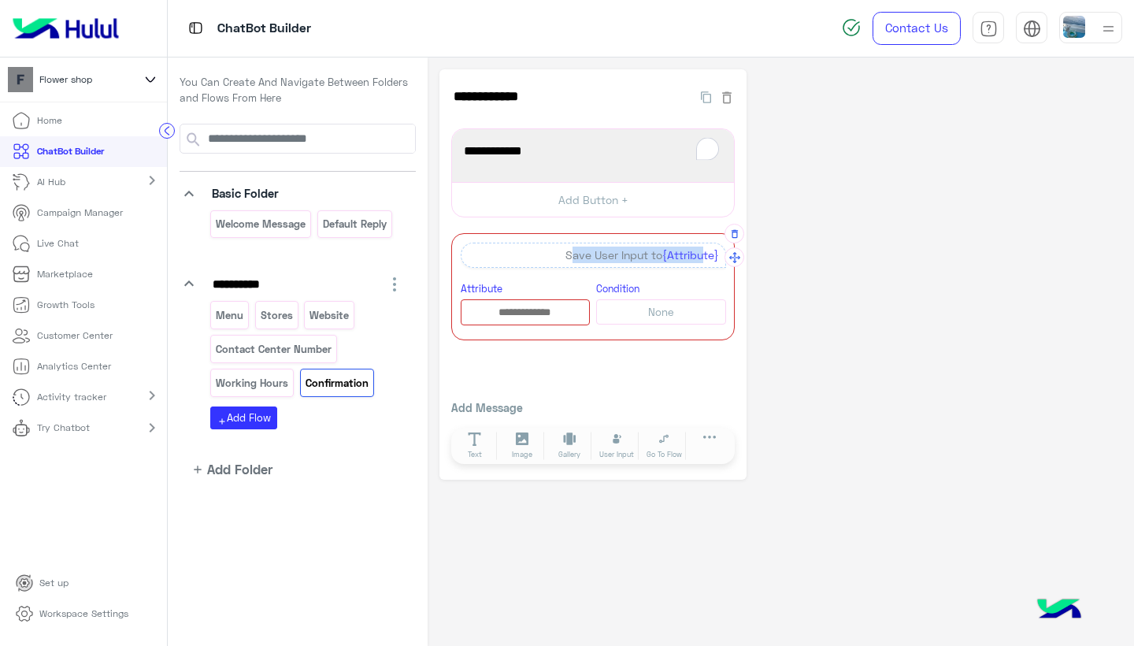
click at [705, 253] on span "{Attribute}" at bounding box center [690, 254] width 57 height 13
click at [708, 258] on span "{Attribute}" at bounding box center [690, 254] width 57 height 13
drag, startPoint x: 717, startPoint y: 254, endPoint x: 588, endPoint y: 254, distance: 128.4
click at [588, 254] on div "Save User Input to {Attribute}" at bounding box center [593, 255] width 265 height 25
click at [633, 258] on div "Save User Input to {Attribute}" at bounding box center [593, 255] width 265 height 25
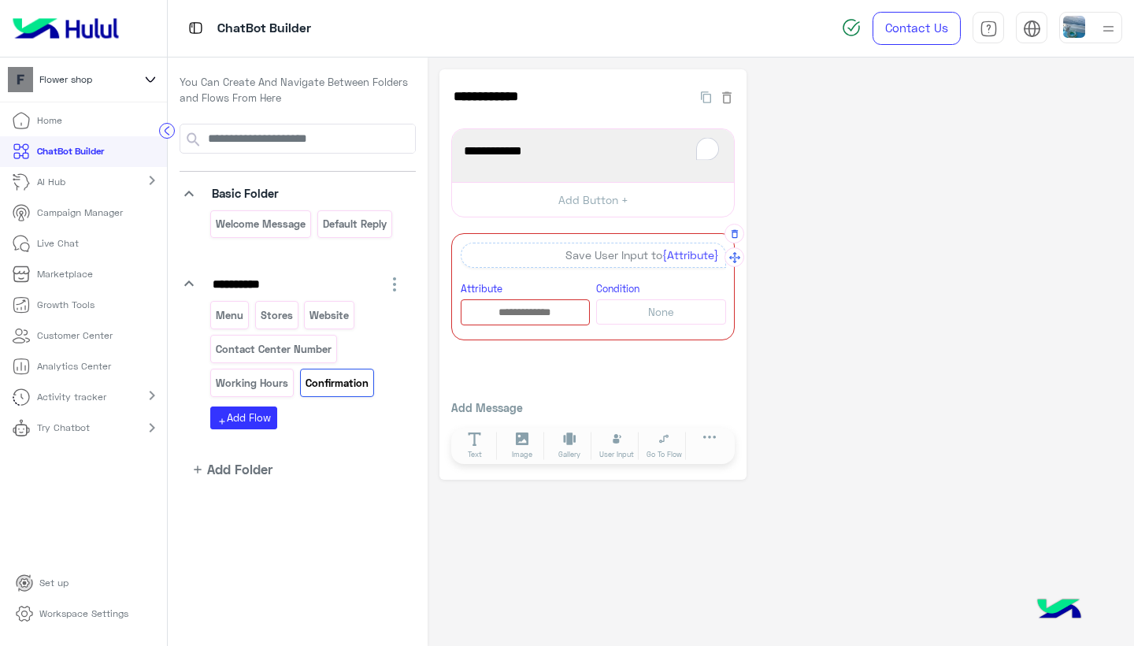
click at [659, 314] on span "None" at bounding box center [661, 312] width 26 height 13
click at [545, 152] on span "Please enter" at bounding box center [593, 151] width 258 height 20
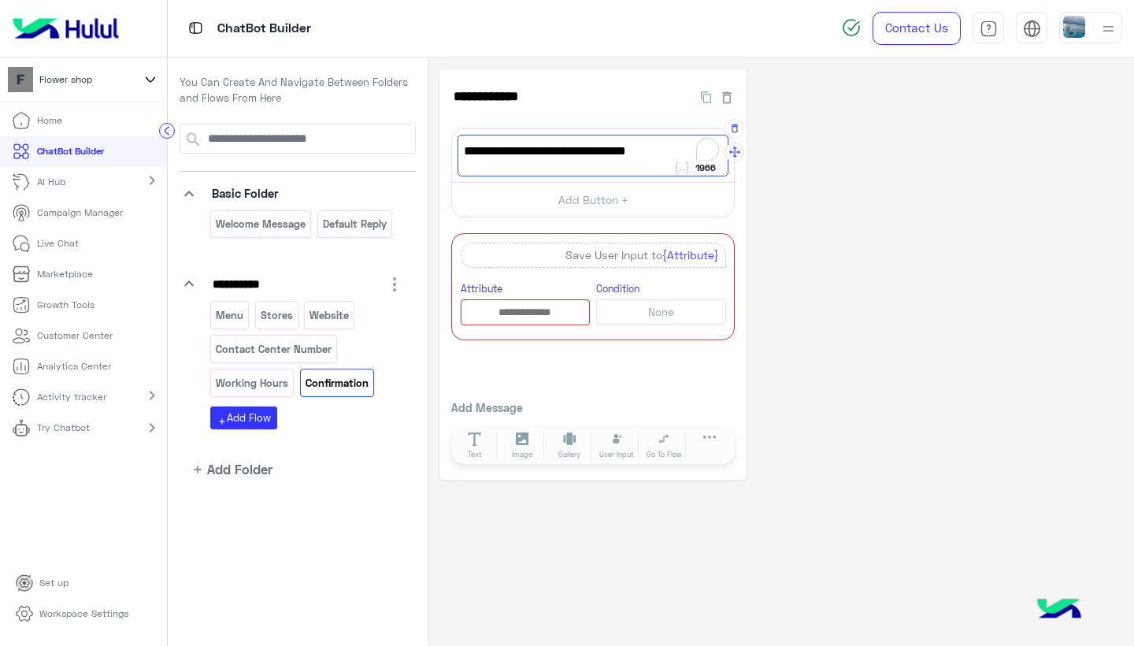
click at [569, 152] on span "Please enter your name and address" at bounding box center [593, 151] width 258 height 20
type textarea "**********"
click at [651, 209] on button "Add Button +" at bounding box center [593, 199] width 282 height 35
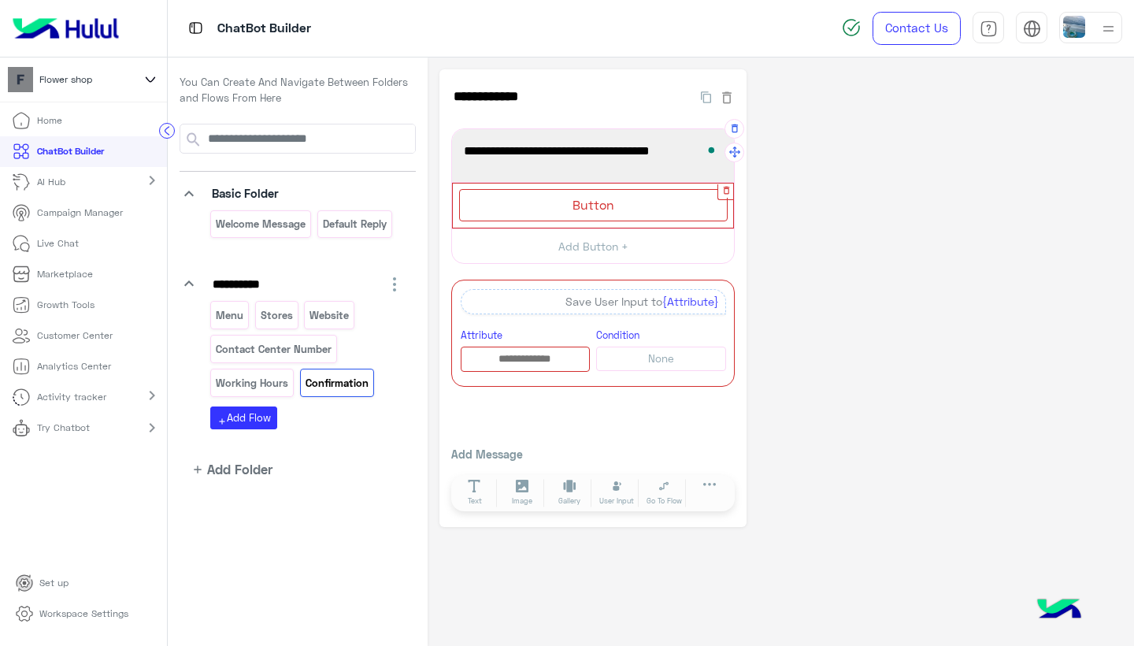
click at [726, 193] on icon "button" at bounding box center [726, 190] width 6 height 8
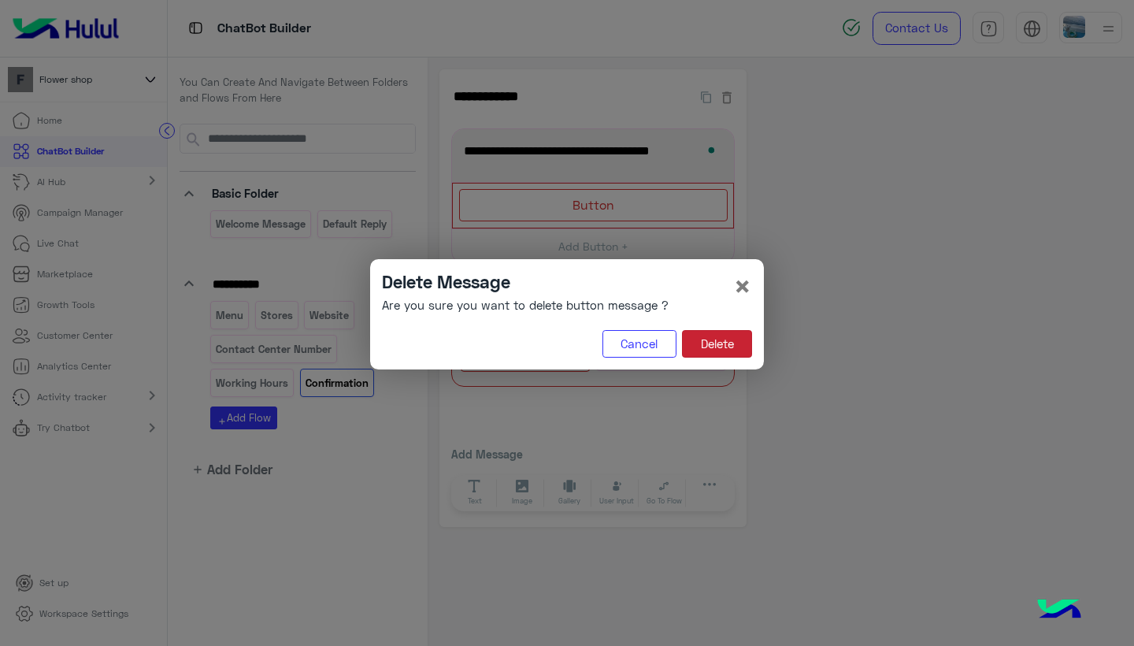
click at [708, 339] on button "Delete" at bounding box center [717, 344] width 70 height 28
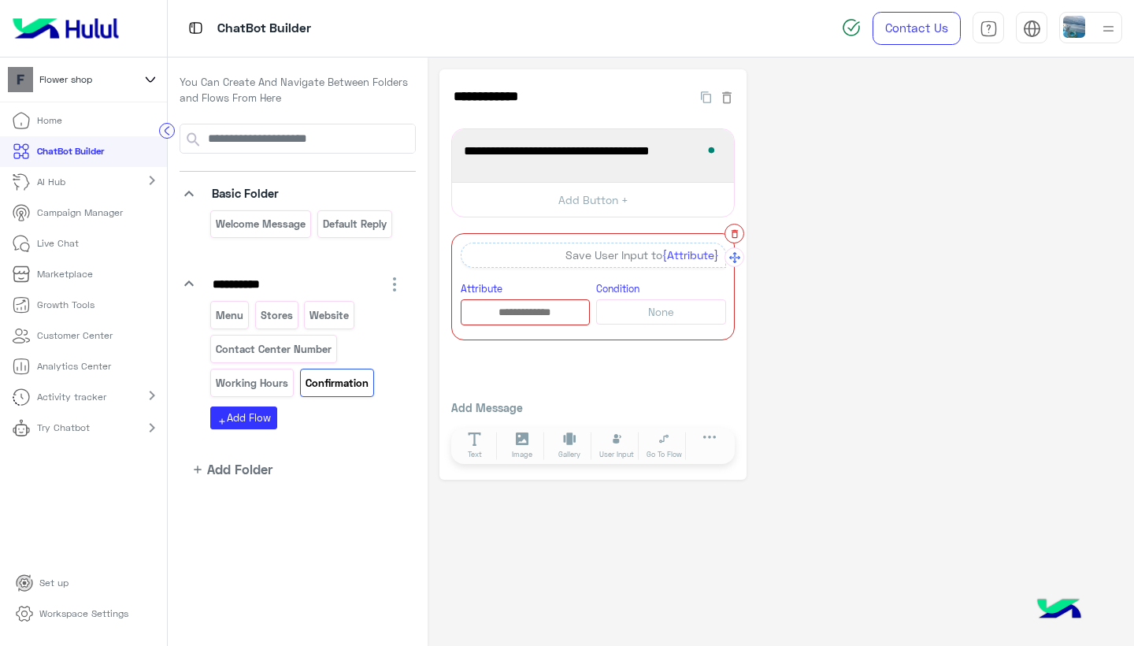
click at [733, 236] on icon "button" at bounding box center [734, 233] width 11 height 11
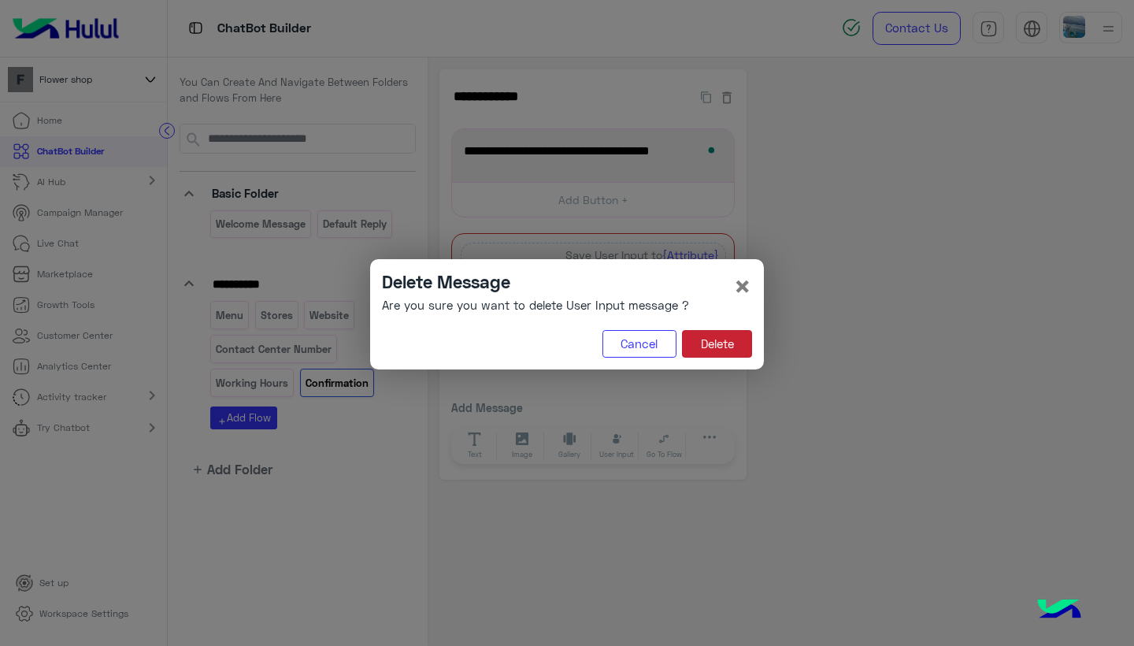
click at [710, 340] on button "Delete" at bounding box center [717, 344] width 70 height 28
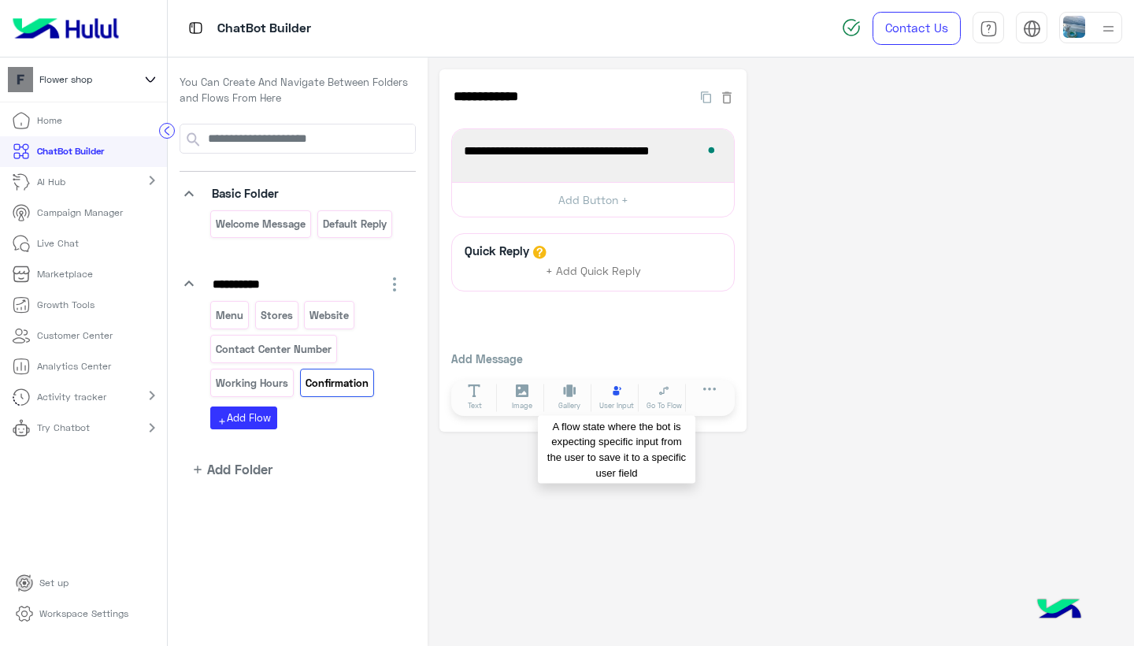
click at [606, 395] on button "User Input" at bounding box center [617, 398] width 44 height 28
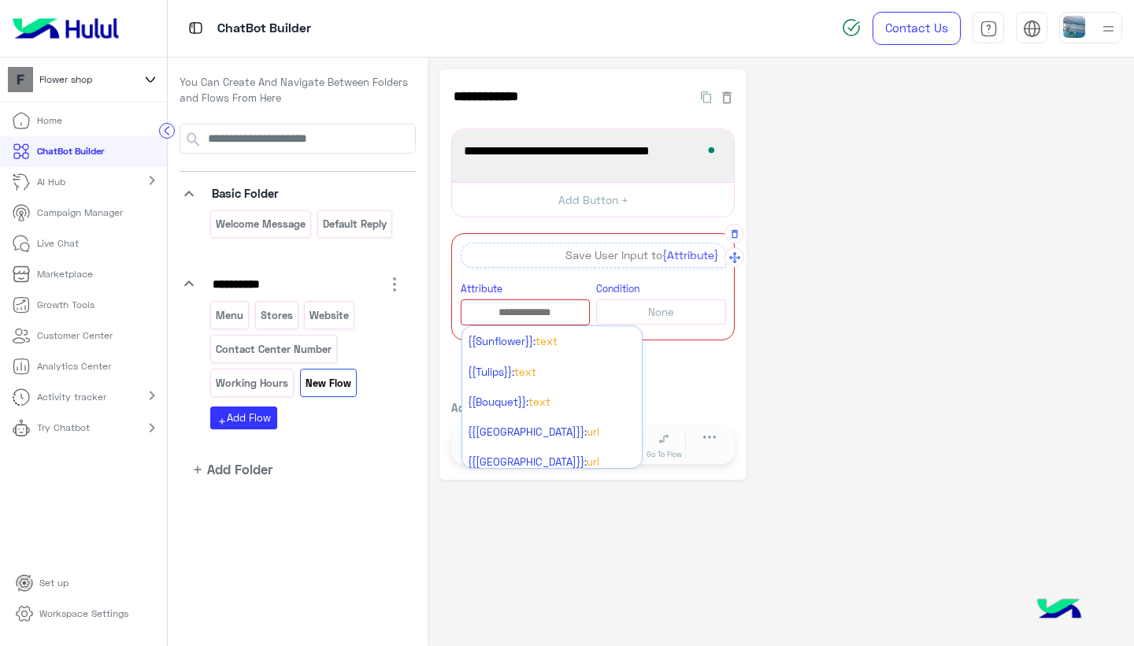
click at [522, 305] on input "text" at bounding box center [526, 312] width 128 height 17
type input "**********"
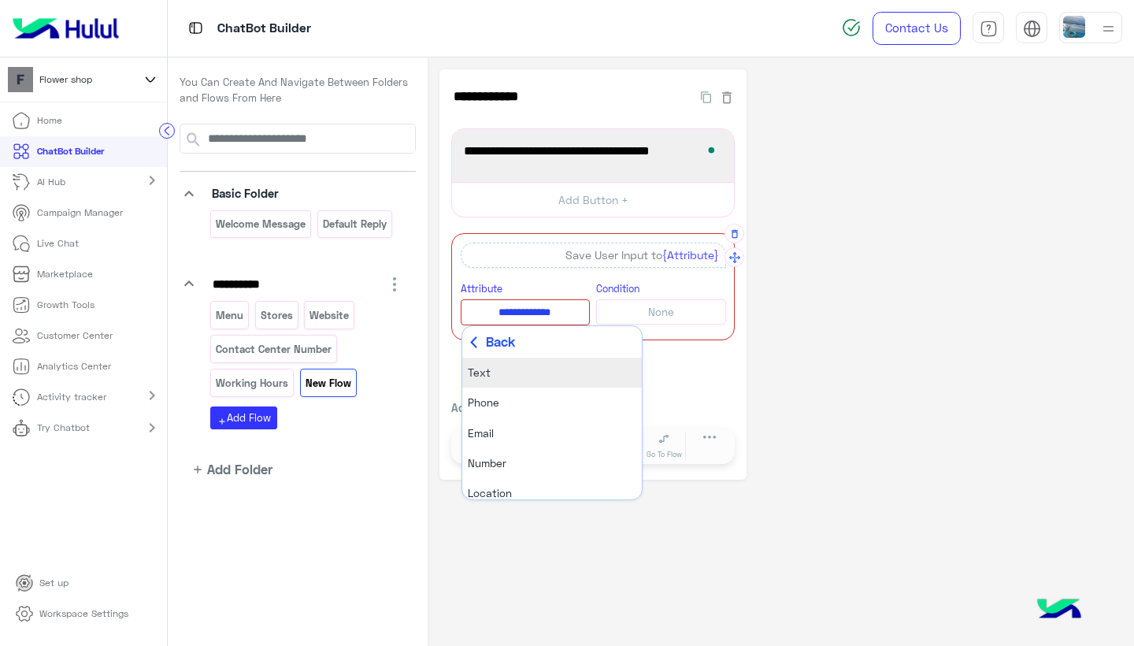
click at [485, 376] on span "Text" at bounding box center [479, 372] width 23 height 13
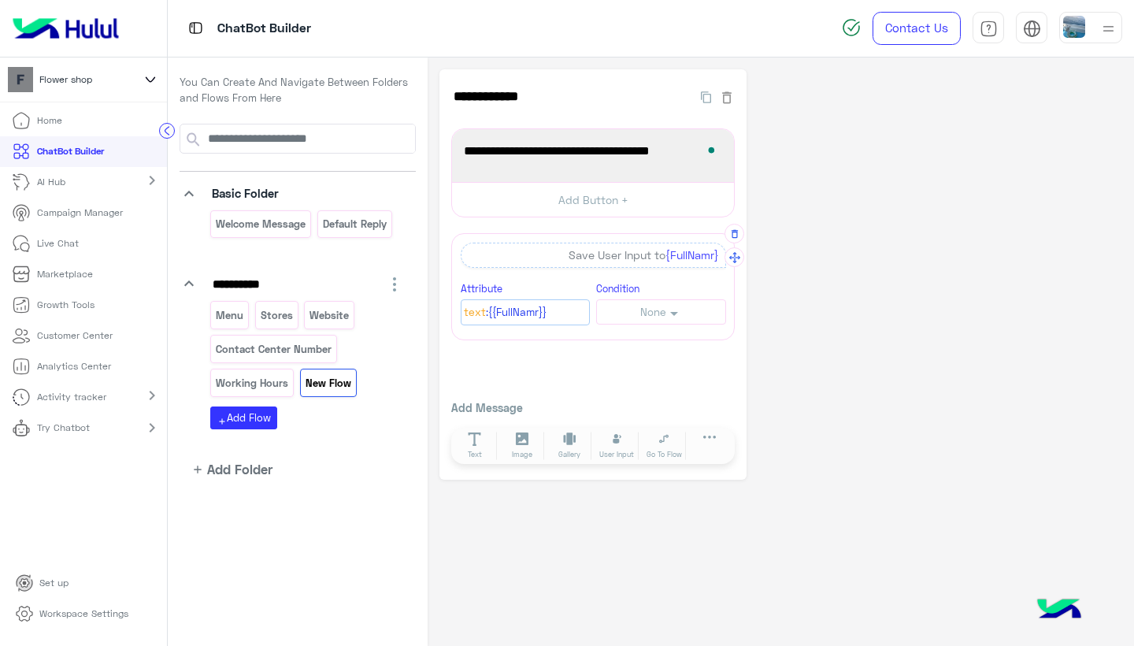
click at [632, 311] on button "None" at bounding box center [661, 311] width 130 height 24
click at [632, 342] on li "None" at bounding box center [661, 342] width 128 height 30
click at [640, 254] on div "Save User Input to {FullNamr}" at bounding box center [593, 255] width 265 height 25
click at [655, 258] on div "Save User Input to {FullNamr}" at bounding box center [593, 255] width 265 height 25
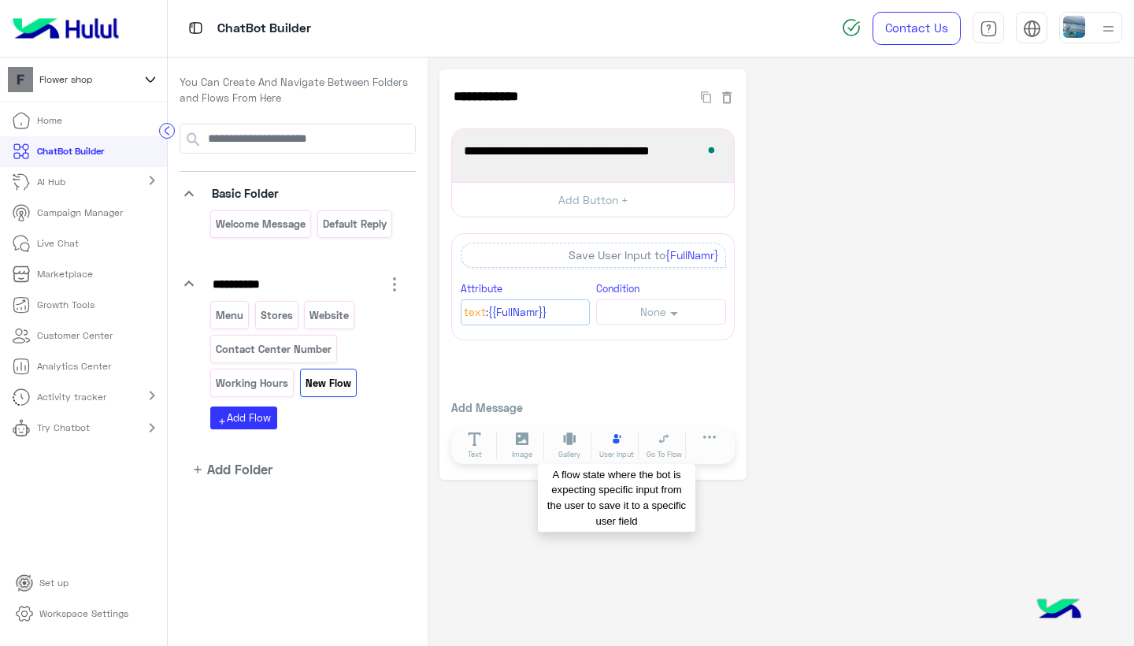
click at [617, 443] on icon at bounding box center [616, 438] width 13 height 13
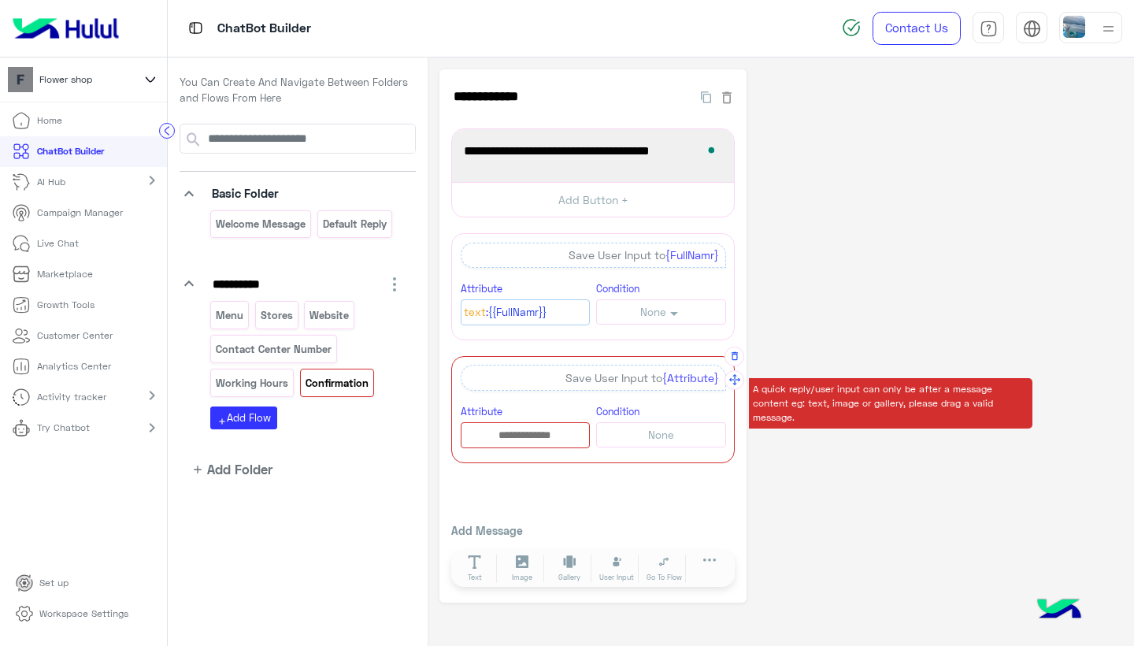
click at [570, 378] on div "Save User Input to {Attribute}" at bounding box center [593, 377] width 265 height 25
click at [544, 425] on div at bounding box center [526, 435] width 130 height 26
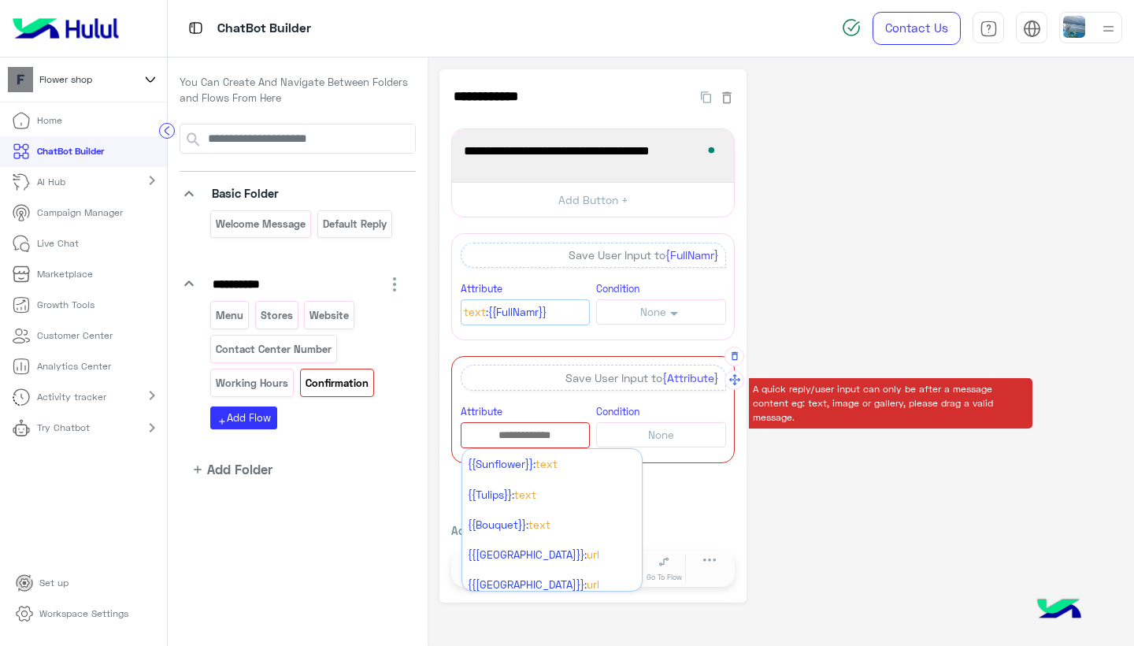
click at [552, 433] on input "text" at bounding box center [526, 435] width 128 height 17
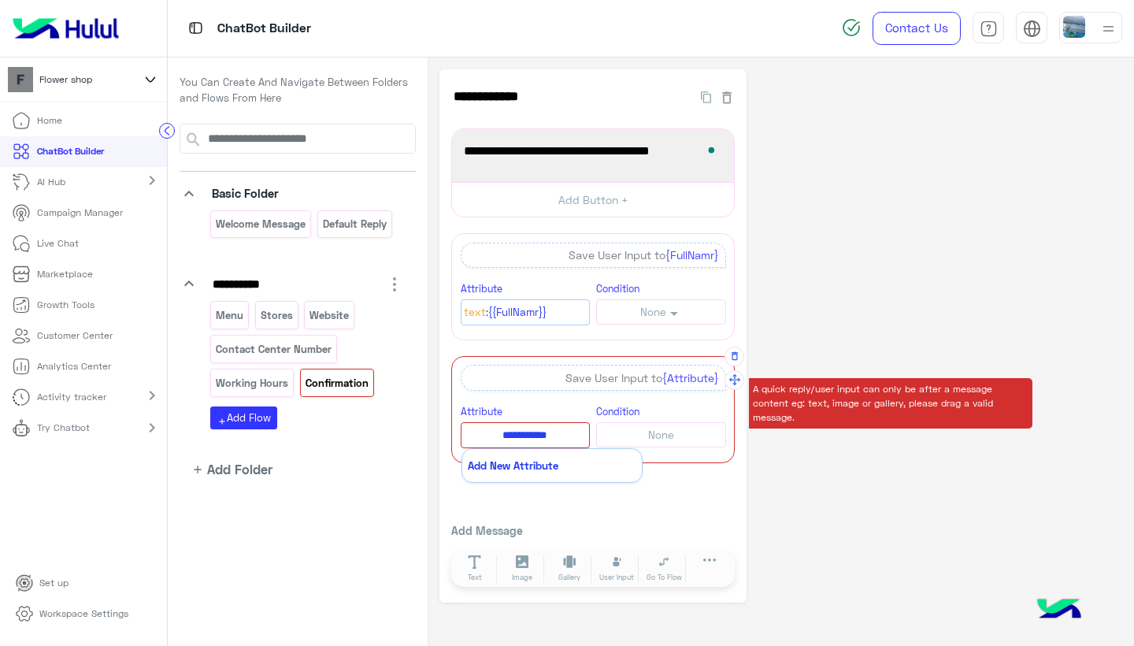
click at [562, 462] on button "Add New Attribute" at bounding box center [552, 465] width 180 height 32
type input "**********"
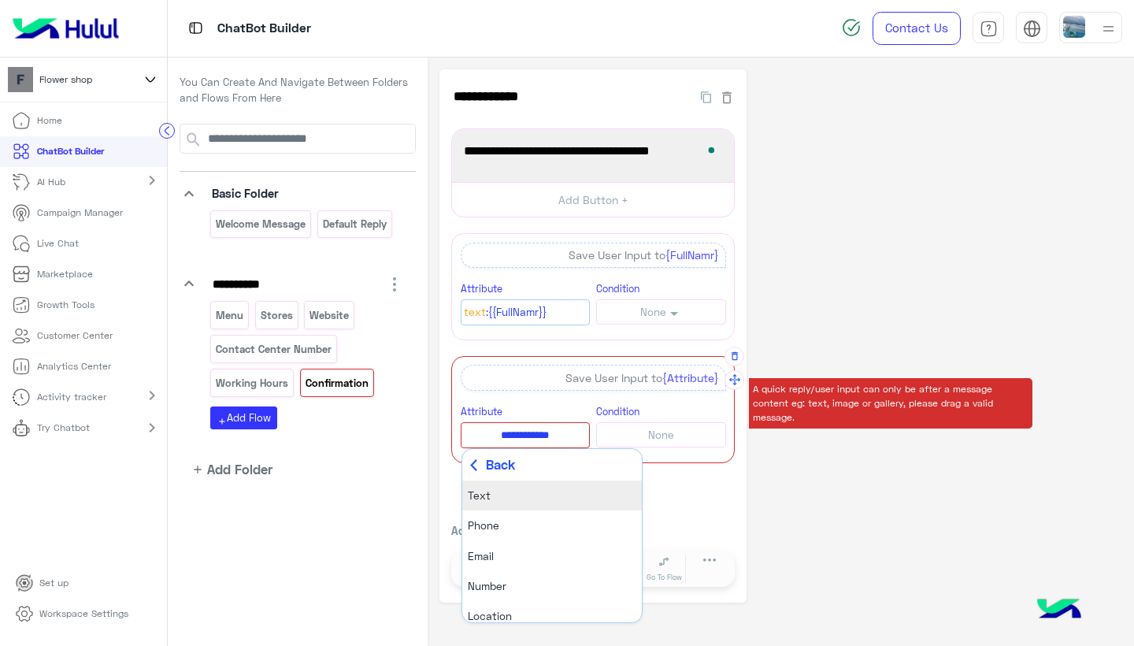
click at [491, 494] on li "Text" at bounding box center [552, 495] width 180 height 30
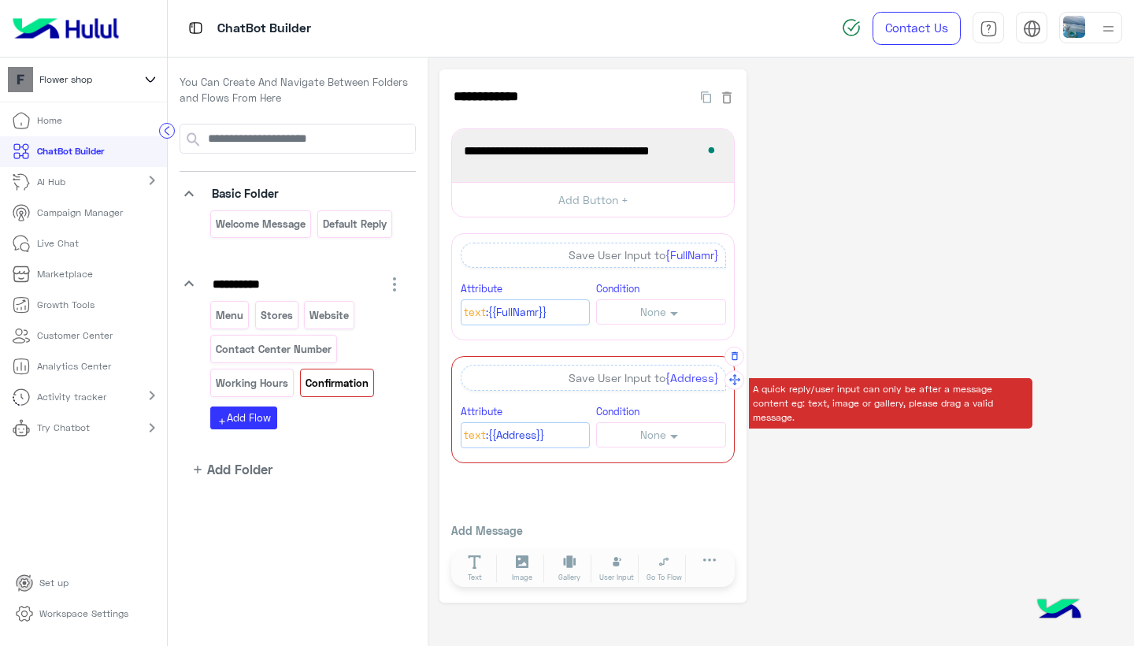
click at [535, 313] on span ":{{FullNamr}}" at bounding box center [516, 312] width 61 height 17
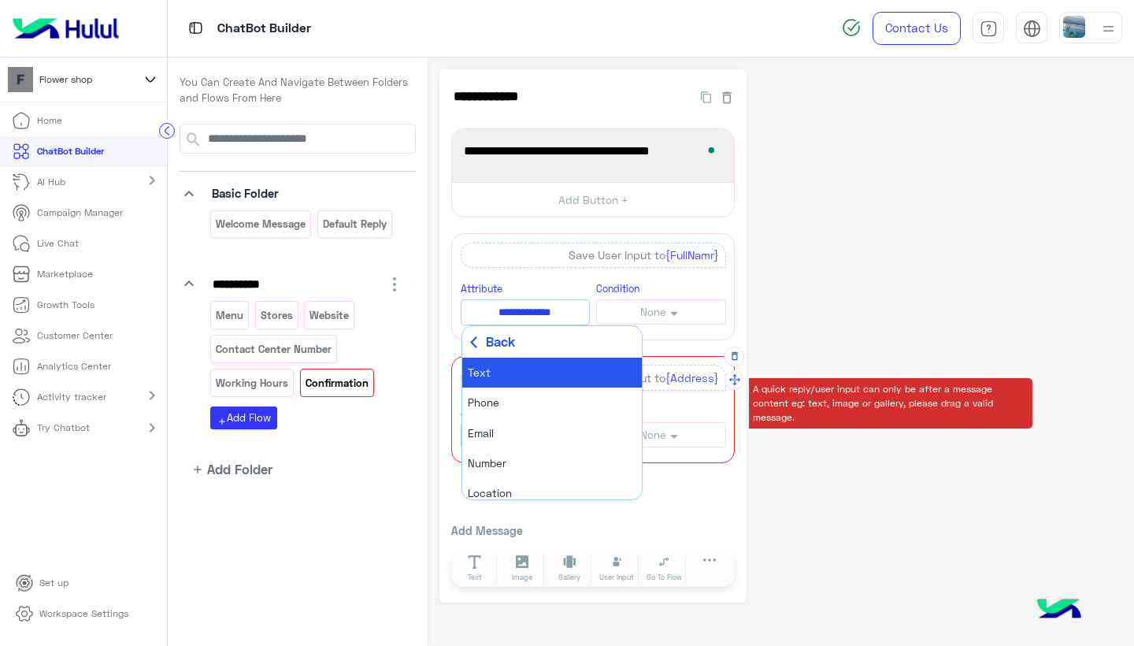
click at [487, 340] on span "Back" at bounding box center [500, 342] width 29 height 20
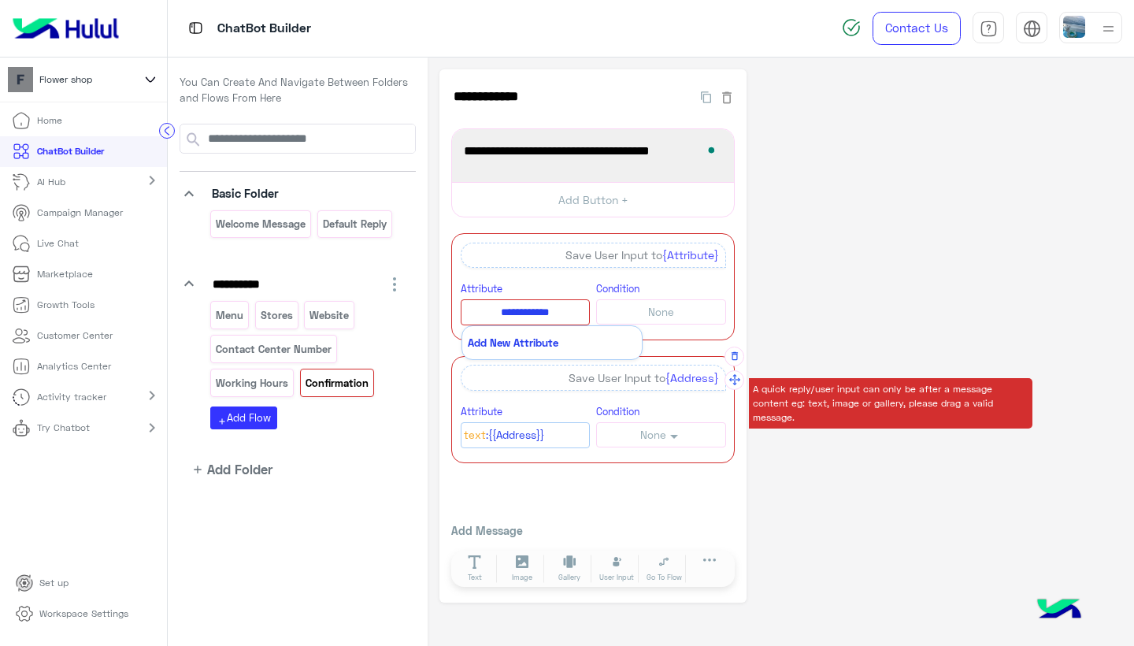
click at [530, 339] on button "Add New Attribute" at bounding box center [552, 342] width 180 height 32
type input "**********"
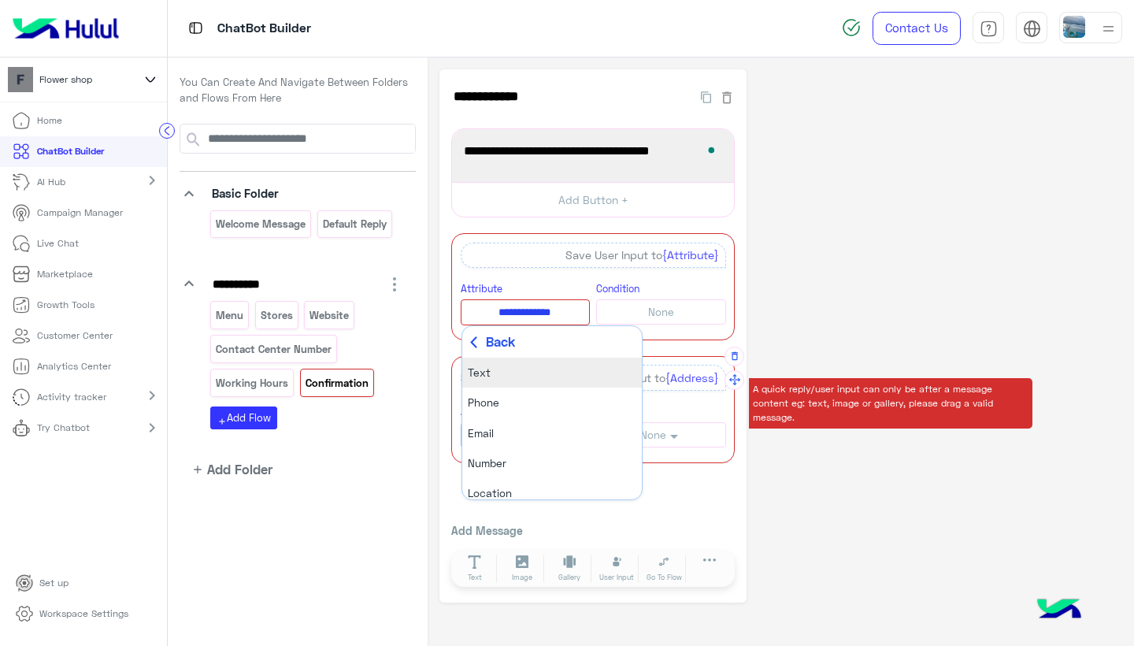
click at [497, 369] on li "Text" at bounding box center [552, 373] width 180 height 30
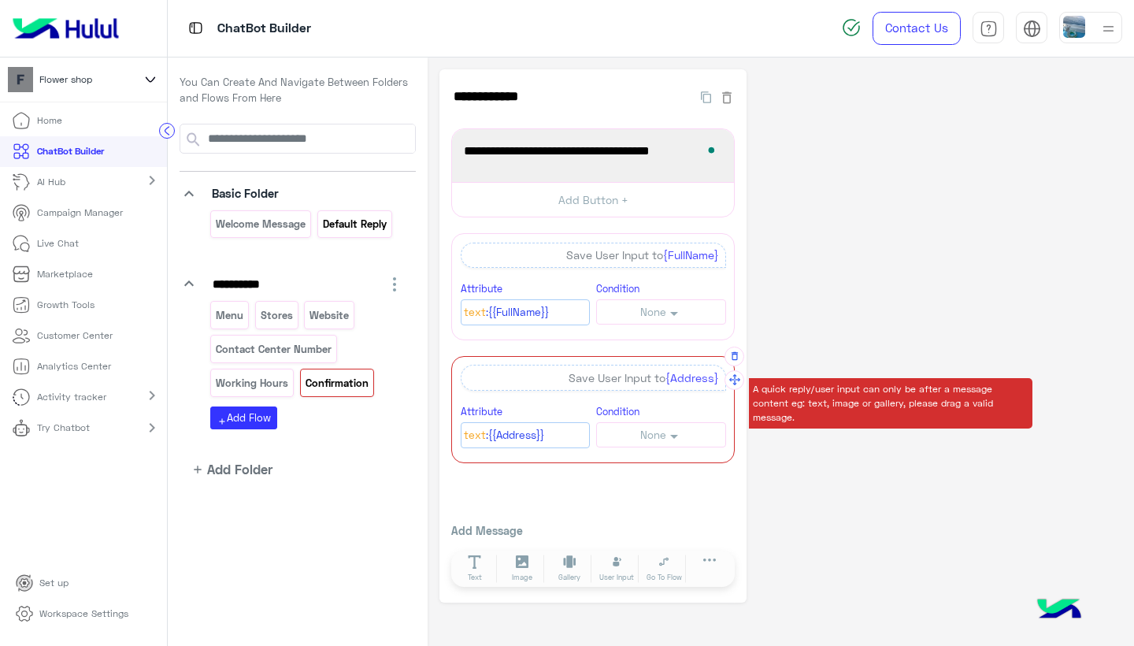
click at [339, 232] on div "Default reply" at bounding box center [354, 224] width 75 height 28
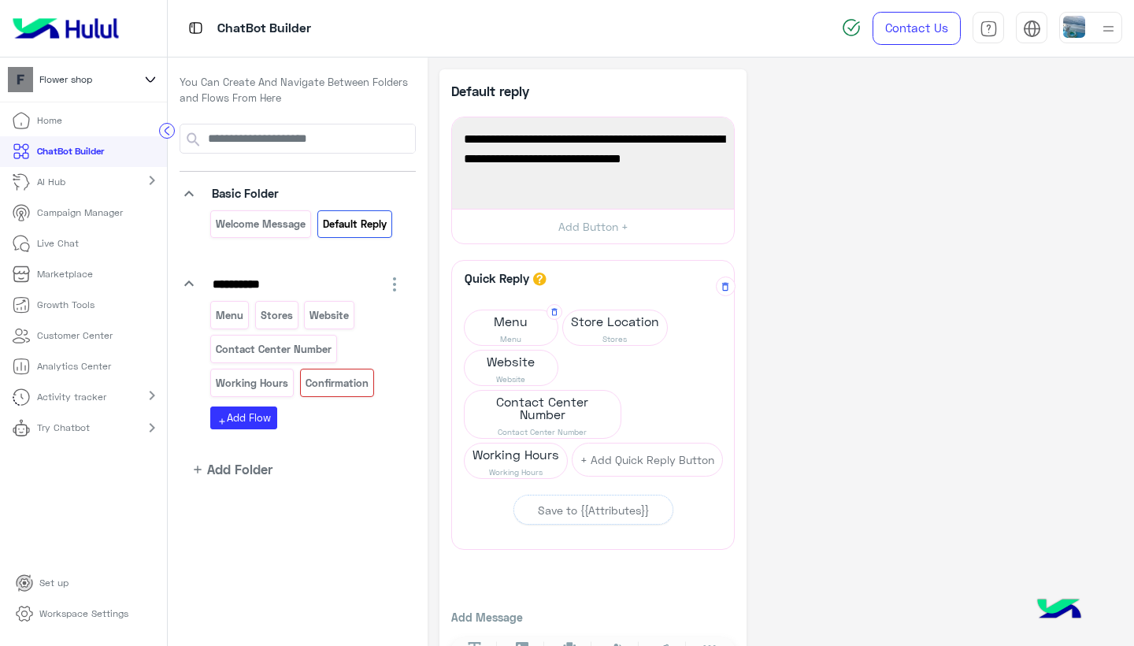
click at [518, 326] on span "Menu" at bounding box center [511, 321] width 93 height 22
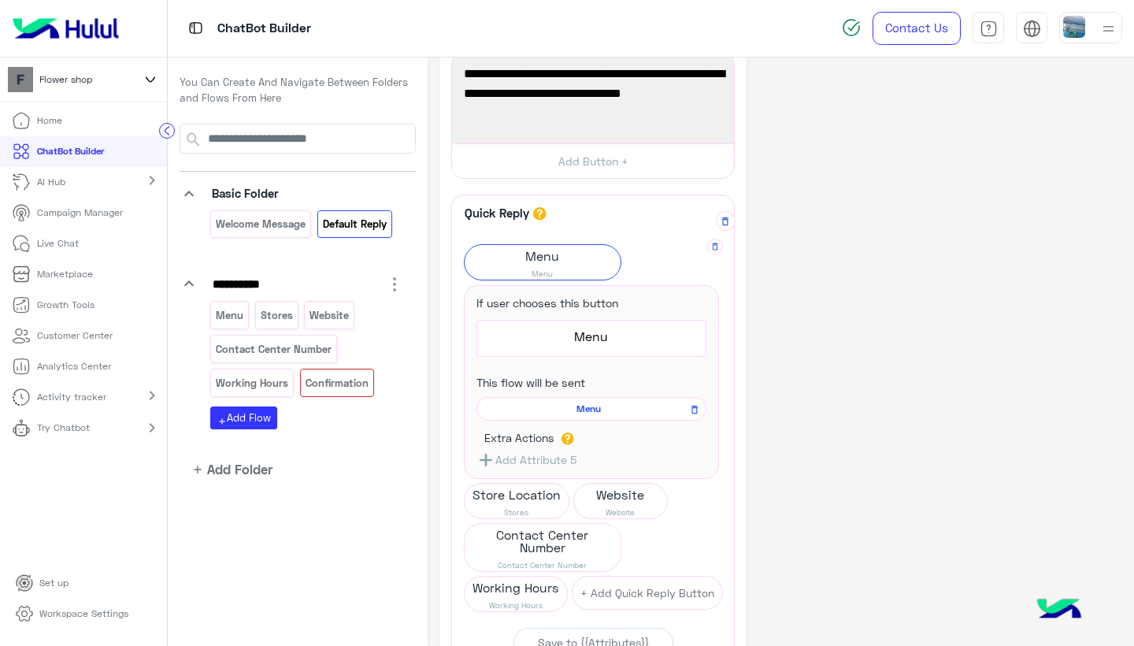
scroll to position [75, 0]
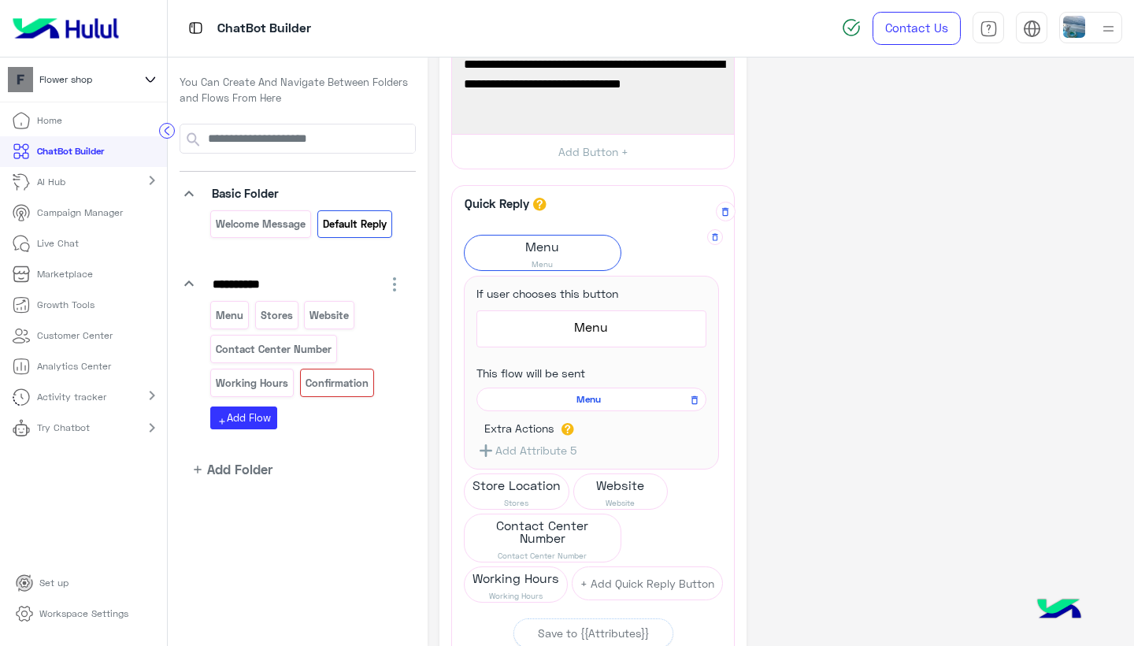
click at [627, 392] on span "Menu" at bounding box center [588, 399] width 207 height 14
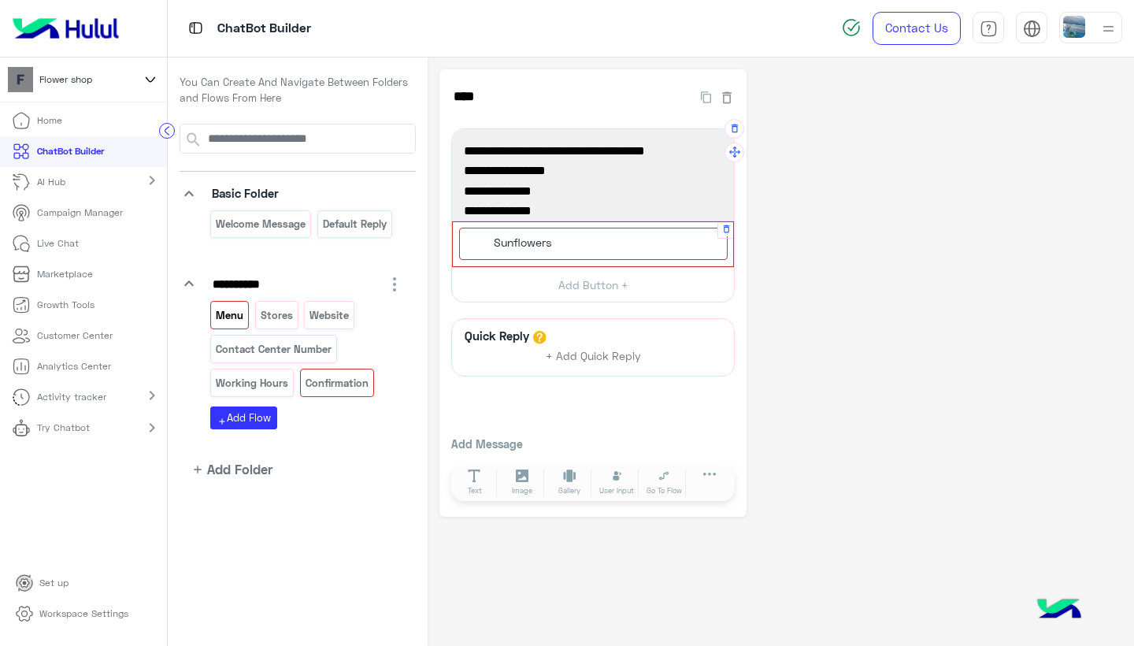
click at [580, 248] on div "Sunflowers" at bounding box center [593, 244] width 269 height 32
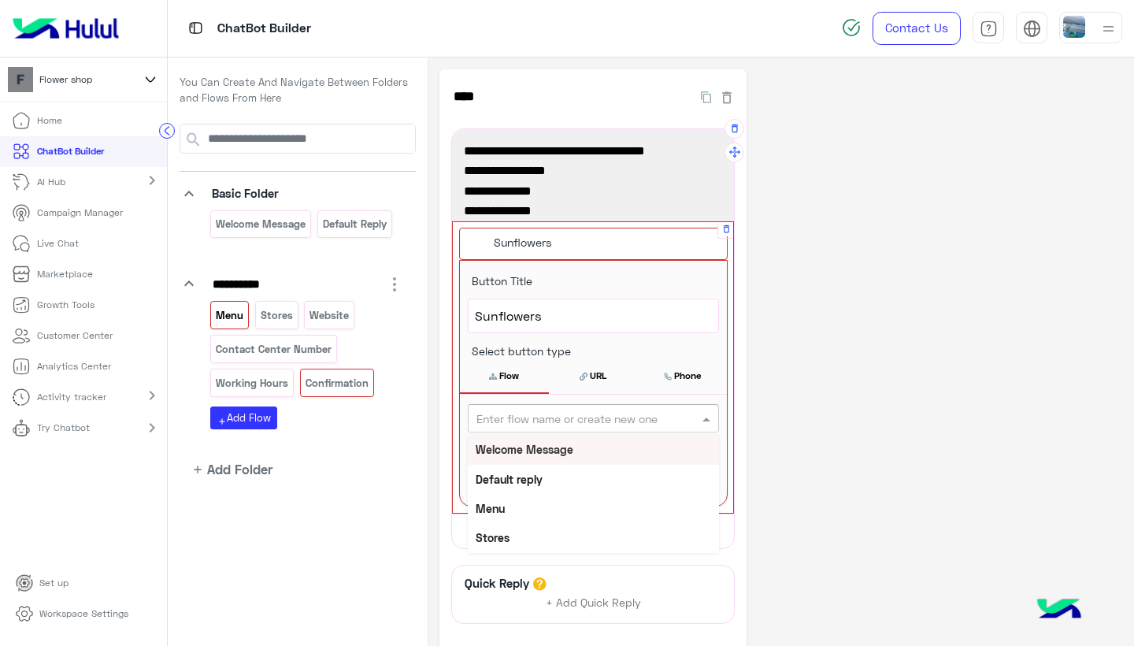
click at [596, 412] on input "text" at bounding box center [568, 418] width 182 height 17
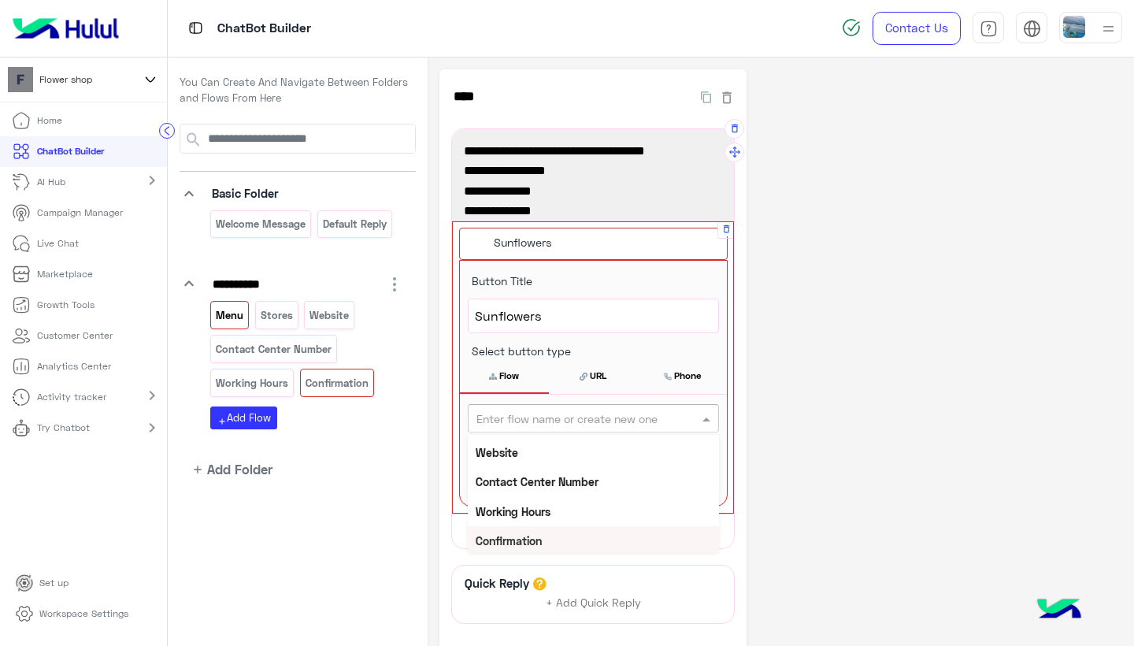
click at [538, 535] on b "Confirmation" at bounding box center [509, 540] width 66 height 13
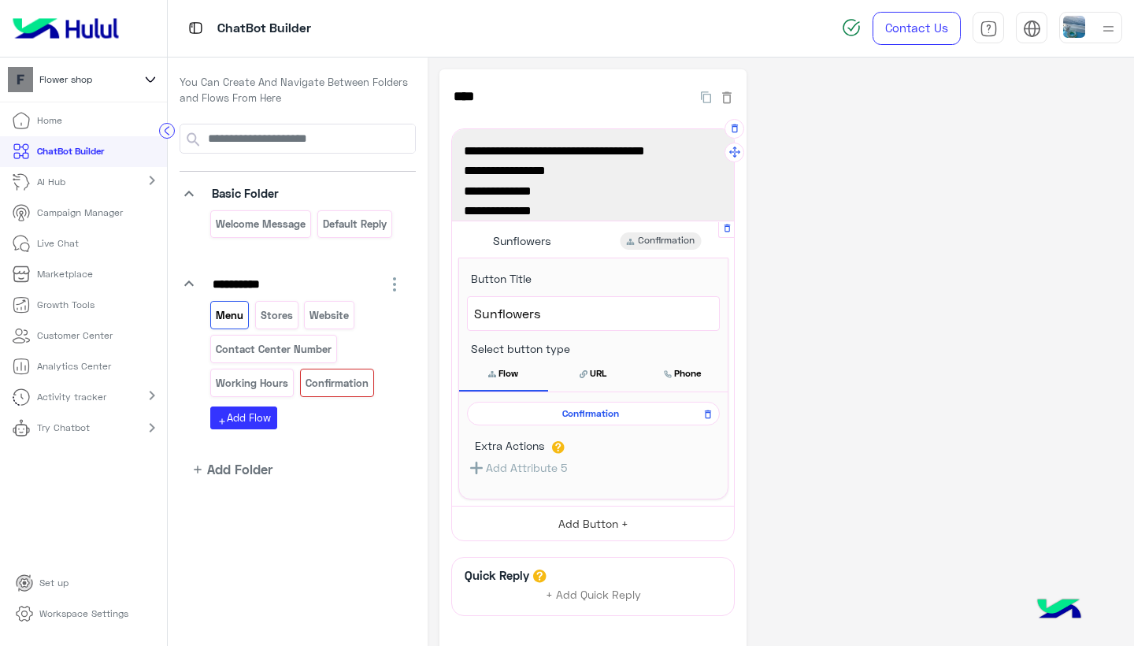
click at [589, 509] on button "Add Button +" at bounding box center [593, 523] width 282 height 35
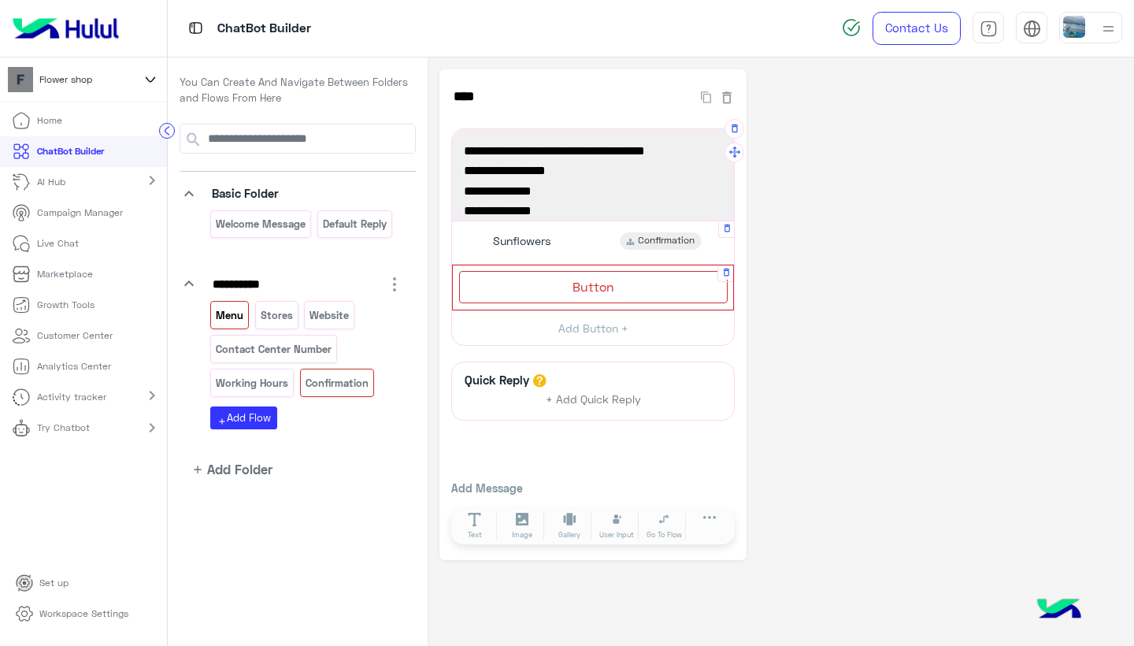
click at [573, 284] on span "Button" at bounding box center [594, 286] width 42 height 15
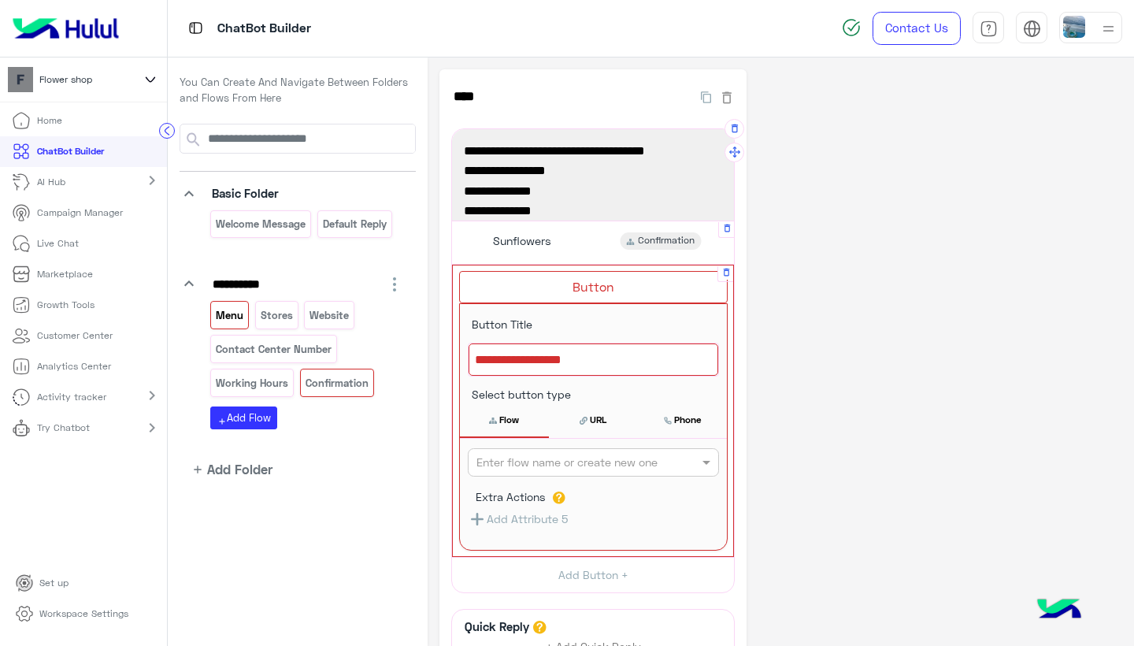
click at [607, 368] on div at bounding box center [594, 359] width 250 height 33
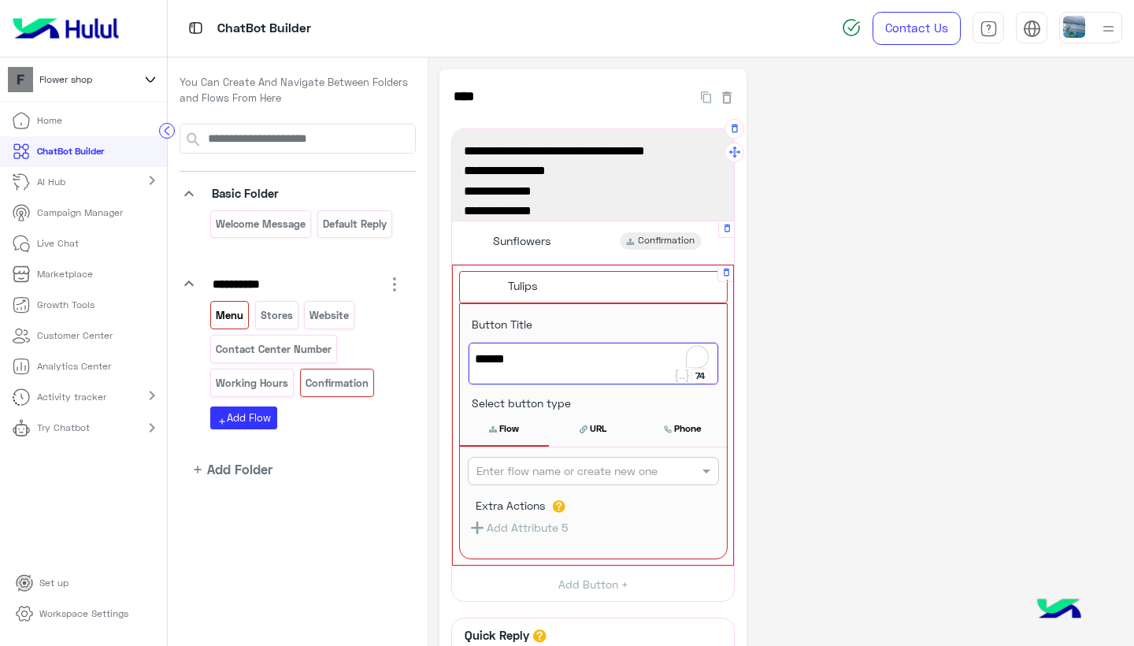
type textarea "******"
click at [563, 473] on input "text" at bounding box center [568, 471] width 182 height 17
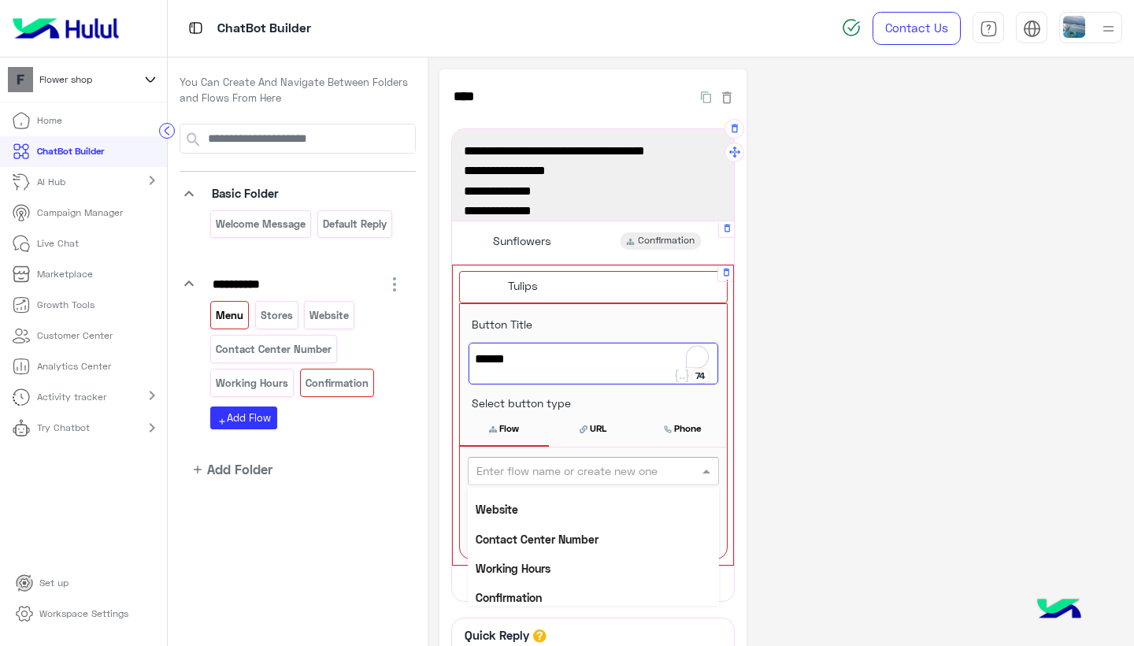
scroll to position [111, 0]
click at [540, 592] on b "Confirmation" at bounding box center [509, 596] width 66 height 13
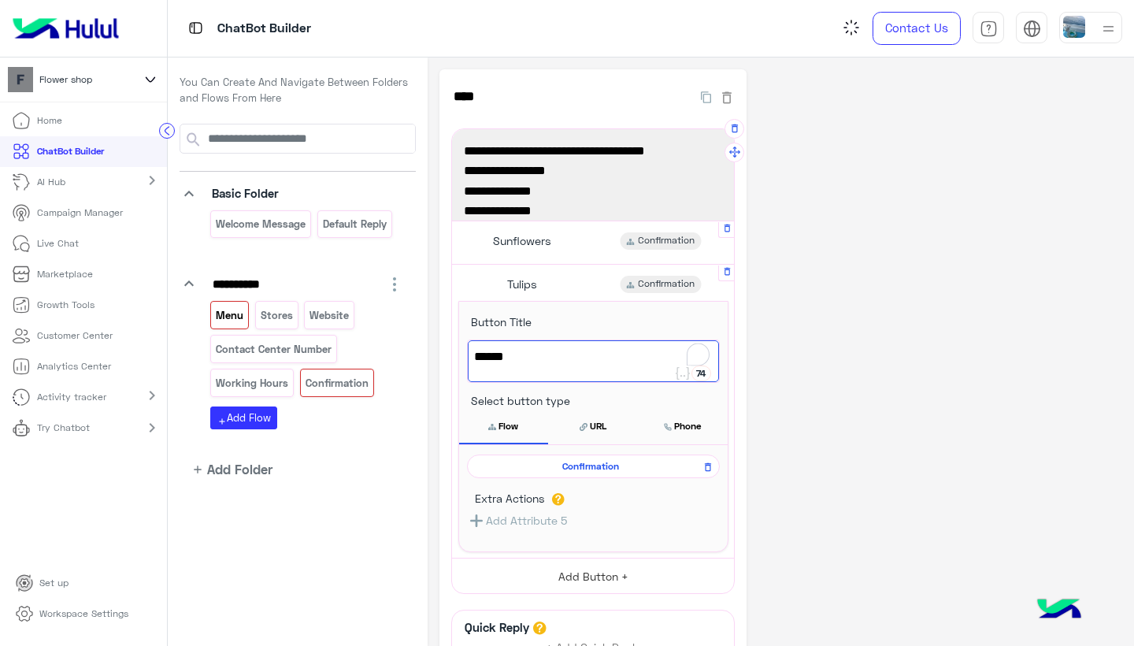
click at [579, 574] on button "Add Button +" at bounding box center [593, 575] width 282 height 35
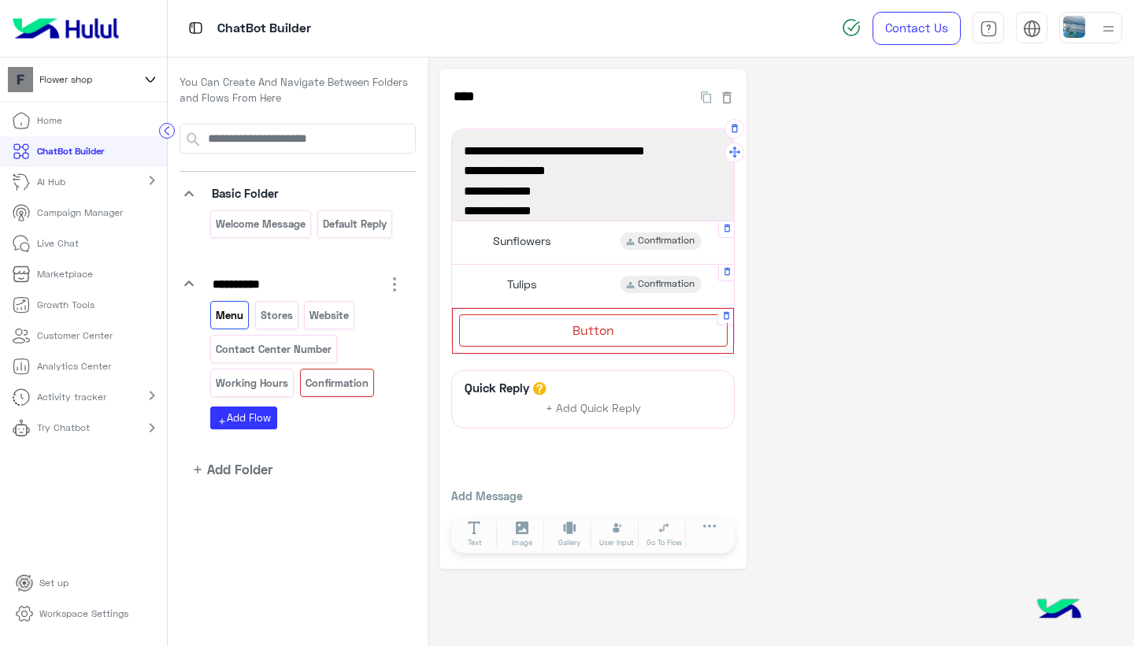
click at [565, 332] on div "Button" at bounding box center [593, 330] width 269 height 32
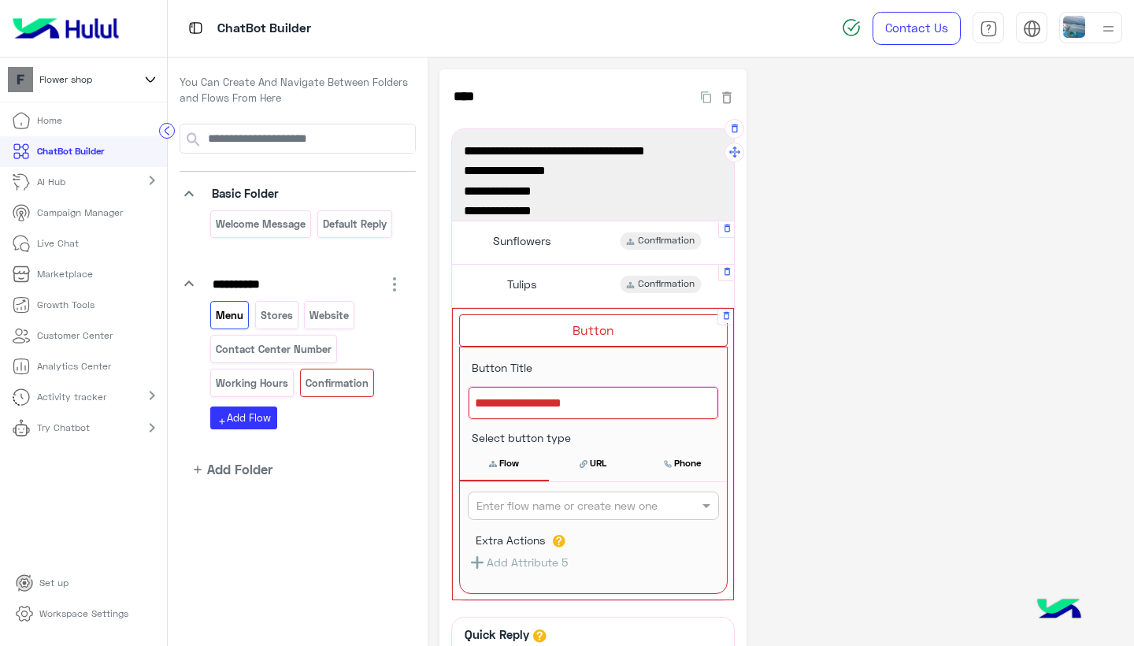
click at [576, 398] on div at bounding box center [594, 403] width 250 height 33
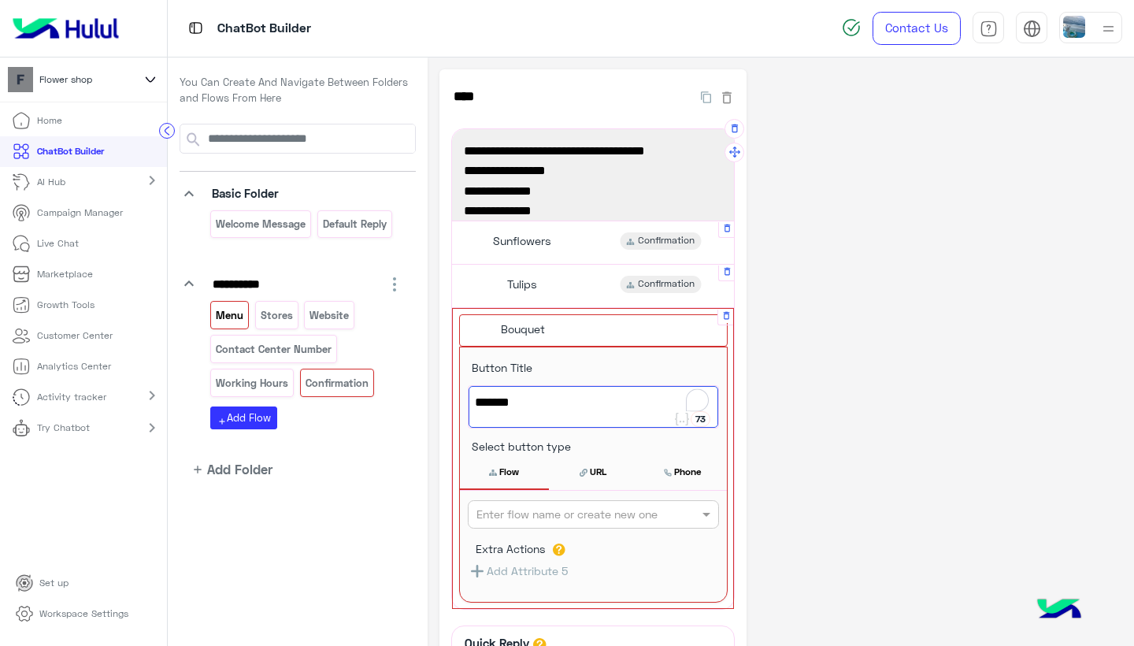
type textarea "*******"
click at [554, 515] on input "text" at bounding box center [568, 514] width 182 height 17
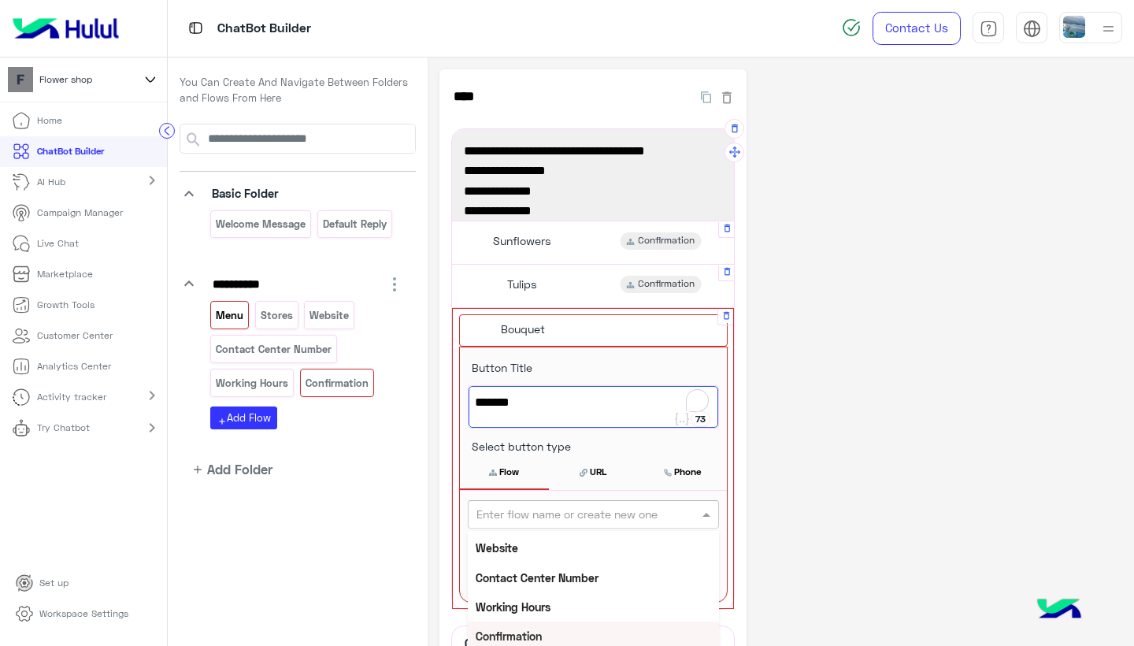
click at [534, 630] on b "Confirmation" at bounding box center [509, 635] width 66 height 13
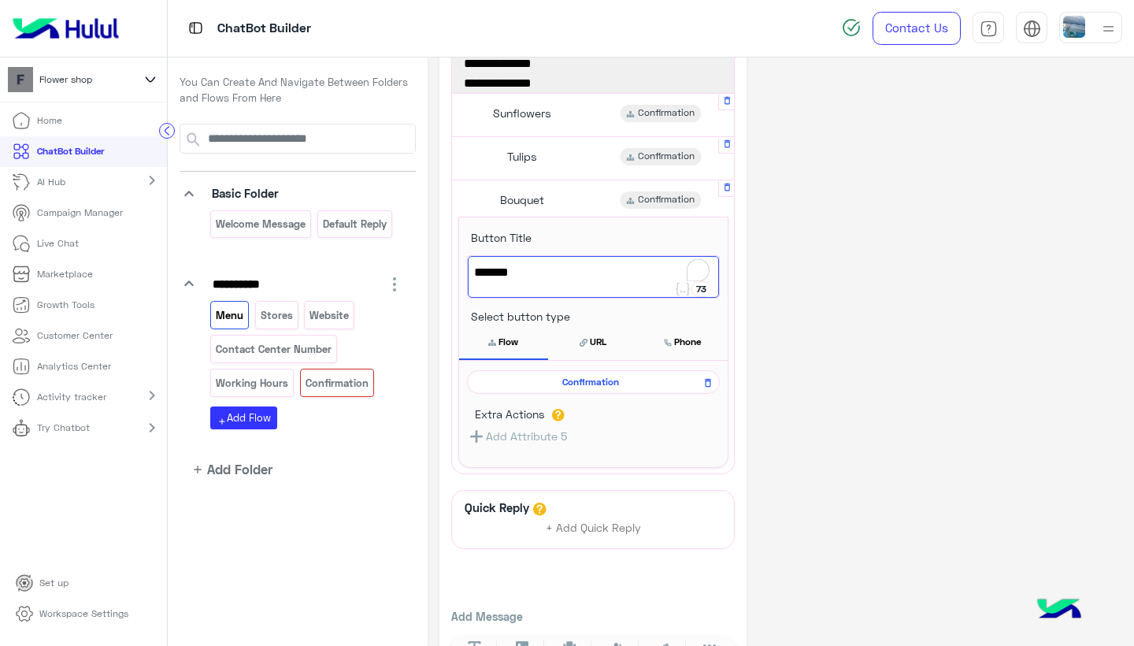
scroll to position [149, 0]
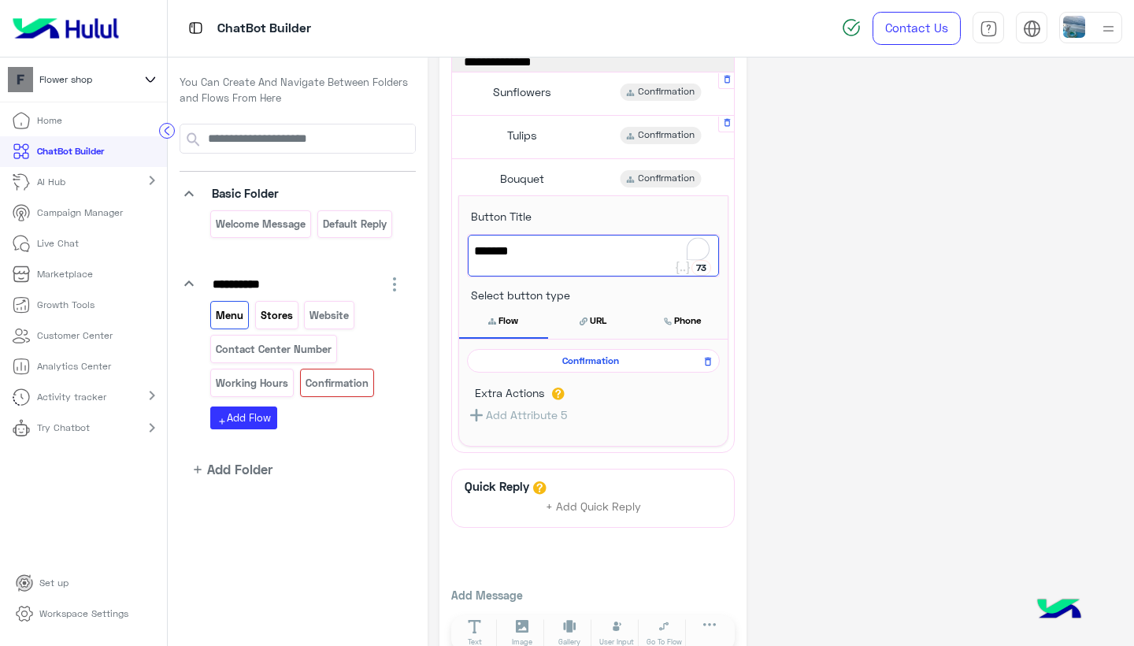
click at [258, 317] on div "Stores" at bounding box center [276, 315] width 43 height 28
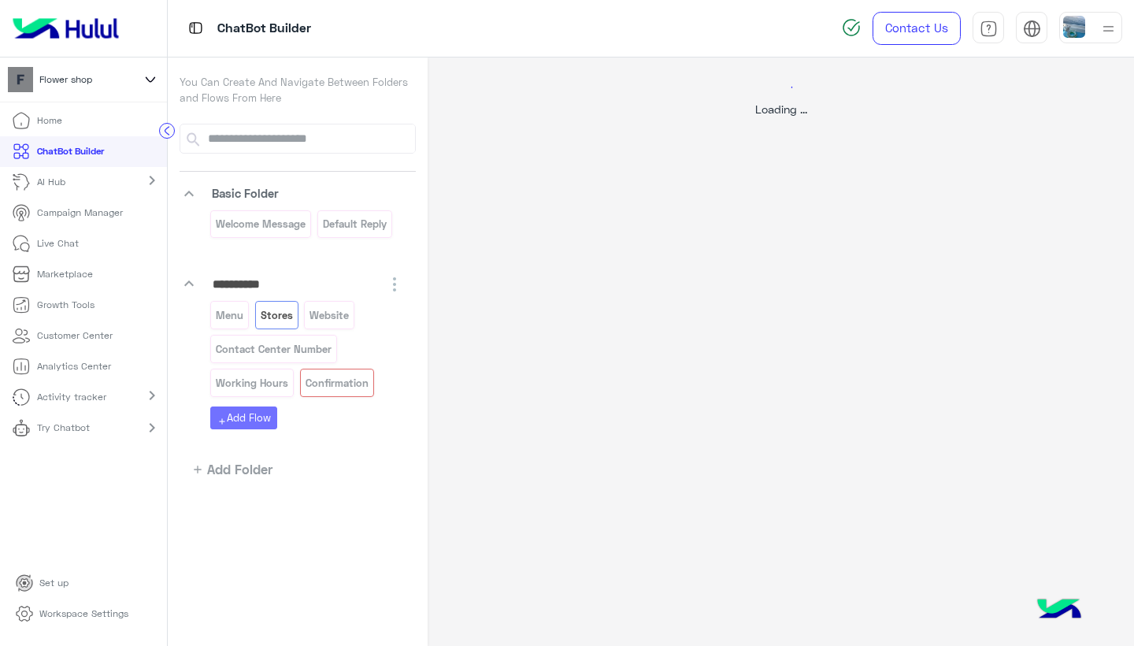
scroll to position [0, 0]
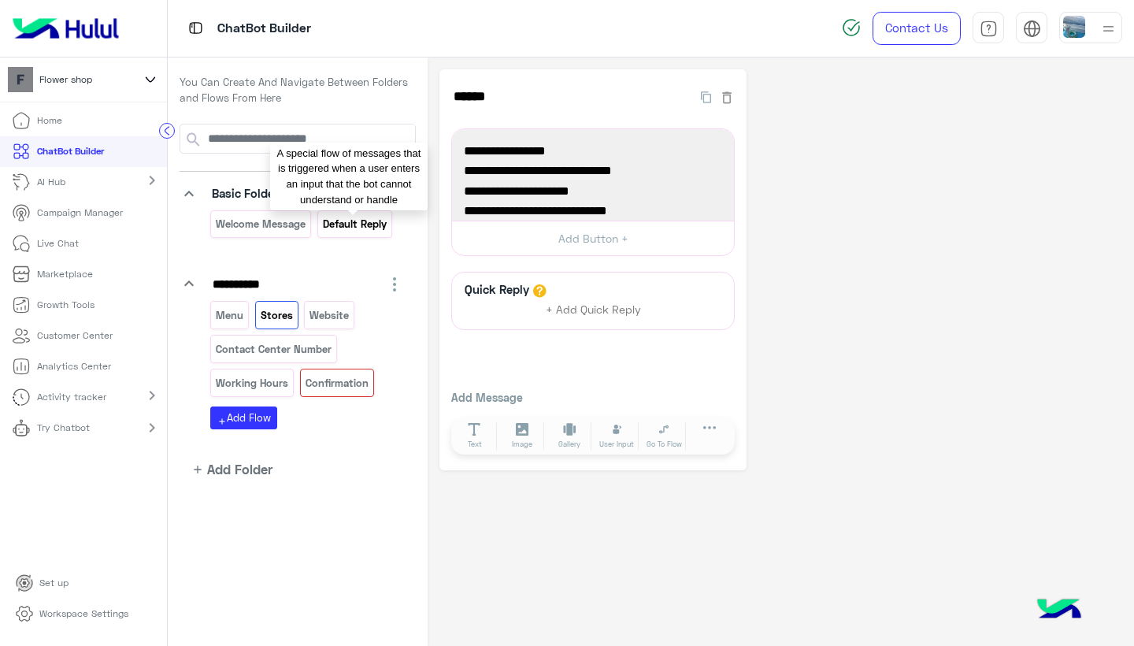
click at [345, 226] on p "Default reply" at bounding box center [354, 224] width 66 height 18
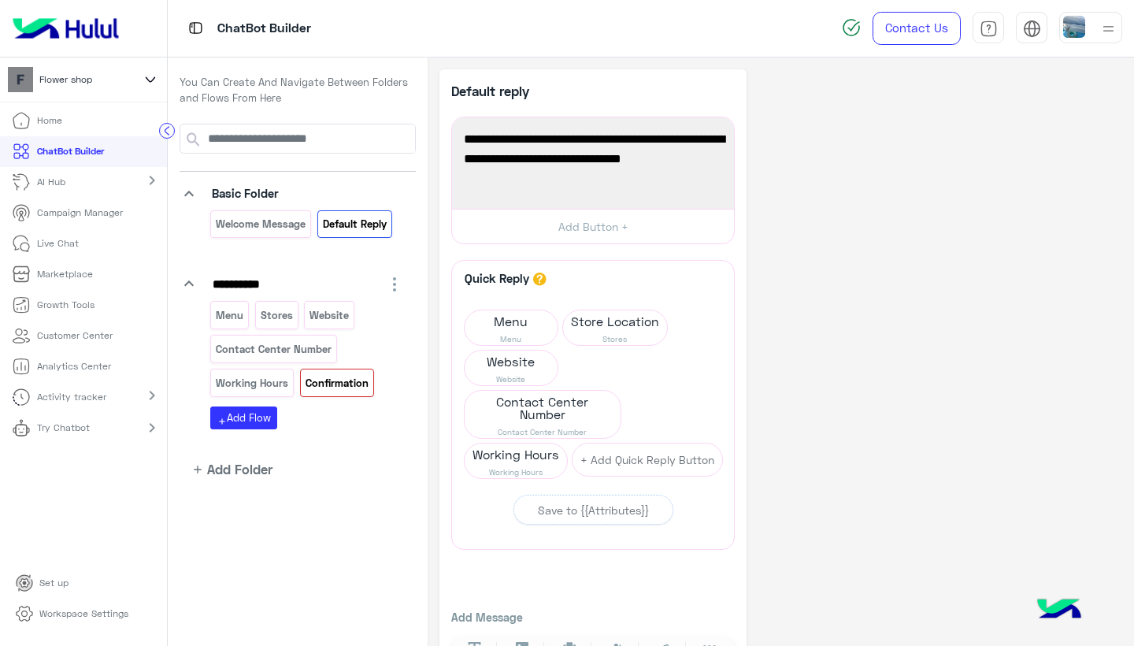
click at [346, 377] on p "Confirmation" at bounding box center [336, 383] width 65 height 18
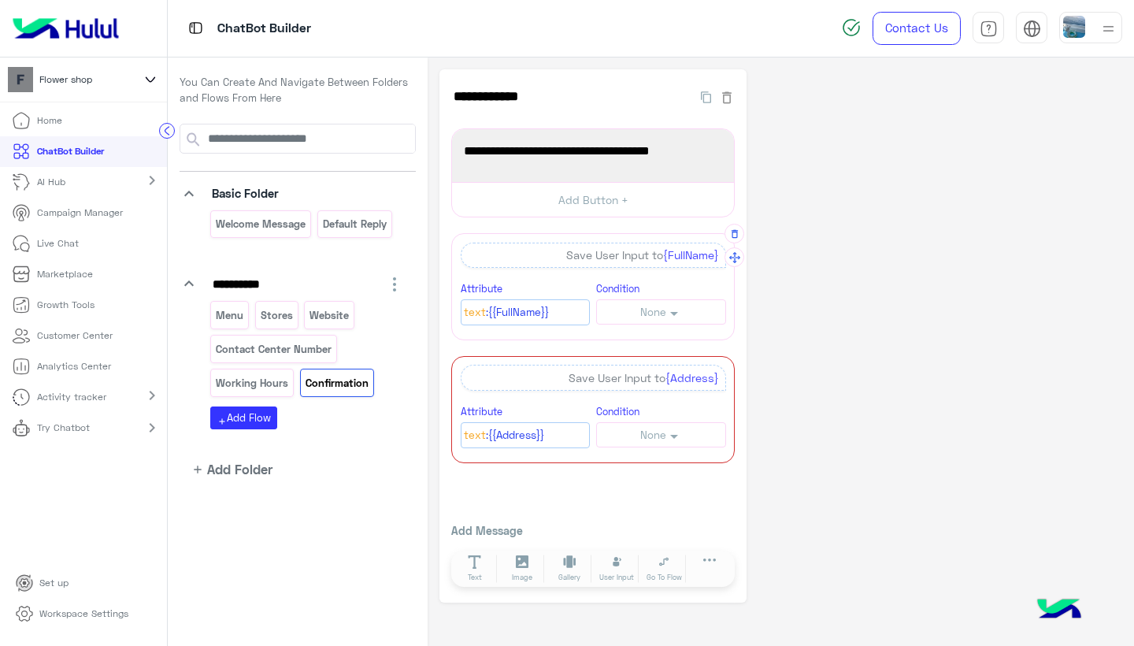
click at [642, 306] on span "None" at bounding box center [653, 312] width 26 height 13
click at [614, 253] on div "Save User Input to {FullName}" at bounding box center [593, 255] width 265 height 25
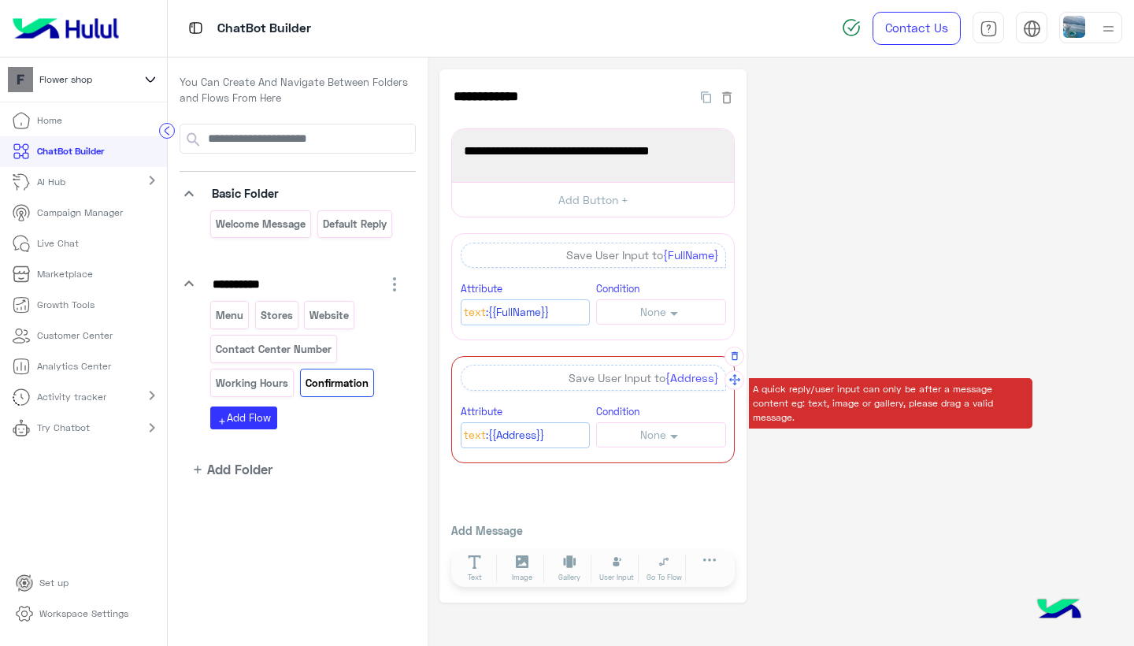
click at [688, 378] on span "{Address}" at bounding box center [693, 377] width 54 height 13
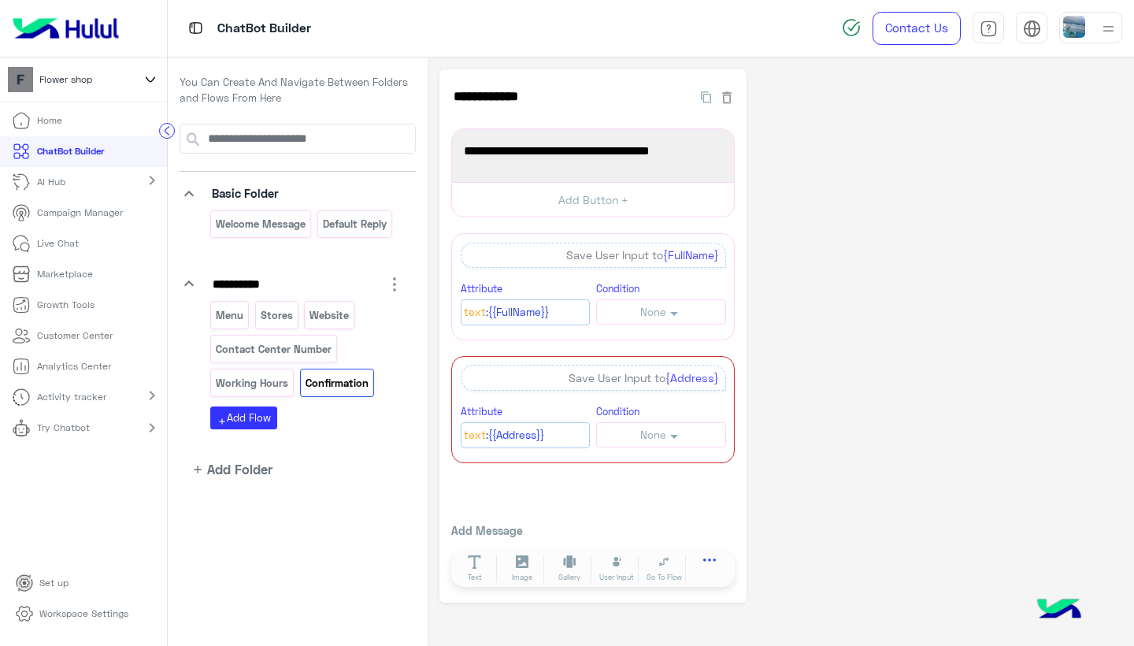
click at [705, 558] on icon at bounding box center [709, 559] width 13 height 3
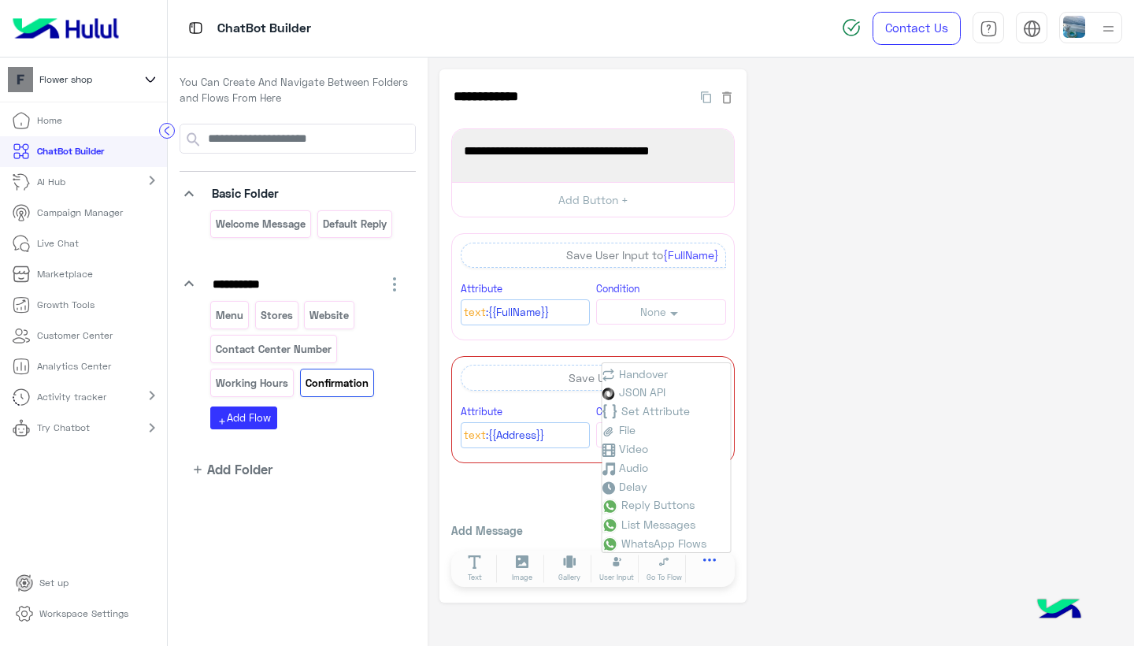
click at [705, 558] on icon at bounding box center [709, 559] width 13 height 3
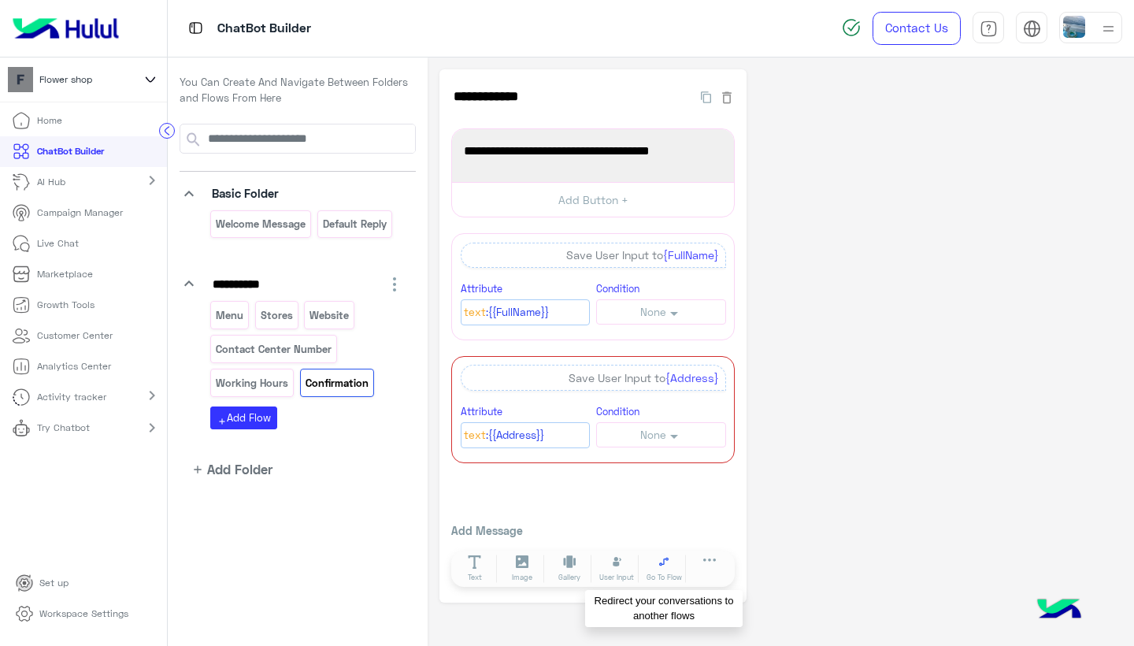
click at [666, 563] on icon at bounding box center [664, 561] width 13 height 13
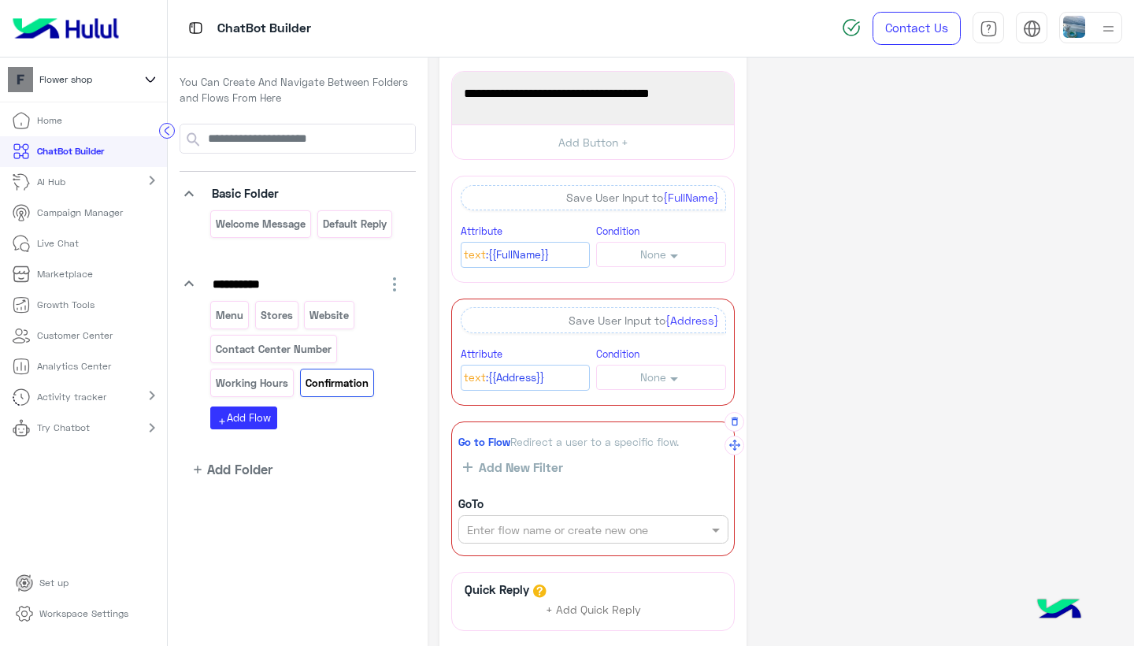
scroll to position [60, 0]
click at [534, 460] on span "Add New Filter" at bounding box center [518, 465] width 91 height 14
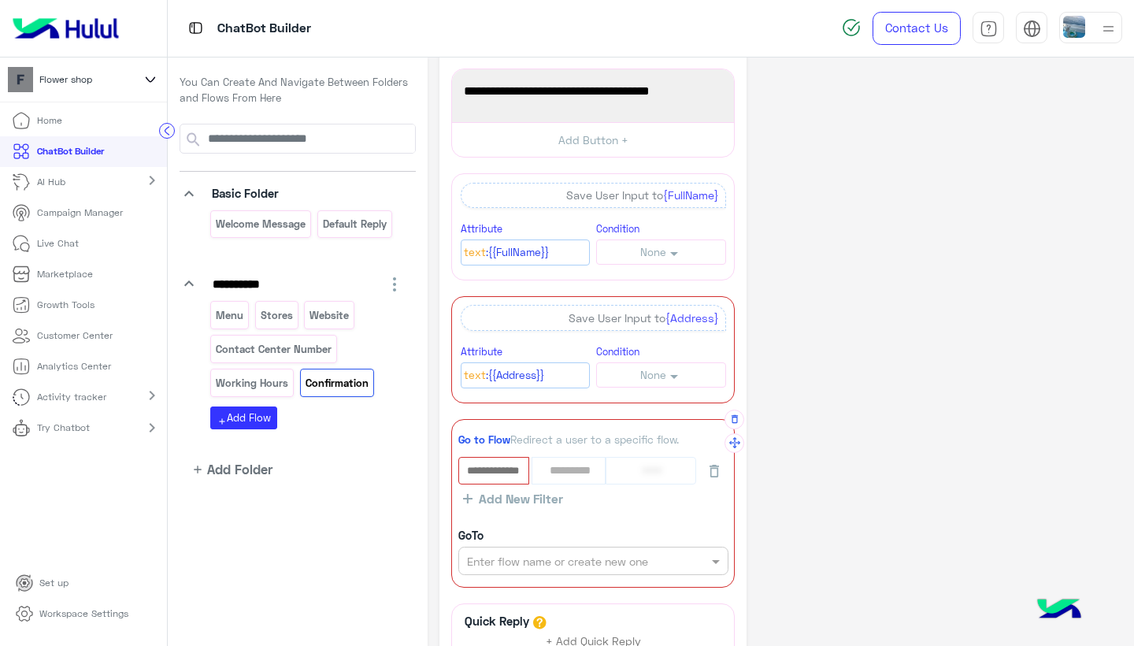
click at [505, 473] on input "text" at bounding box center [494, 470] width 68 height 24
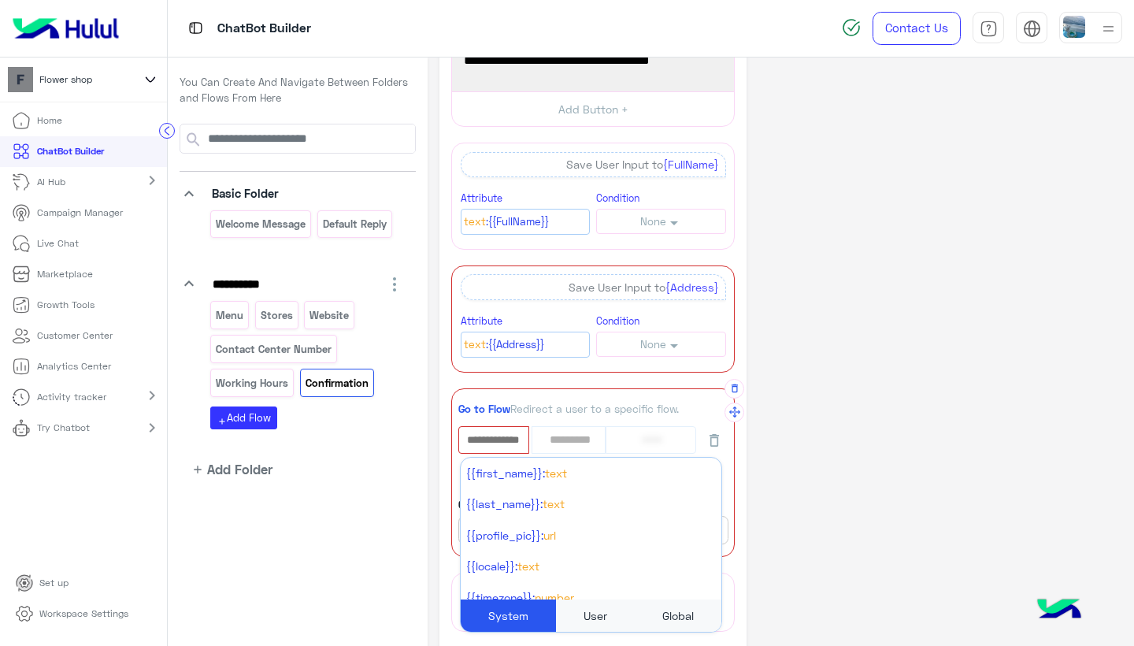
scroll to position [0, 0]
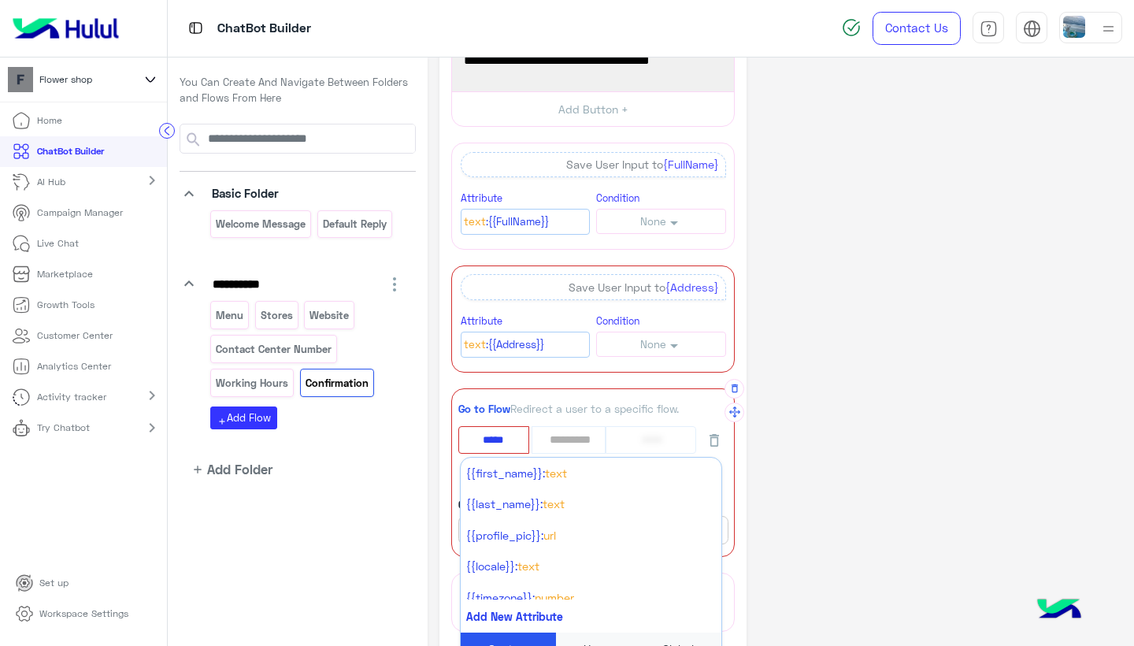
type input "****"
type input "***"
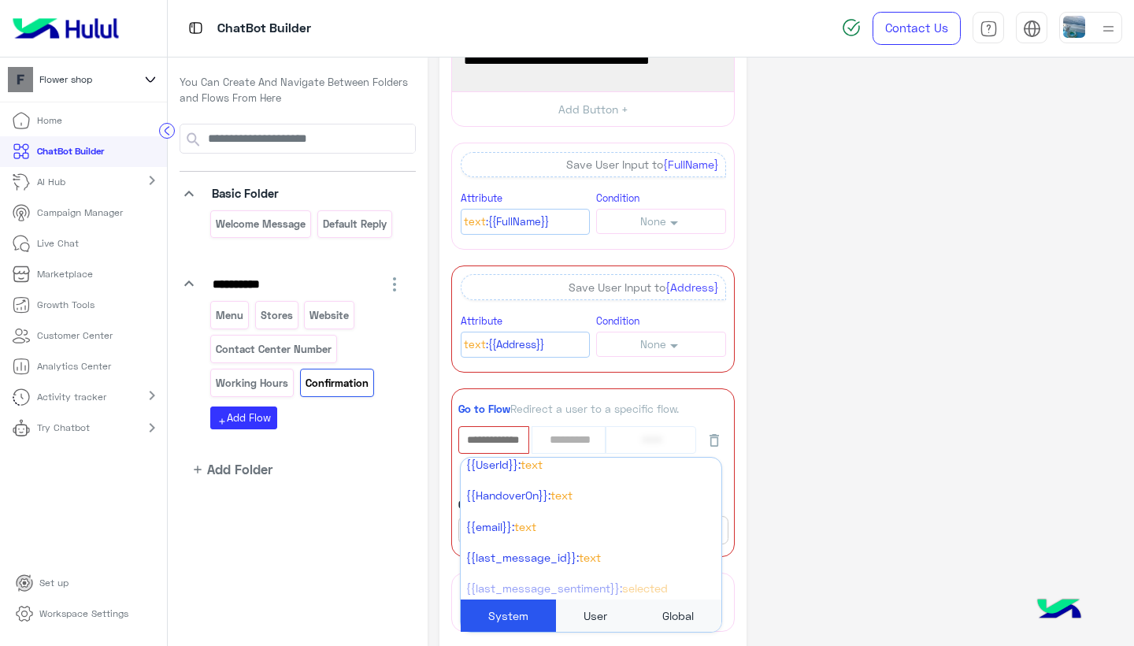
scroll to position [411, 0]
click at [735, 388] on icon "button" at bounding box center [735, 388] width 0 height 0
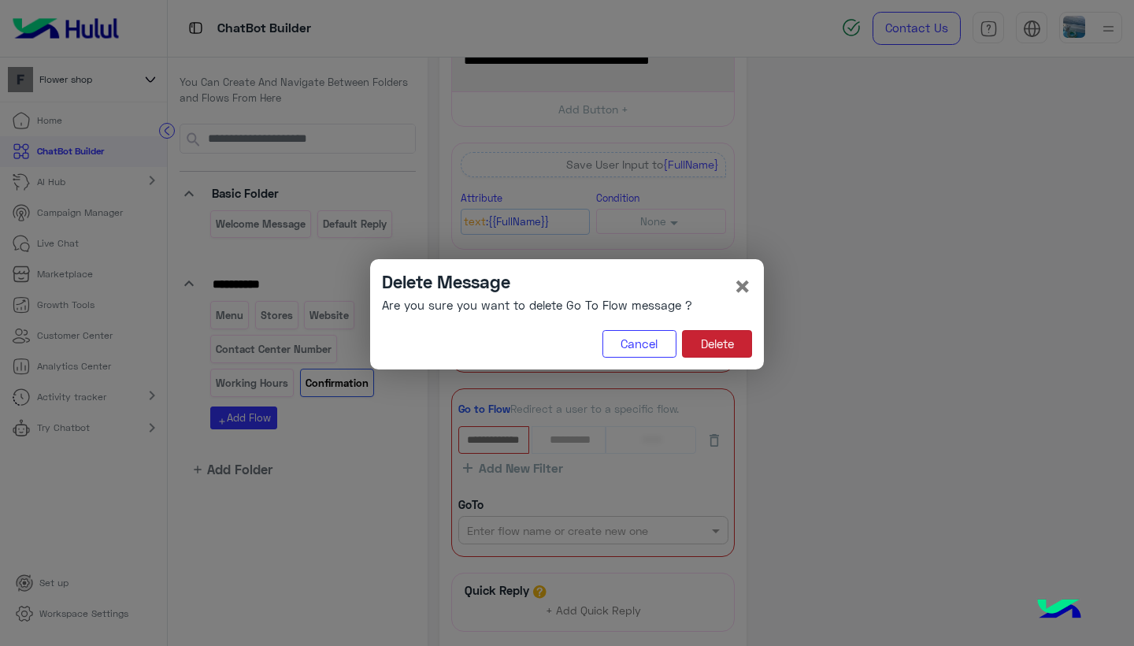
click at [714, 339] on button "Delete" at bounding box center [717, 344] width 70 height 28
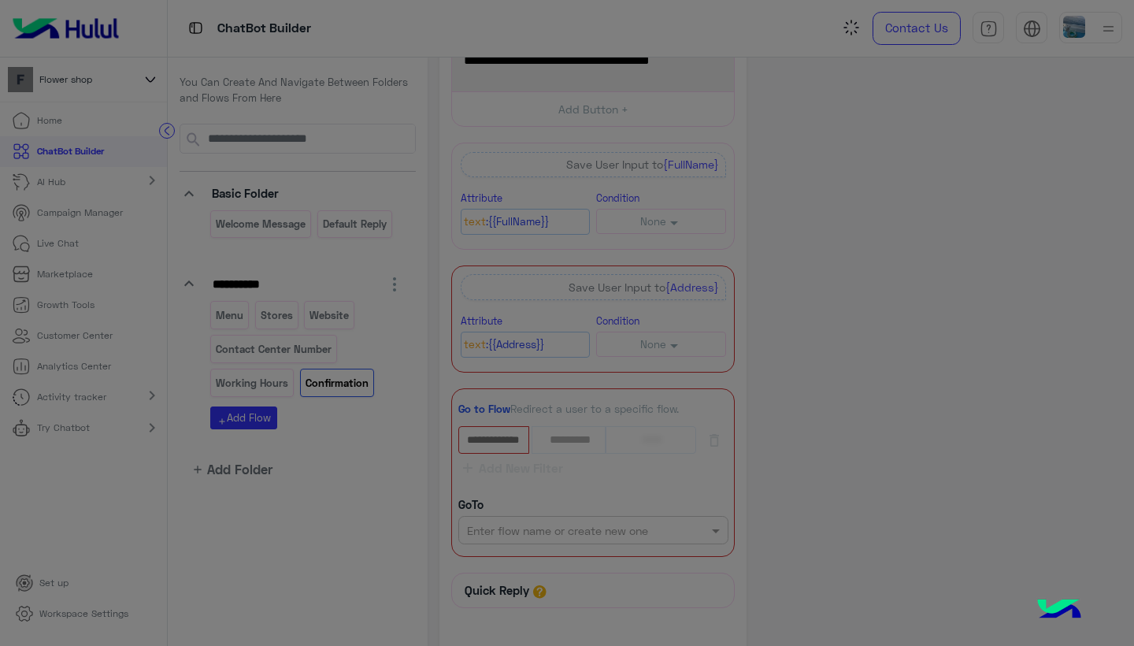
scroll to position [0, 0]
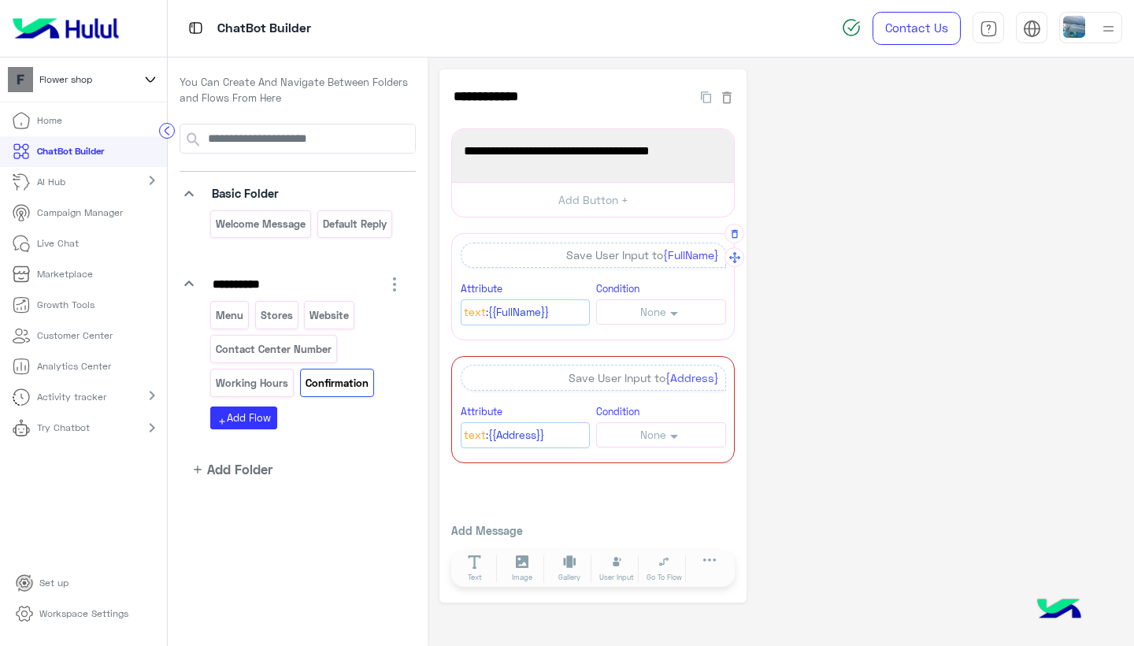
click at [634, 259] on div "Save User Input to {FullName}" at bounding box center [593, 255] width 265 height 25
click at [701, 563] on button at bounding box center [710, 564] width 44 height 18
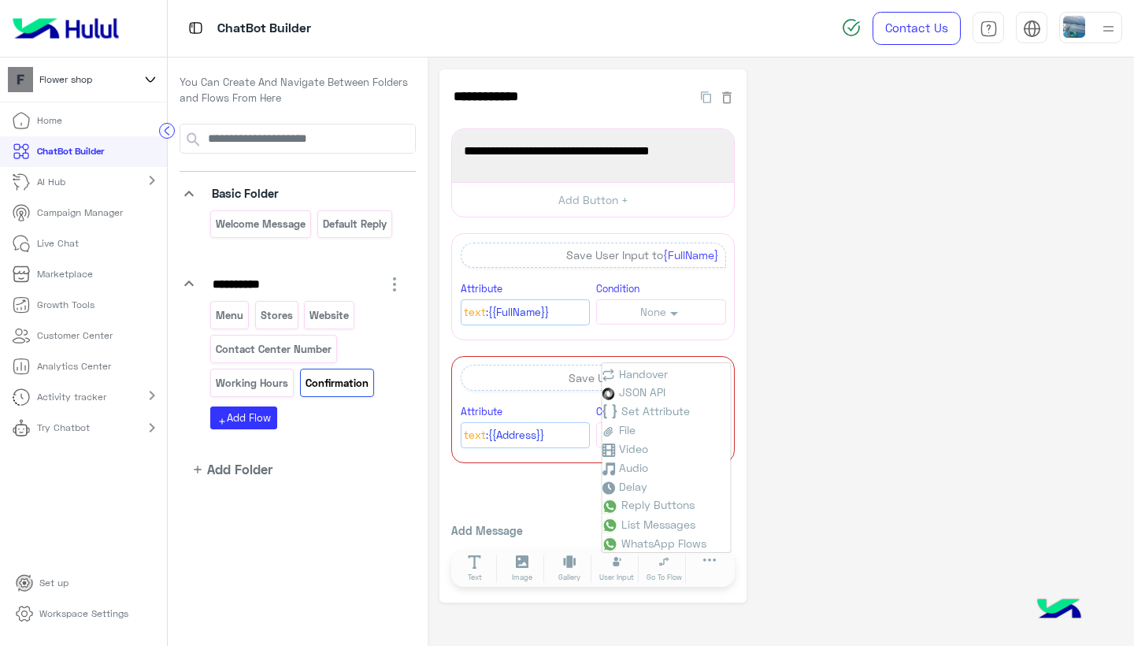
click at [561, 503] on div "**********" at bounding box center [593, 336] width 307 height 534
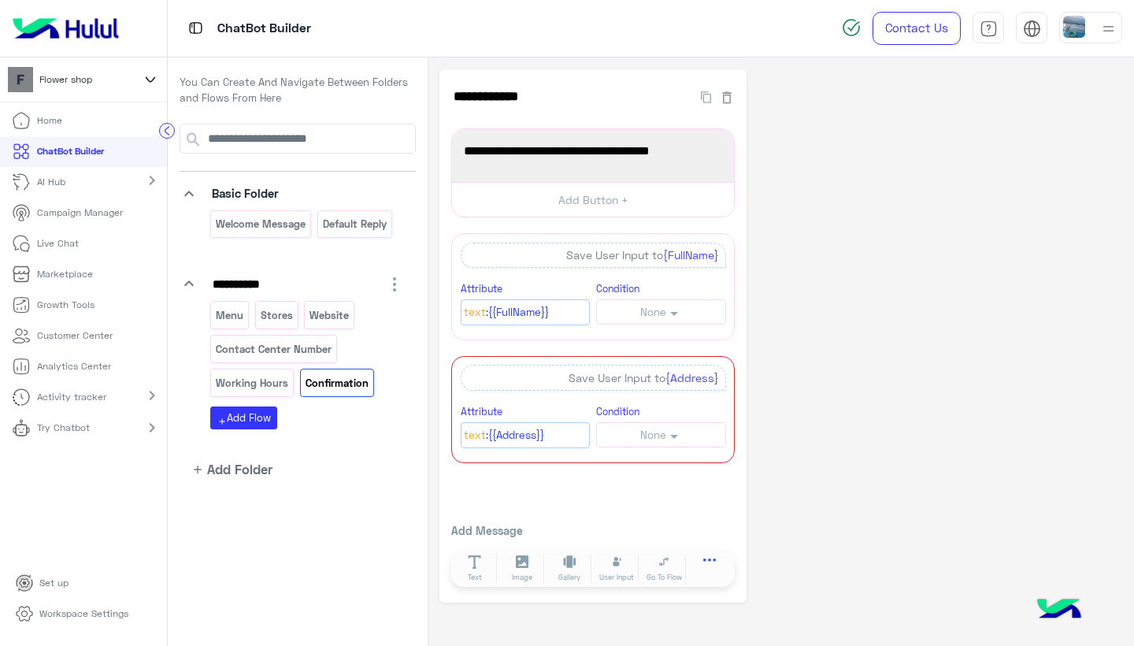
click at [703, 562] on icon at bounding box center [709, 564] width 13 height 13
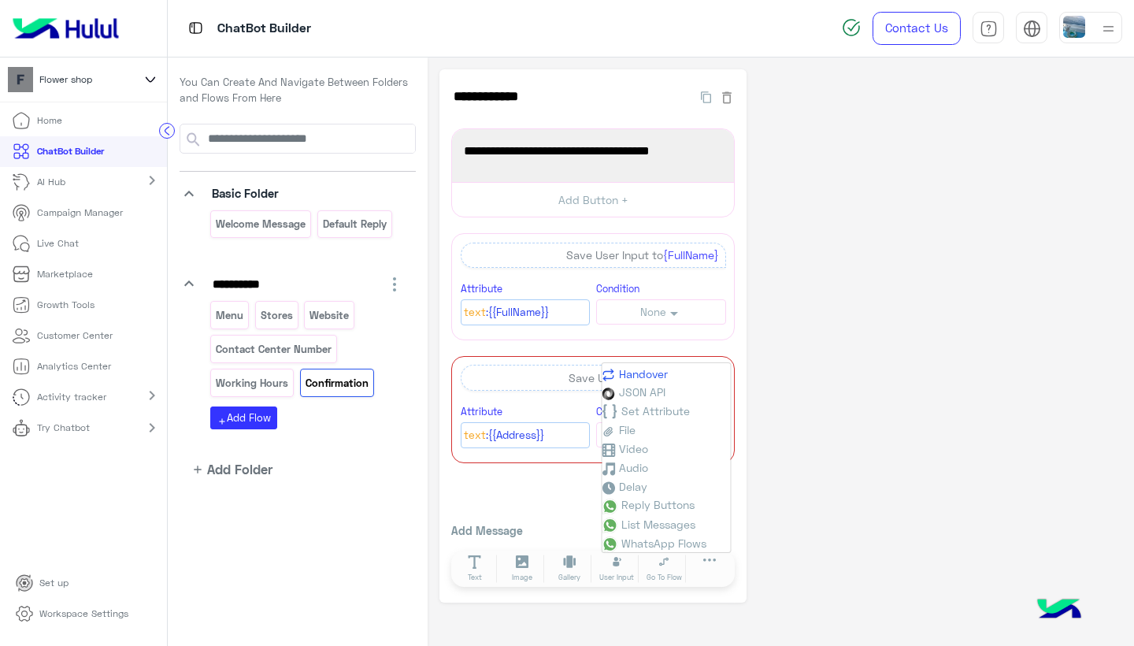
click at [637, 376] on span "Handover" at bounding box center [643, 373] width 49 height 13
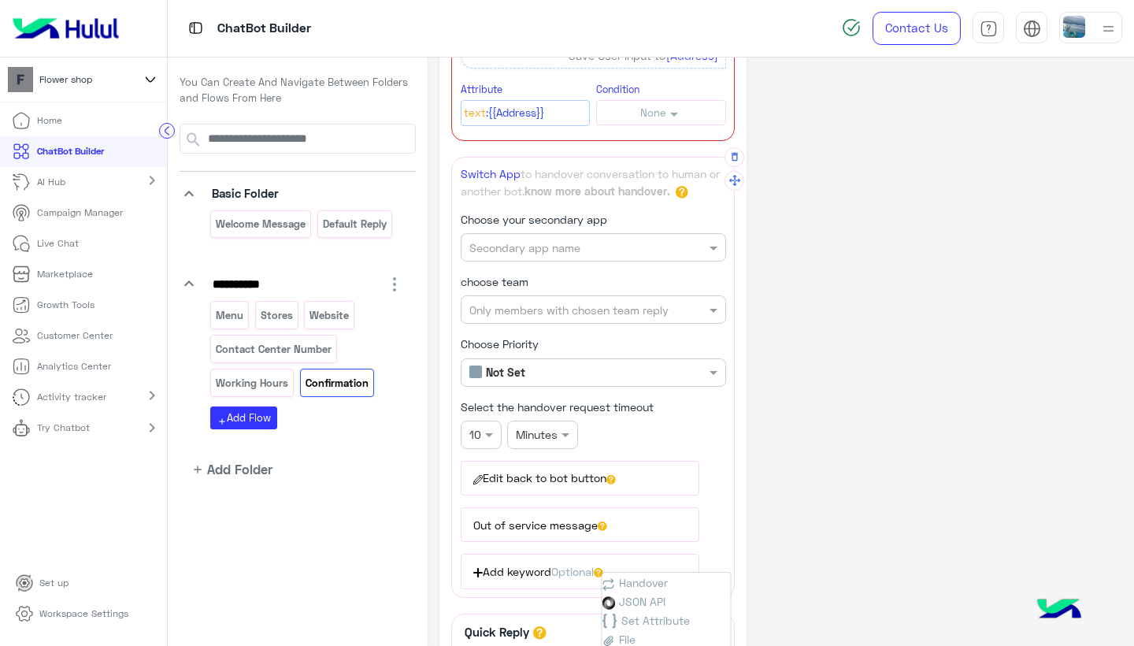
scroll to position [325, 0]
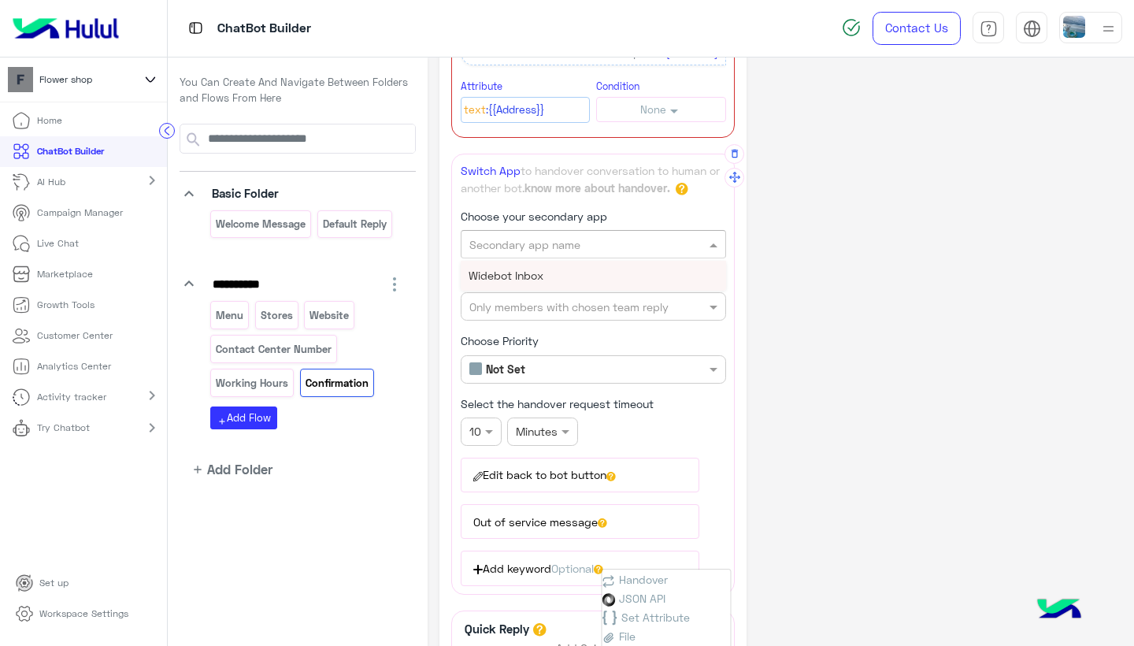
click at [573, 247] on input "text" at bounding box center [566, 244] width 195 height 17
click at [569, 272] on div "Widebot Inbox" at bounding box center [593, 275] width 265 height 29
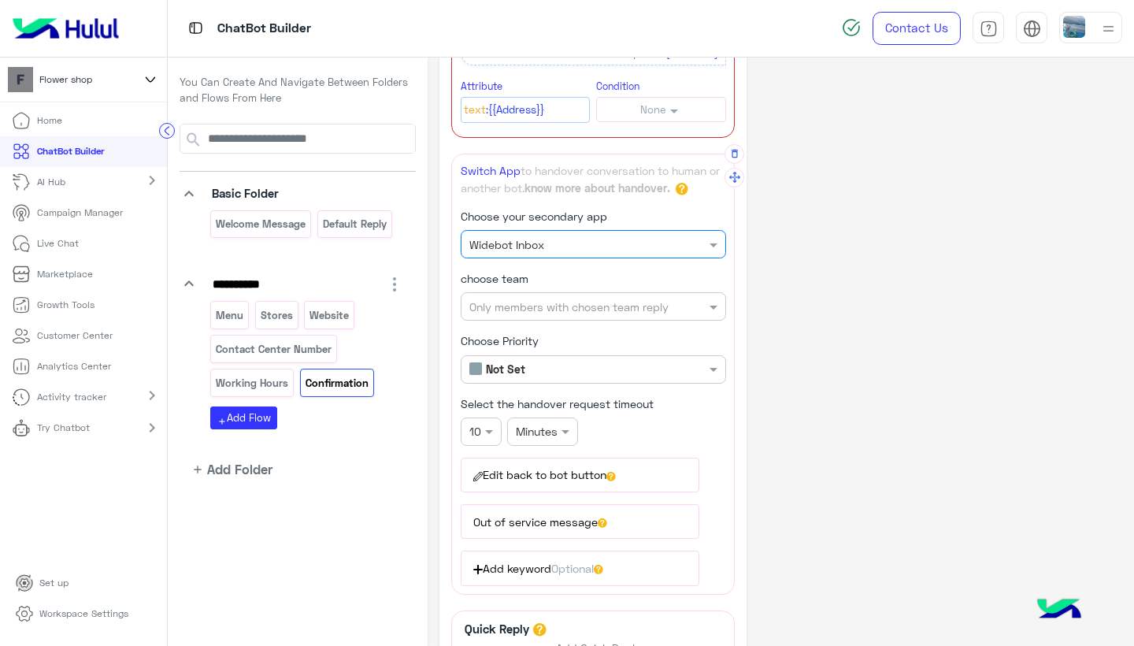
click at [583, 307] on div "**********" at bounding box center [593, 199] width 284 height 792
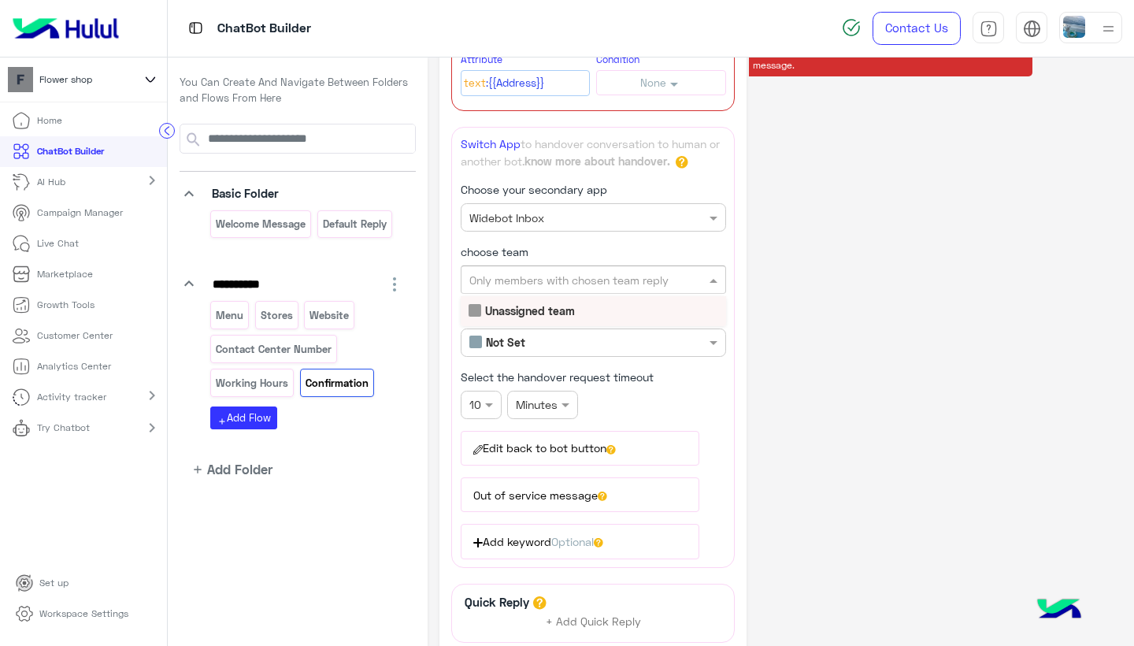
scroll to position [477, 0]
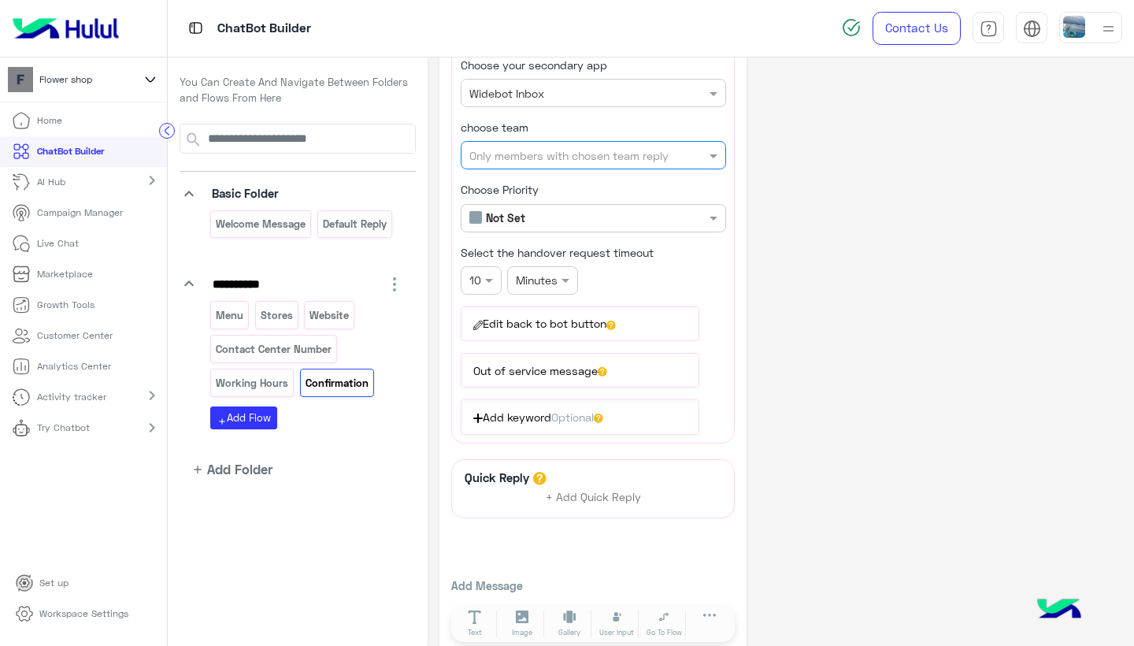
click at [580, 157] on input "text" at bounding box center [566, 155] width 195 height 17
click at [568, 193] on div "Unassigned team" at bounding box center [593, 186] width 265 height 29
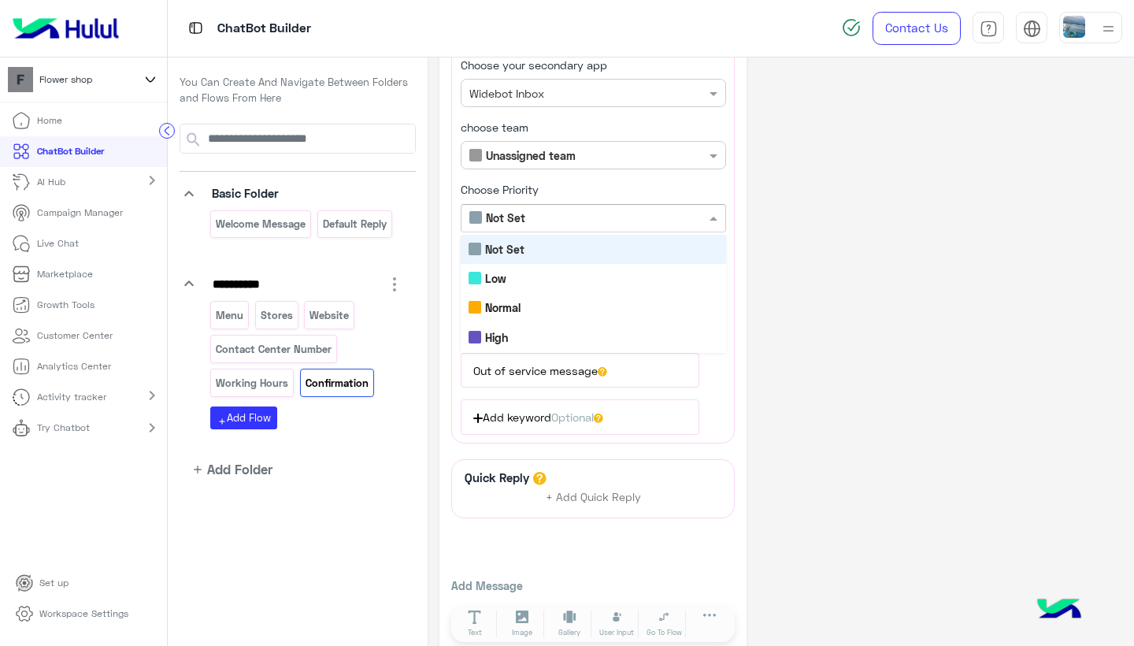
click at [573, 212] on div "**********" at bounding box center [593, 48] width 284 height 792
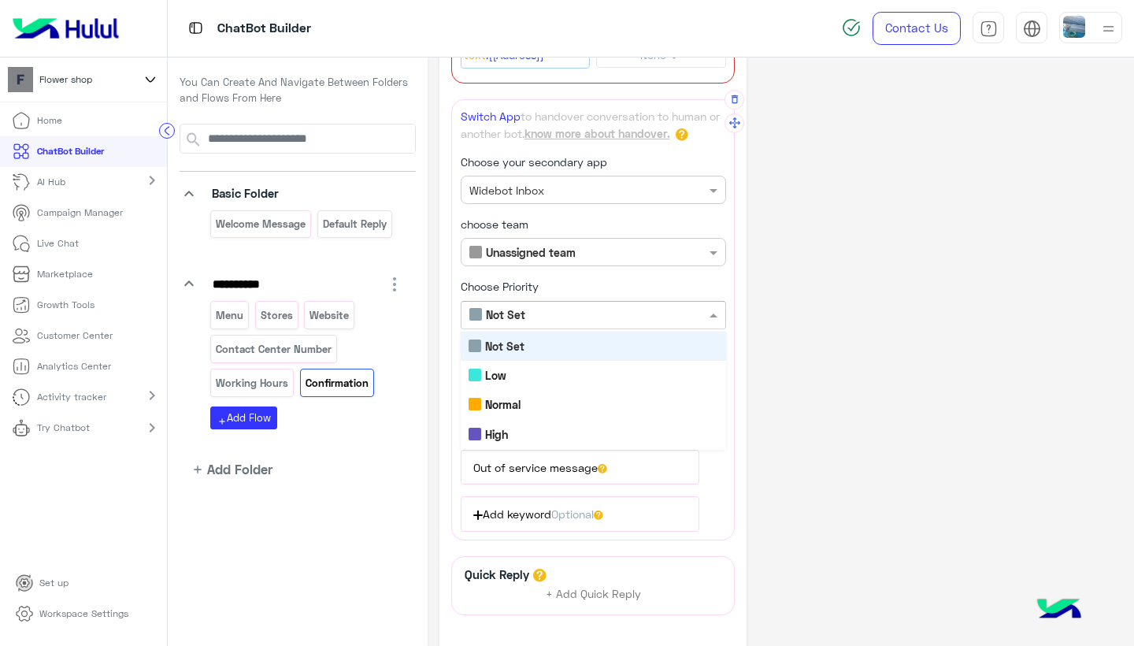
scroll to position [393, 0]
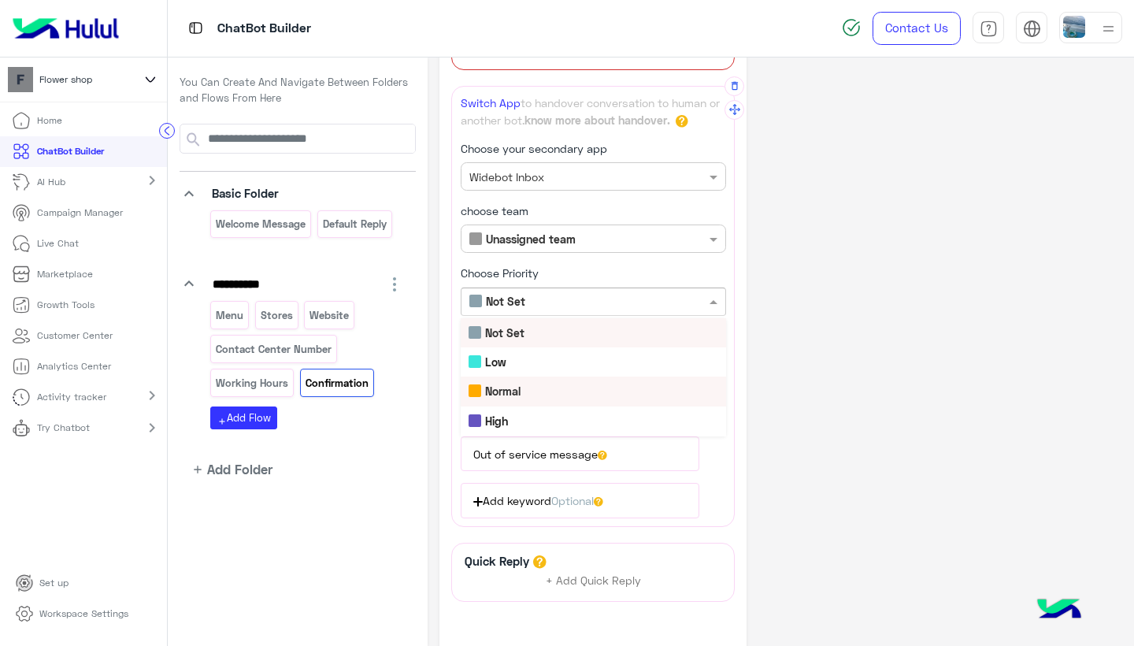
click at [546, 384] on div "Normal" at bounding box center [593, 390] width 265 height 29
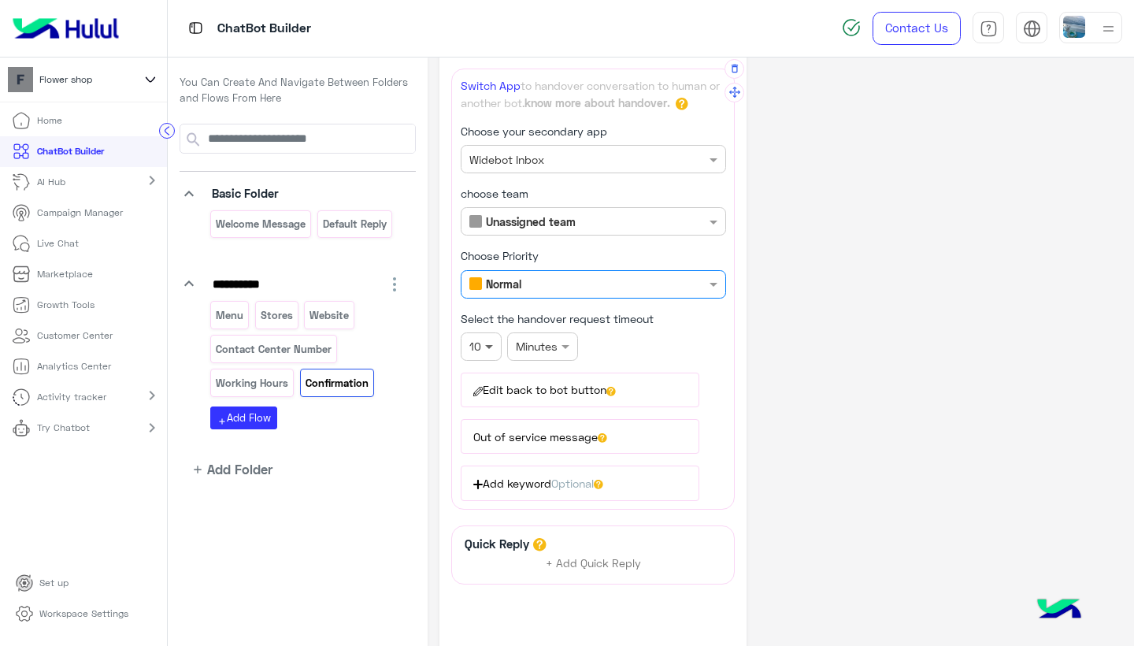
click at [491, 336] on div "**********" at bounding box center [593, 114] width 284 height 792
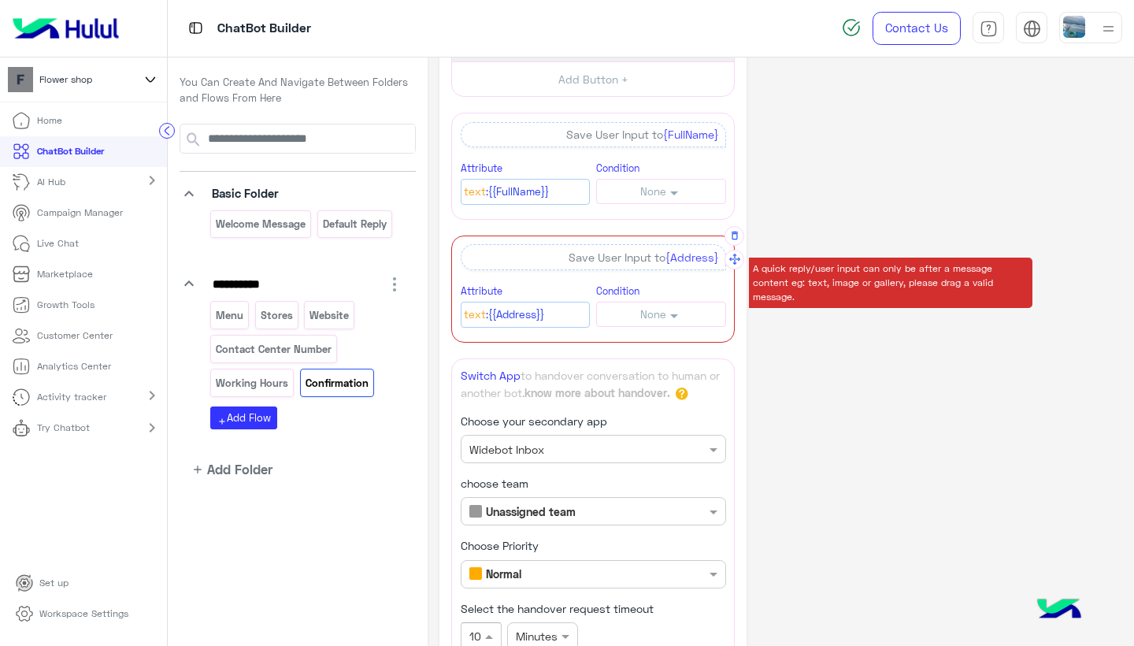
scroll to position [121, 0]
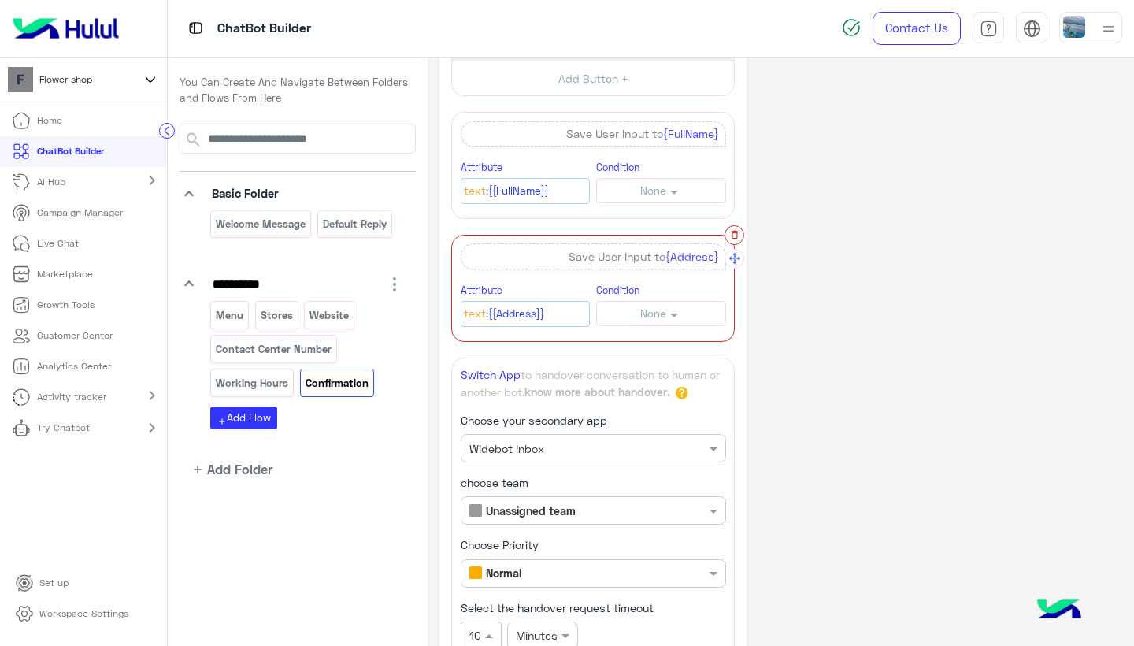
click at [734, 232] on icon "button" at bounding box center [734, 234] width 11 height 11
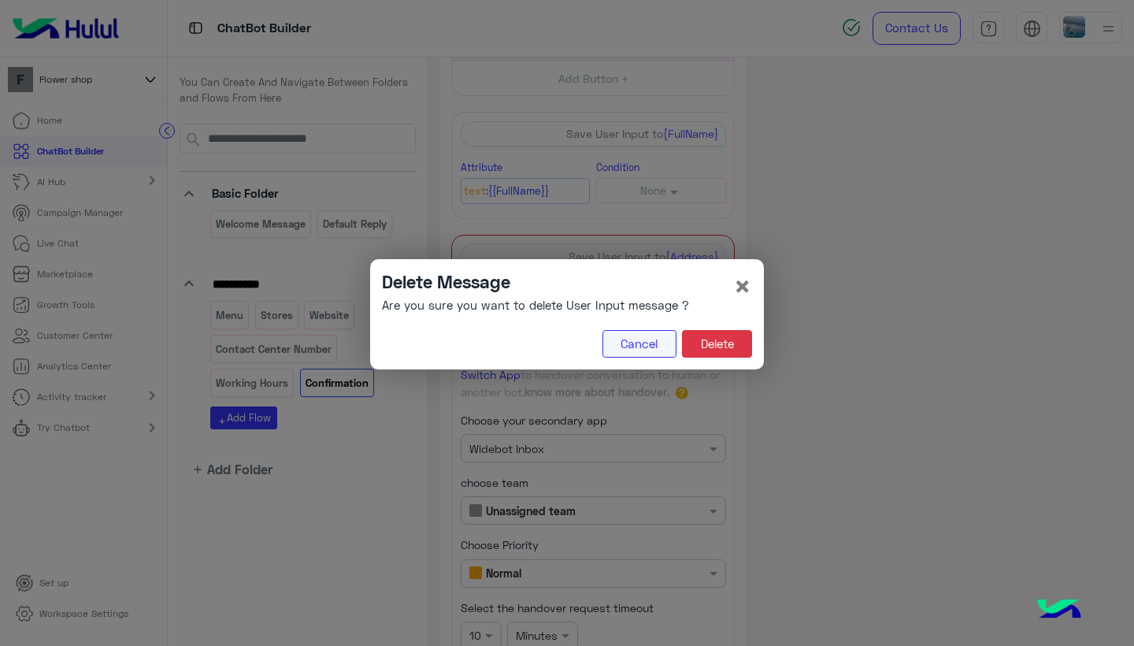
click at [641, 340] on button "Cancel" at bounding box center [640, 344] width 74 height 28
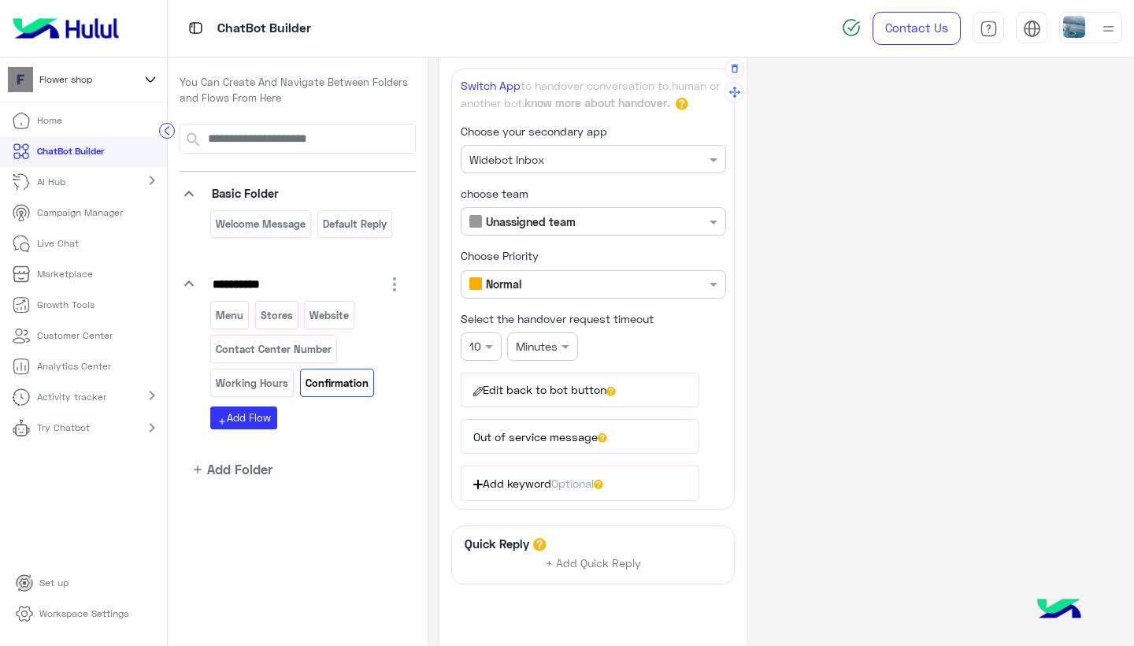
scroll to position [417, 0]
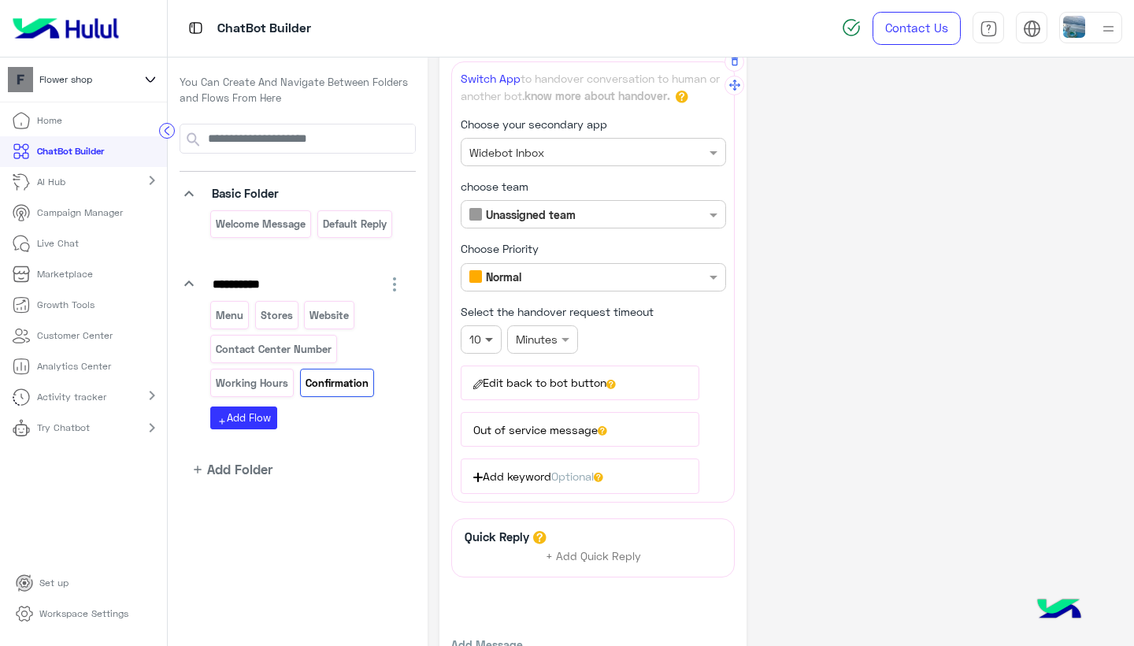
click at [495, 337] on span at bounding box center [491, 339] width 20 height 17
click at [475, 394] on div "2" at bounding box center [481, 399] width 41 height 29
click at [581, 421] on button "Out of service message" at bounding box center [580, 429] width 239 height 35
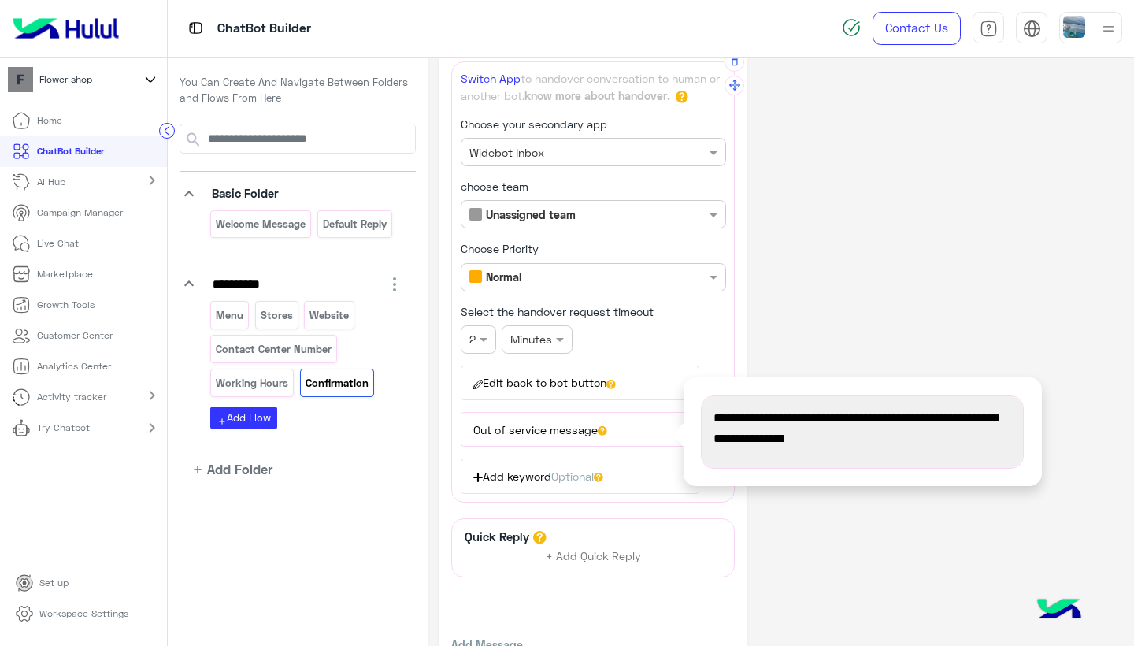
click at [579, 424] on button "Out of service message" at bounding box center [580, 429] width 239 height 35
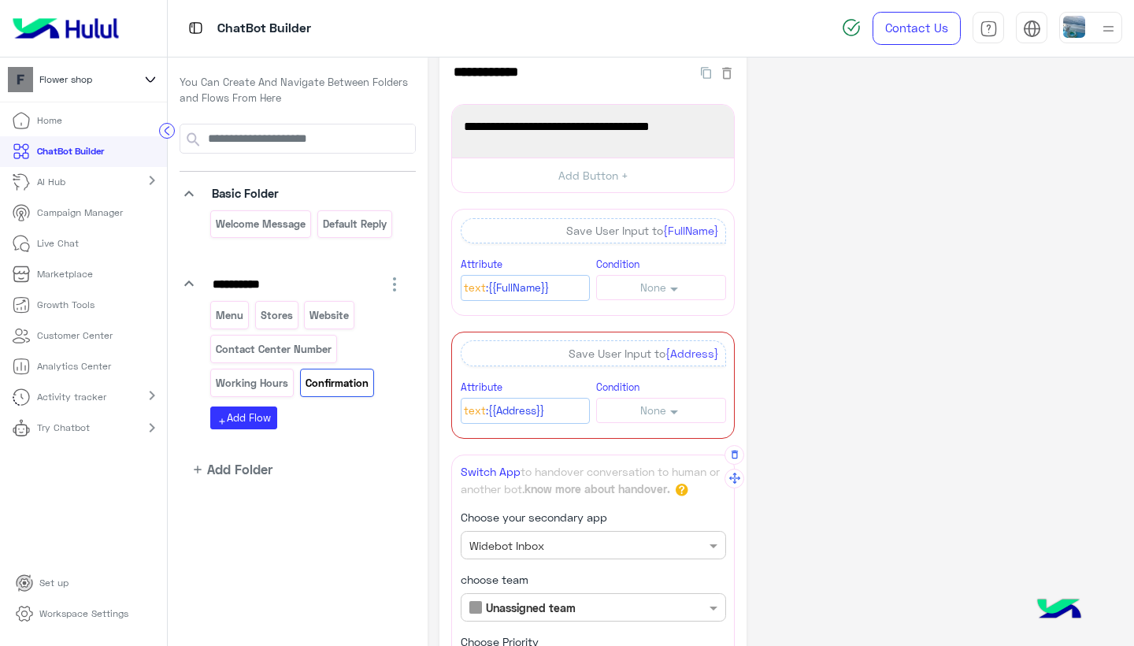
scroll to position [11, 0]
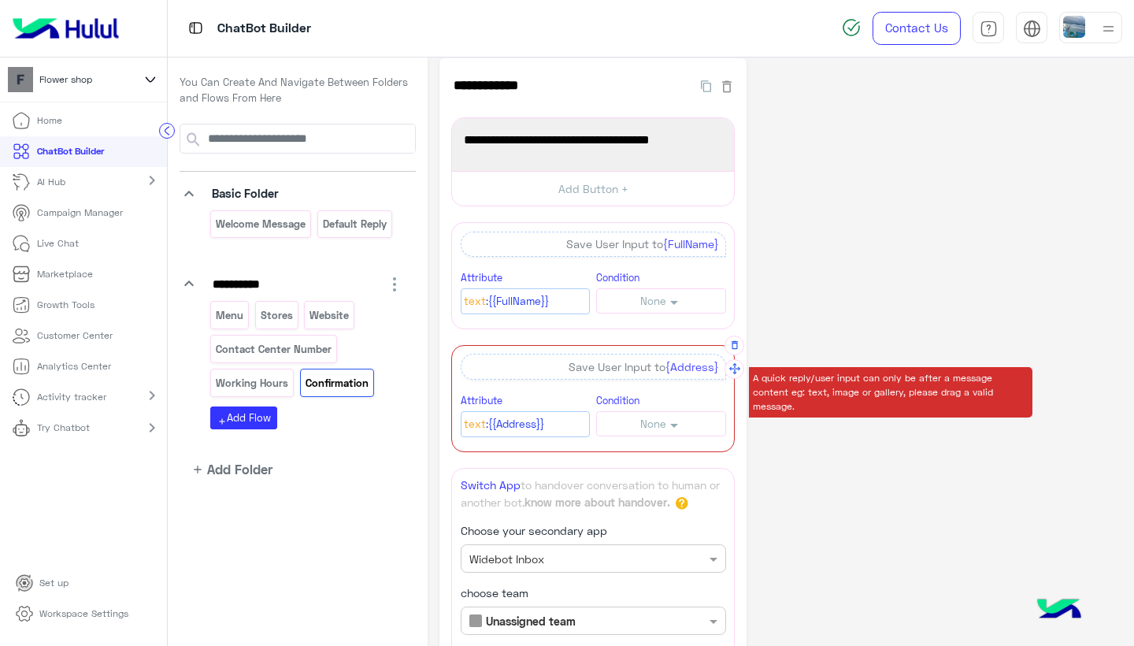
click at [589, 382] on div "Save User Input to {Address}" at bounding box center [593, 372] width 265 height 37
click at [649, 371] on div "Save User Input to {Address}" at bounding box center [593, 366] width 265 height 25
click at [692, 428] on button "None" at bounding box center [661, 423] width 130 height 24
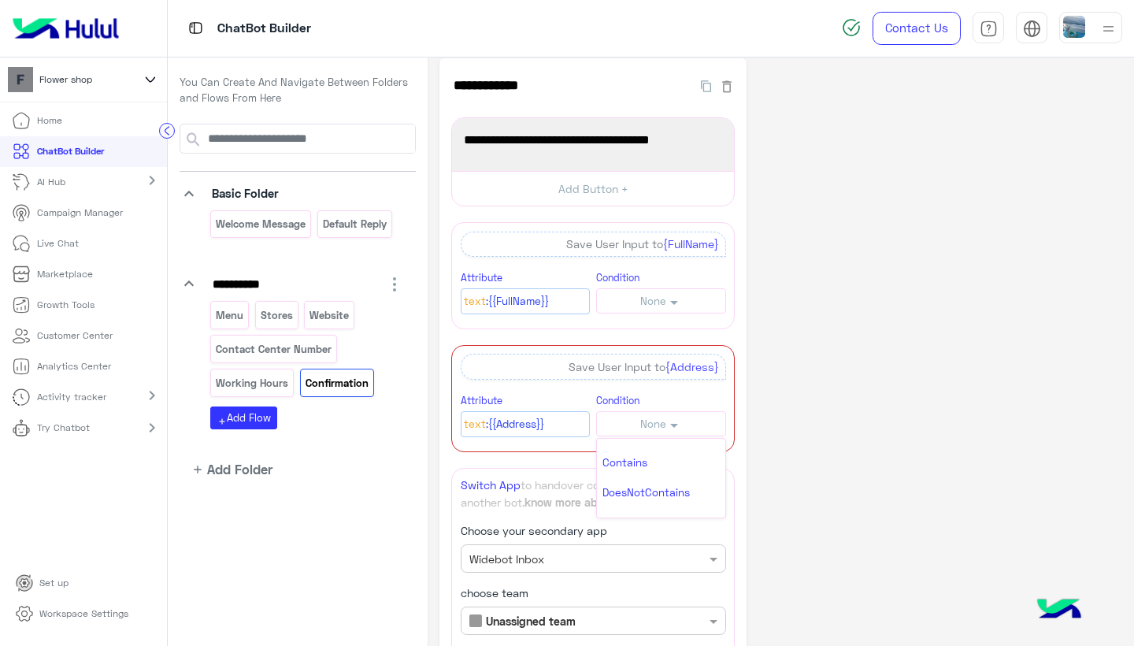
click at [758, 471] on div "**********" at bounding box center [781, 591] width 683 height 1066
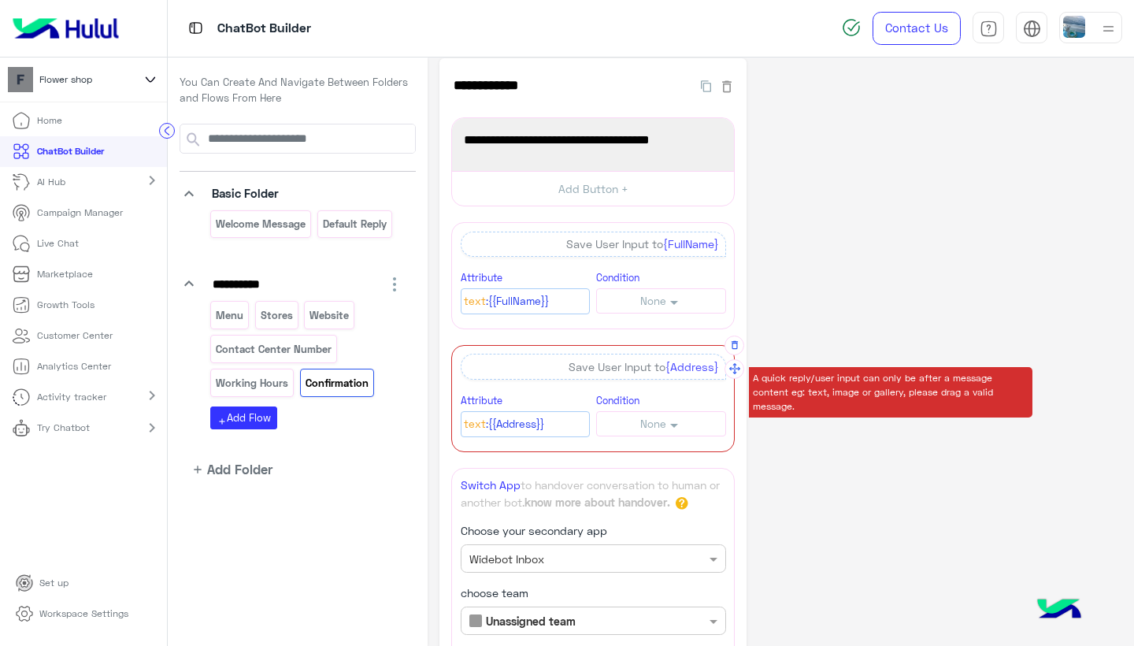
click at [655, 421] on span "None" at bounding box center [653, 423] width 26 height 13
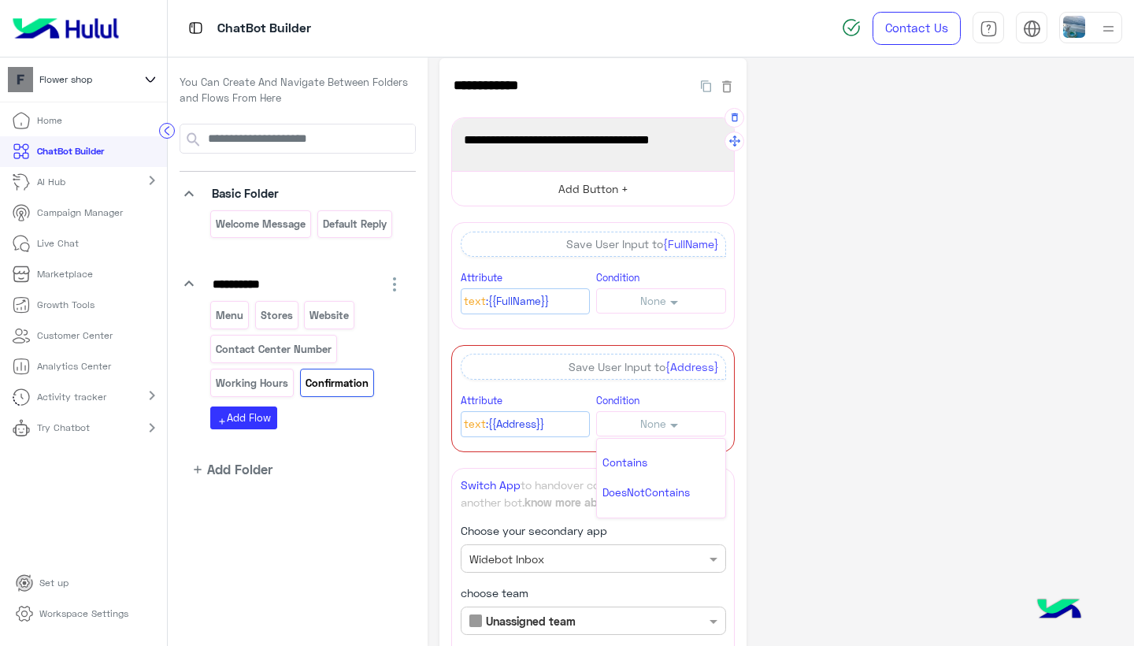
click at [618, 186] on button "Add Button +" at bounding box center [593, 188] width 282 height 35
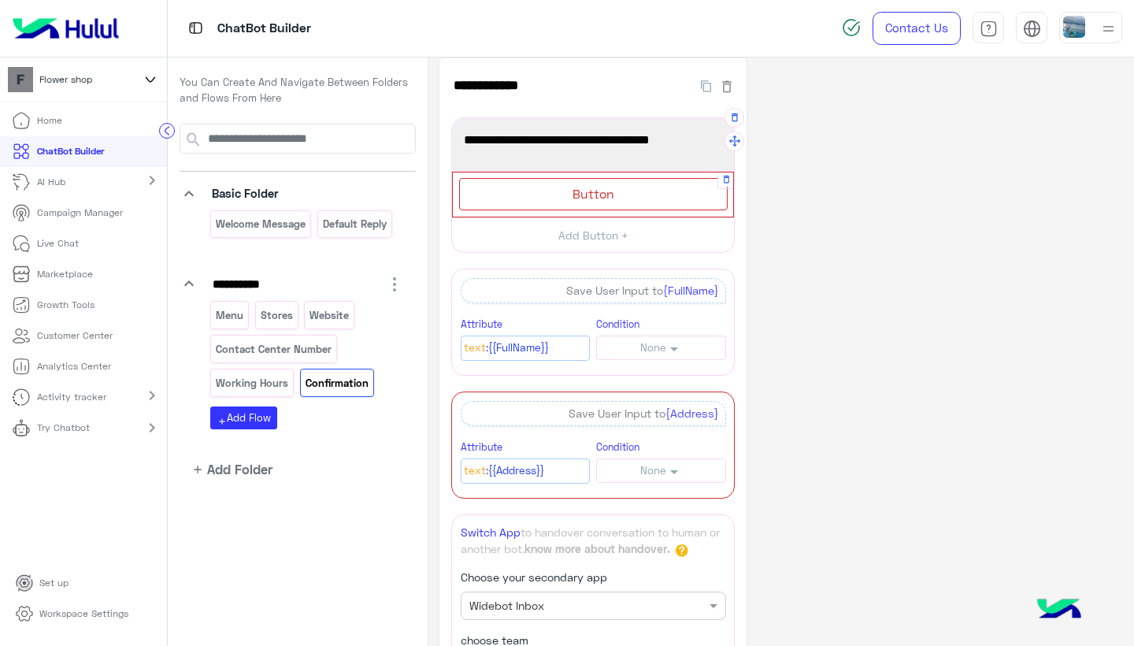
click at [595, 192] on span "Button" at bounding box center [594, 193] width 42 height 15
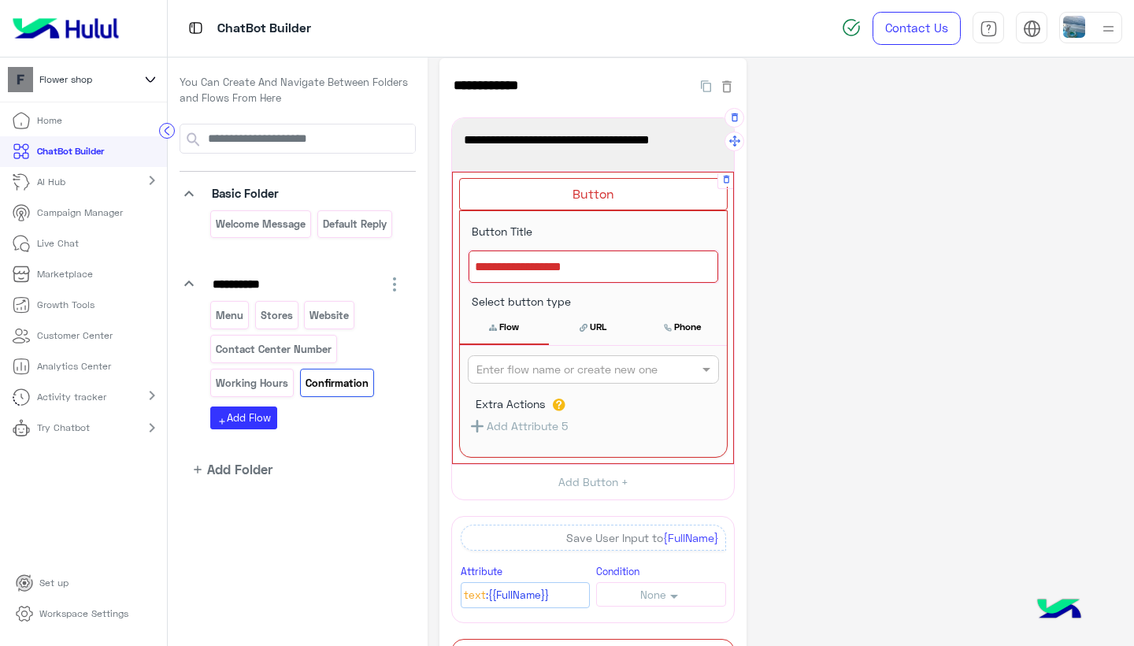
click at [543, 422] on button "Add Attribute 5" at bounding box center [518, 426] width 100 height 20
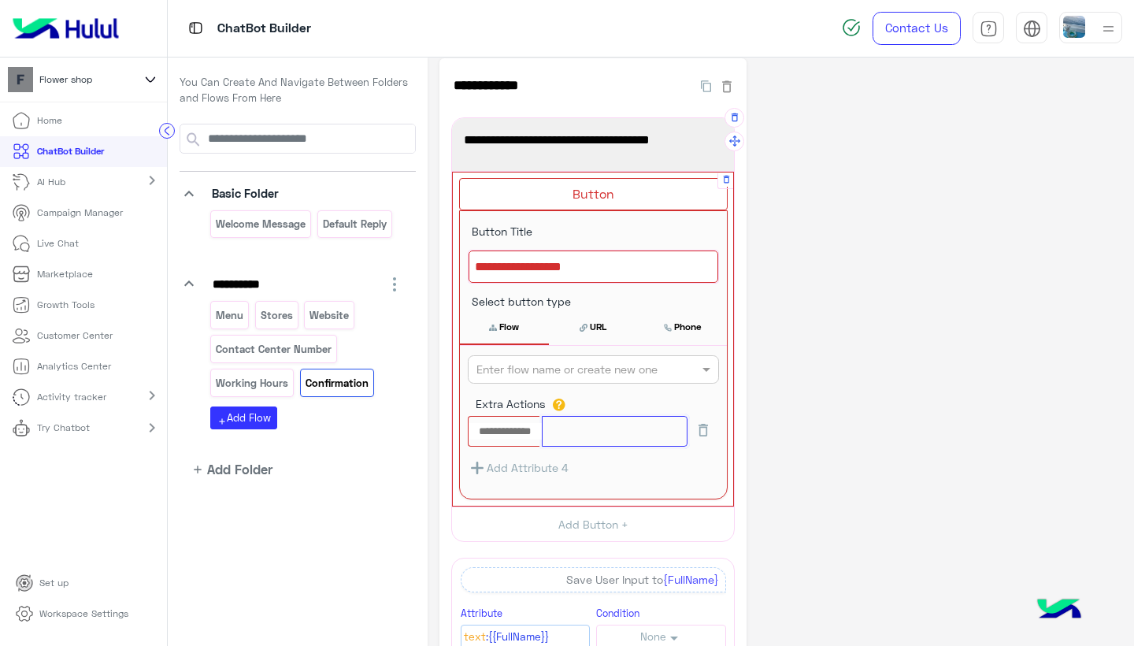
click at [602, 431] on input "text" at bounding box center [615, 431] width 146 height 31
click at [528, 425] on input "text" at bounding box center [505, 431] width 73 height 17
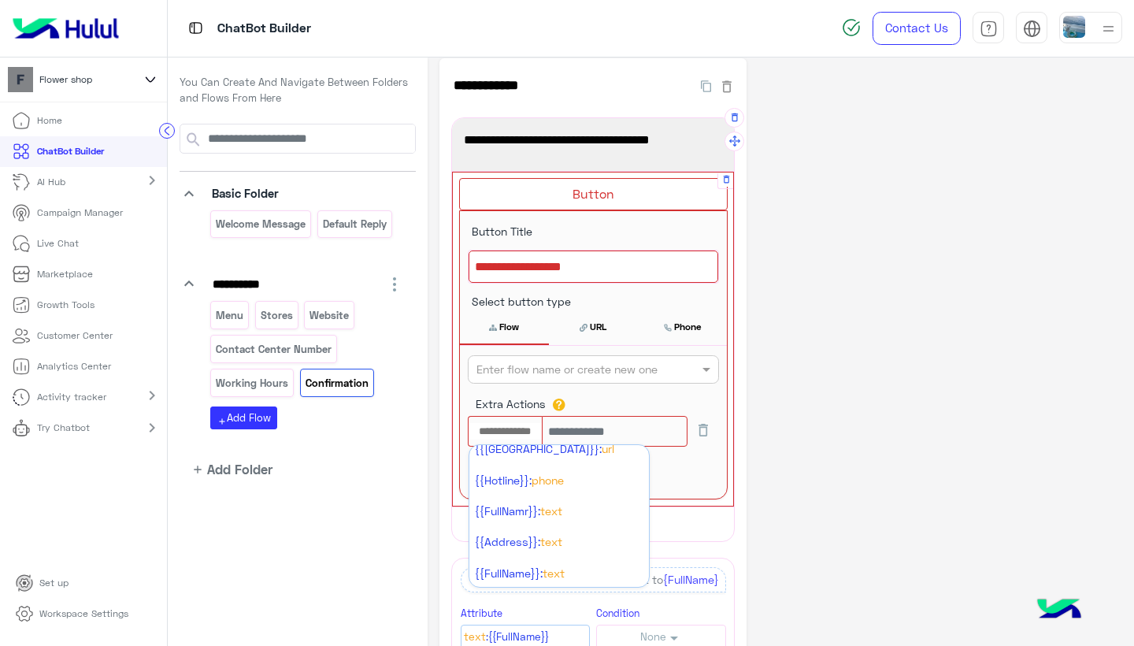
scroll to position [165, 0]
click at [551, 570] on span "Text" at bounding box center [554, 574] width 22 height 13
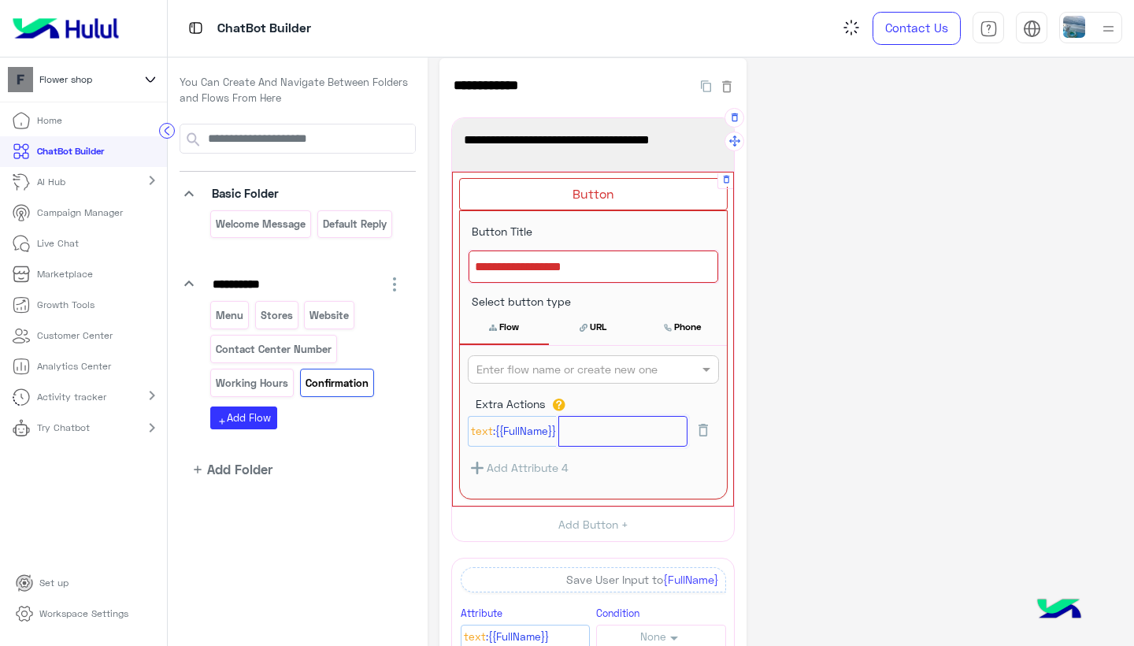
click at [589, 440] on input "text" at bounding box center [622, 431] width 129 height 31
click at [528, 461] on button "Add Attribute 4" at bounding box center [518, 468] width 101 height 20
click at [509, 464] on button "Add Attribute 4" at bounding box center [518, 468] width 101 height 20
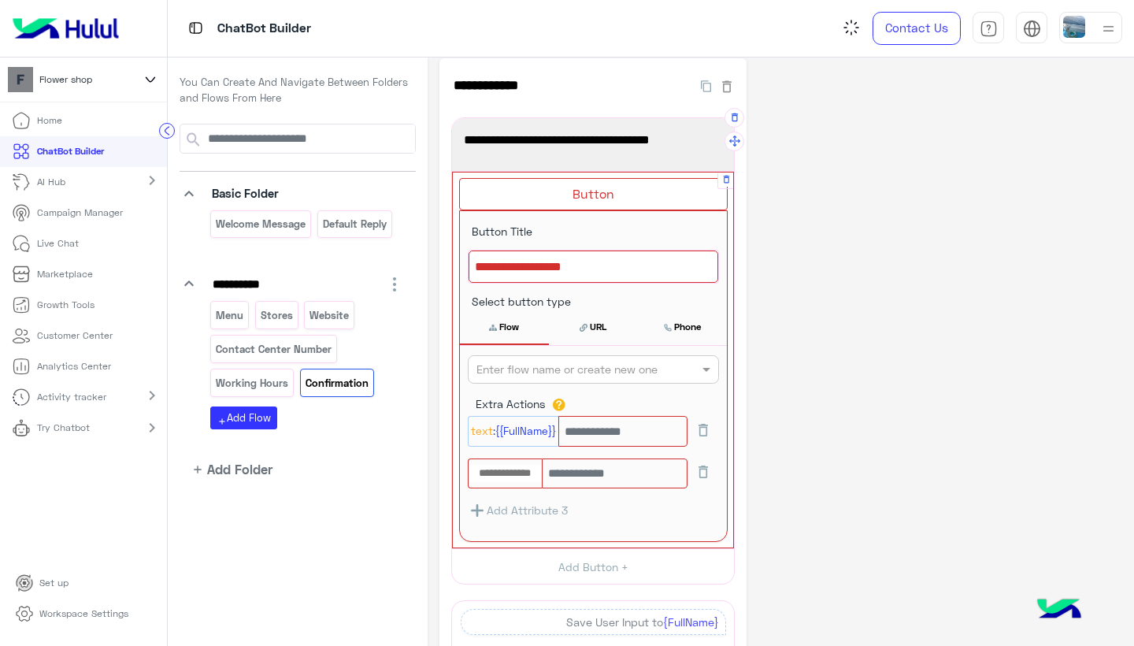
click at [490, 471] on input "text" at bounding box center [505, 473] width 73 height 17
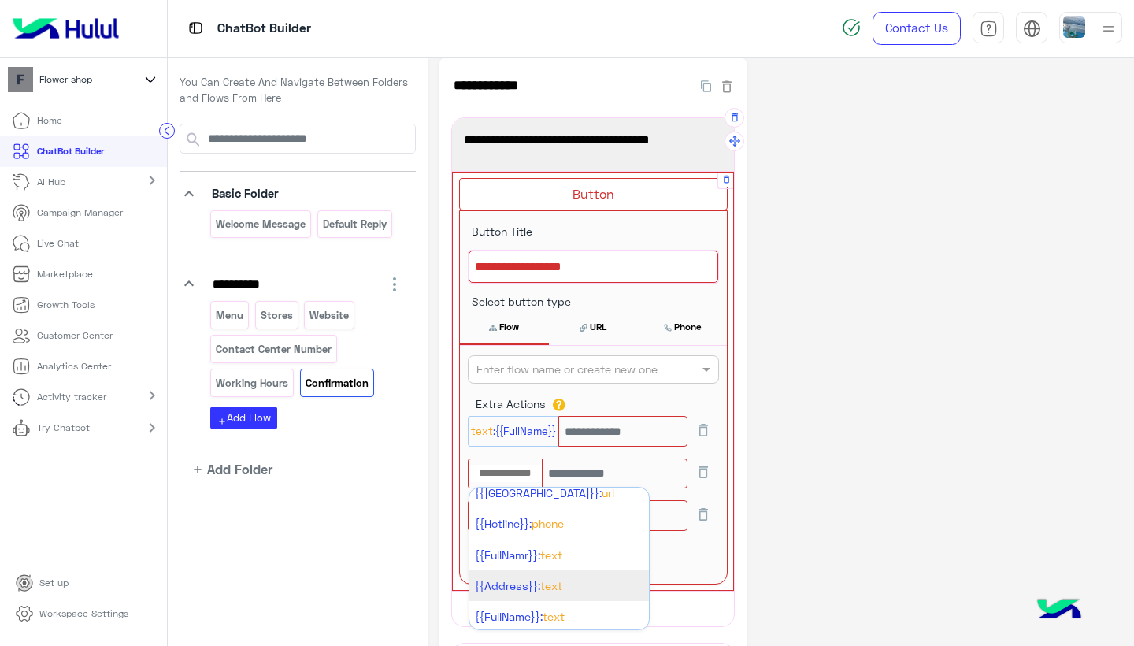
click at [535, 579] on span "{{Address}}:" at bounding box center [507, 585] width 65 height 13
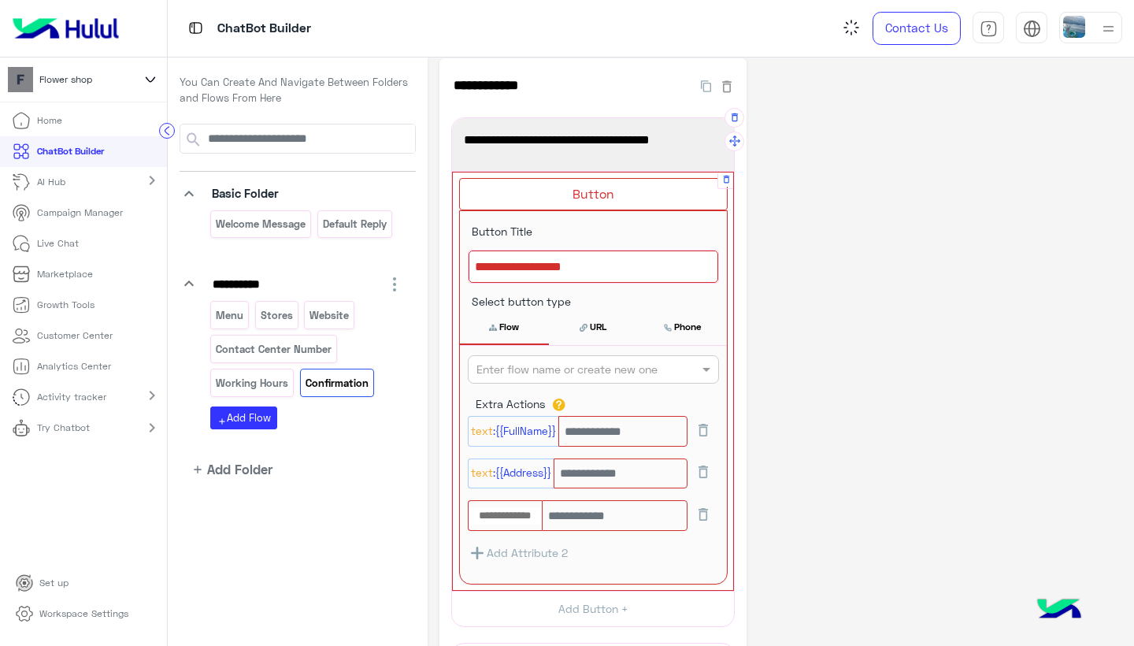
scroll to position [0, 0]
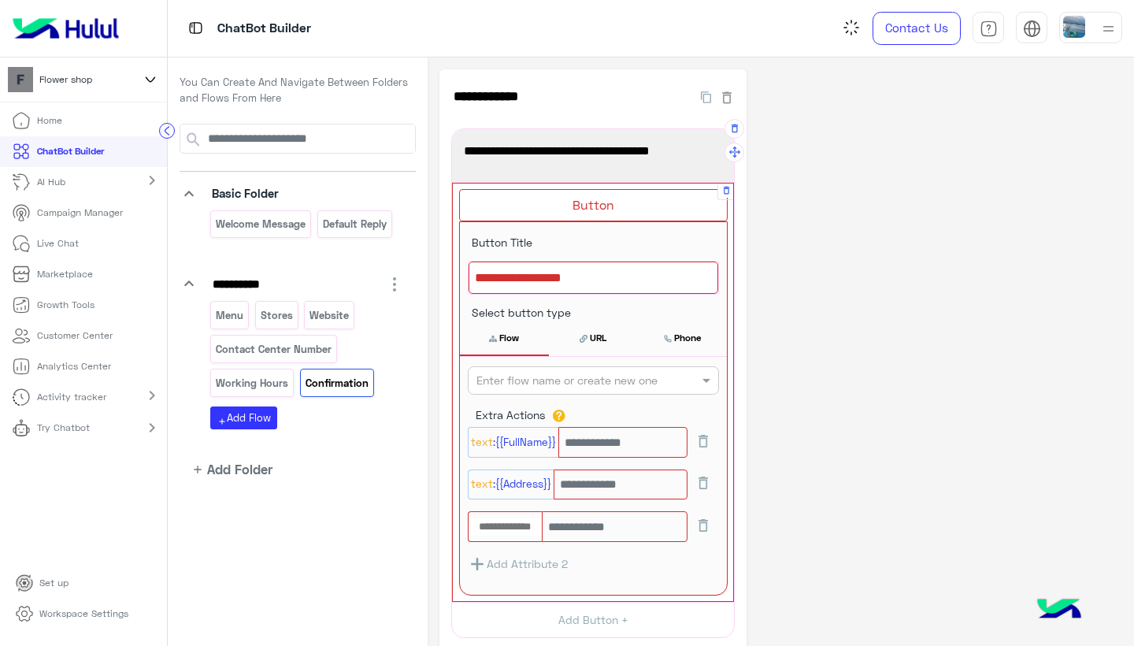
click at [600, 279] on div at bounding box center [594, 277] width 250 height 33
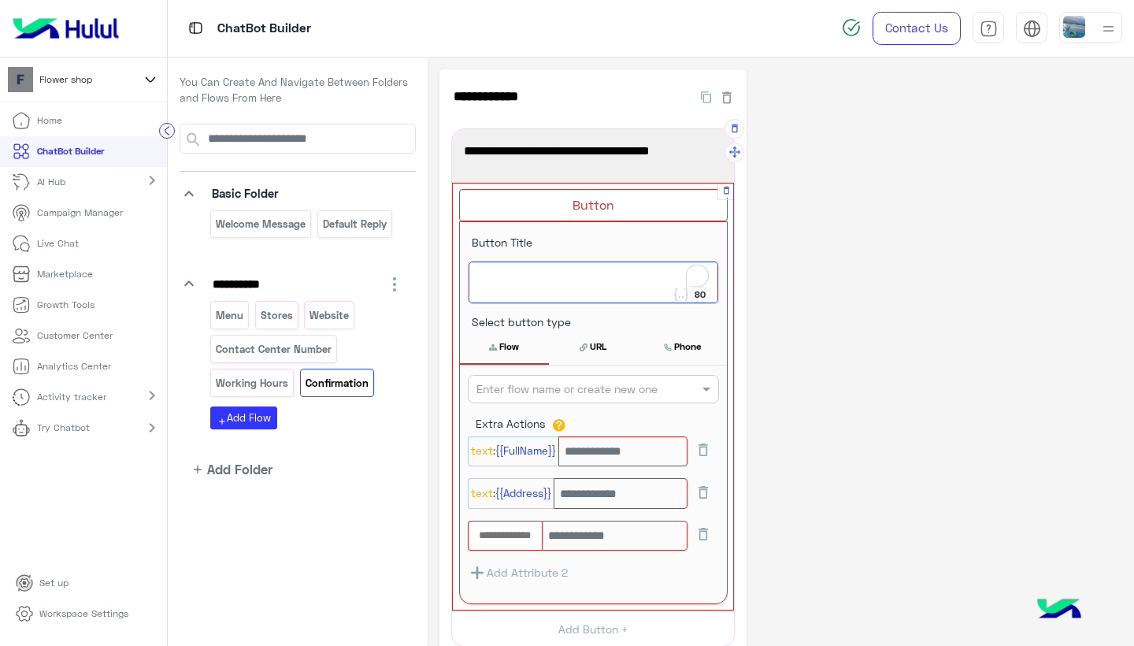
type textarea "*"
click at [621, 447] on input "text" at bounding box center [622, 451] width 129 height 31
click at [540, 276] on span "C" at bounding box center [593, 277] width 237 height 20
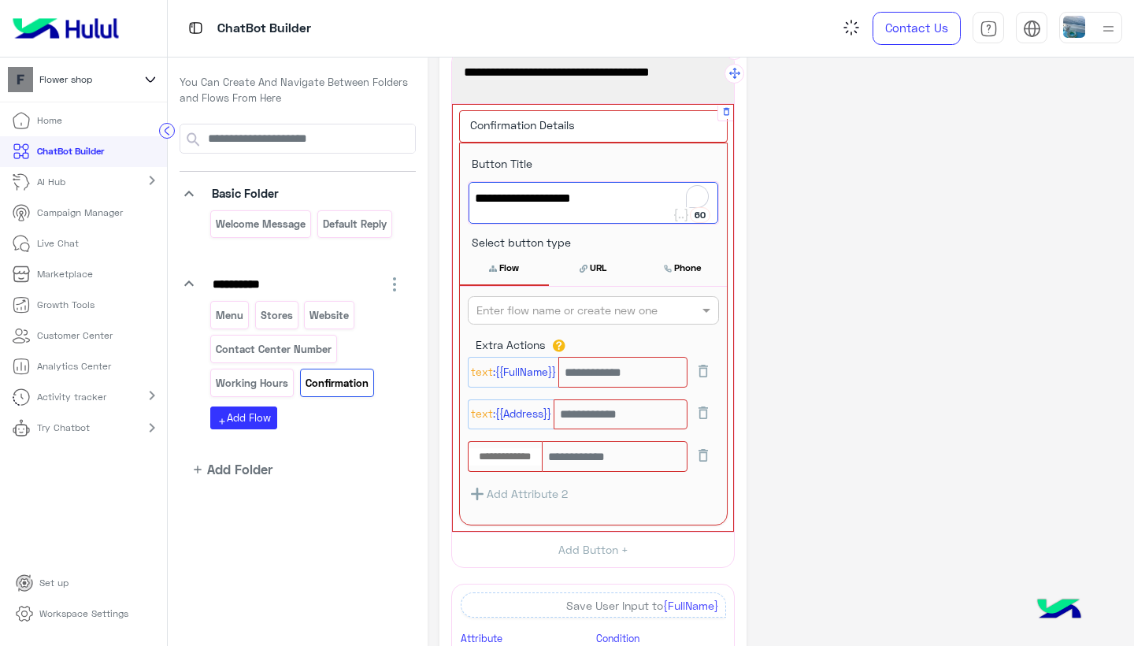
scroll to position [80, 0]
type textarea "**********"
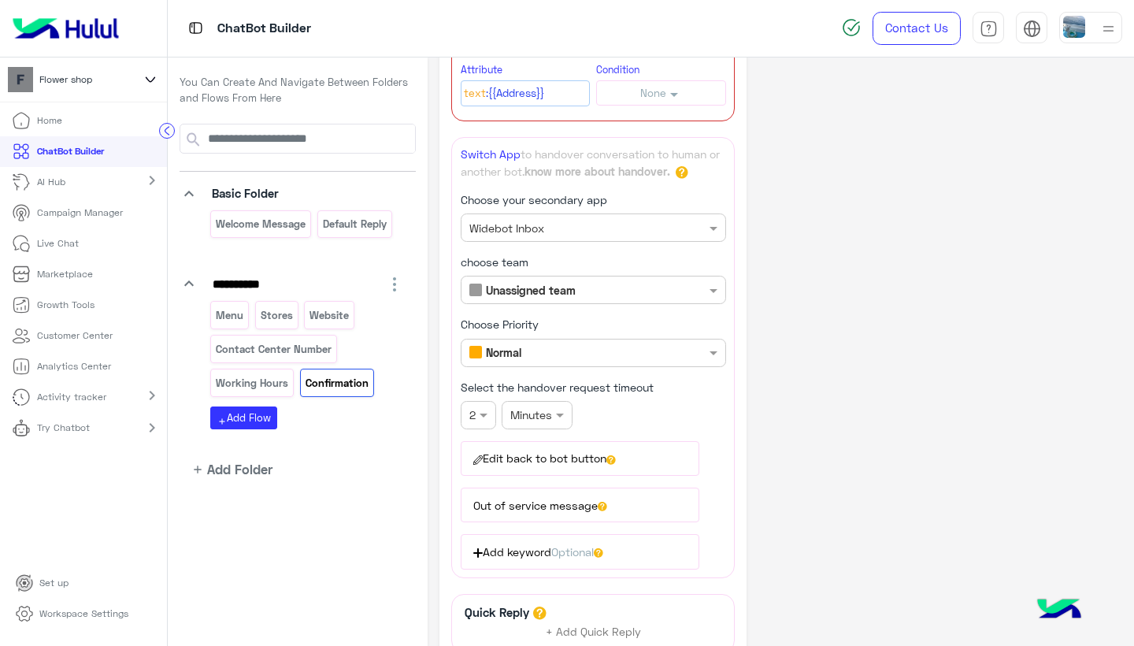
scroll to position [345, 0]
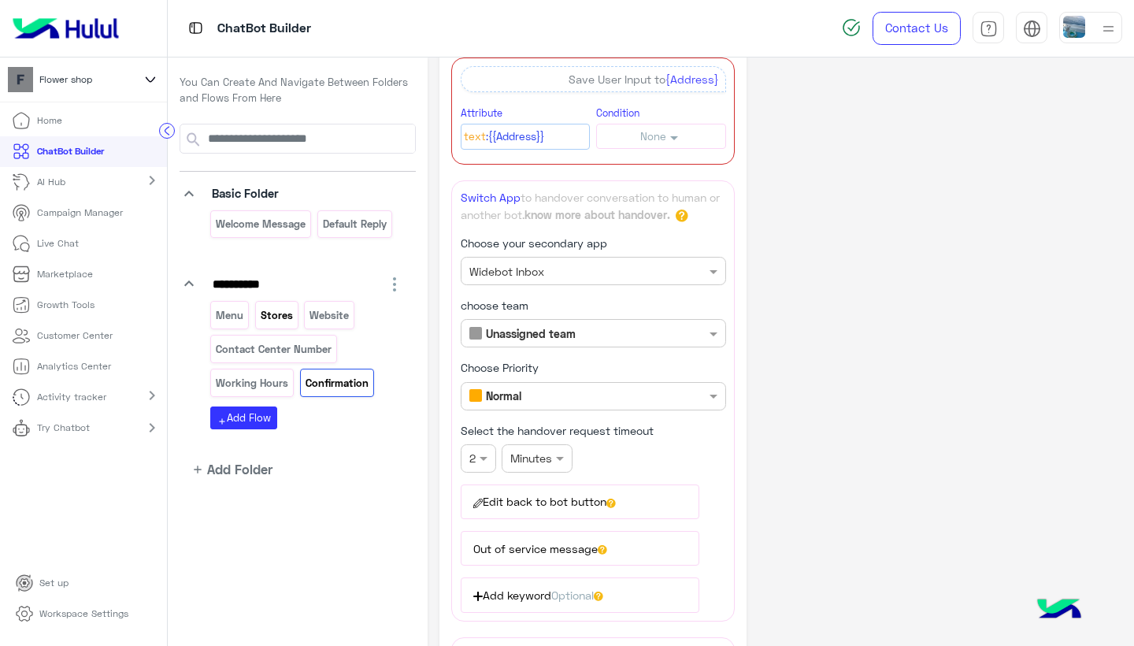
click at [281, 311] on p "Stores" at bounding box center [276, 315] width 35 height 18
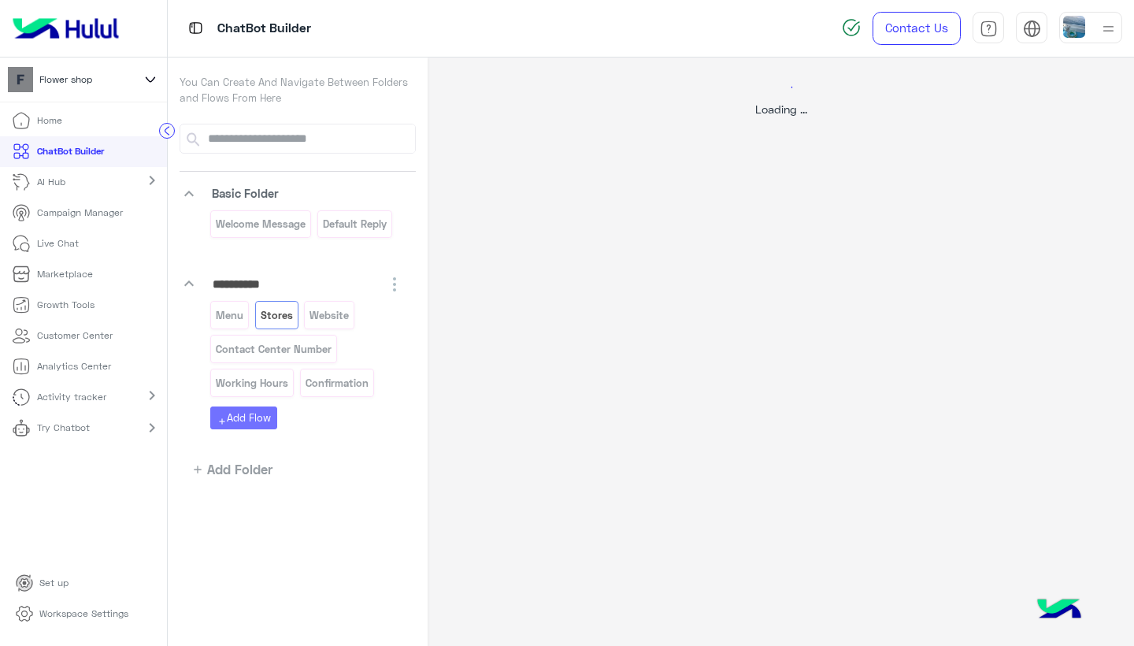
scroll to position [0, 0]
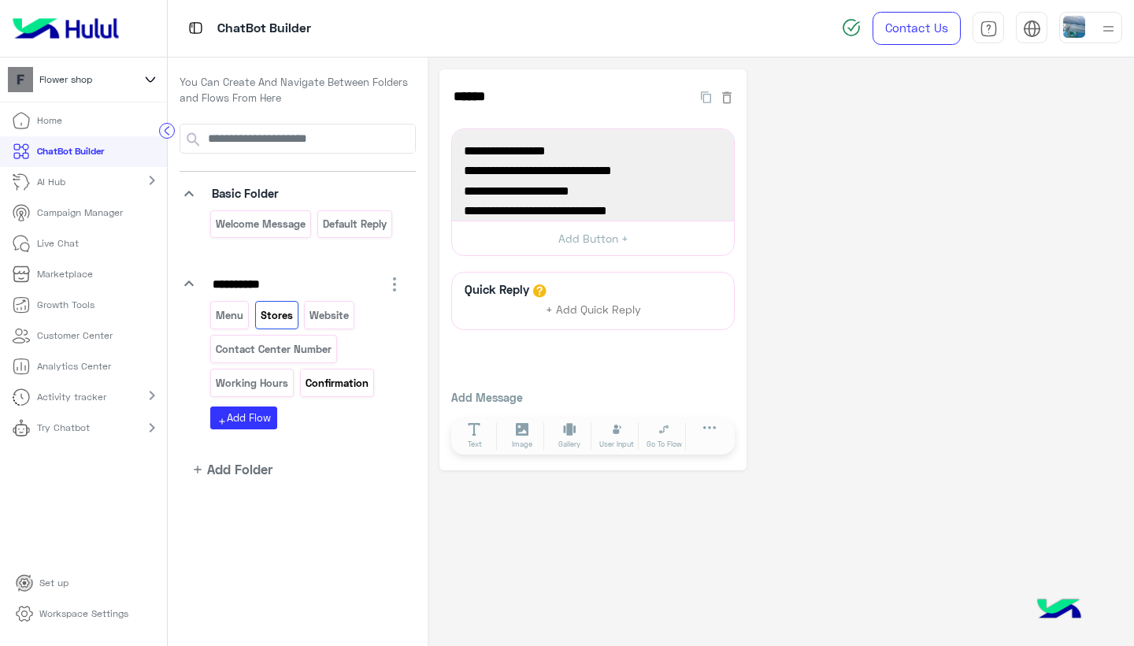
click at [320, 381] on p "Confirmation" at bounding box center [336, 383] width 65 height 18
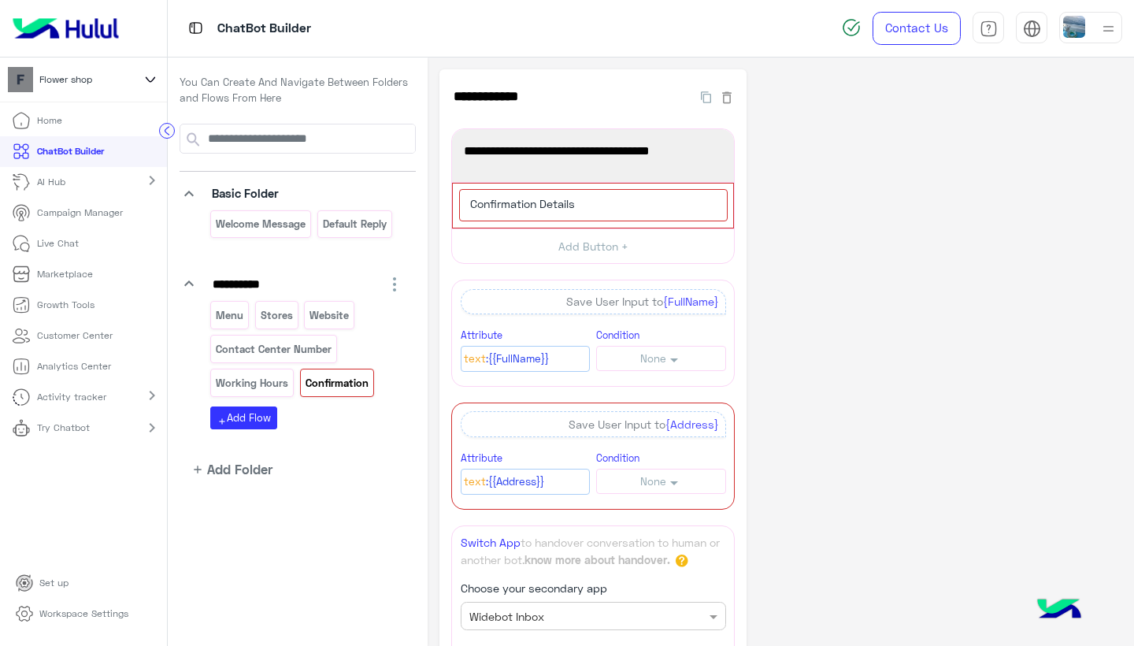
click at [814, 220] on div "**********" at bounding box center [781, 625] width 683 height 1112
click at [636, 198] on div "Confirmation Details" at bounding box center [593, 205] width 269 height 32
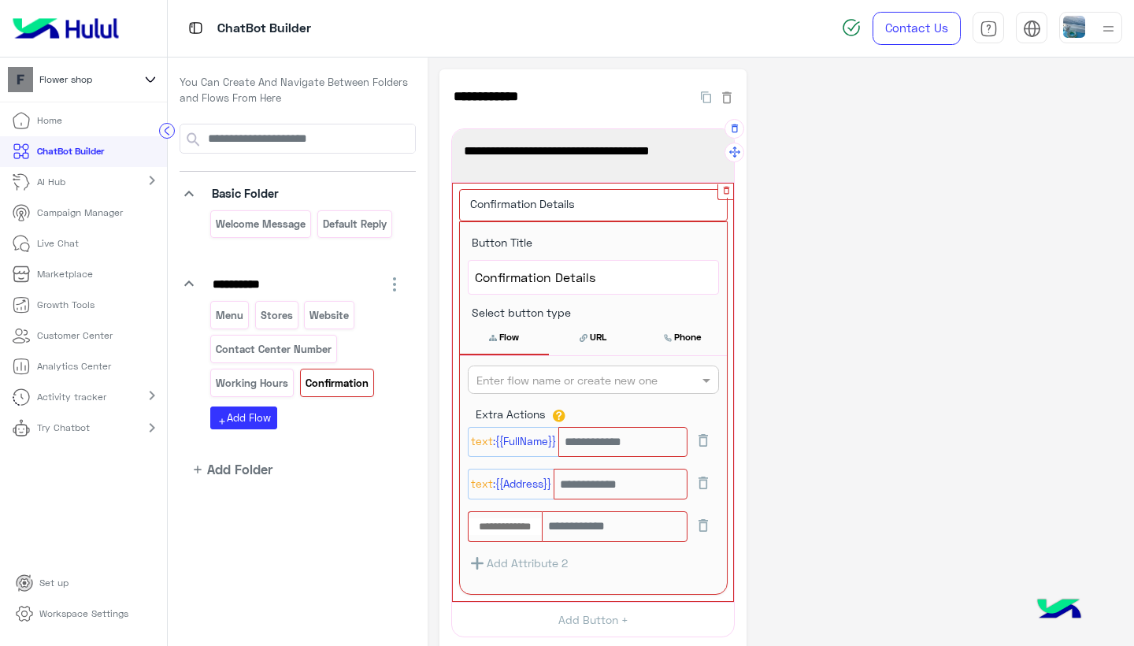
click at [726, 190] on icon "button" at bounding box center [726, 190] width 10 height 10
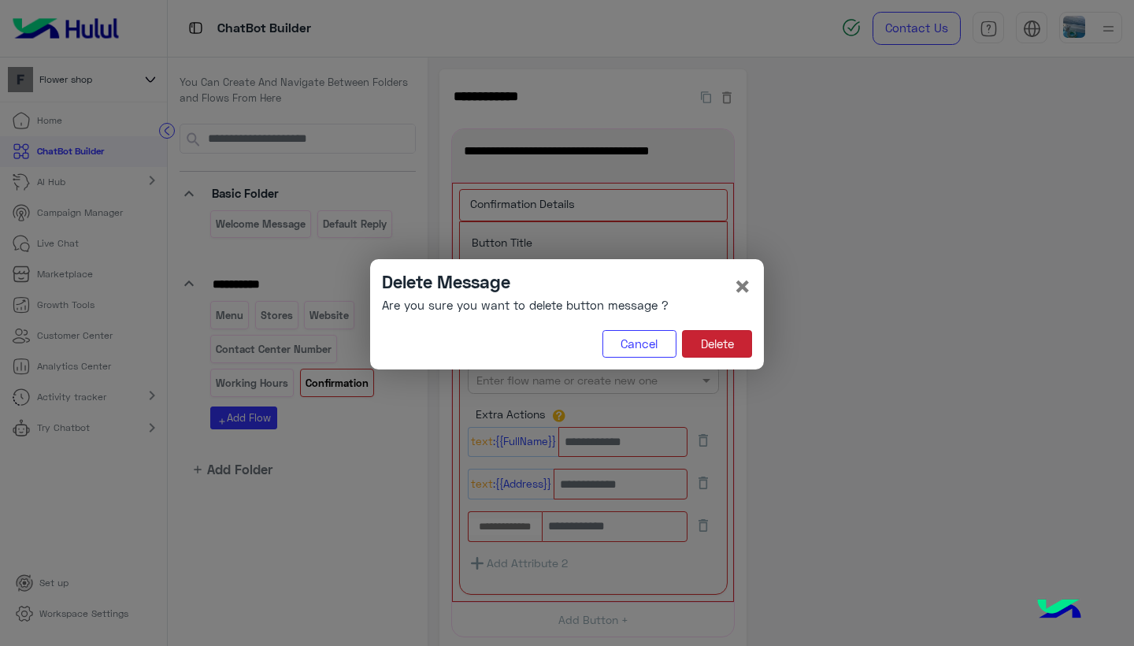
click at [699, 351] on button "Delete" at bounding box center [717, 344] width 70 height 28
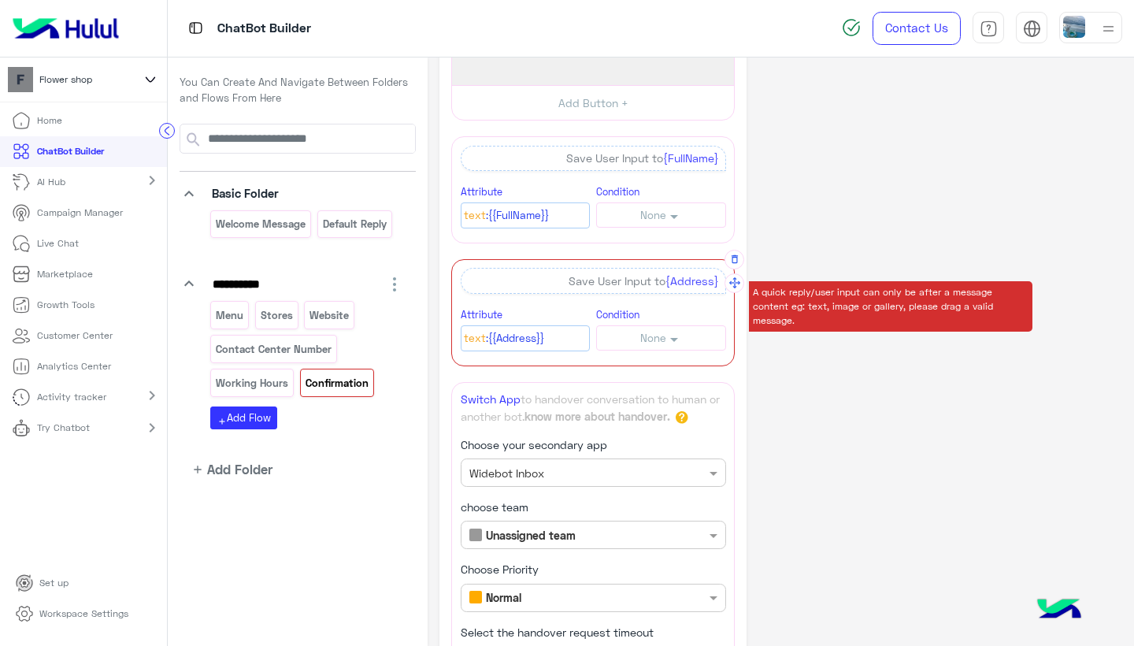
scroll to position [117, 0]
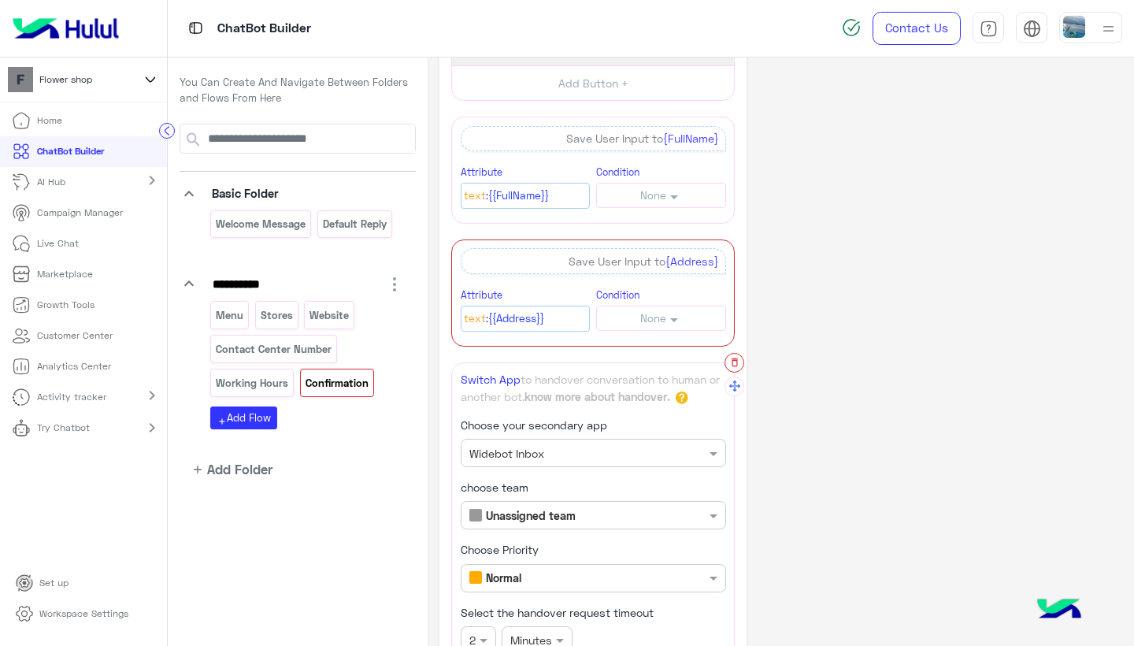
click at [733, 360] on icon "button" at bounding box center [734, 362] width 11 height 11
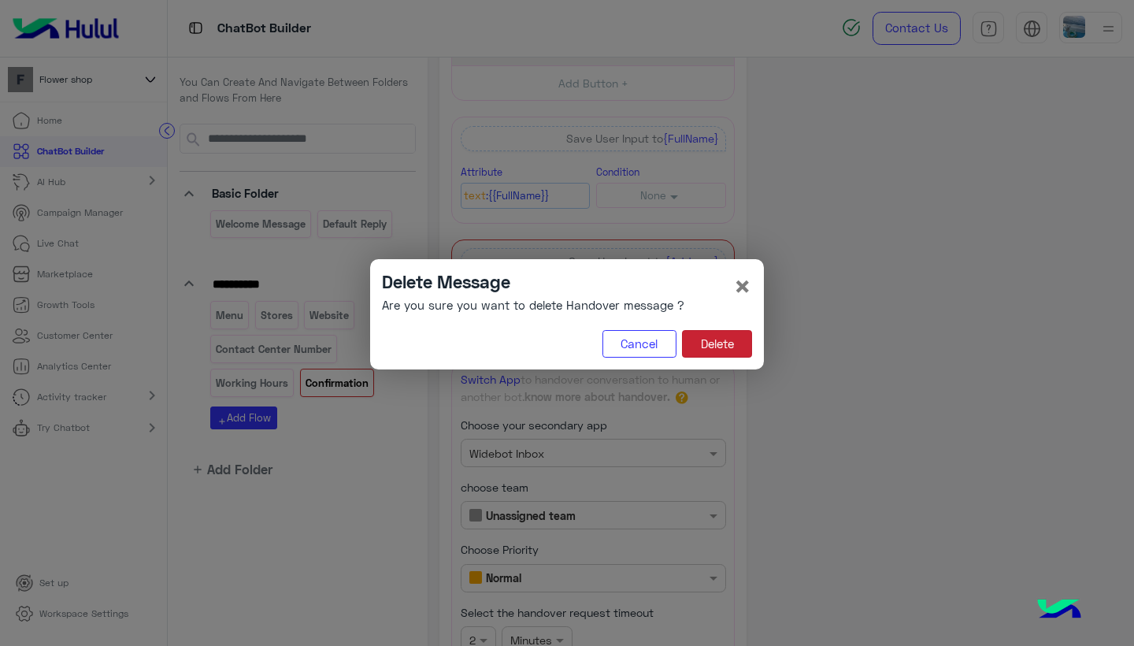
click at [721, 347] on button "Delete" at bounding box center [717, 344] width 70 height 28
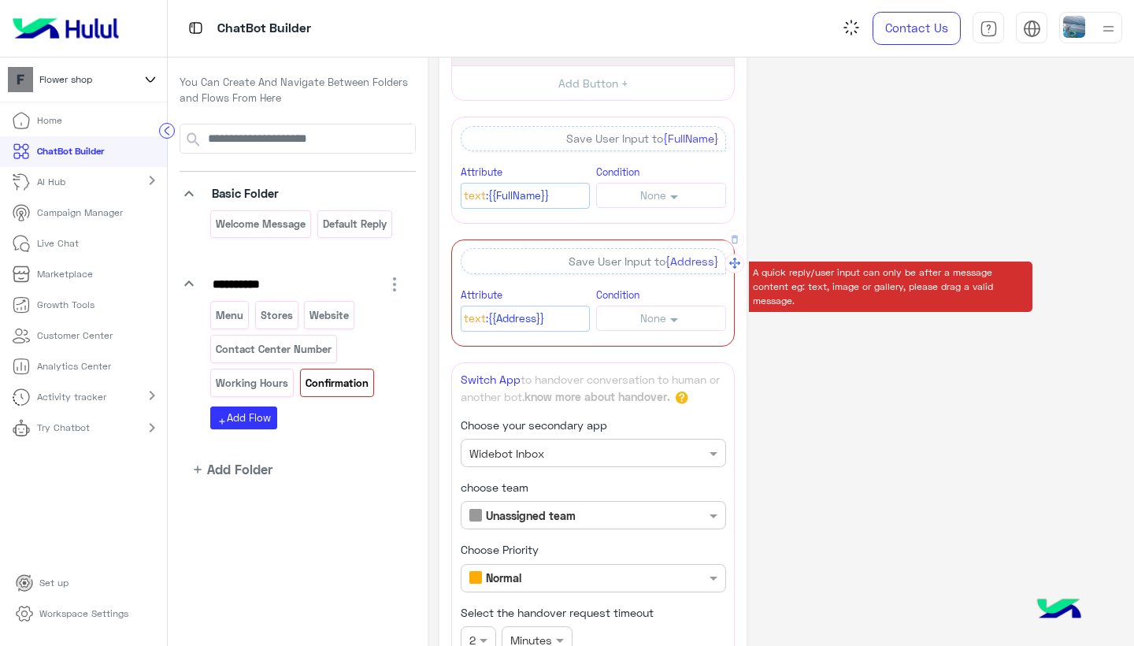
scroll to position [0, 0]
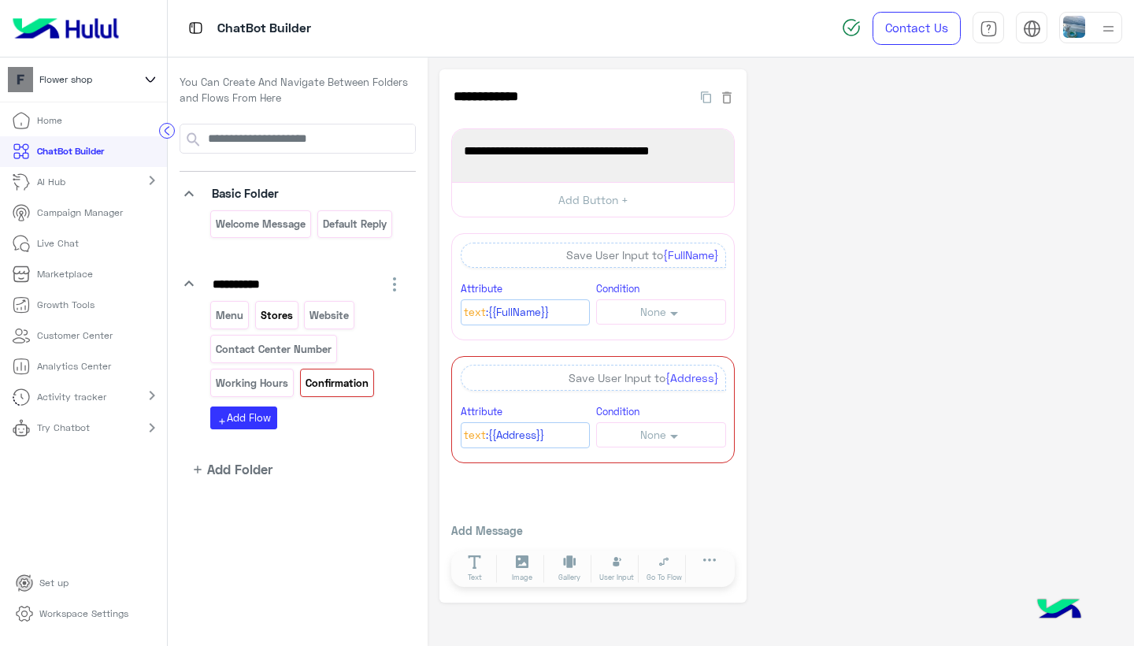
click at [276, 310] on p "Stores" at bounding box center [276, 315] width 35 height 18
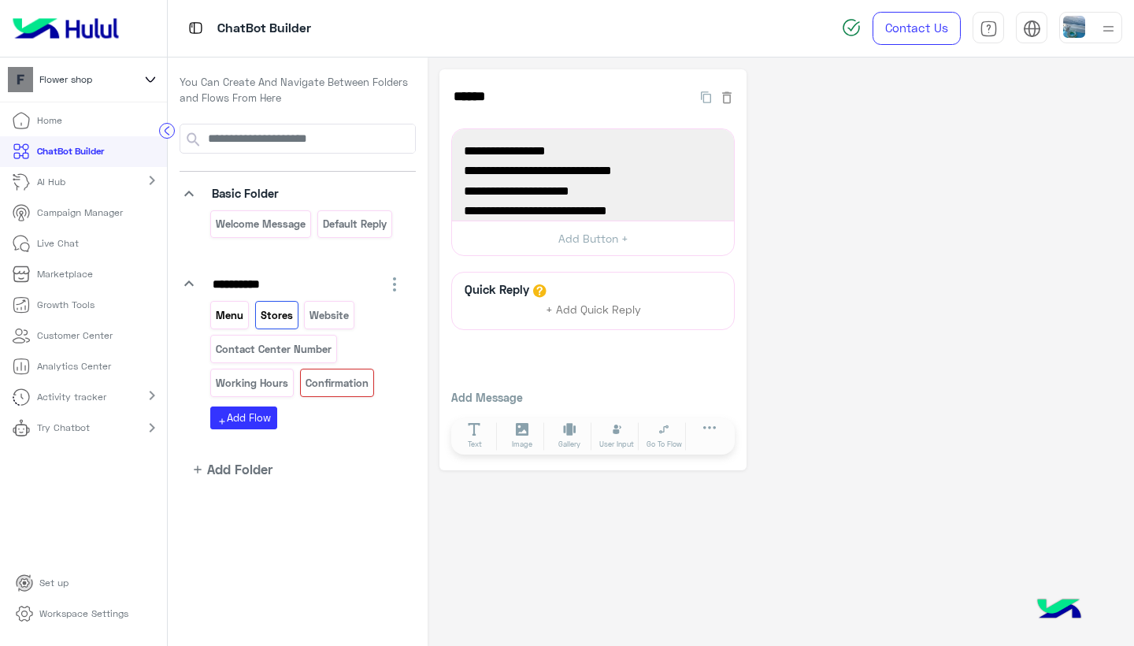
click at [226, 315] on p "Menu" at bounding box center [230, 315] width 30 height 18
